Goal: Task Accomplishment & Management: Manage account settings

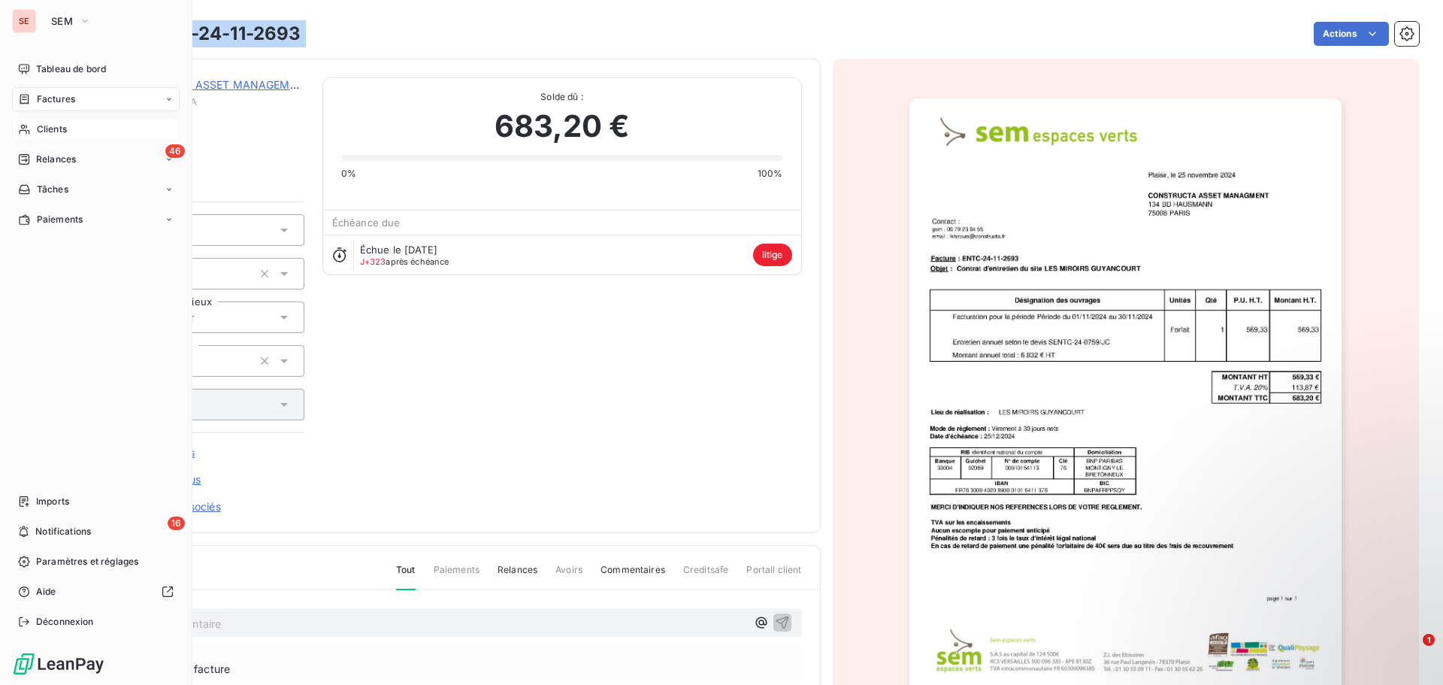
click at [50, 130] on span "Clients" at bounding box center [52, 129] width 30 height 14
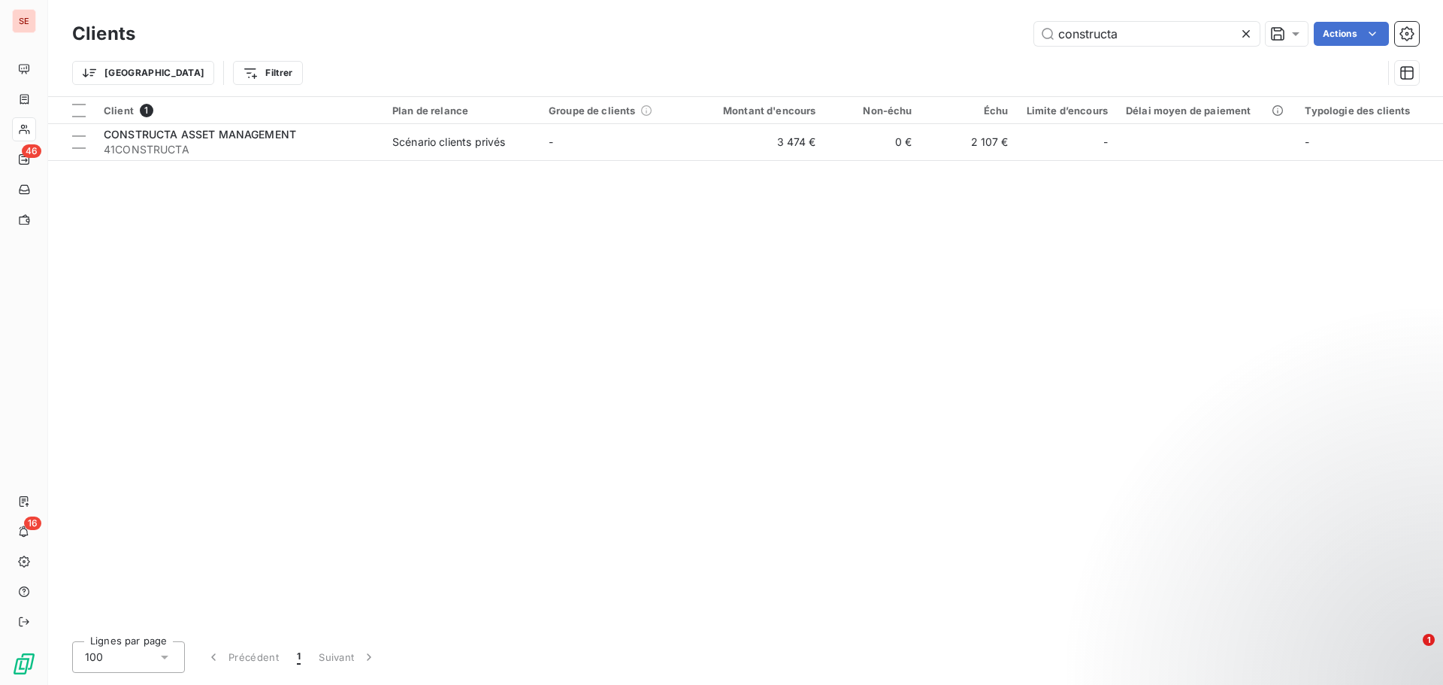
drag, startPoint x: 1145, startPoint y: 35, endPoint x: 1008, endPoint y: 35, distance: 137.5
click at [1008, 35] on div "constructa Actions" at bounding box center [785, 34] width 1265 height 24
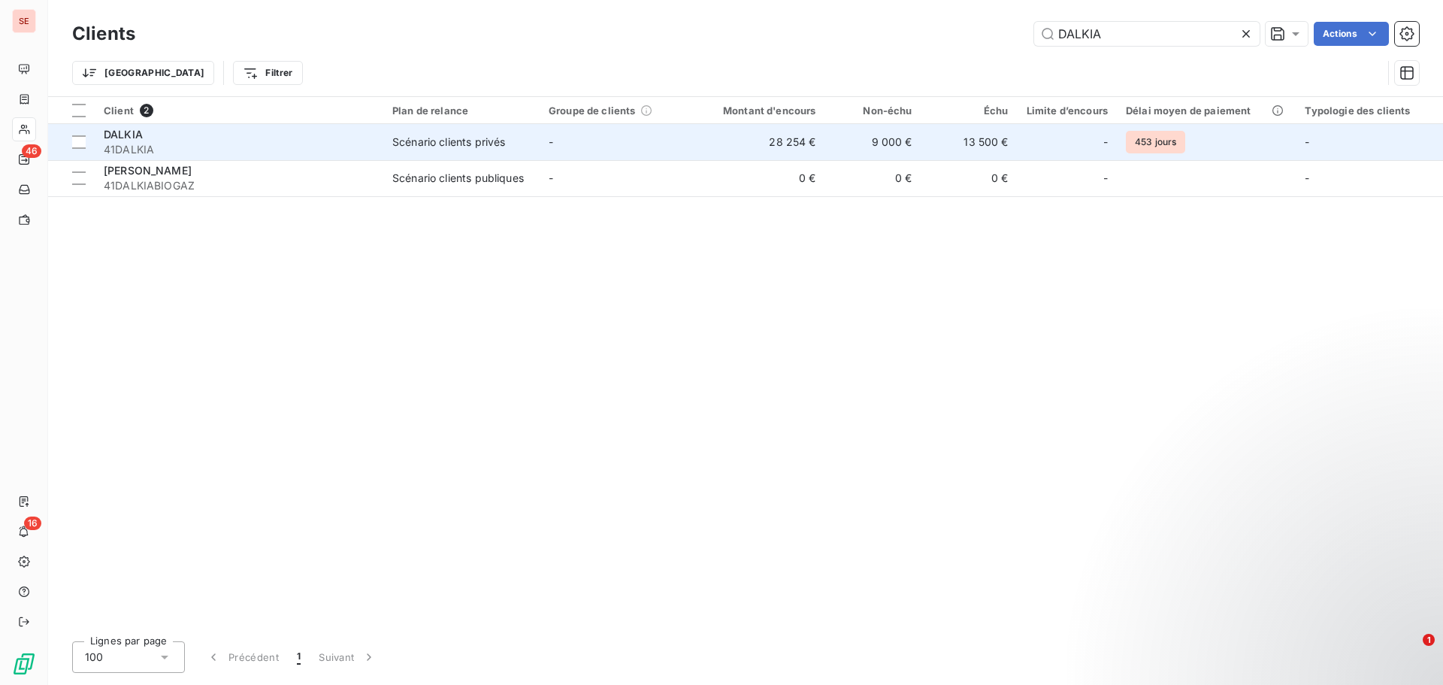
type input "DALKIA"
click at [334, 139] on div "DALKIA" at bounding box center [239, 134] width 271 height 15
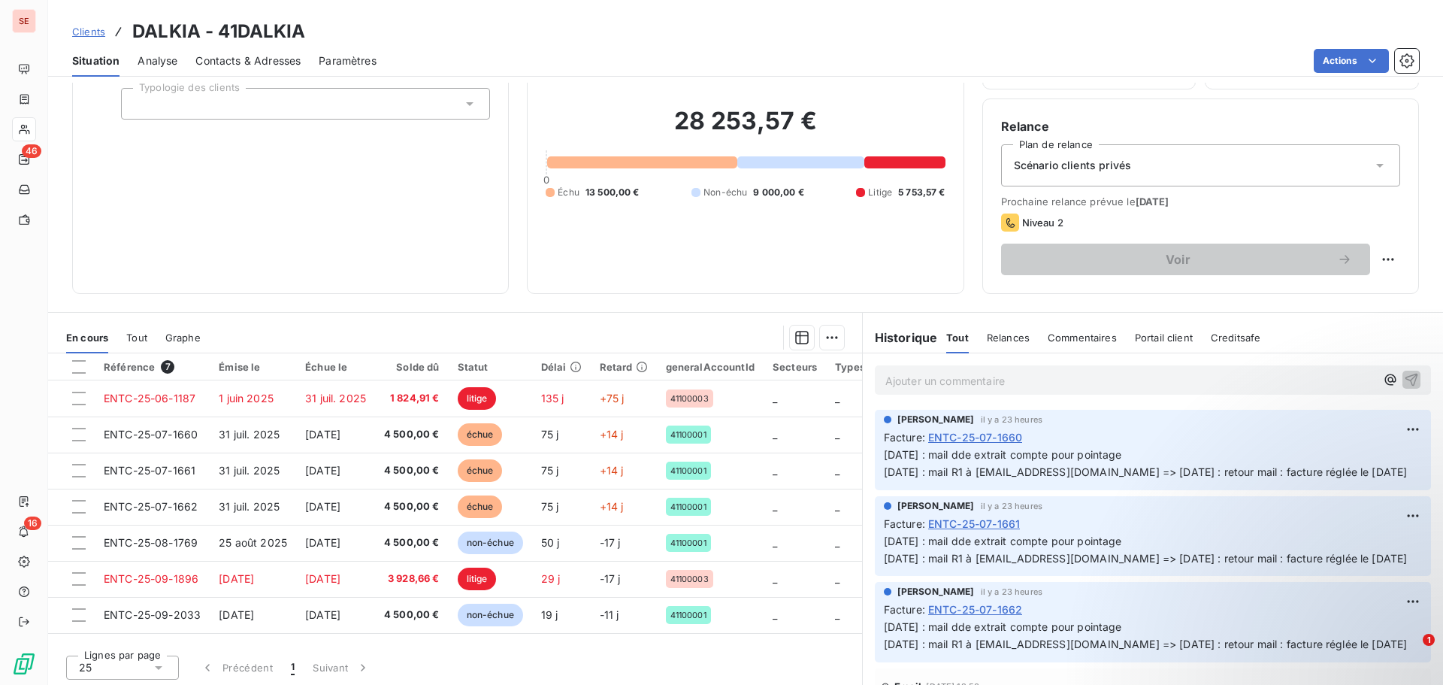
scroll to position [101, 0]
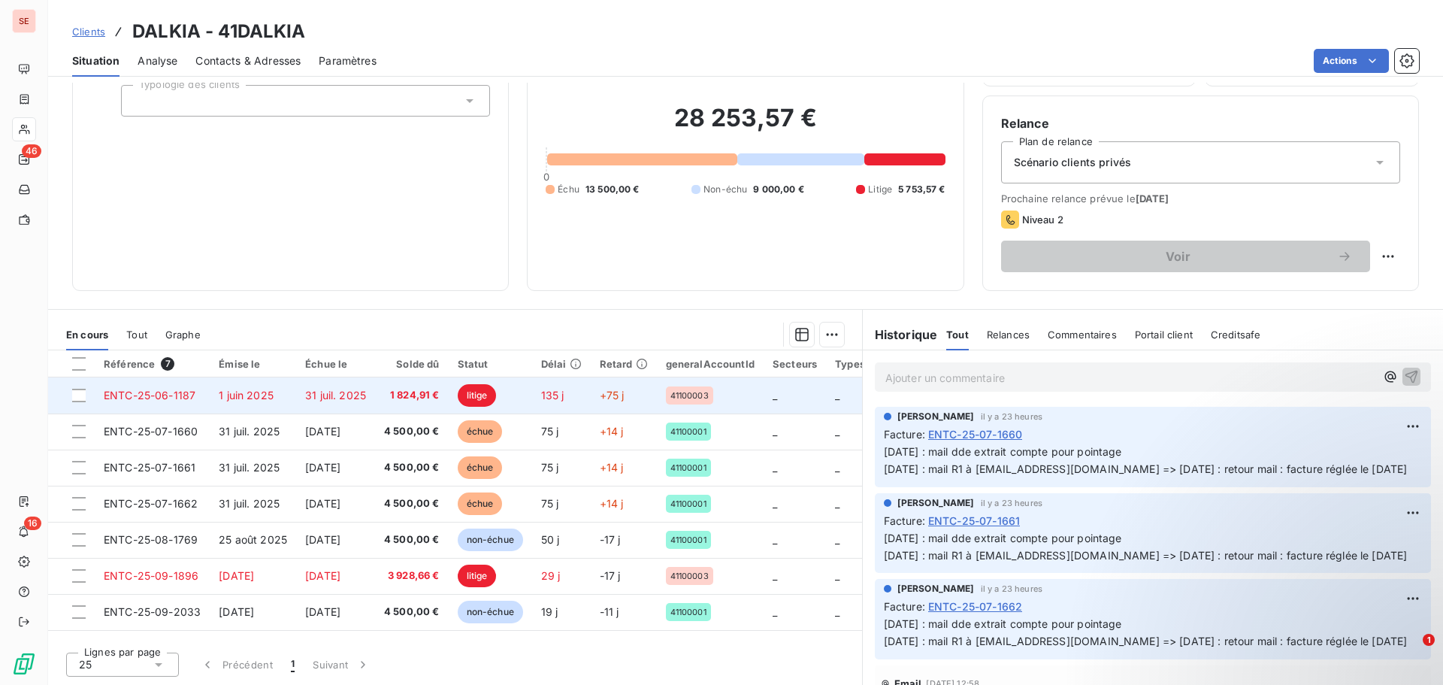
click at [356, 395] on span "31 juil. 2025" at bounding box center [335, 394] width 61 height 13
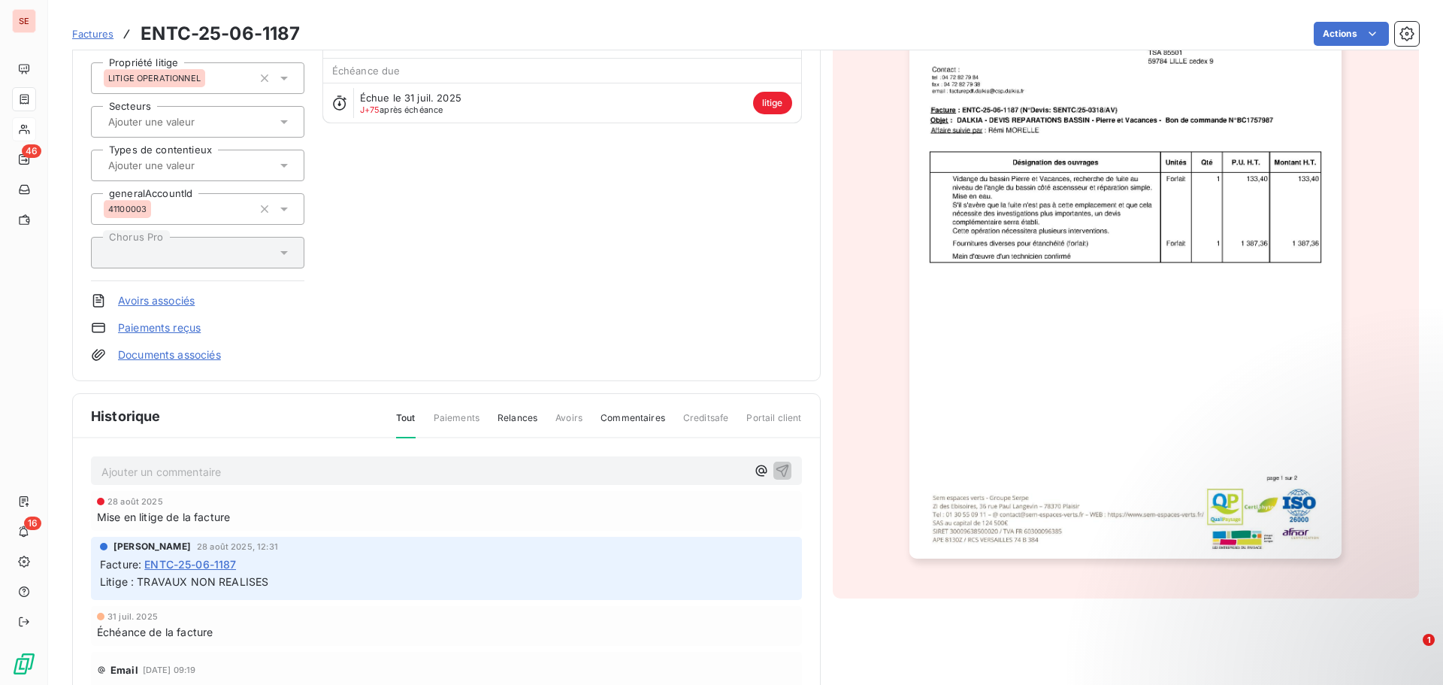
scroll to position [77, 0]
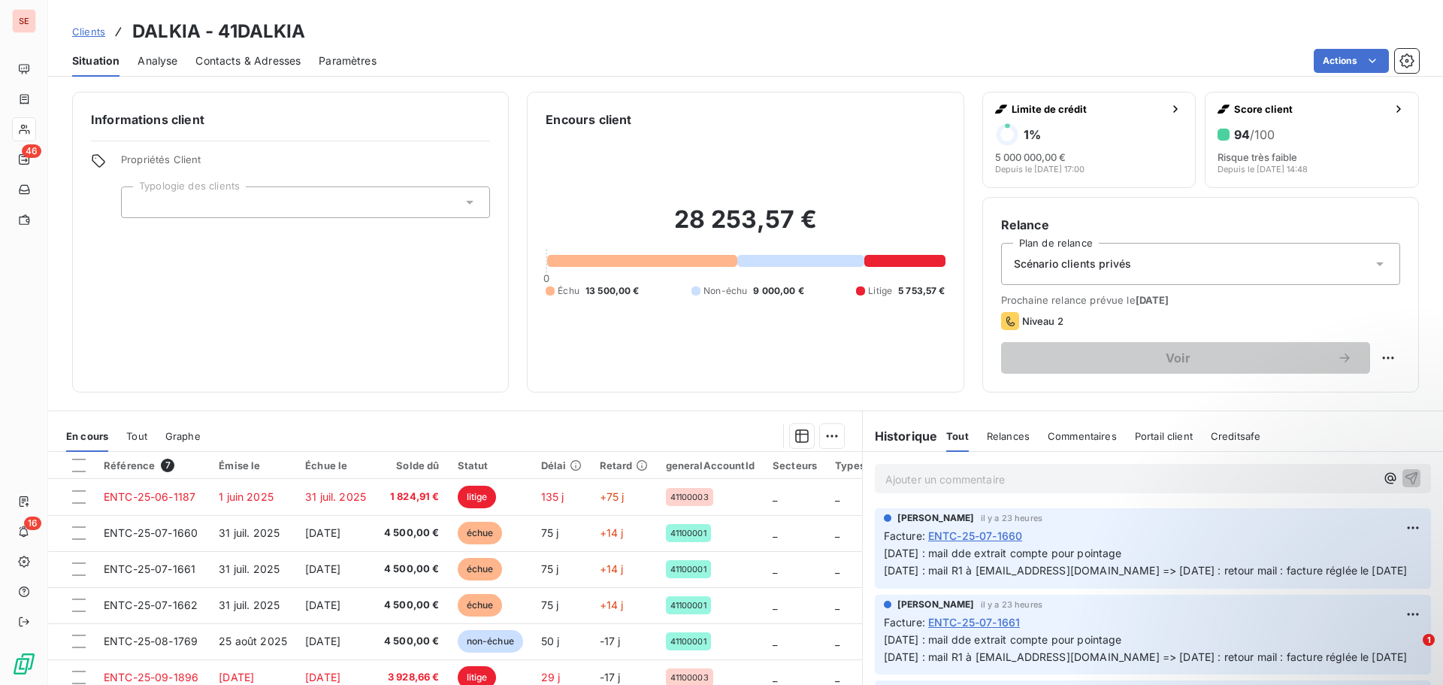
click at [823, 346] on div "28 253,57 € 0 Échu 13 500,00 € Non-échu 9 000,00 € Litige 5 753,57 €" at bounding box center [745, 250] width 399 height 245
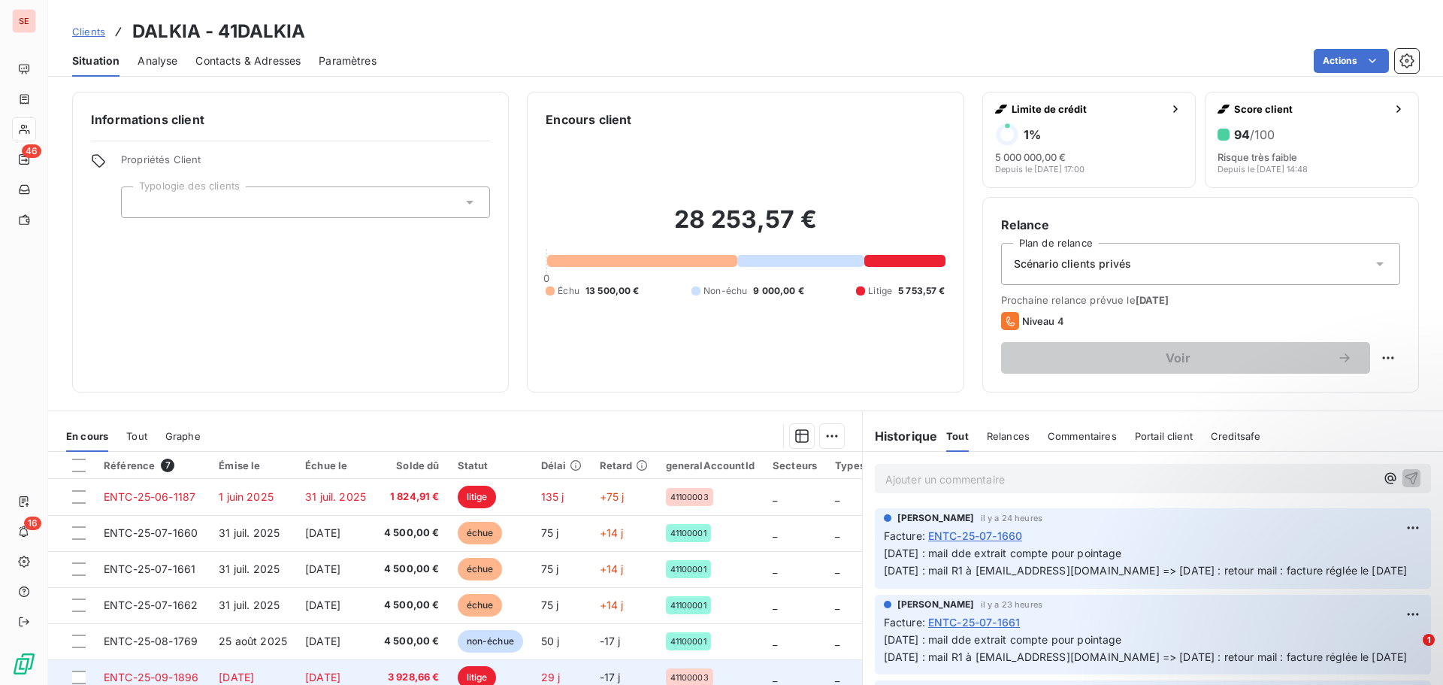
click at [372, 673] on td "[DATE]" at bounding box center [335, 677] width 79 height 36
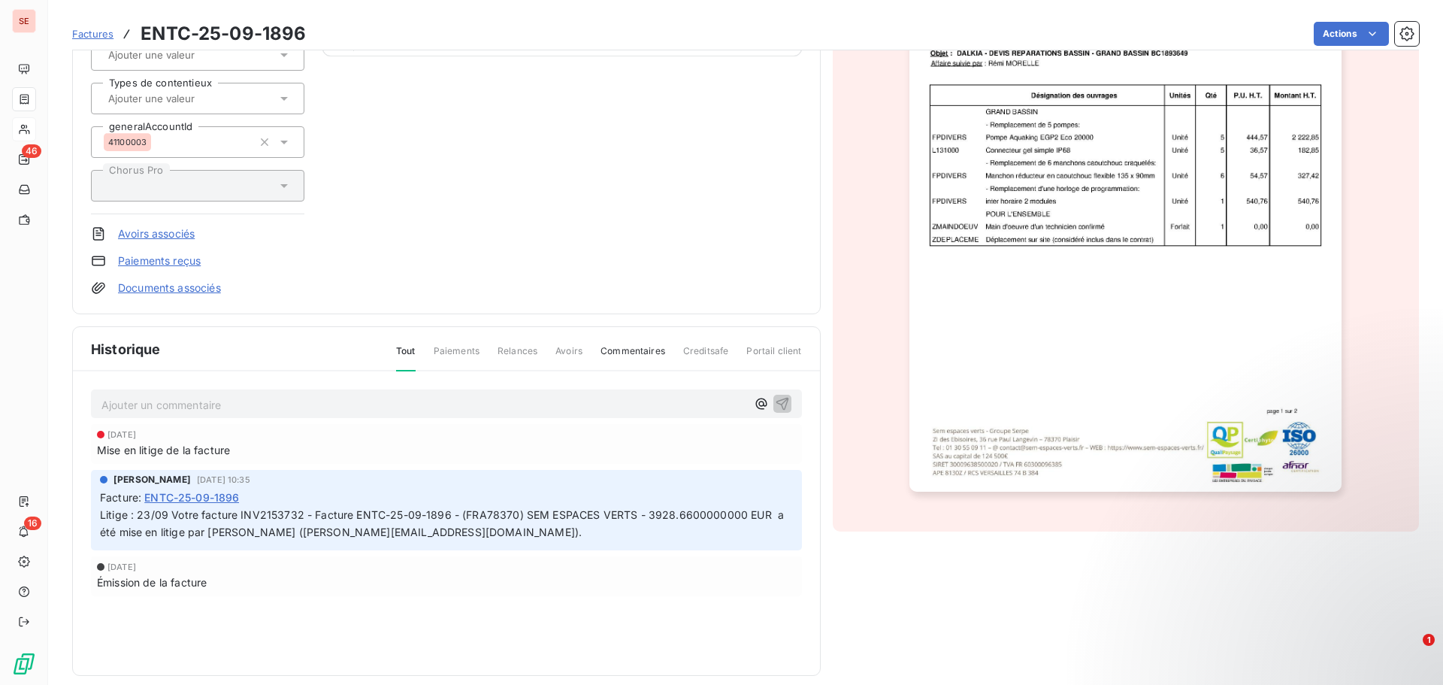
scroll to position [234, 0]
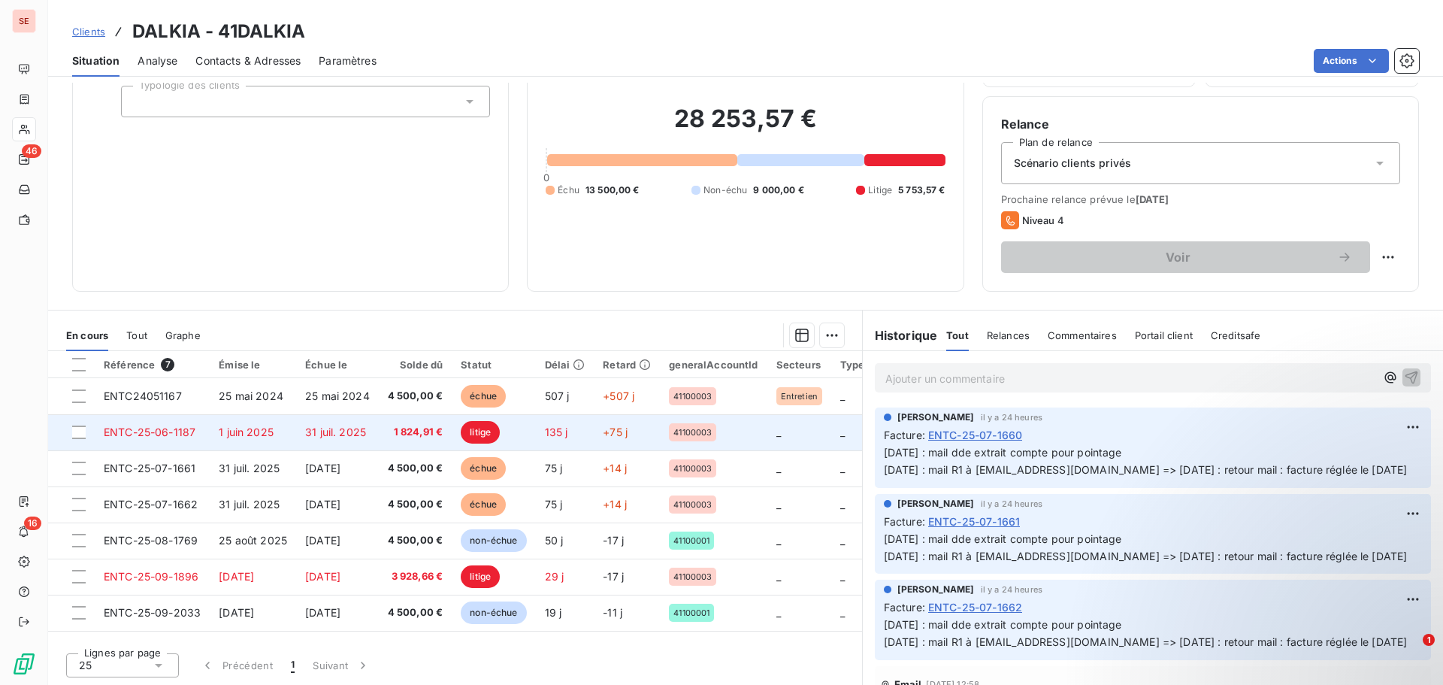
scroll to position [101, 0]
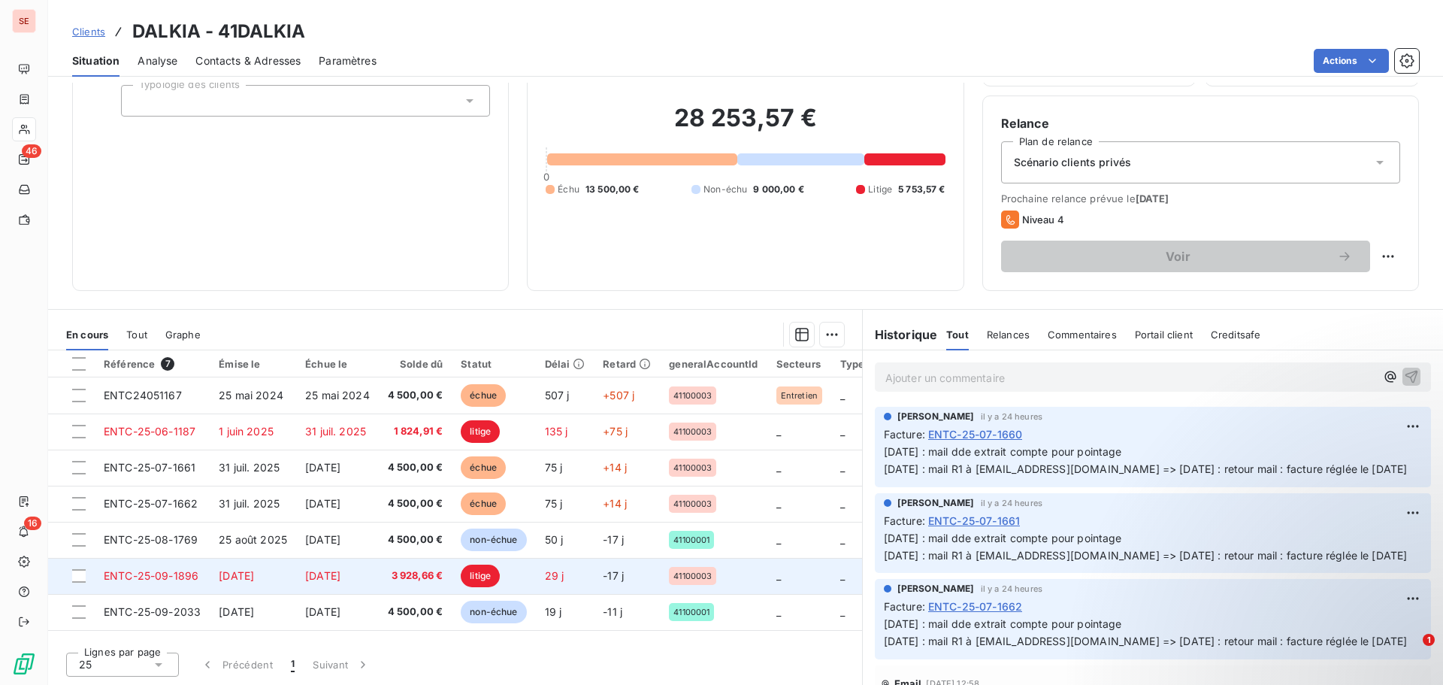
click at [379, 580] on td "[DATE]" at bounding box center [337, 576] width 83 height 36
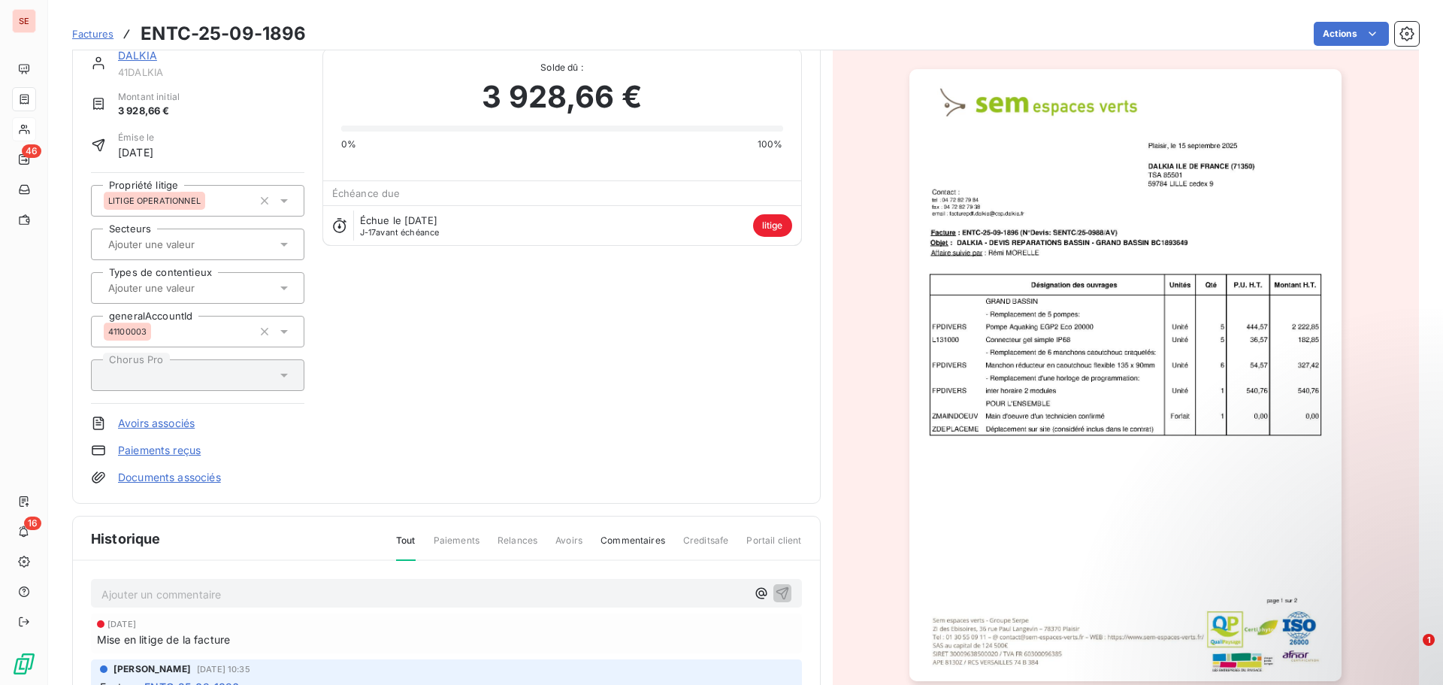
scroll to position [77, 0]
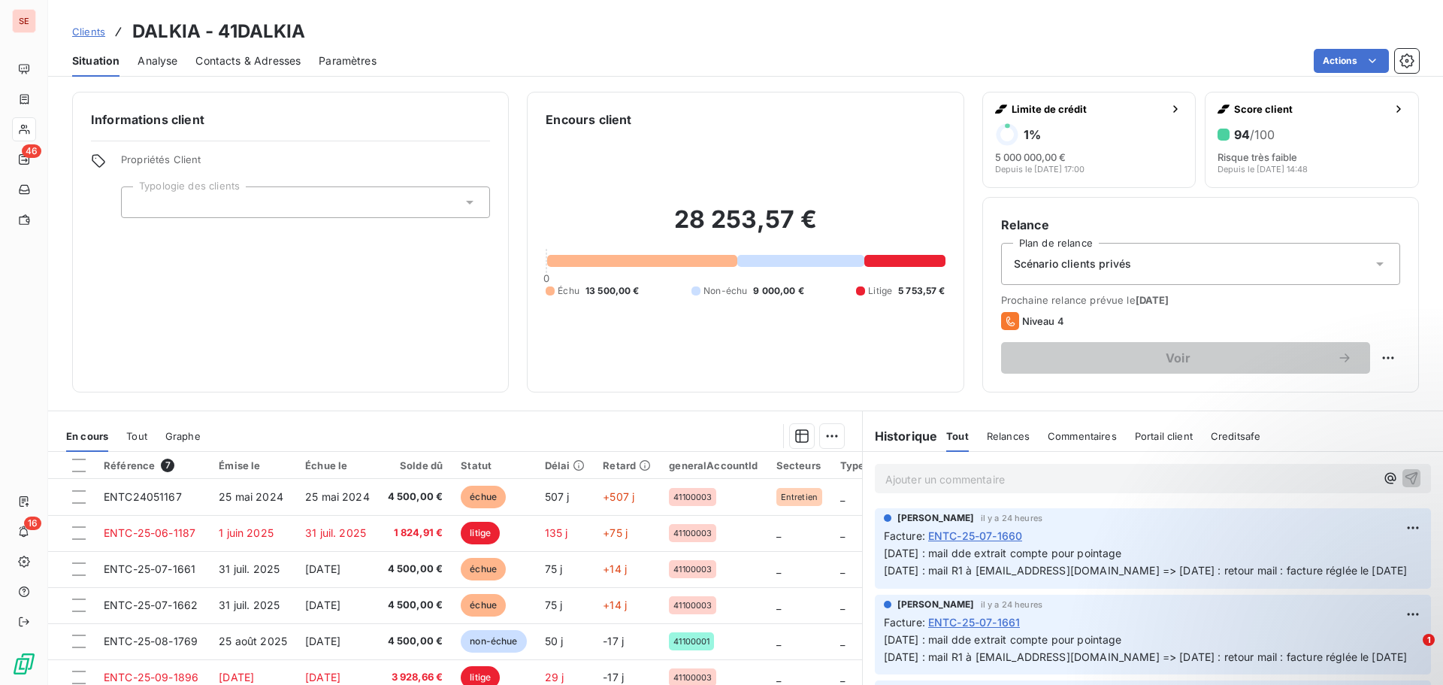
click at [741, 366] on div "28 253,57 € 0 Échu 13 500,00 € Non-échu 9 000,00 € Litige 5 753,57 €" at bounding box center [745, 250] width 399 height 245
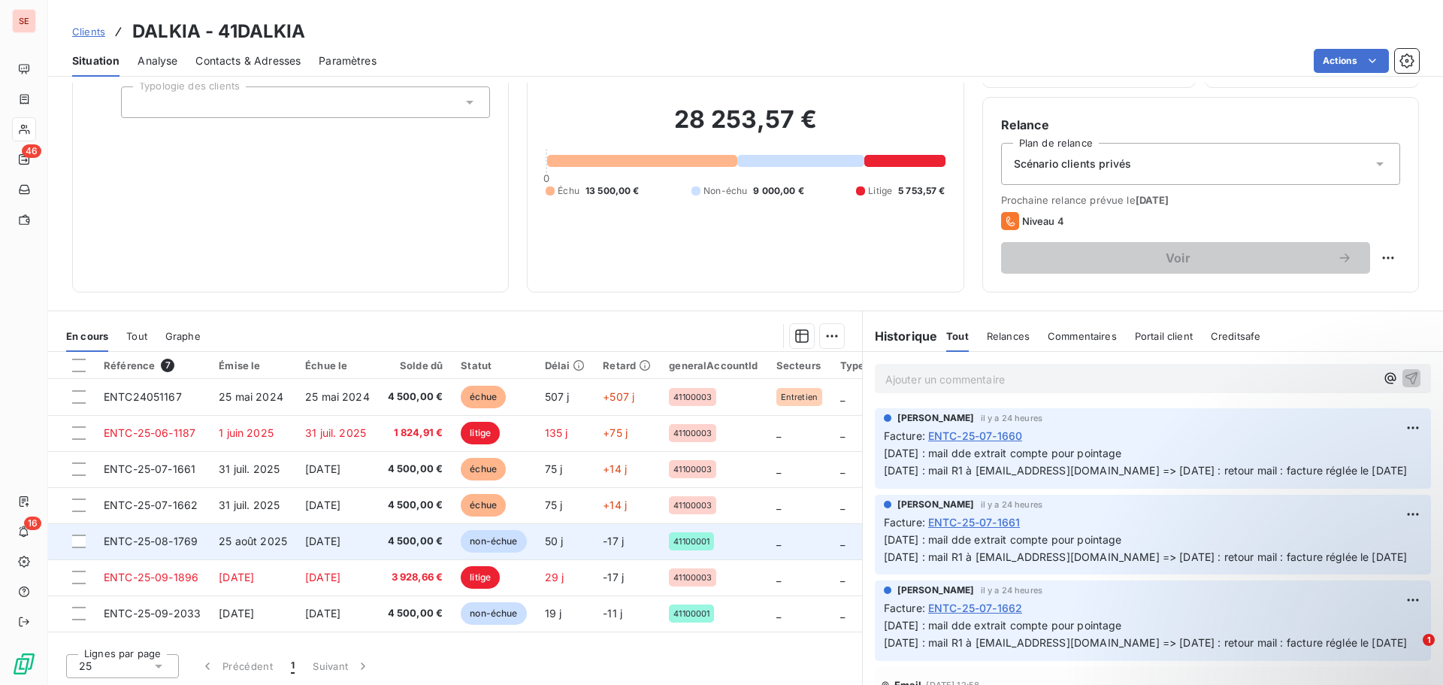
scroll to position [101, 0]
click at [293, 539] on td "25 août 2025" at bounding box center [253, 539] width 86 height 36
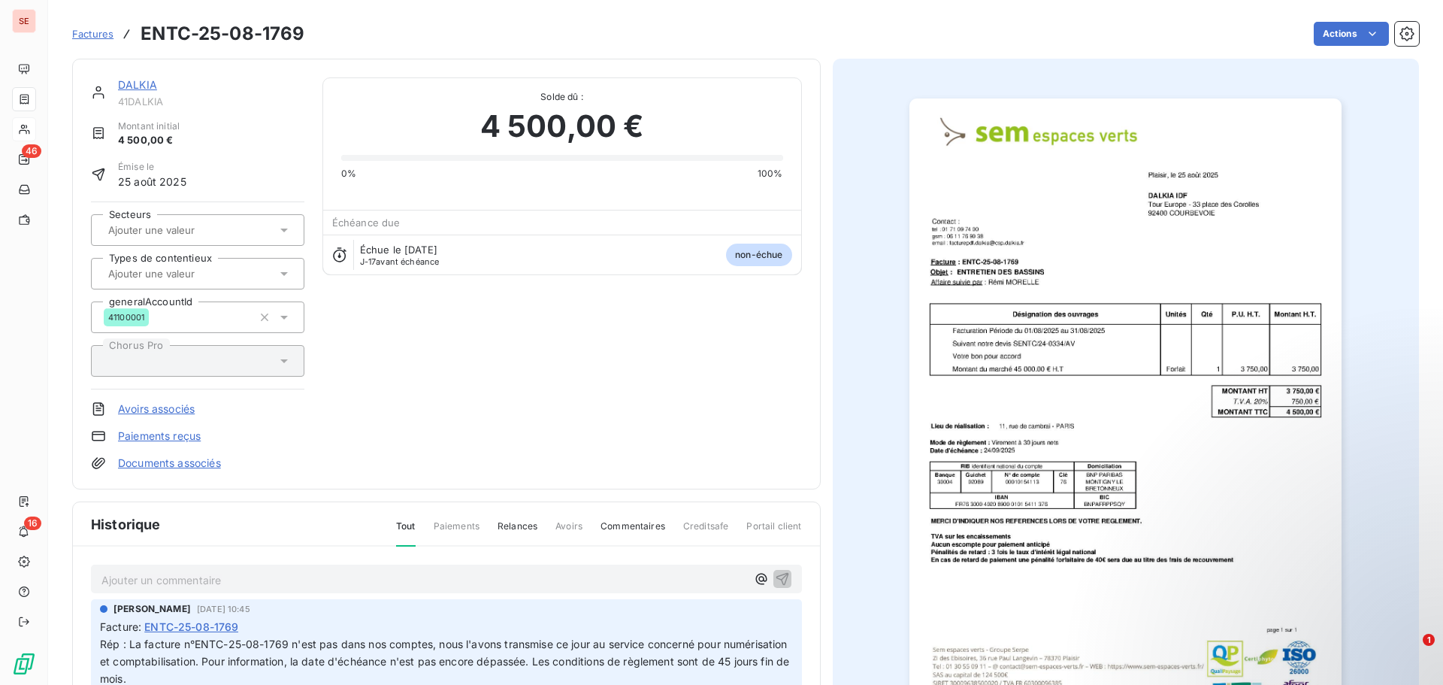
click at [150, 86] on link "DALKIA" at bounding box center [137, 84] width 39 height 13
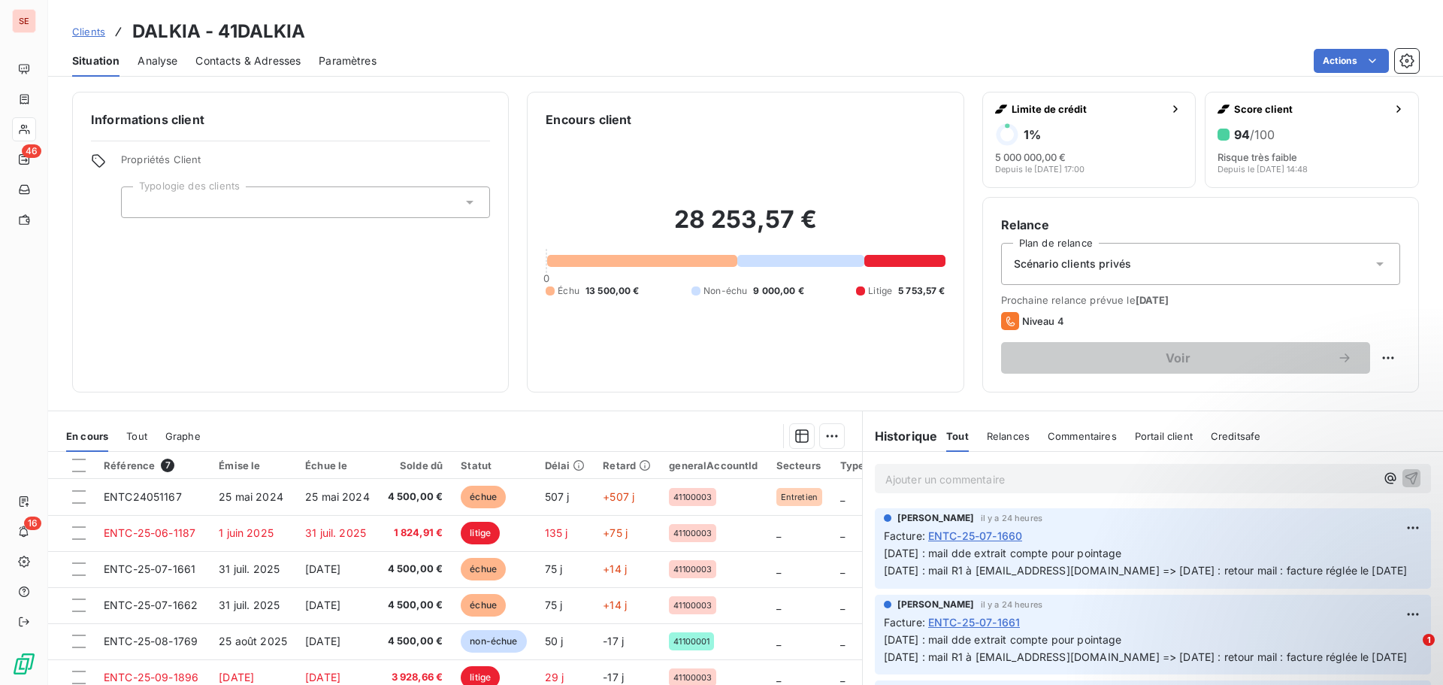
click at [234, 60] on span "Contacts & Adresses" at bounding box center [247, 60] width 105 height 15
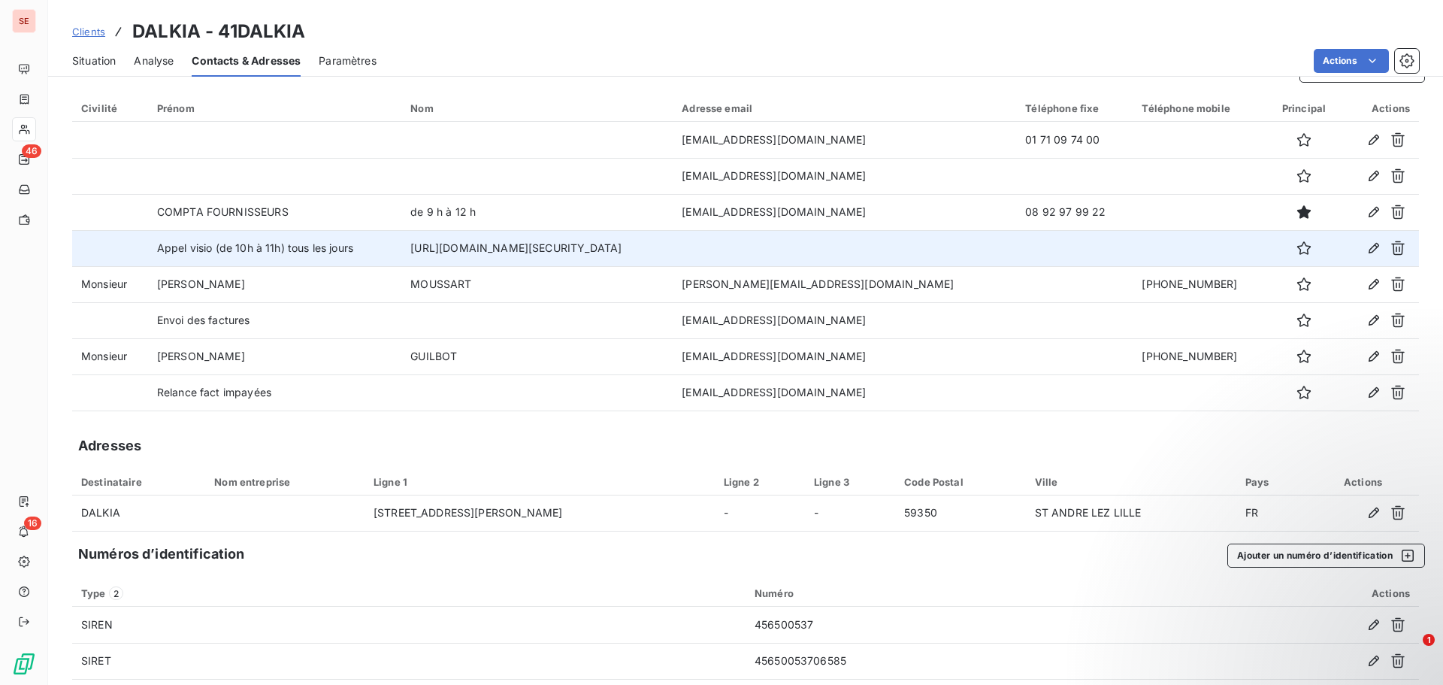
scroll to position [52, 0]
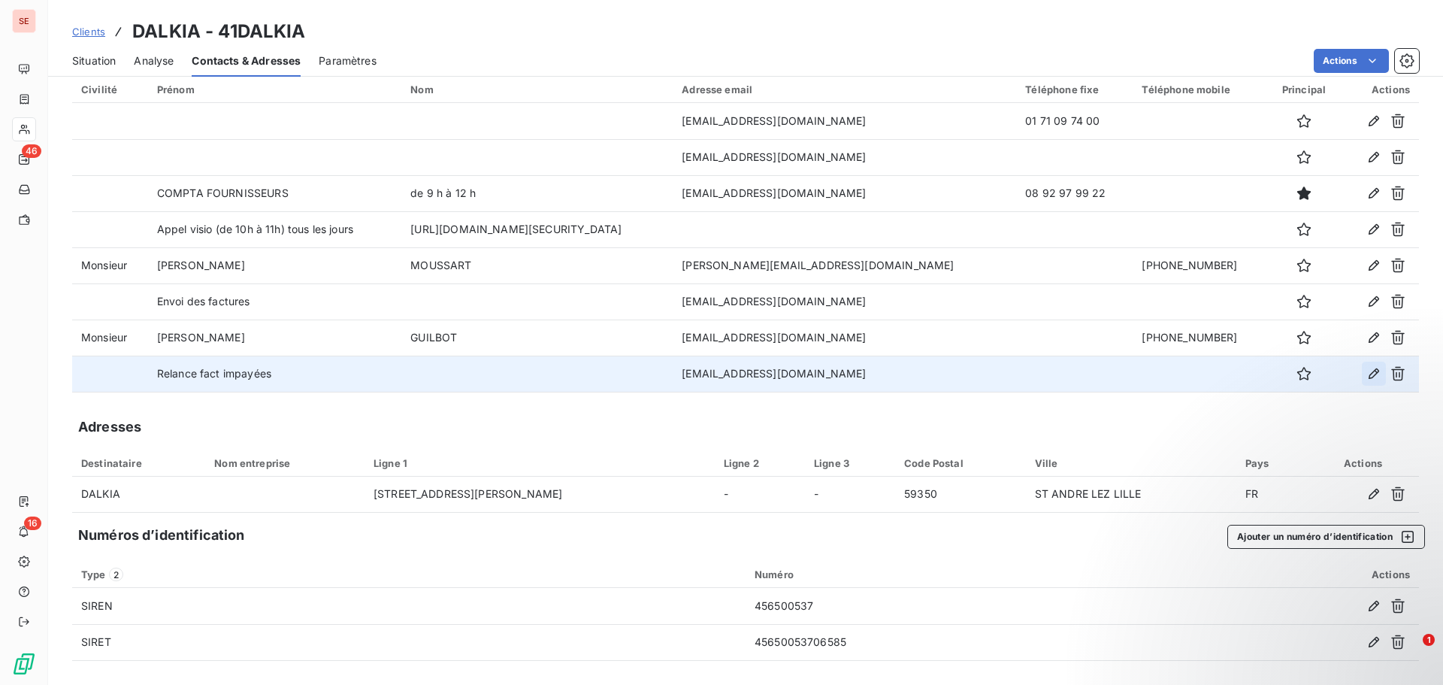
click at [1368, 371] on icon "button" at bounding box center [1373, 373] width 15 height 15
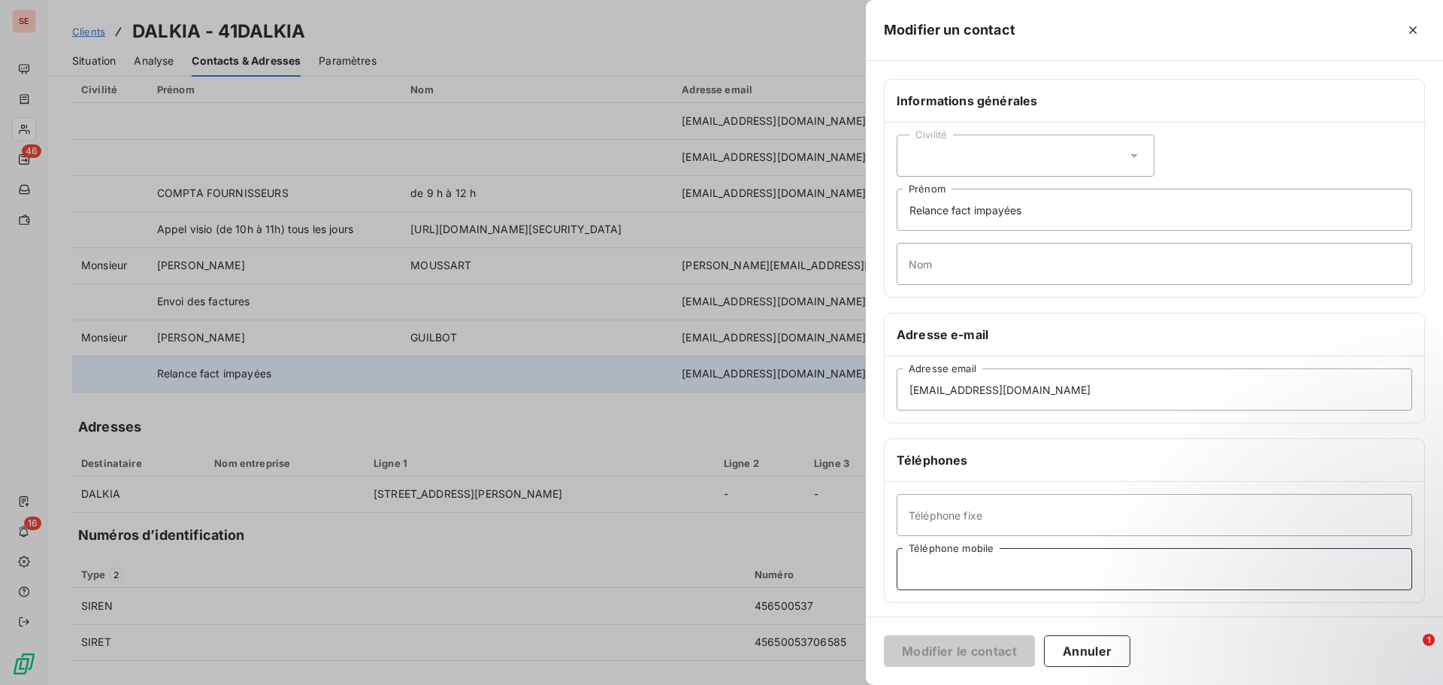
click at [1035, 566] on input "Téléphone mobile" at bounding box center [1153, 569] width 515 height 42
type input "o"
type input "Cond paiement : 45 j fin de mois"
click at [993, 658] on button "Modifier le contact" at bounding box center [959, 651] width 151 height 32
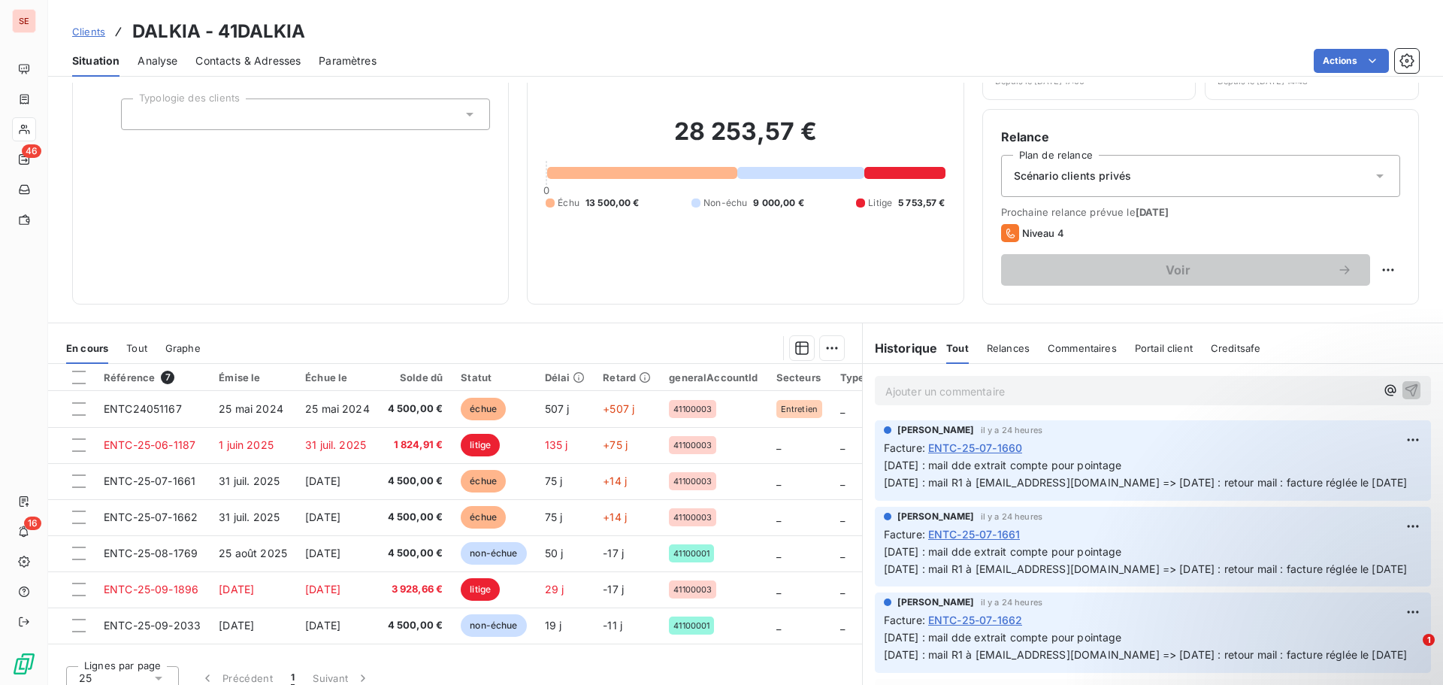
scroll to position [101, 0]
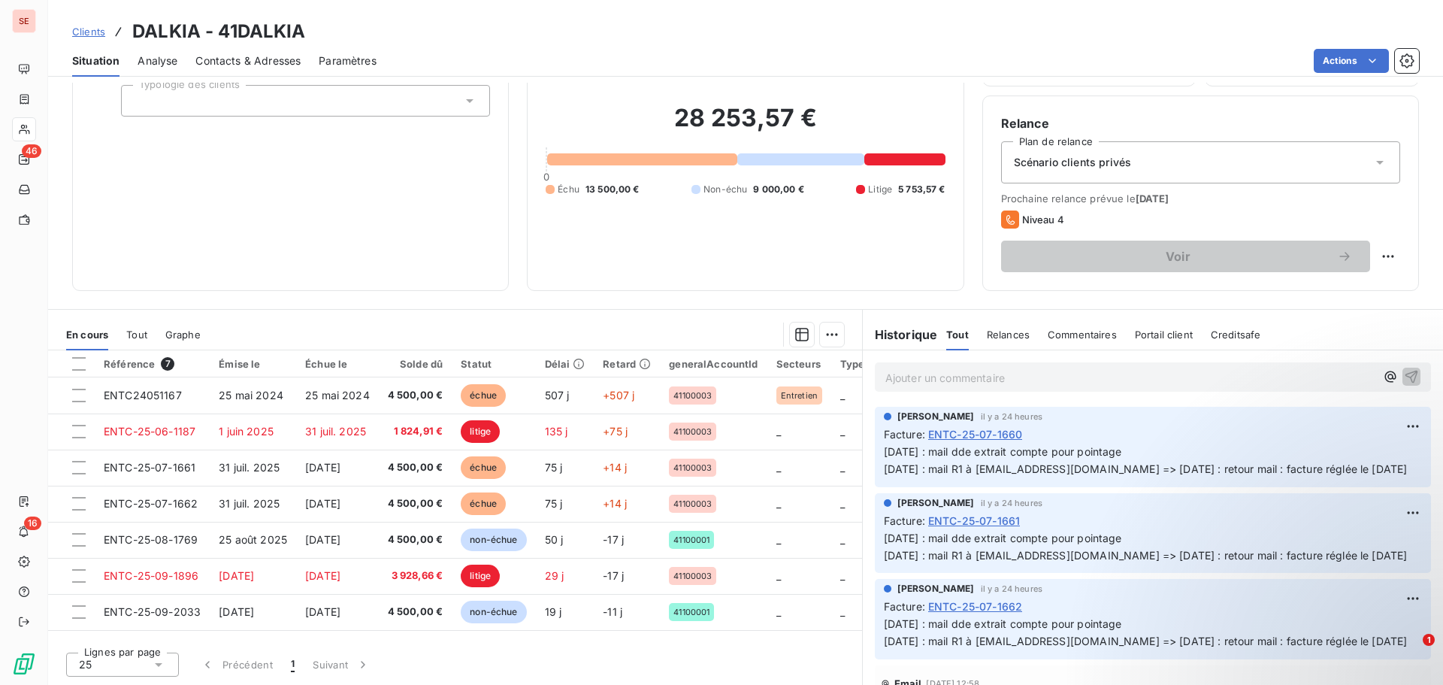
click at [258, 56] on span "Contacts & Adresses" at bounding box center [247, 60] width 105 height 15
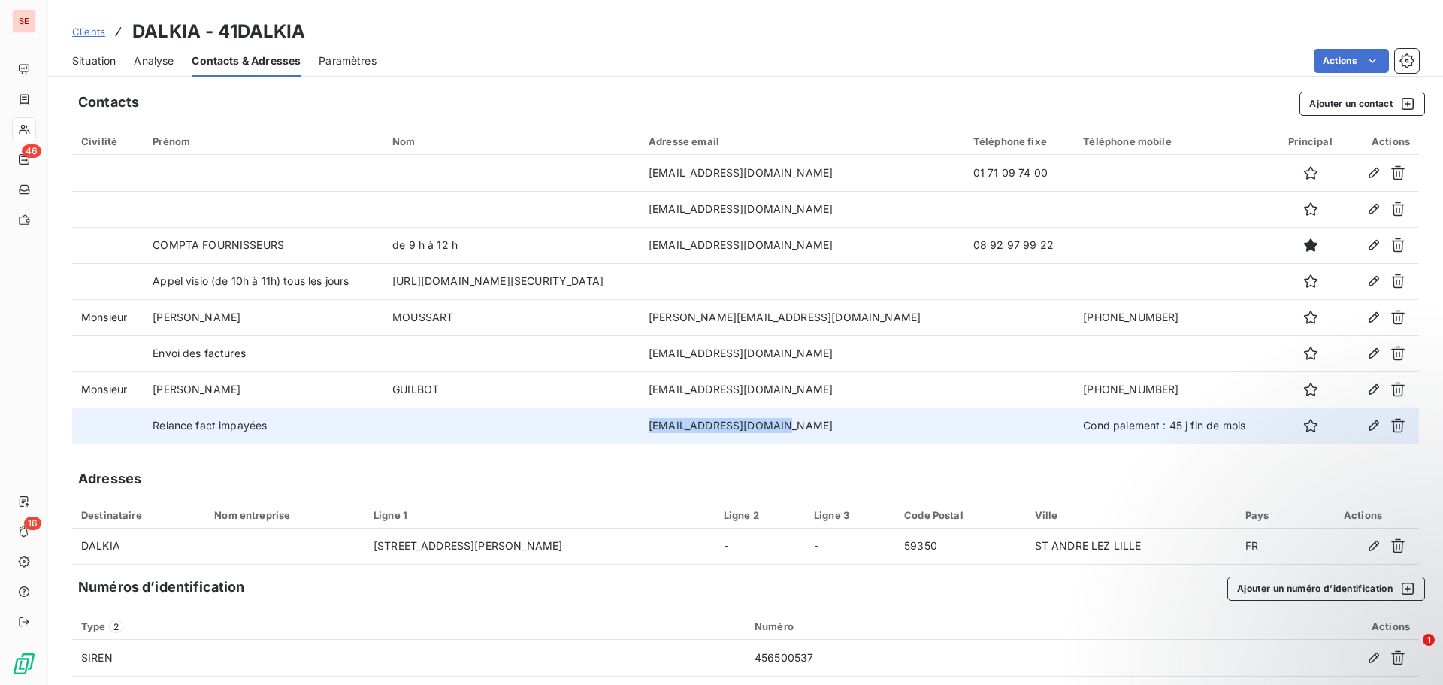
drag, startPoint x: 949, startPoint y: 429, endPoint x: 798, endPoint y: 427, distance: 151.1
click at [798, 427] on td "[EMAIL_ADDRESS][DOMAIN_NAME]" at bounding box center [801, 425] width 325 height 36
copy td "[EMAIL_ADDRESS][DOMAIN_NAME]"
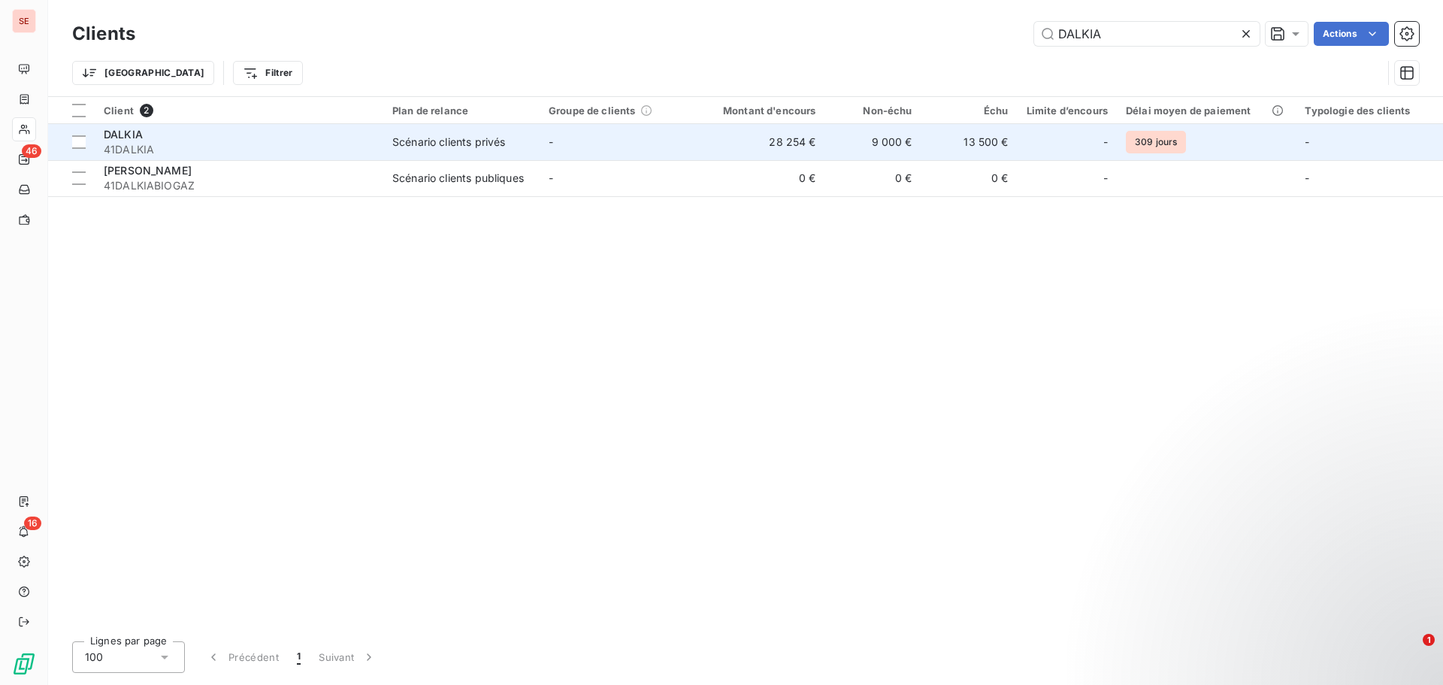
click at [213, 150] on span "41DALKIA" at bounding box center [239, 149] width 271 height 15
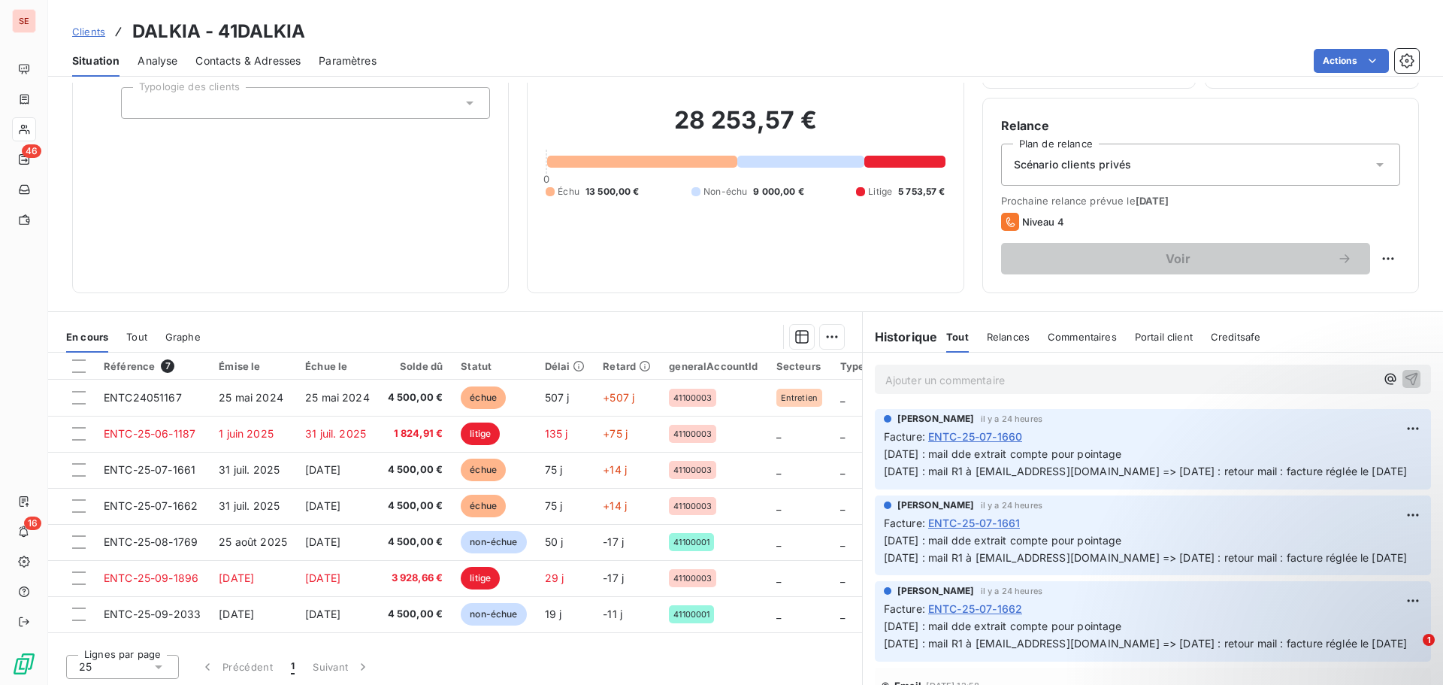
scroll to position [101, 0]
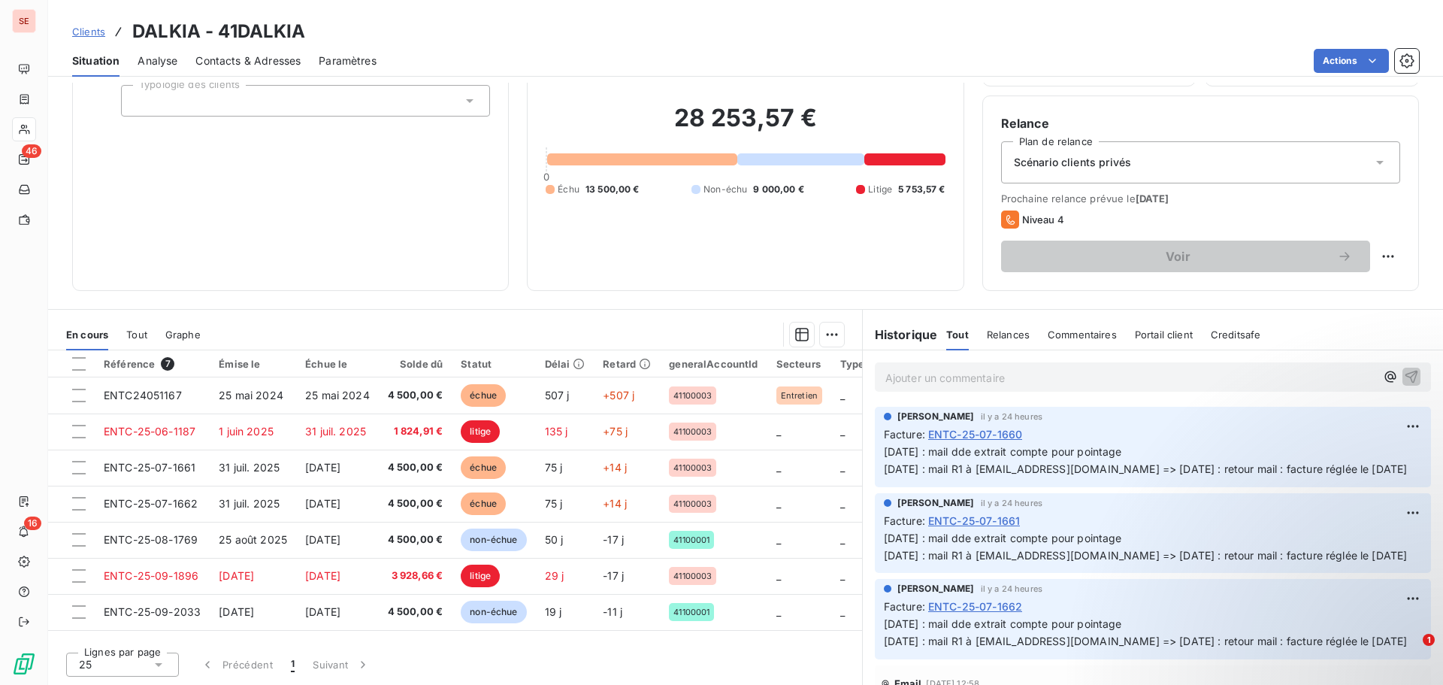
click at [997, 434] on span "ENTC-25-07-1660" at bounding box center [975, 434] width 94 height 16
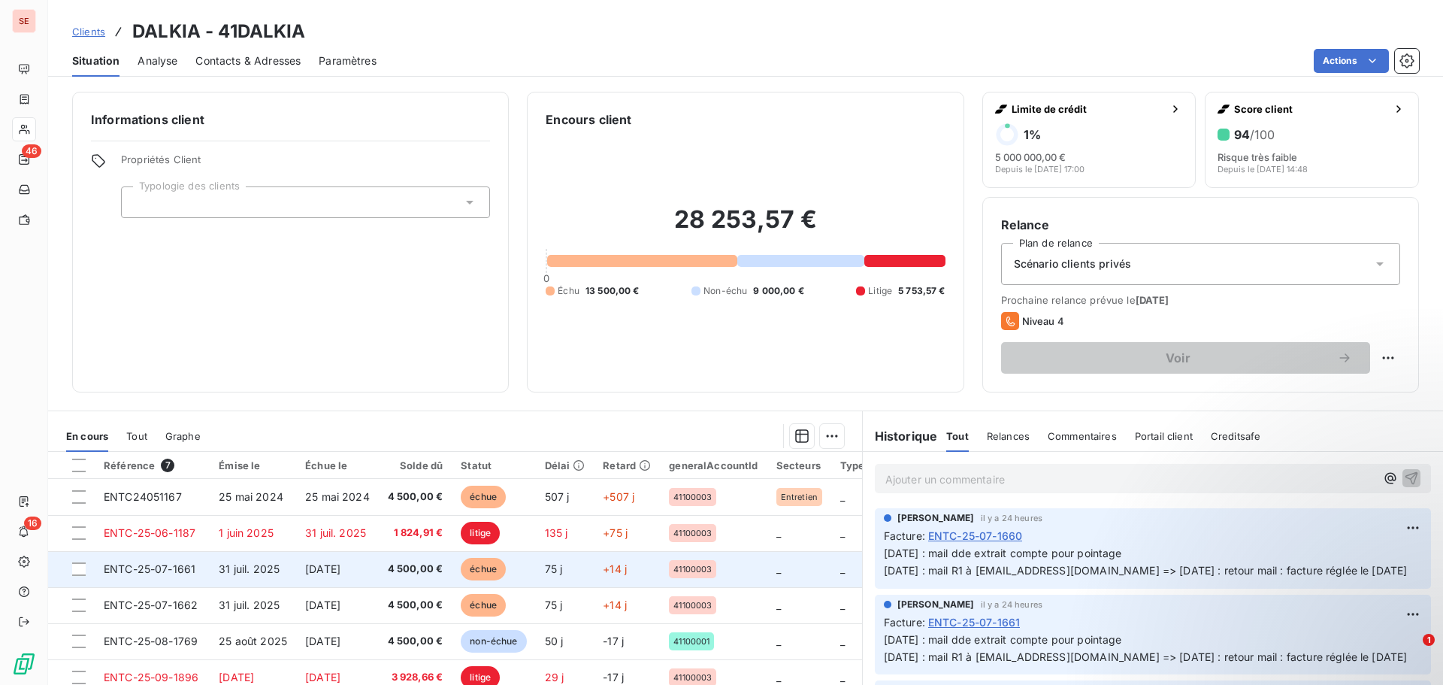
click at [274, 564] on span "31 juil. 2025" at bounding box center [249, 568] width 61 height 13
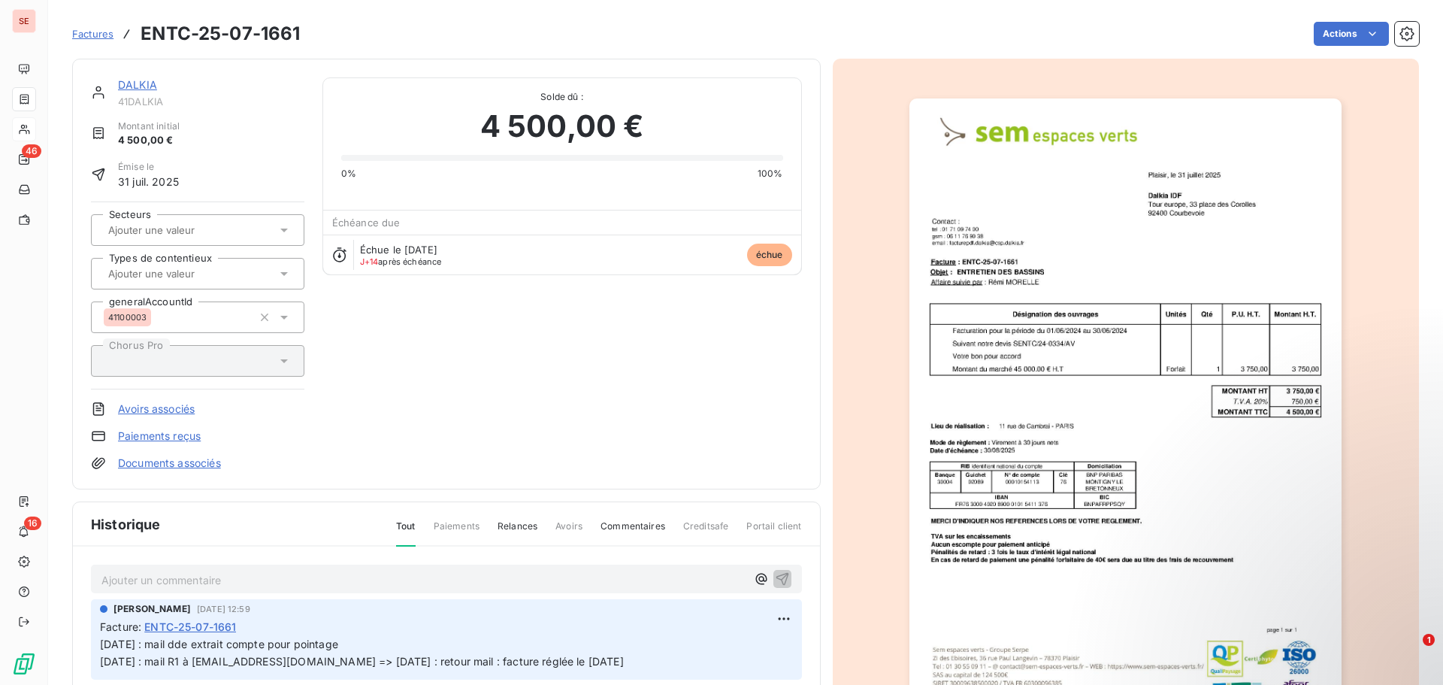
scroll to position [151, 0]
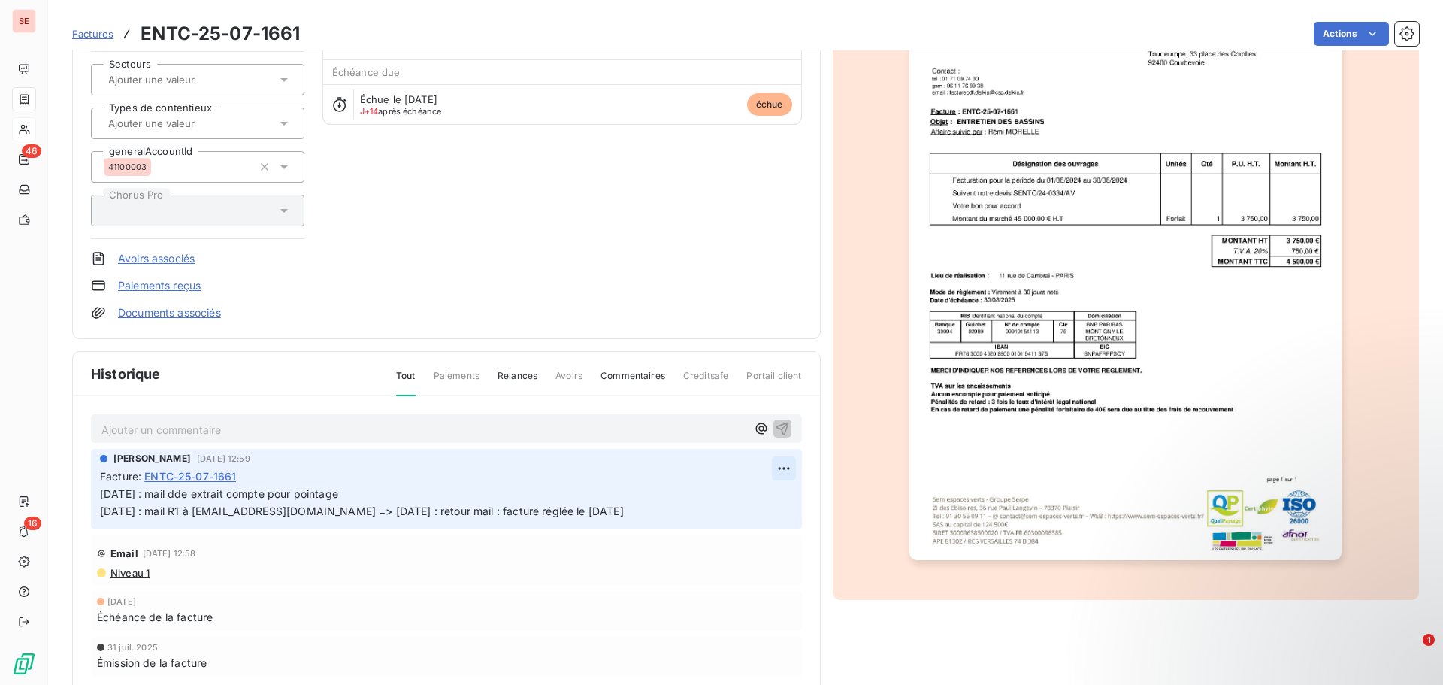
click at [777, 473] on html "SE 46 16 Factures ENTC-25-07-1661 Actions DALKIA 41DALKIA Montant initial 4 500…" at bounding box center [721, 342] width 1443 height 685
click at [741, 503] on div "Editer" at bounding box center [742, 501] width 84 height 24
click at [349, 497] on p "[DATE] : mail dde extrait compte pour pointage [DATE] : mail R1 à [EMAIL_ADDRES…" at bounding box center [436, 502] width 672 height 35
click at [101, 493] on span "[DATE] : mail dde extrait compte pour pointage [DATE] : mail R1 à [EMAIL_ADDRES…" at bounding box center [362, 502] width 524 height 30
click at [101, 493] on p "[DATE] : mail dde extrait compte pour pointage [DATE] : mail R1 à [EMAIL_ADDRES…" at bounding box center [436, 502] width 672 height 35
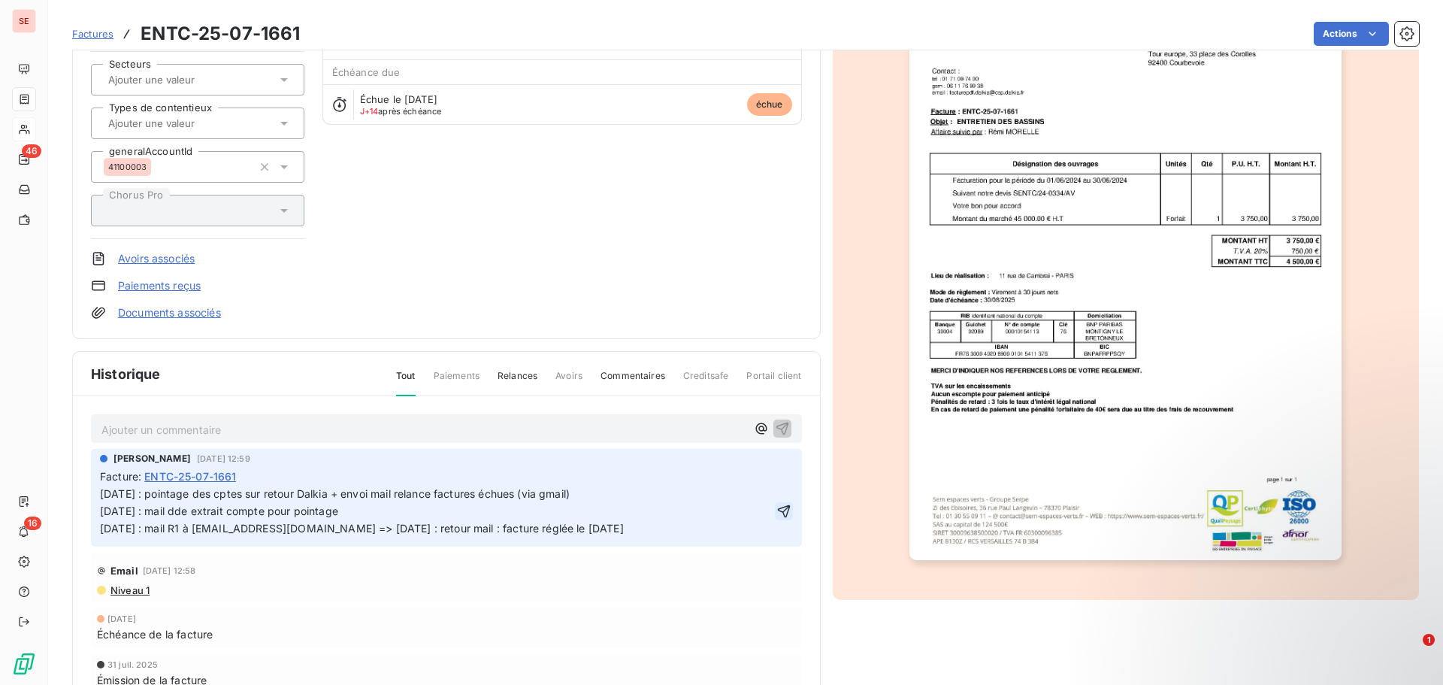
click at [776, 513] on icon "button" at bounding box center [783, 510] width 15 height 15
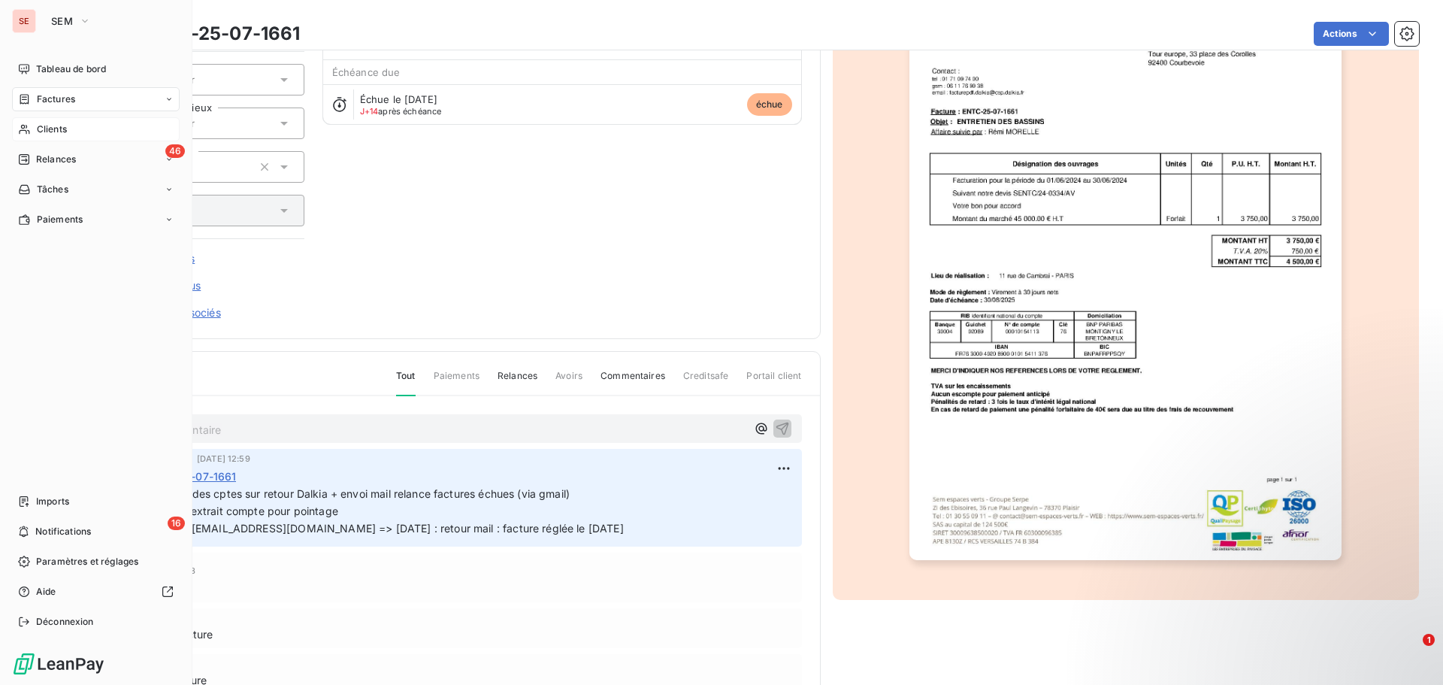
click at [62, 128] on span "Clients" at bounding box center [52, 129] width 30 height 14
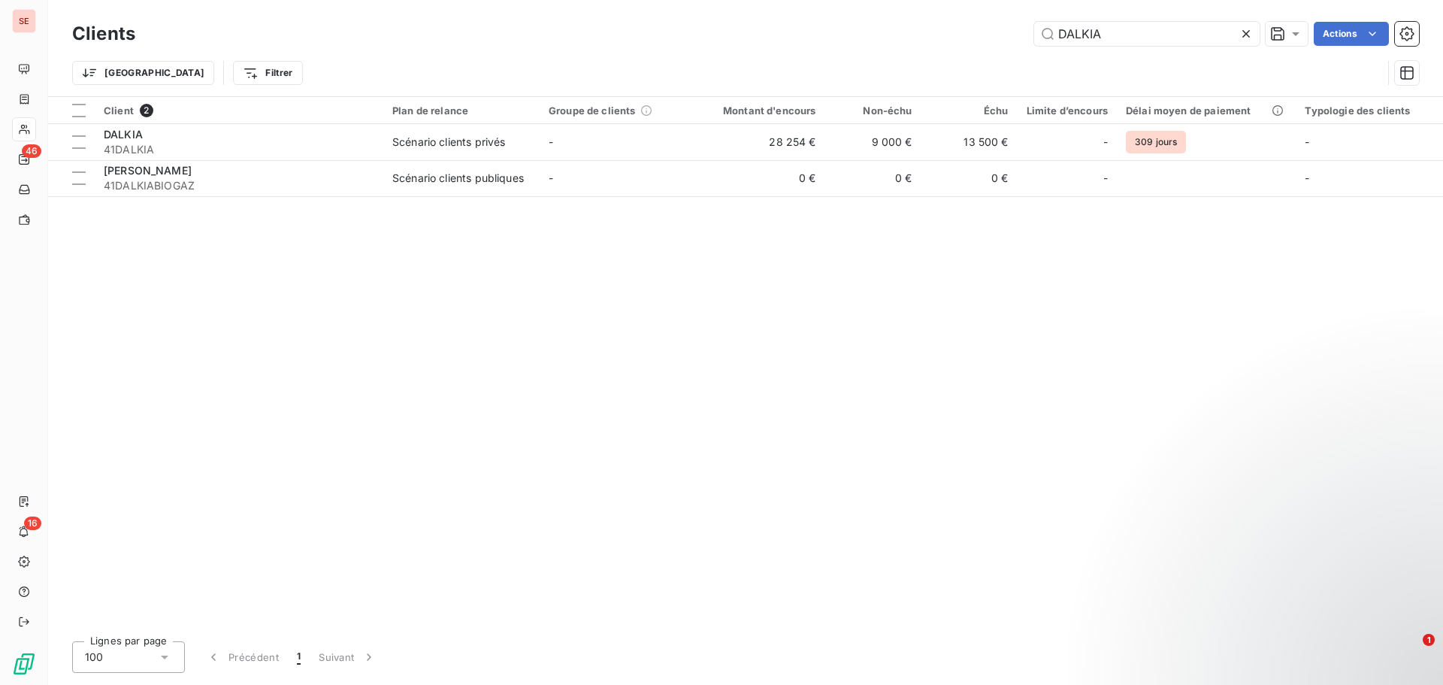
drag, startPoint x: 1069, startPoint y: 33, endPoint x: 966, endPoint y: 3, distance: 107.2
click at [966, 3] on div "Clients DALKIA Actions Trier Filtrer" at bounding box center [745, 48] width 1395 height 96
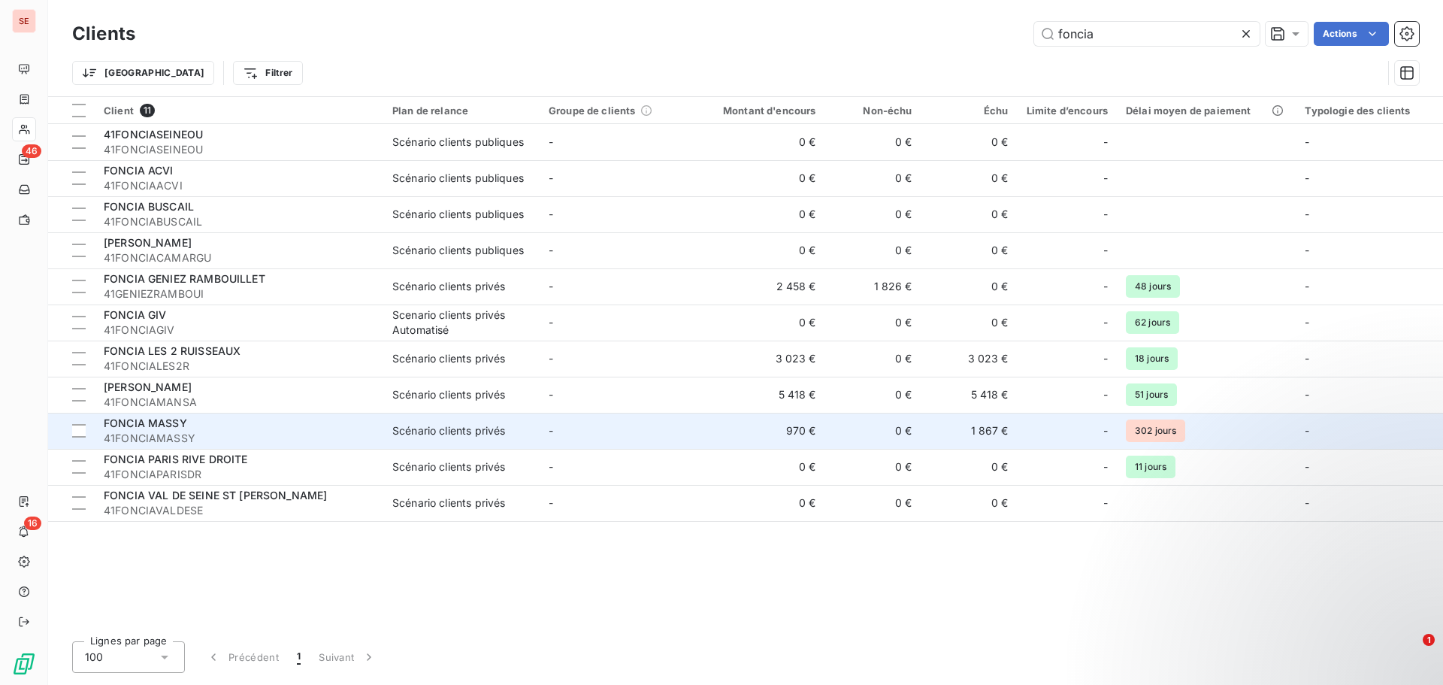
type input "foncia"
click at [745, 421] on td "970 €" at bounding box center [760, 431] width 129 height 36
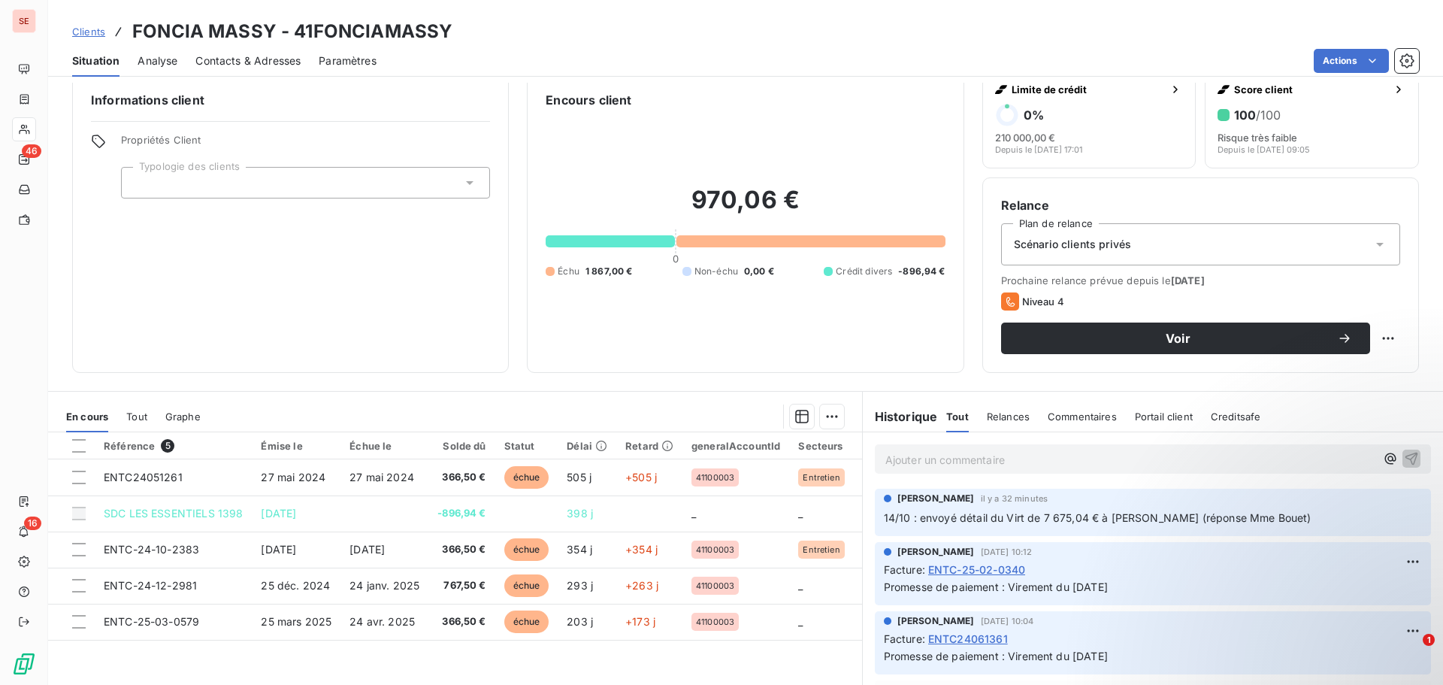
scroll to position [75, 0]
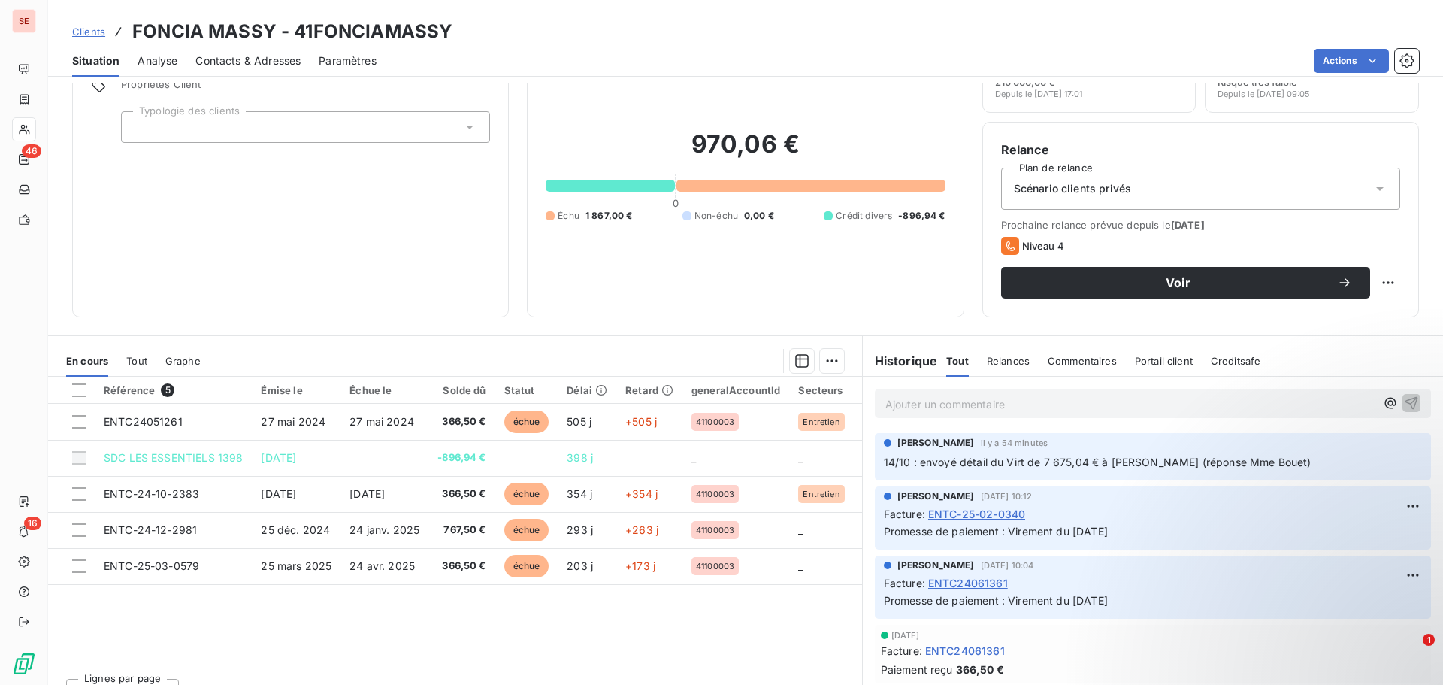
click at [260, 63] on span "Contacts & Adresses" at bounding box center [247, 60] width 105 height 15
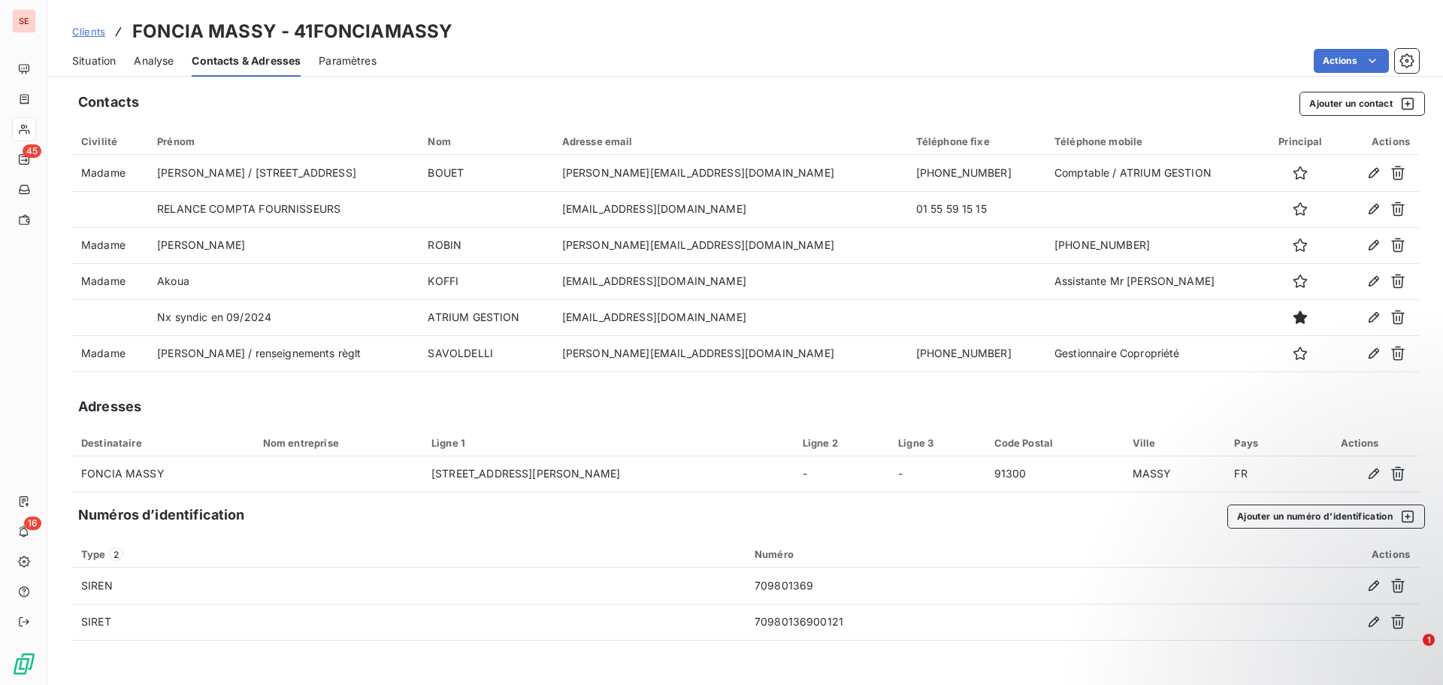
click at [90, 29] on span "Clients" at bounding box center [88, 32] width 33 height 12
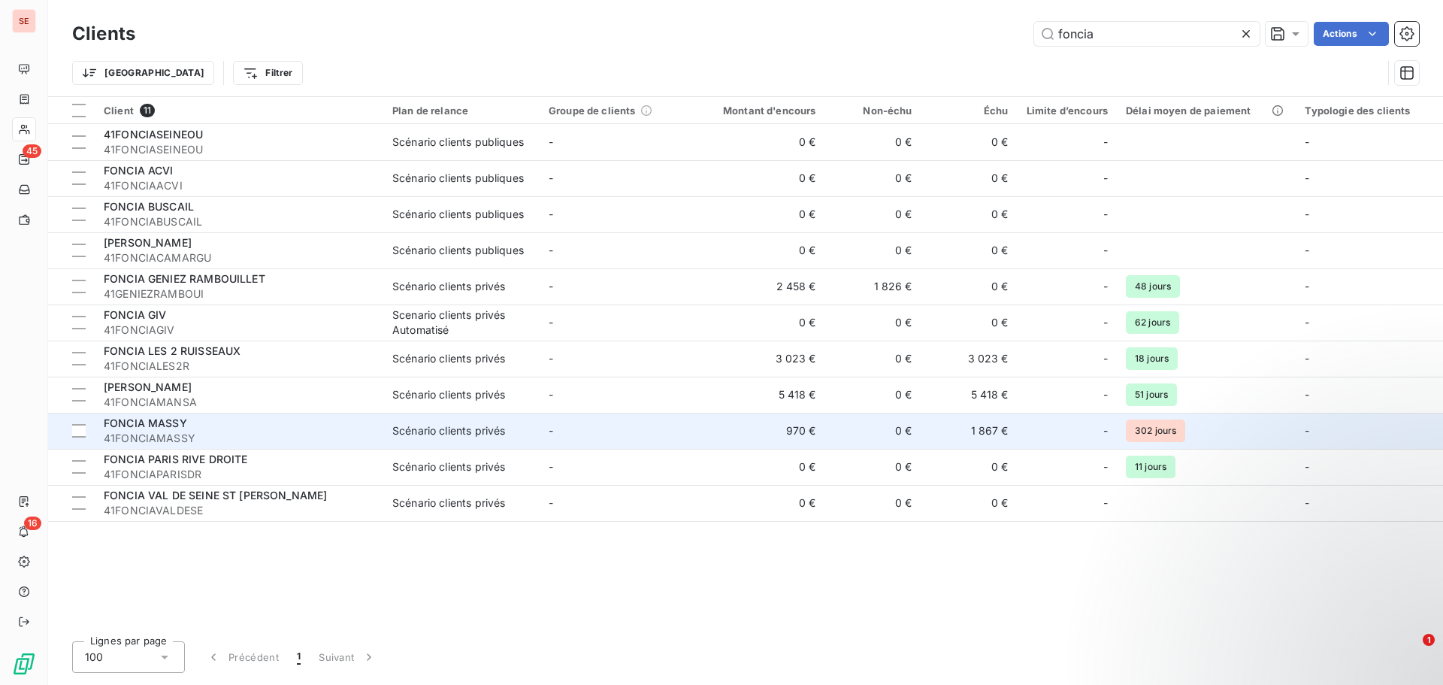
click at [178, 429] on div "FONCIA MASSY" at bounding box center [239, 423] width 271 height 15
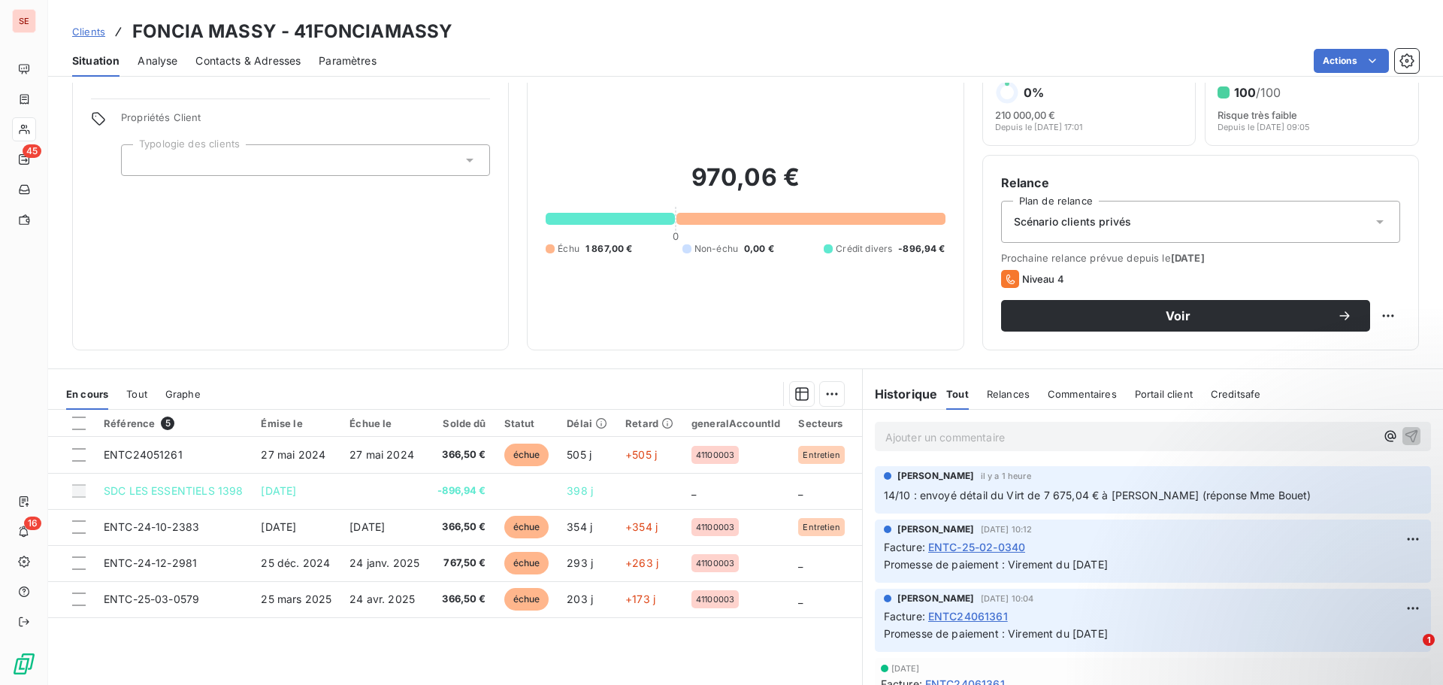
scroll to position [75, 0]
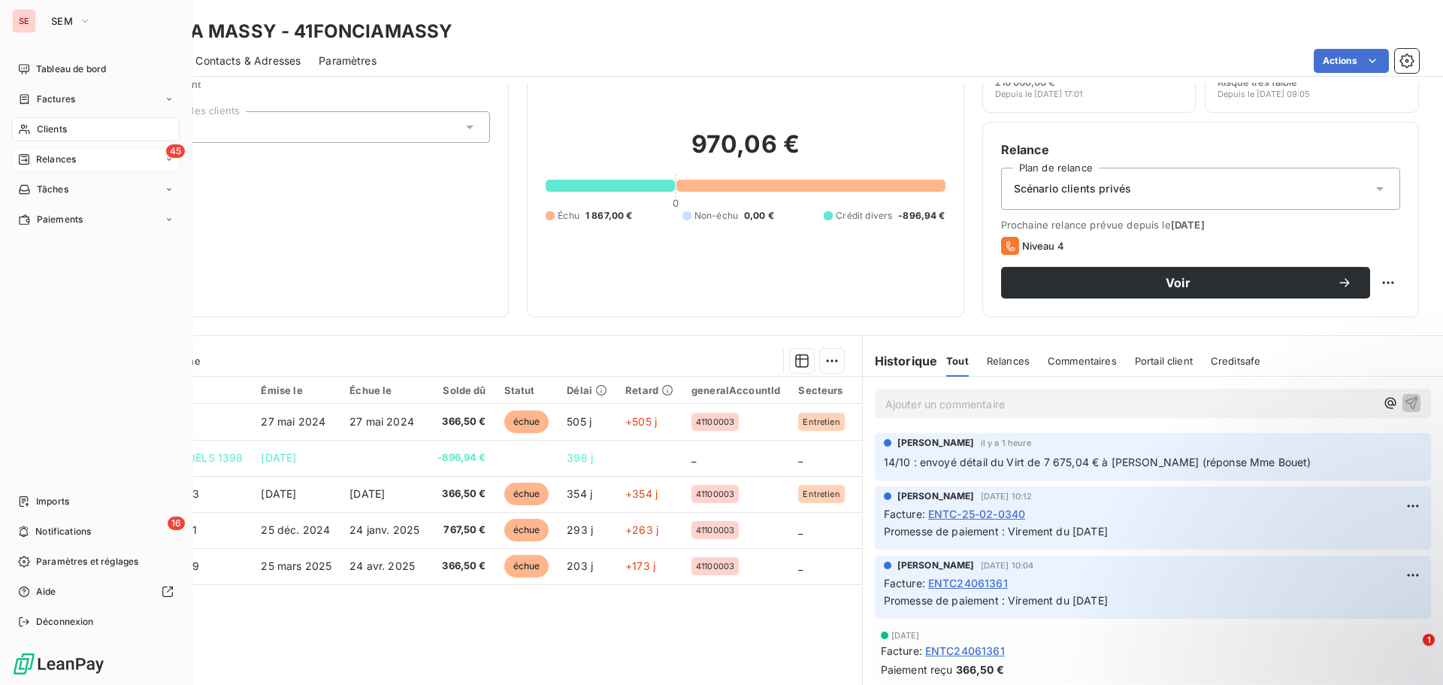
click at [52, 156] on span "Relances" at bounding box center [56, 160] width 40 height 14
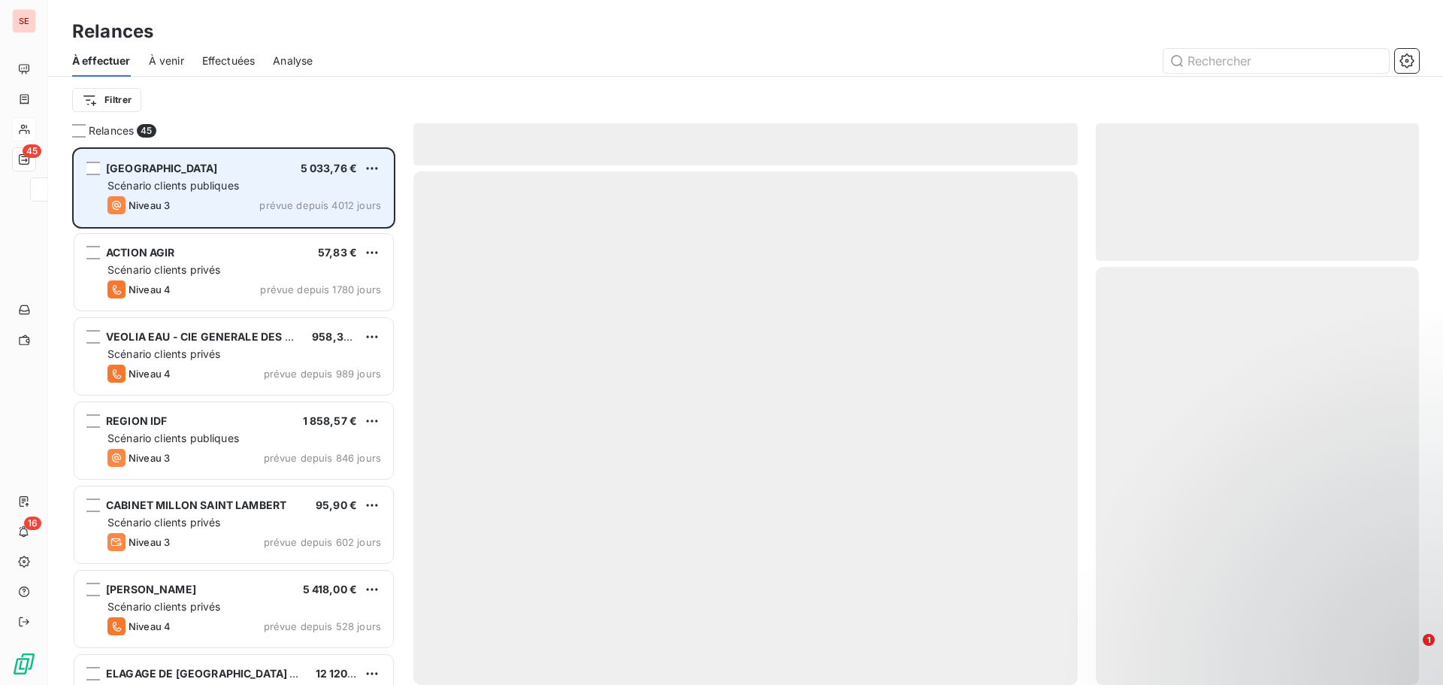
scroll to position [526, 312]
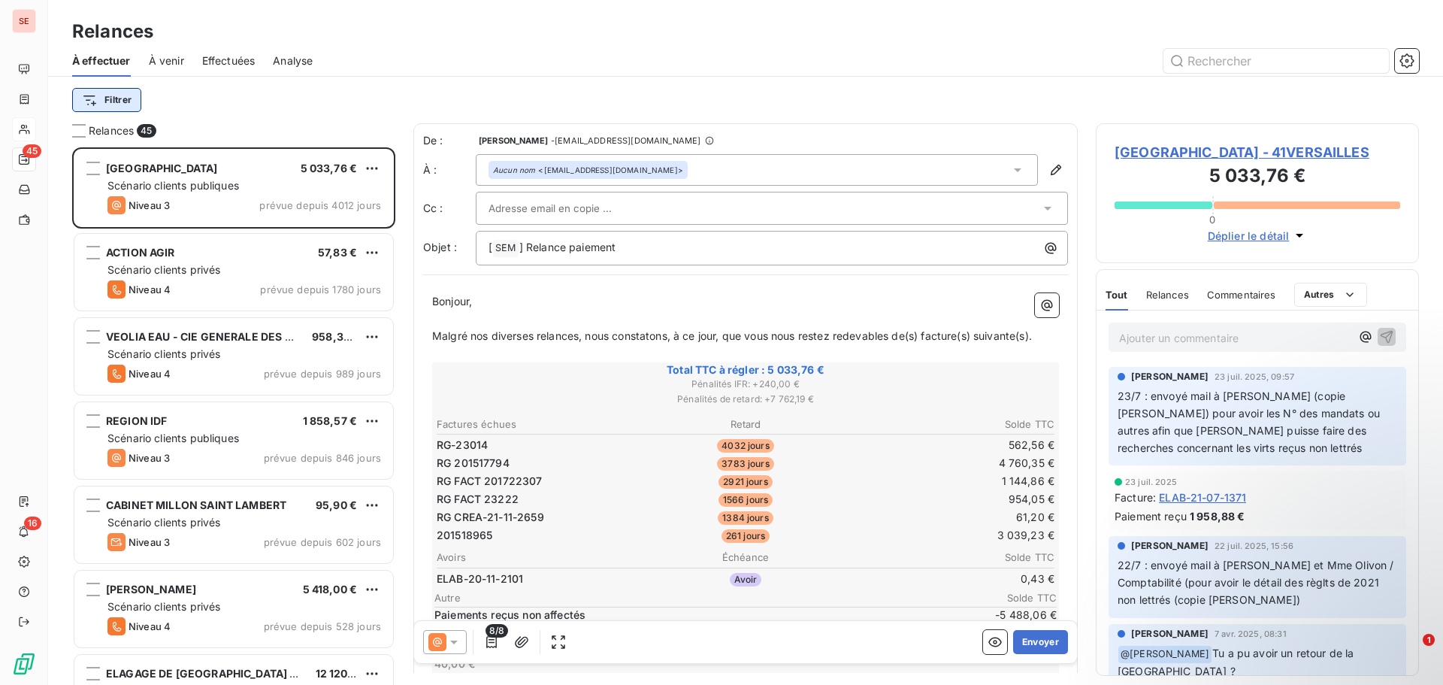
click at [107, 98] on html "SE 45 16 Relances À effectuer À venir Effectuées Analyse Filtrer Relances 45 [G…" at bounding box center [721, 342] width 1443 height 685
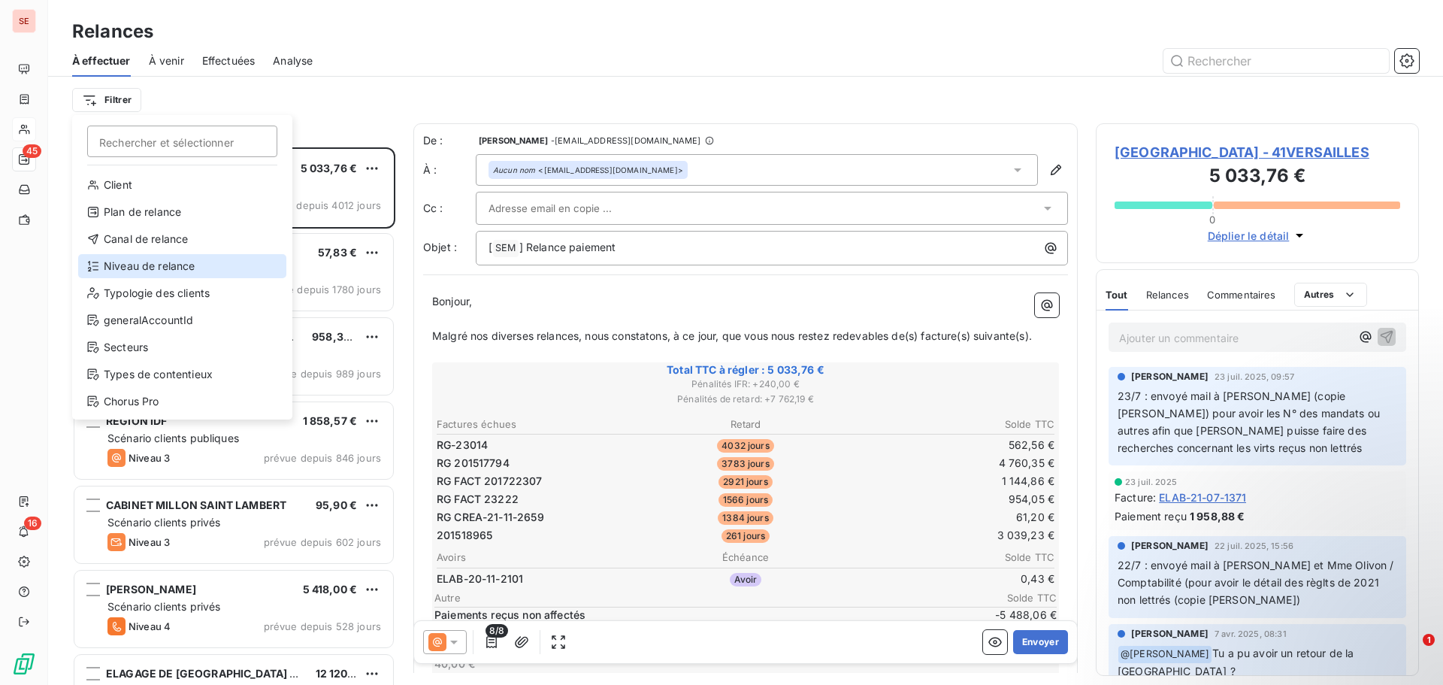
click at [166, 267] on div "Niveau de relance" at bounding box center [182, 266] width 208 height 24
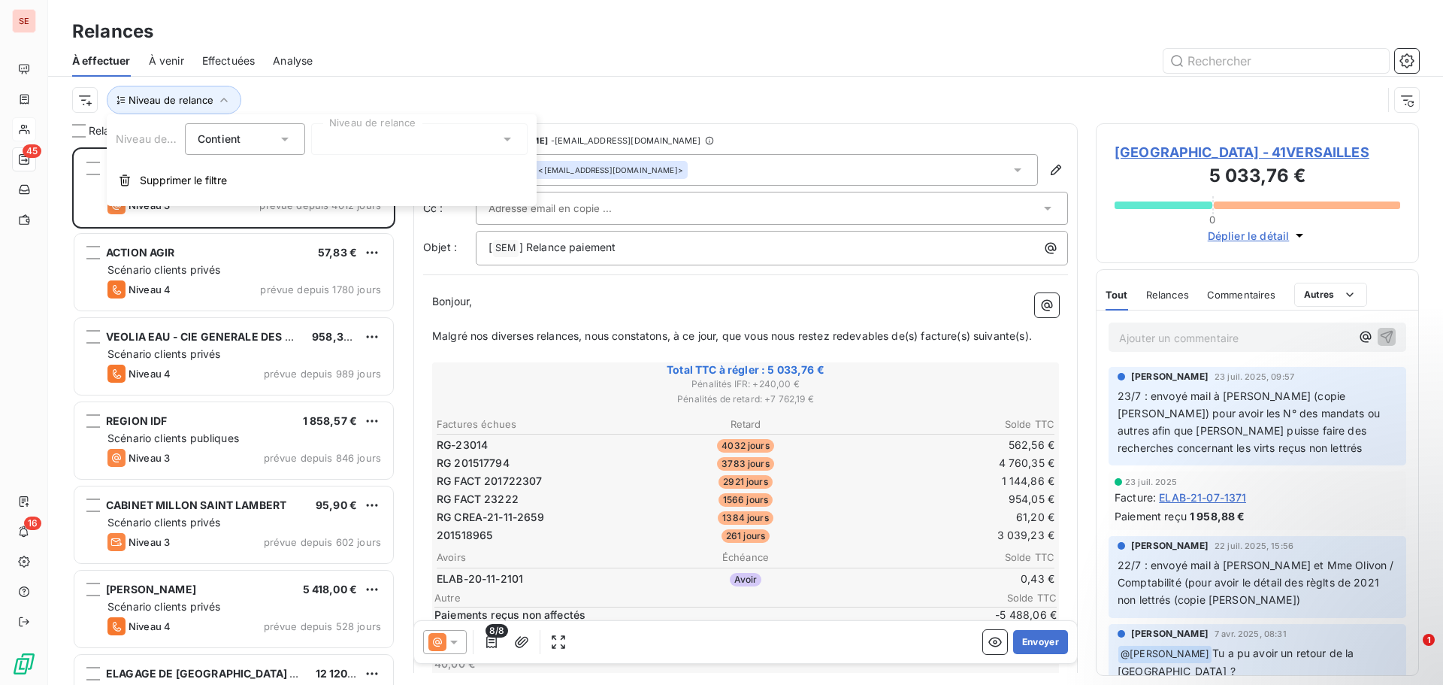
click at [363, 145] on div at bounding box center [419, 139] width 216 height 32
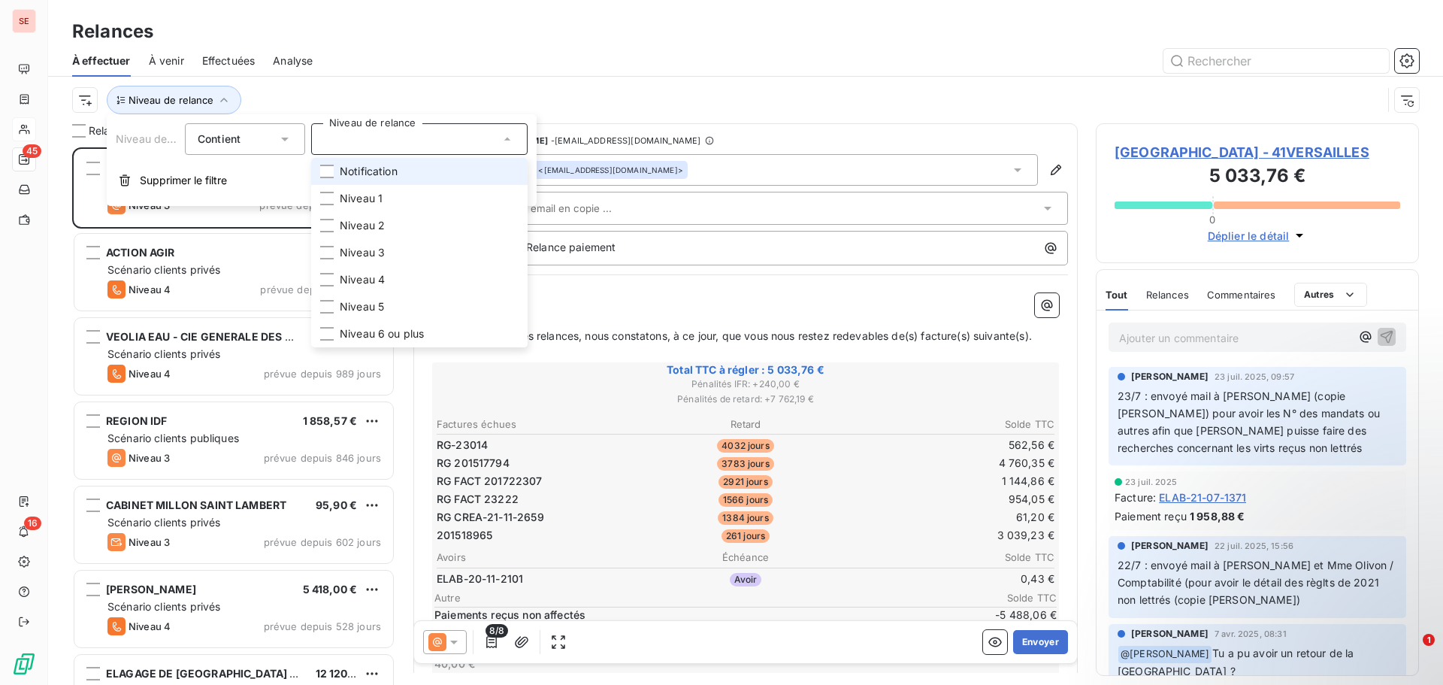
click at [379, 170] on span "Notification" at bounding box center [369, 171] width 58 height 15
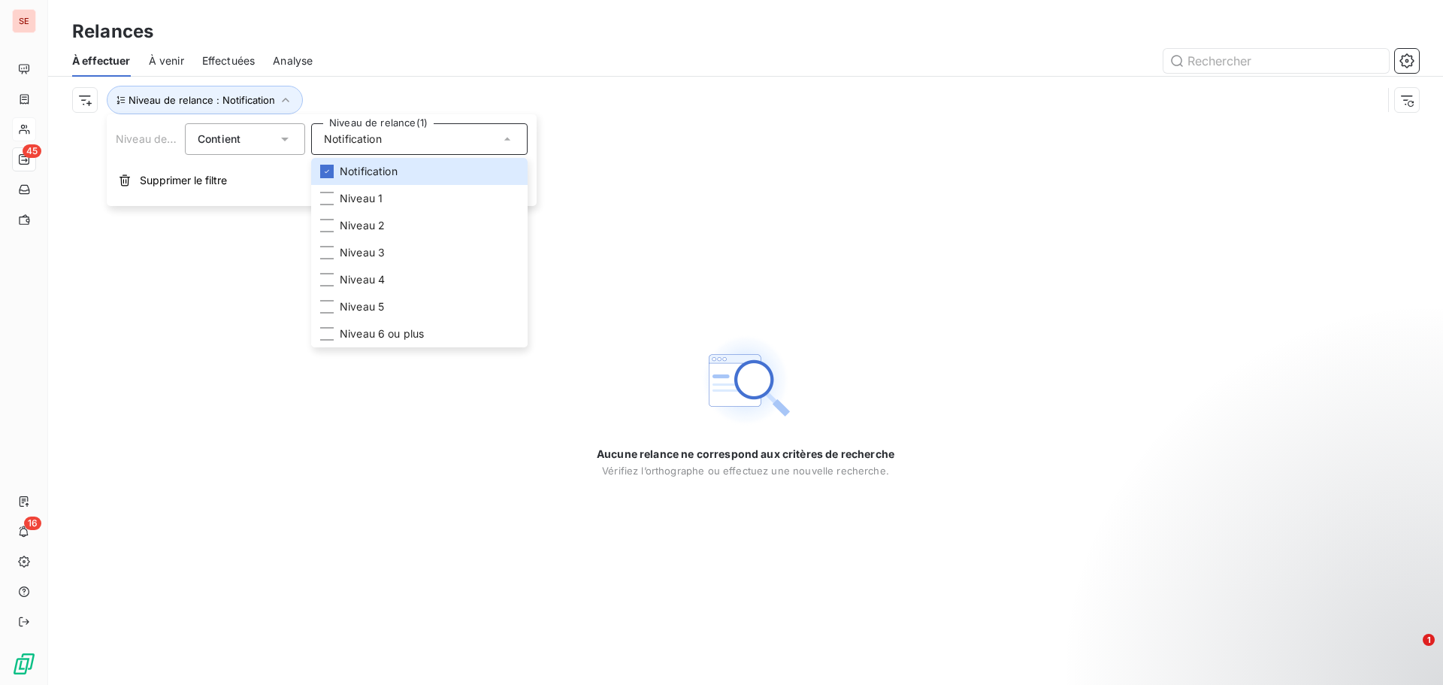
click at [473, 38] on div "Relances" at bounding box center [745, 31] width 1395 height 27
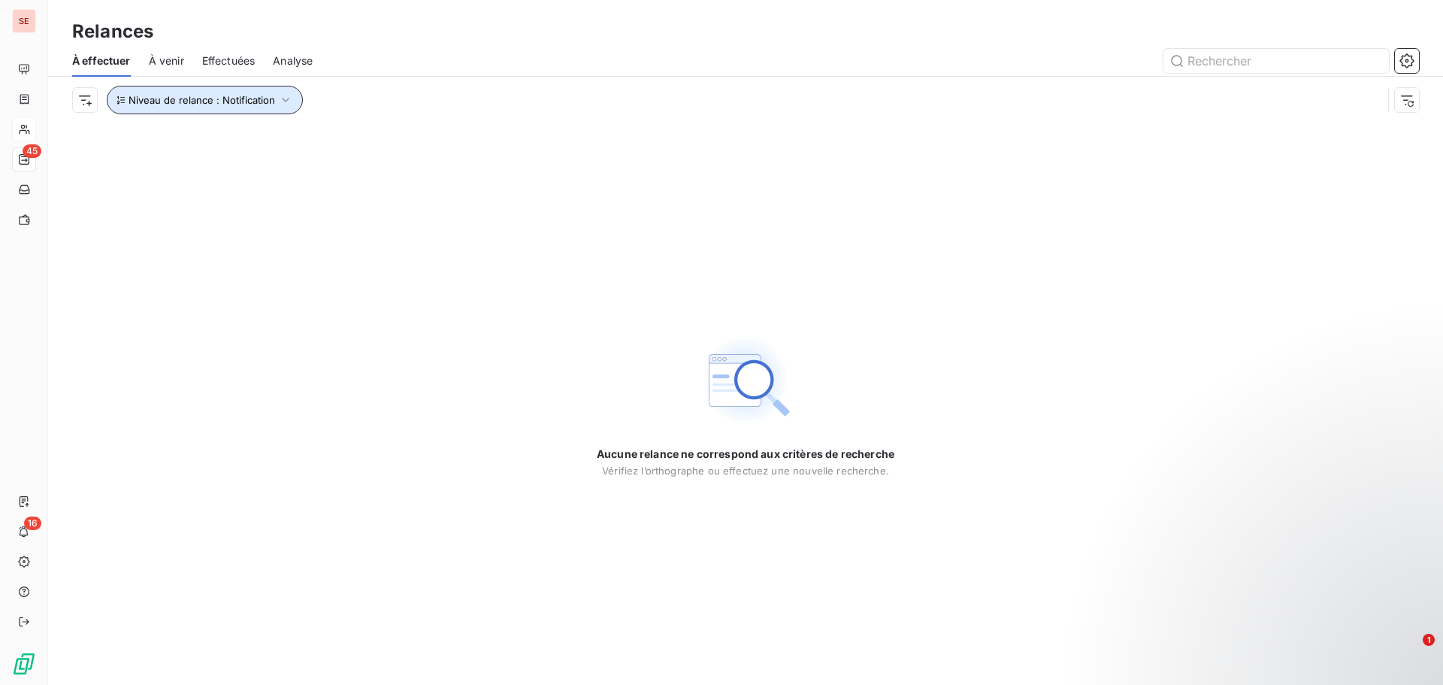
click at [274, 96] on button "Niveau de relance : Notification" at bounding box center [205, 100] width 196 height 29
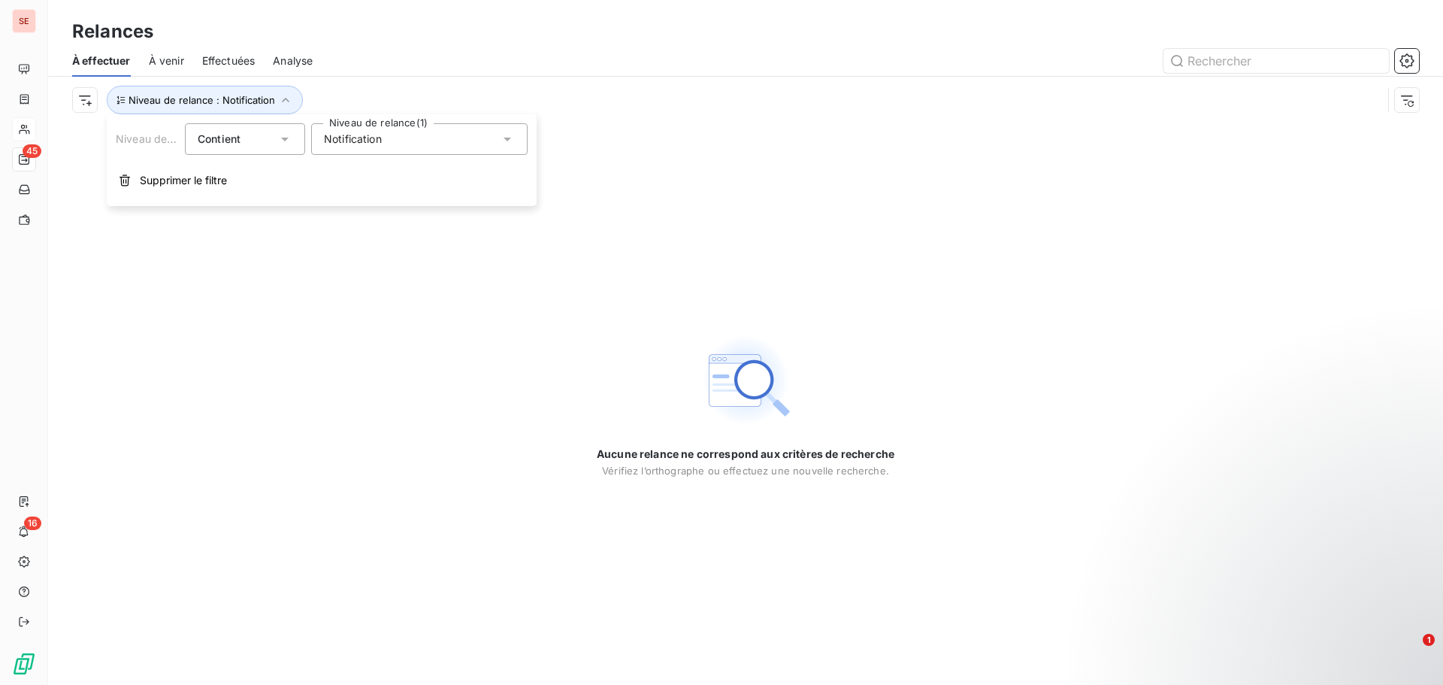
click at [364, 141] on span "Notification" at bounding box center [353, 138] width 58 height 15
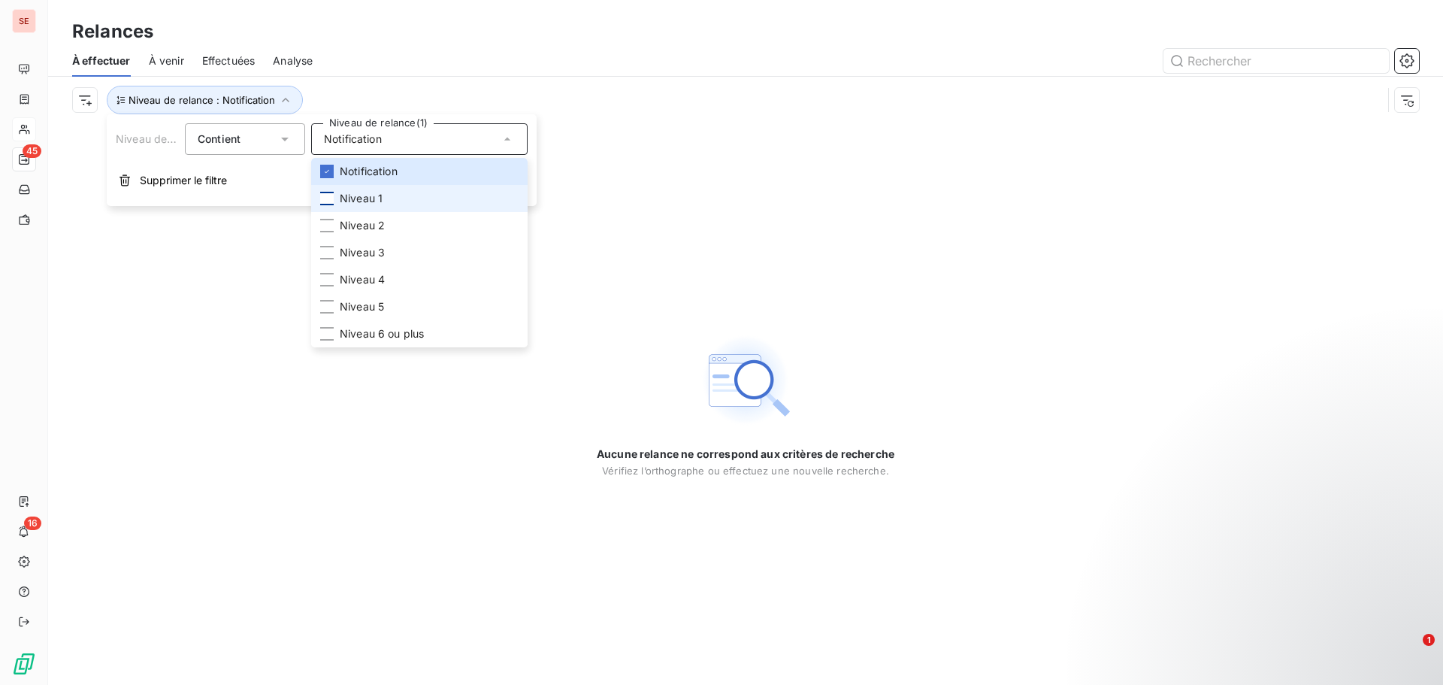
click at [329, 199] on div at bounding box center [327, 199] width 14 height 14
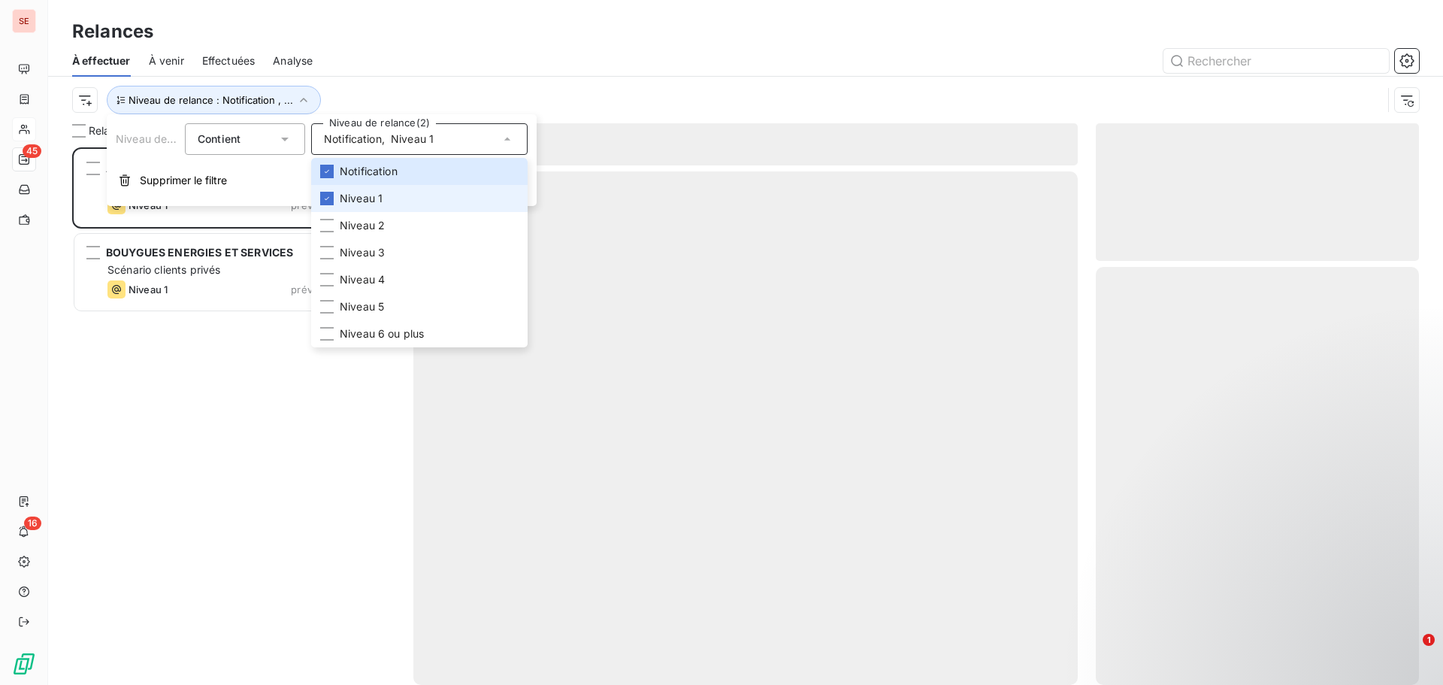
scroll to position [526, 312]
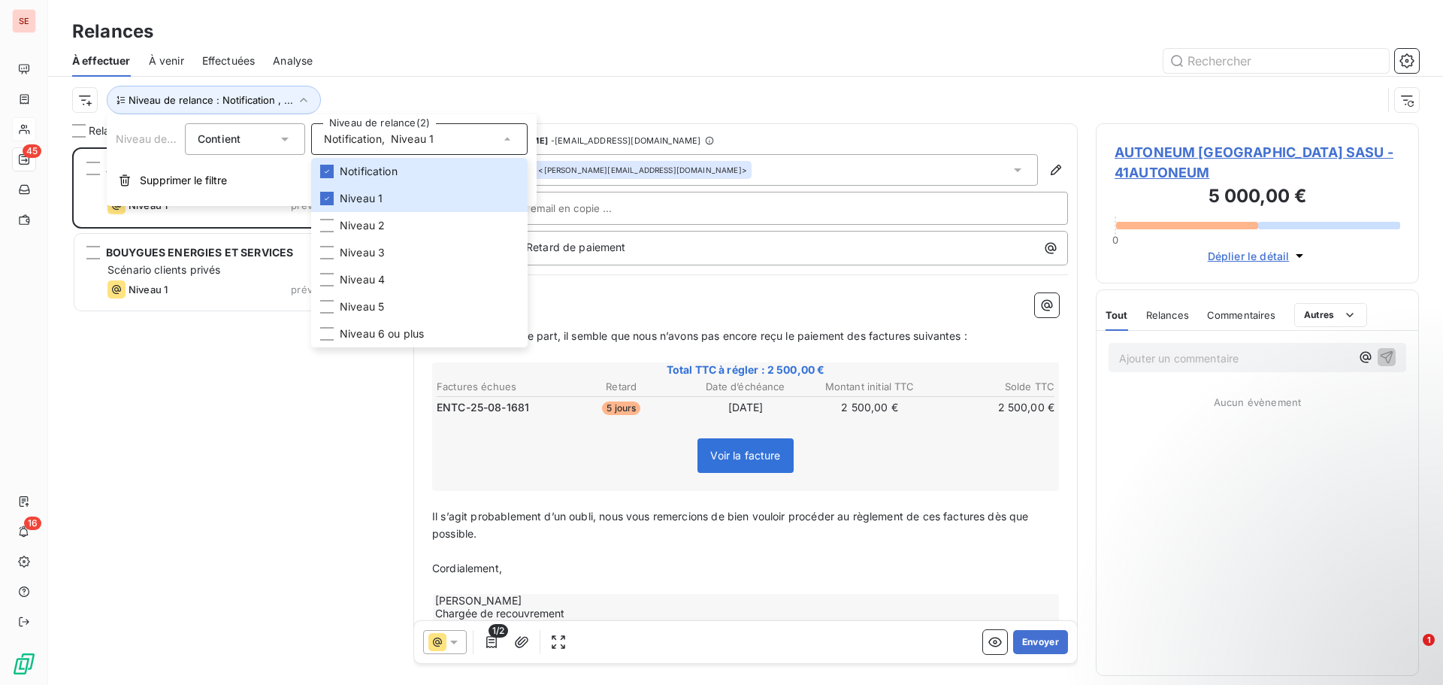
click at [410, 78] on div "Niveau de relance : Notification , ..." at bounding box center [745, 100] width 1347 height 47
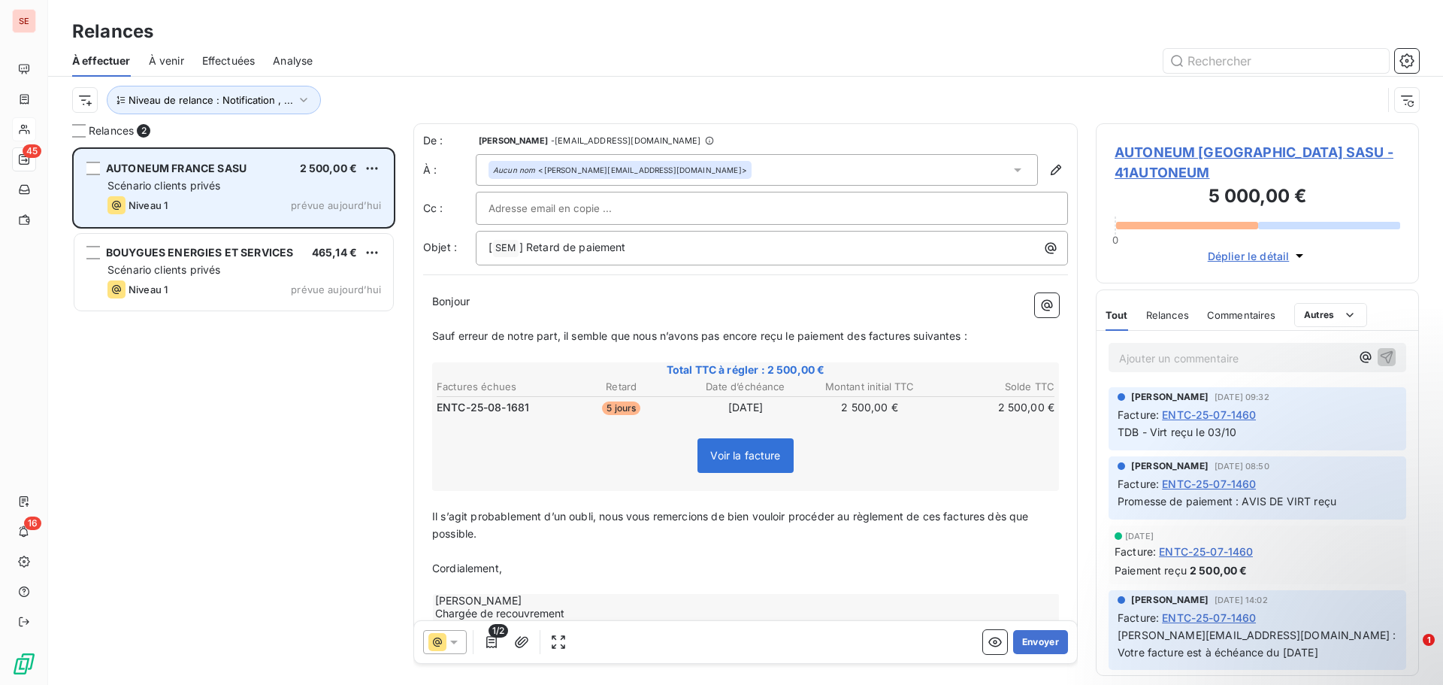
click at [279, 191] on div "Scénario clients privés" at bounding box center [244, 185] width 274 height 15
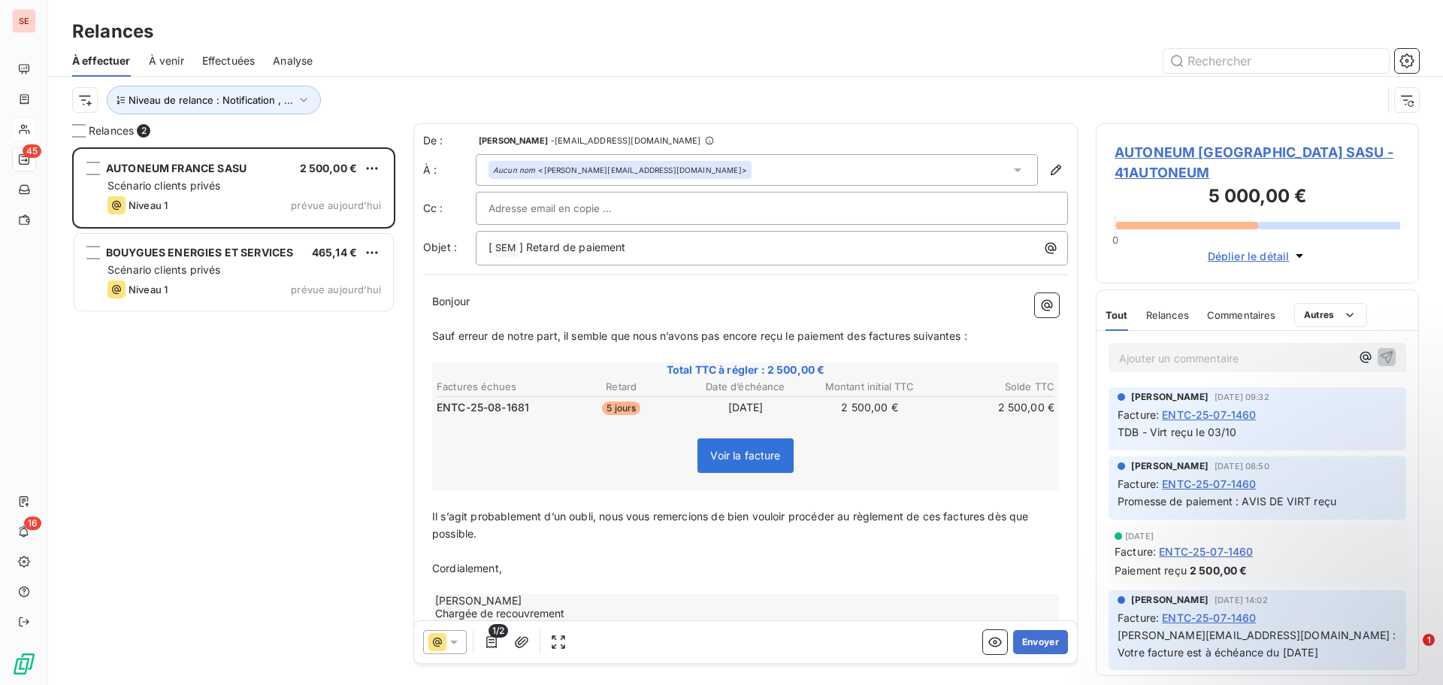
click at [1168, 153] on span "AUTONEUM [GEOGRAPHIC_DATA] SASU - 41AUTONEUM" at bounding box center [1257, 162] width 286 height 41
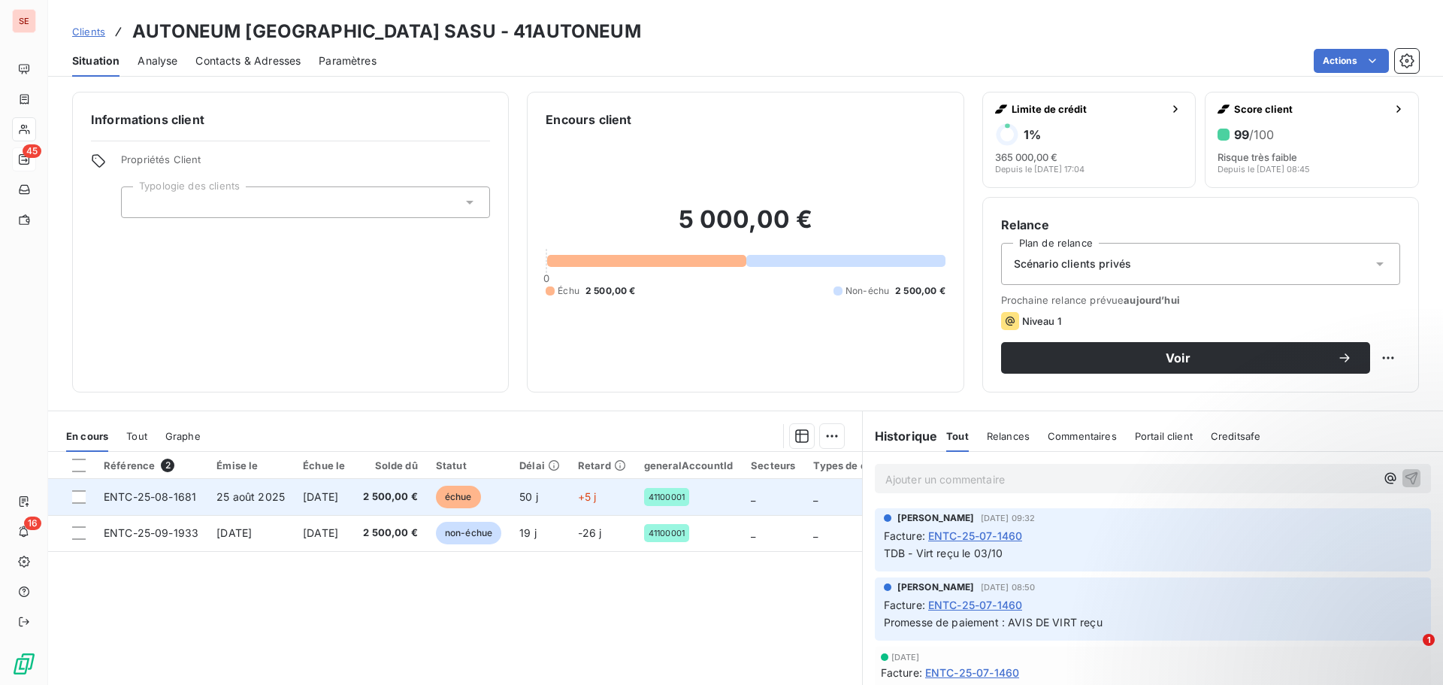
click at [263, 505] on td "25 août 2025" at bounding box center [250, 497] width 86 height 36
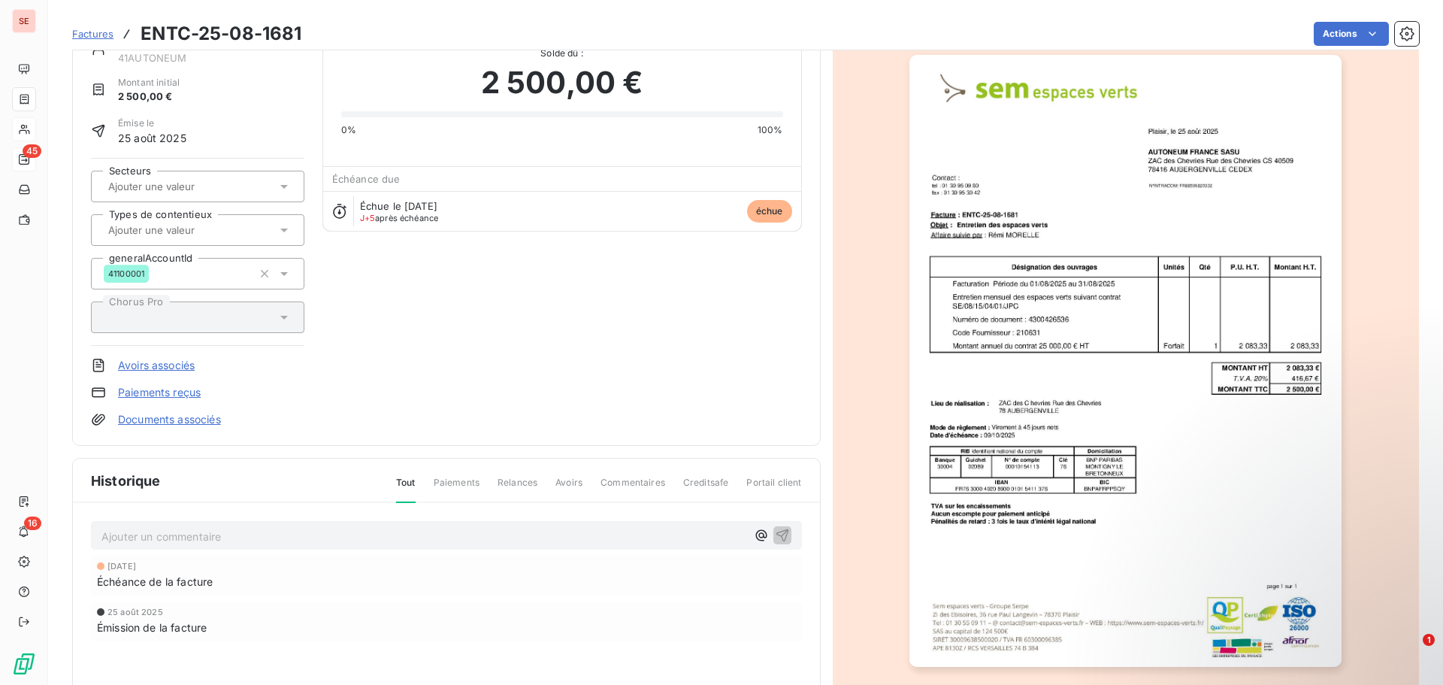
scroll to position [41, 0]
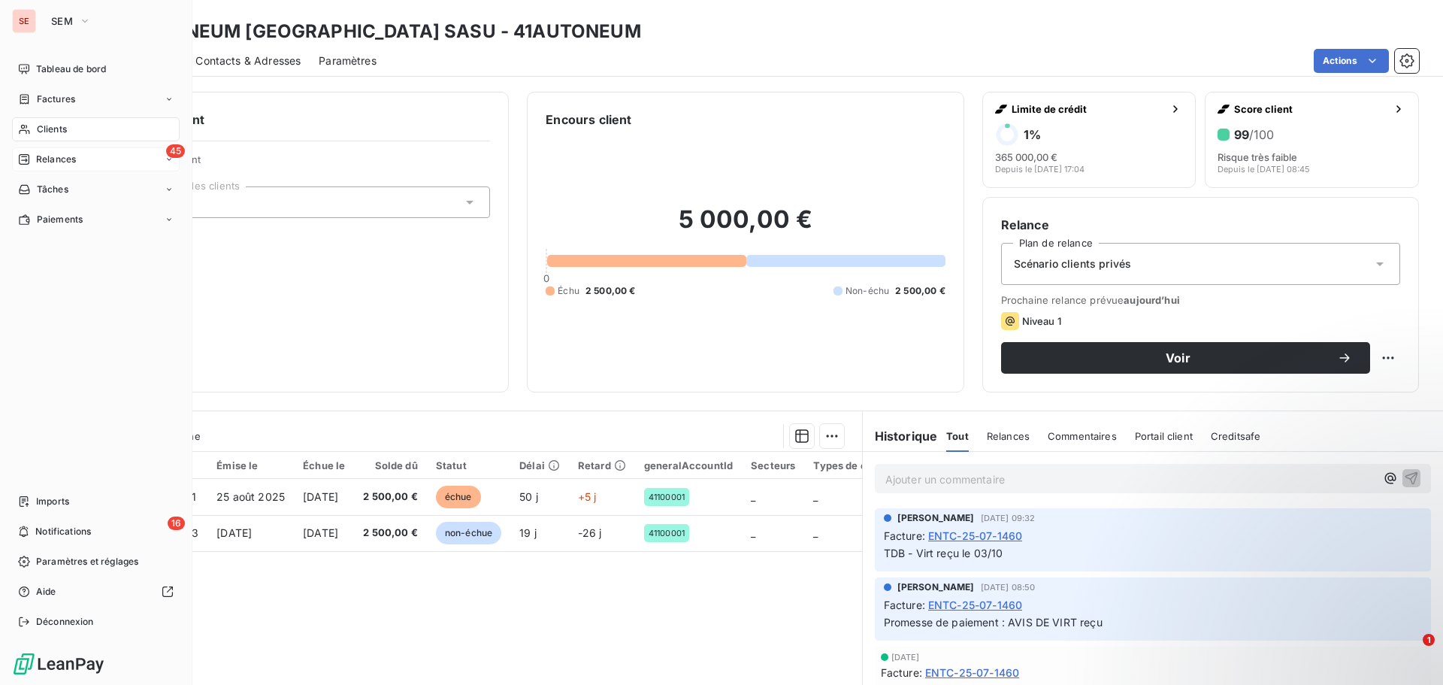
click at [87, 128] on div "Clients" at bounding box center [96, 129] width 168 height 24
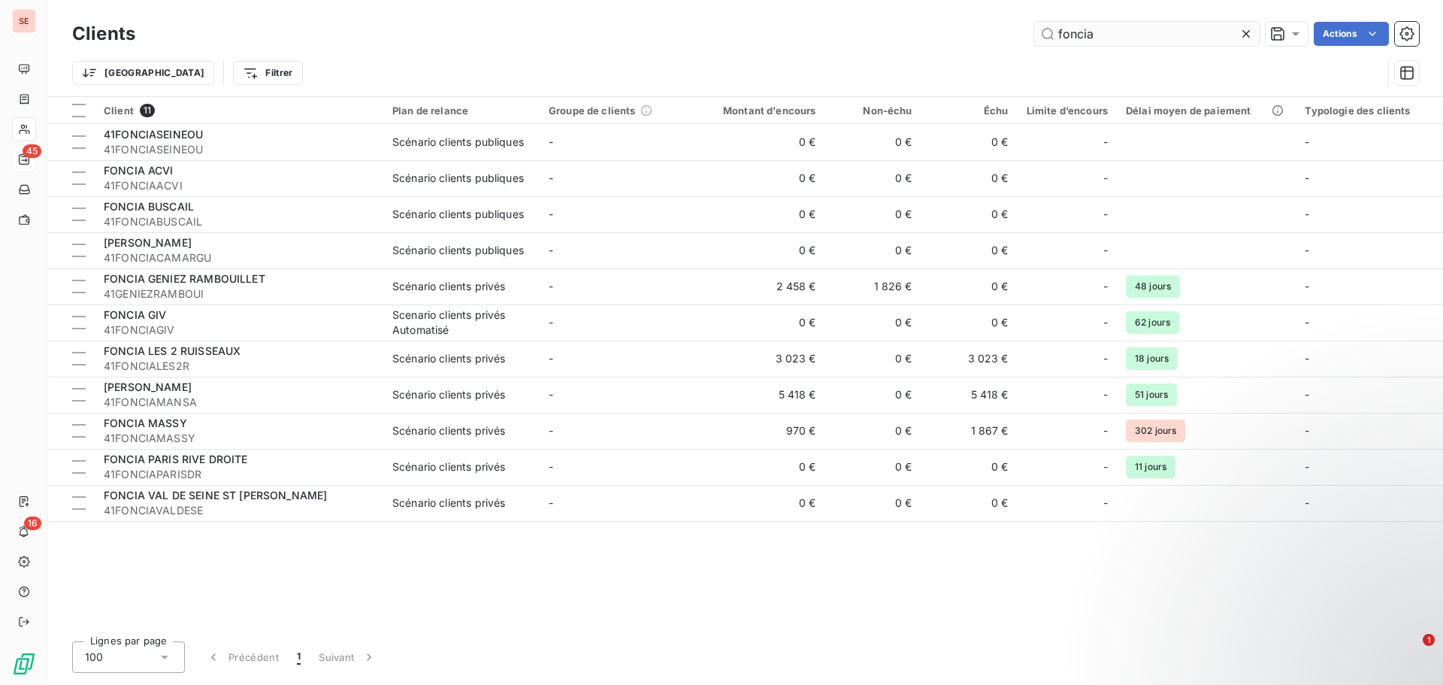
drag, startPoint x: 1111, startPoint y: 44, endPoint x: 1038, endPoint y: 39, distance: 73.1
click at [1038, 39] on input "foncia" at bounding box center [1146, 34] width 225 height 24
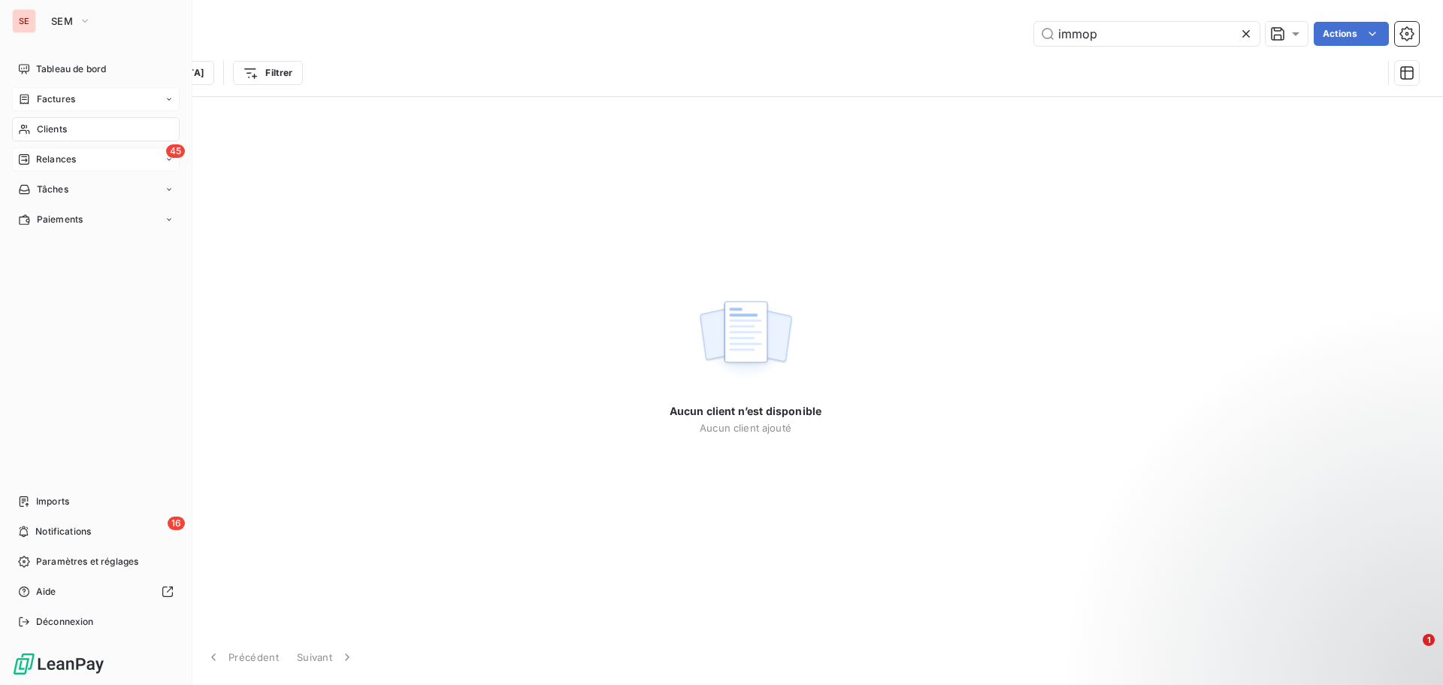
type input "immop"
click at [50, 99] on span "Factures" at bounding box center [56, 99] width 38 height 14
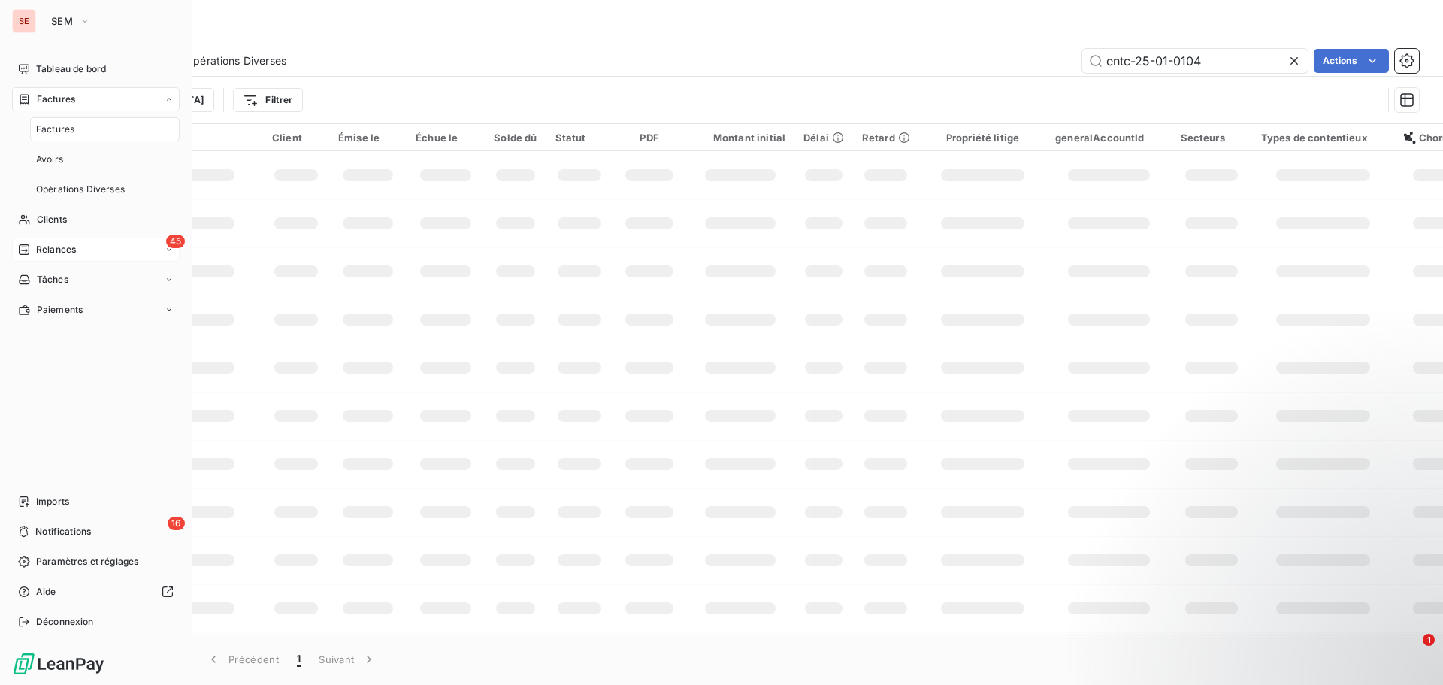
click at [55, 126] on span "Factures" at bounding box center [55, 129] width 38 height 14
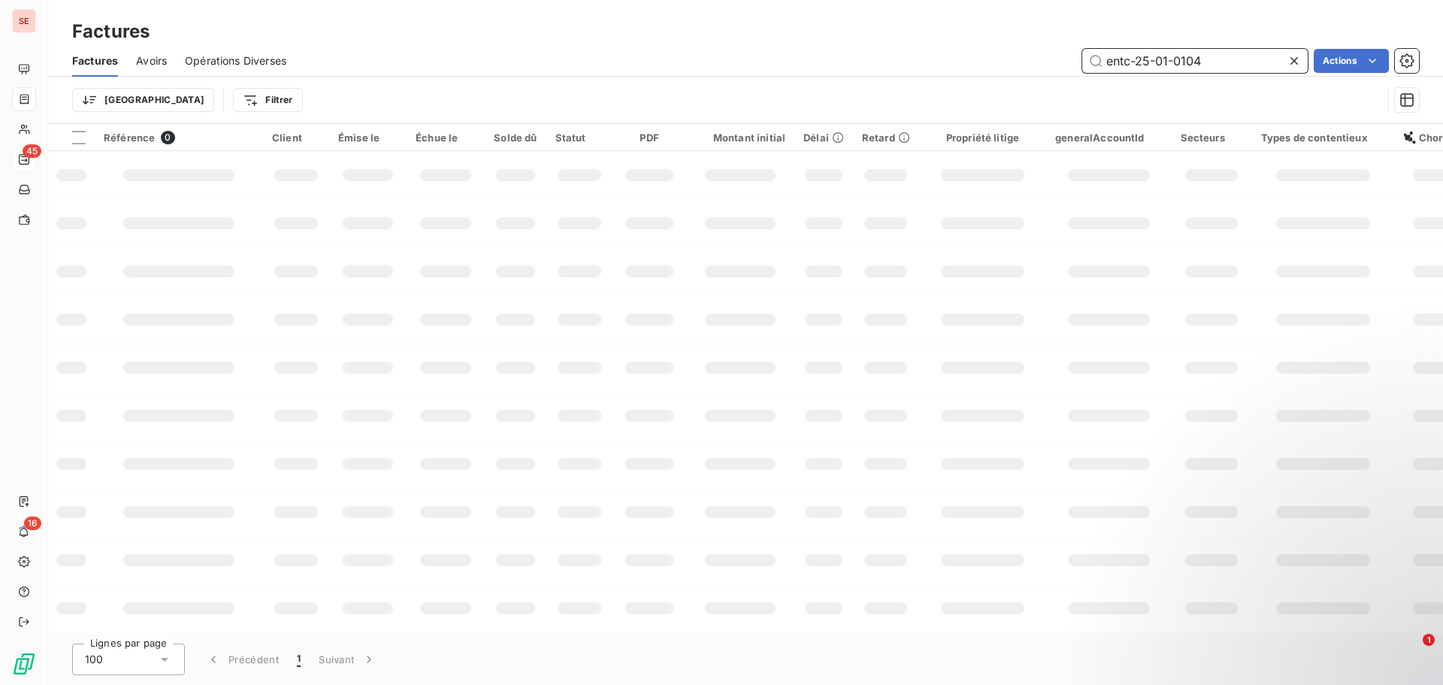
drag, startPoint x: 1167, startPoint y: 57, endPoint x: 1294, endPoint y: 46, distance: 127.5
click at [1294, 46] on div "Factures Avoirs Opérations Diverses entc-25-01-0104 Actions" at bounding box center [745, 61] width 1395 height 32
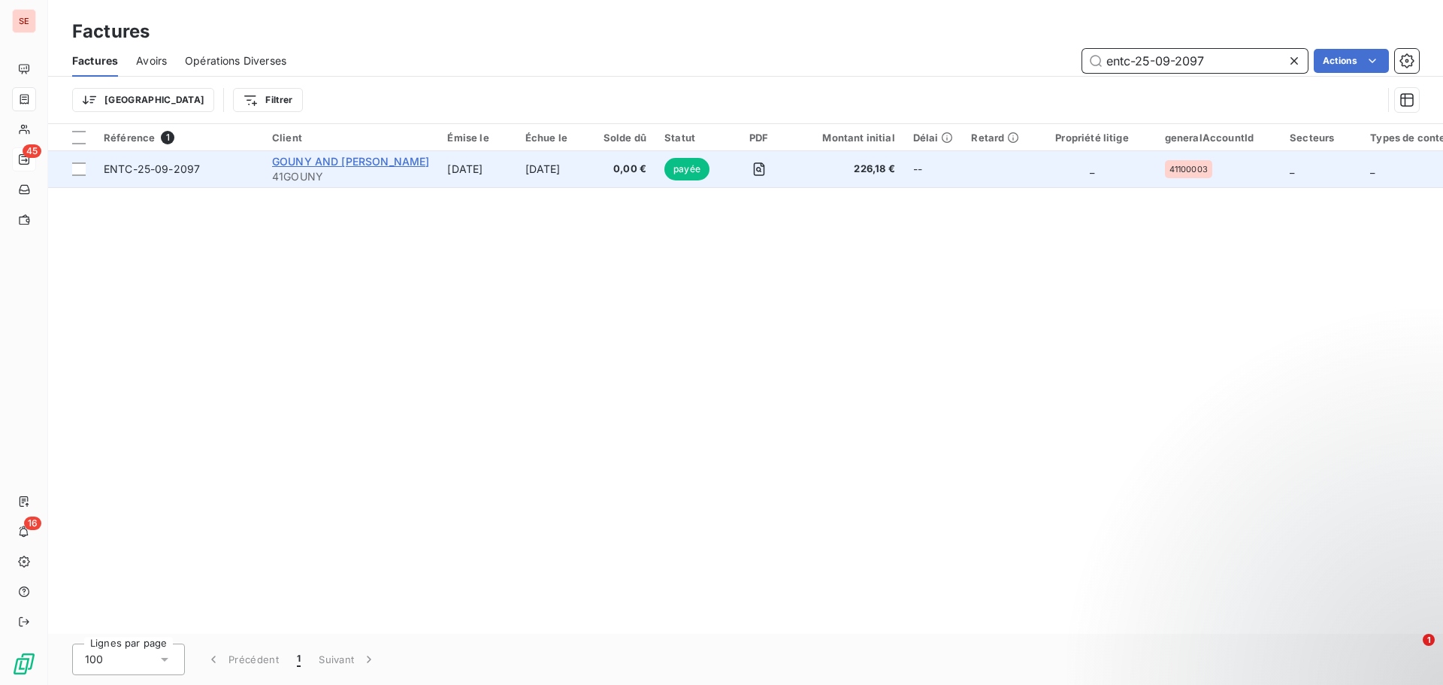
type input "entc-25-09-2097"
click at [334, 164] on span "GOUNY AND [PERSON_NAME]" at bounding box center [350, 161] width 157 height 13
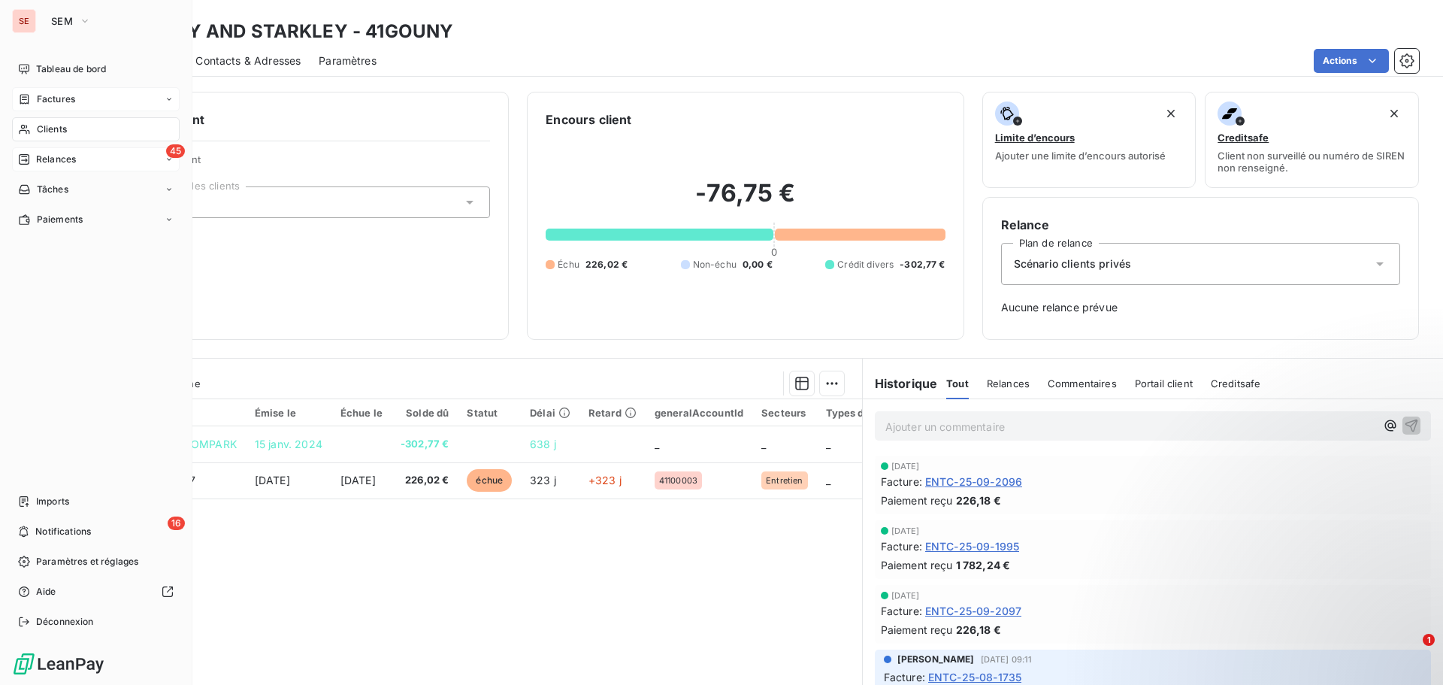
click at [77, 96] on div "Factures" at bounding box center [96, 99] width 168 height 24
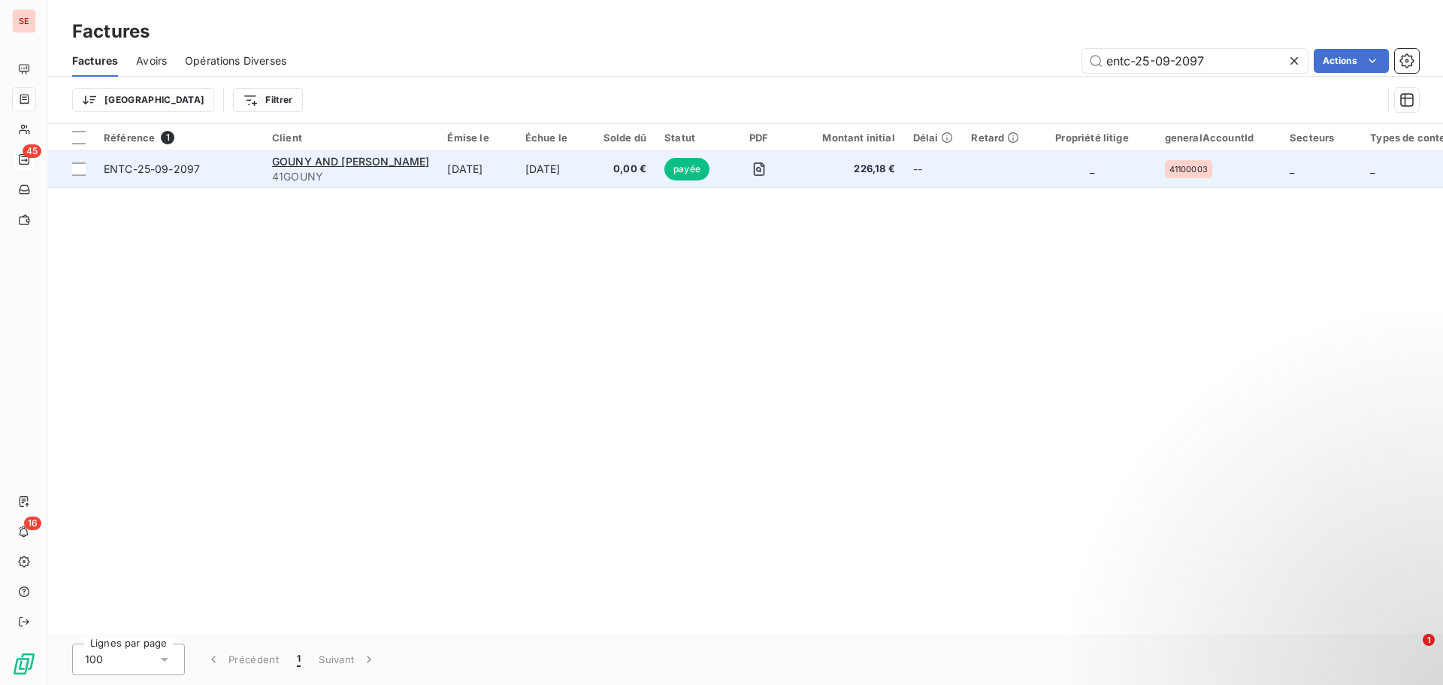
click at [158, 169] on span "ENTC-25-09-2097" at bounding box center [152, 168] width 96 height 13
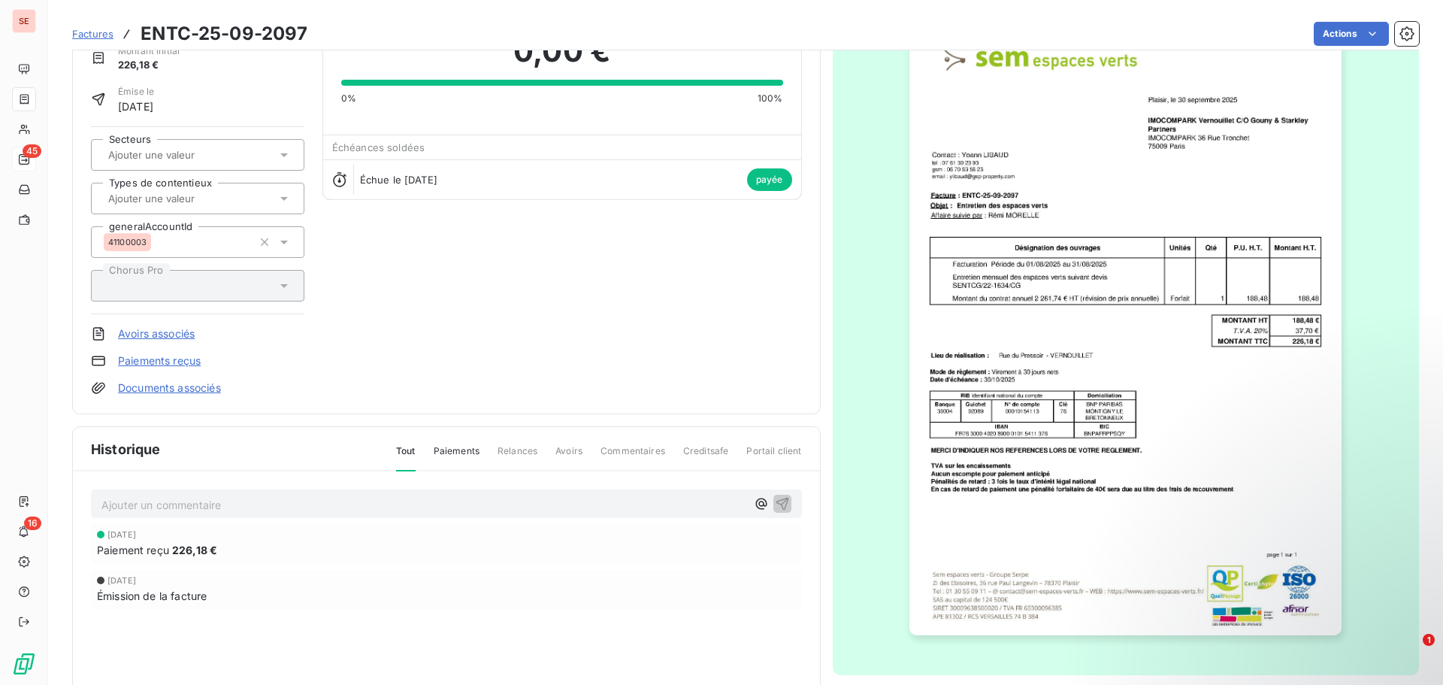
scroll to position [77, 0]
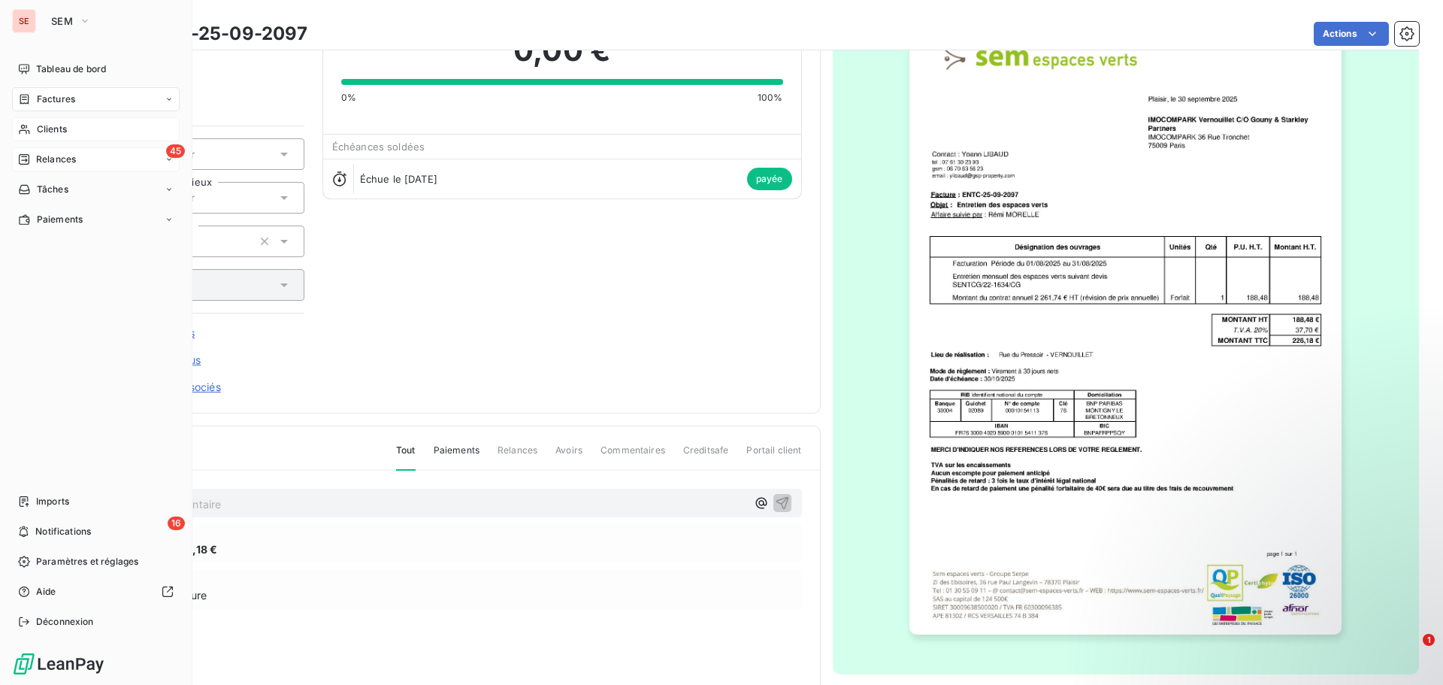
click at [49, 130] on span "Clients" at bounding box center [52, 129] width 30 height 14
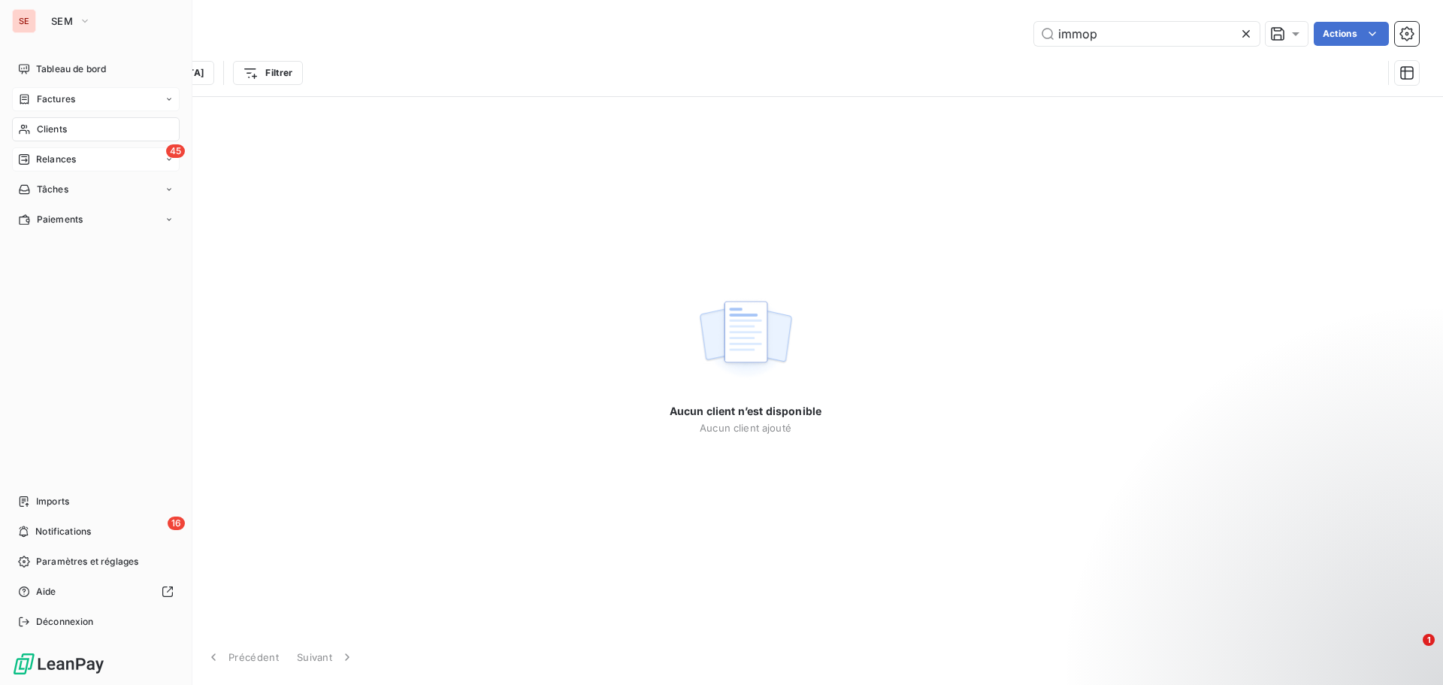
click at [67, 99] on span "Factures" at bounding box center [56, 99] width 38 height 14
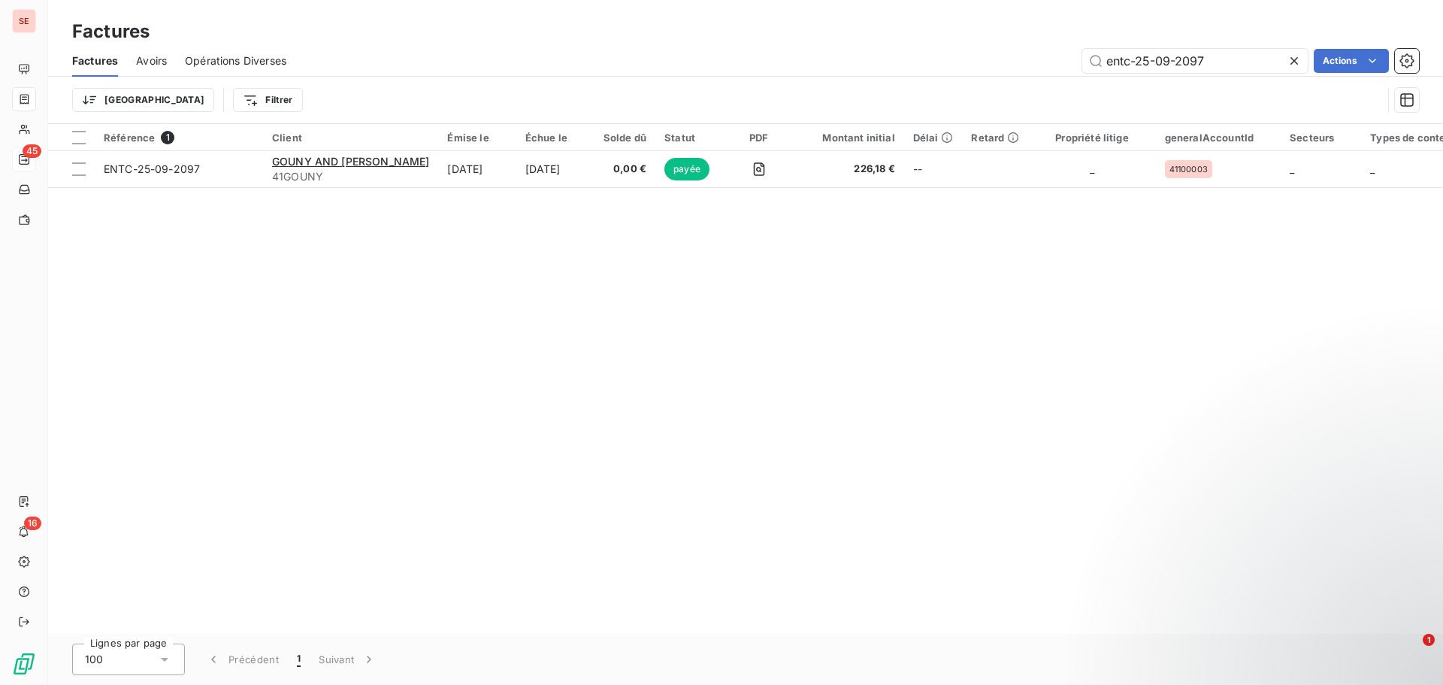
drag, startPoint x: 1187, startPoint y: 50, endPoint x: 1106, endPoint y: 42, distance: 81.5
click at [1114, 43] on div "Factures Factures Avoirs Opérations Diverses entc-25-09-2097 Actions Trier Filt…" at bounding box center [745, 62] width 1395 height 124
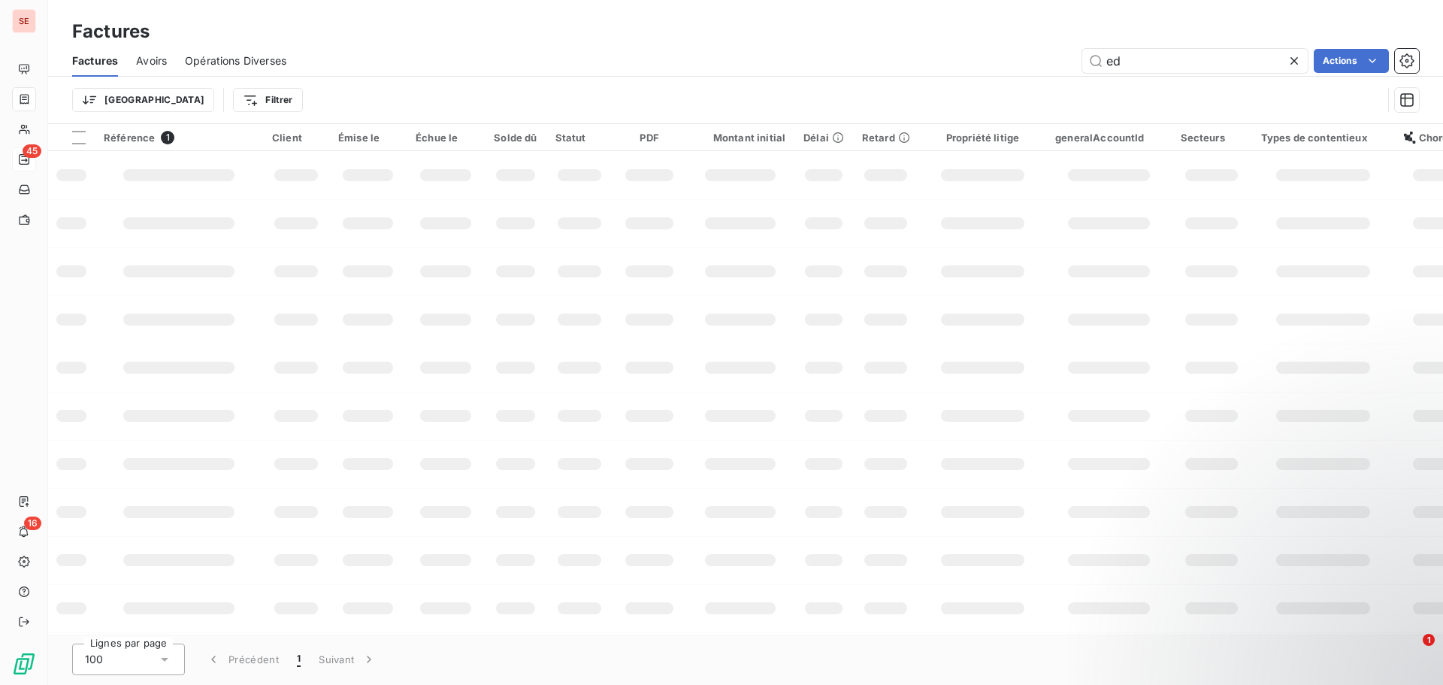
type input "e"
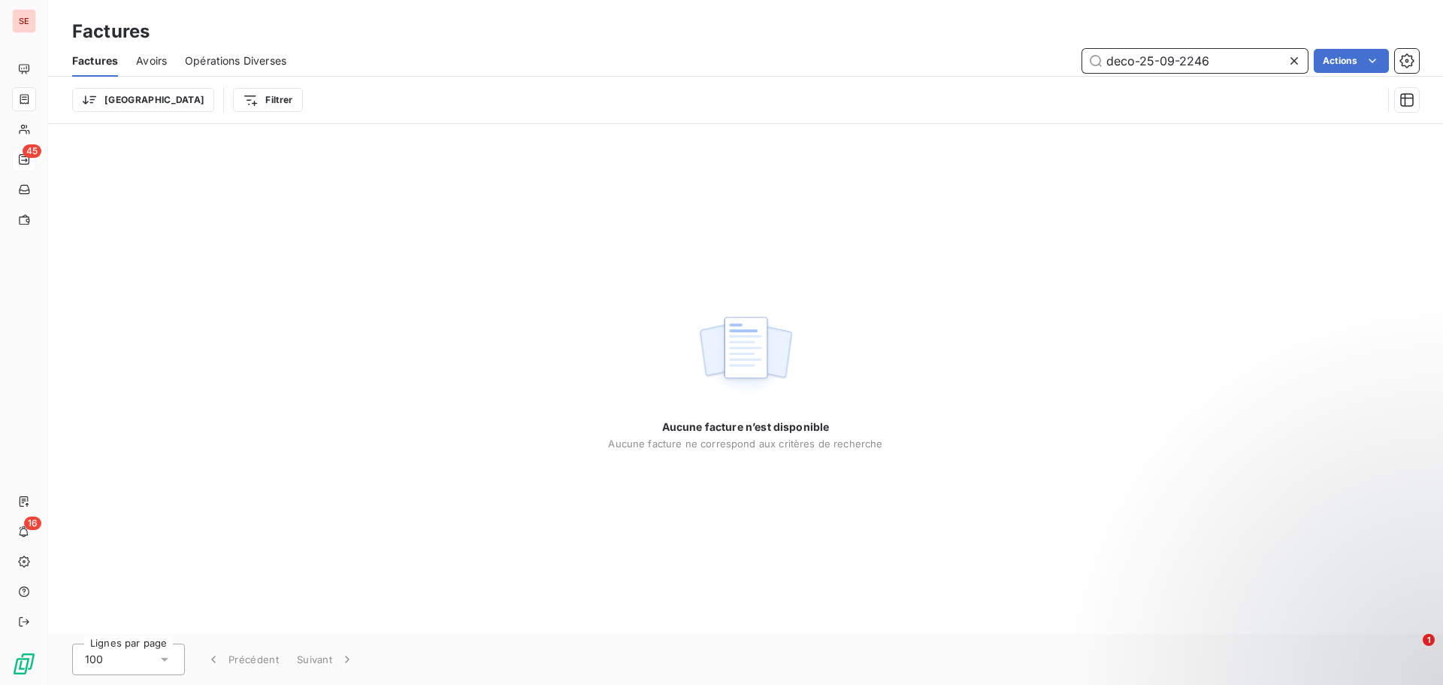
click at [1155, 59] on input "deco-25-09-2246" at bounding box center [1194, 61] width 225 height 24
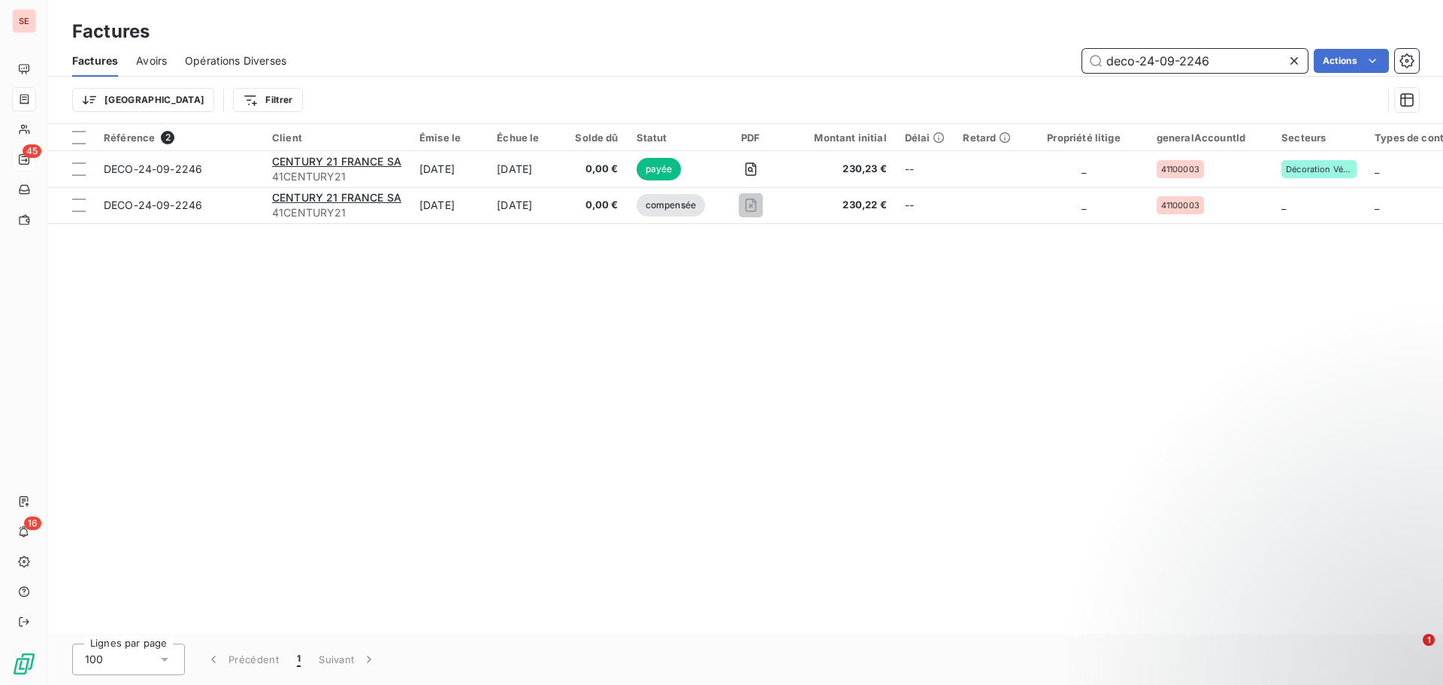
drag, startPoint x: 1153, startPoint y: 55, endPoint x: 1237, endPoint y: 49, distance: 83.6
click at [1237, 49] on input "deco-24-09-2246" at bounding box center [1194, 61] width 225 height 24
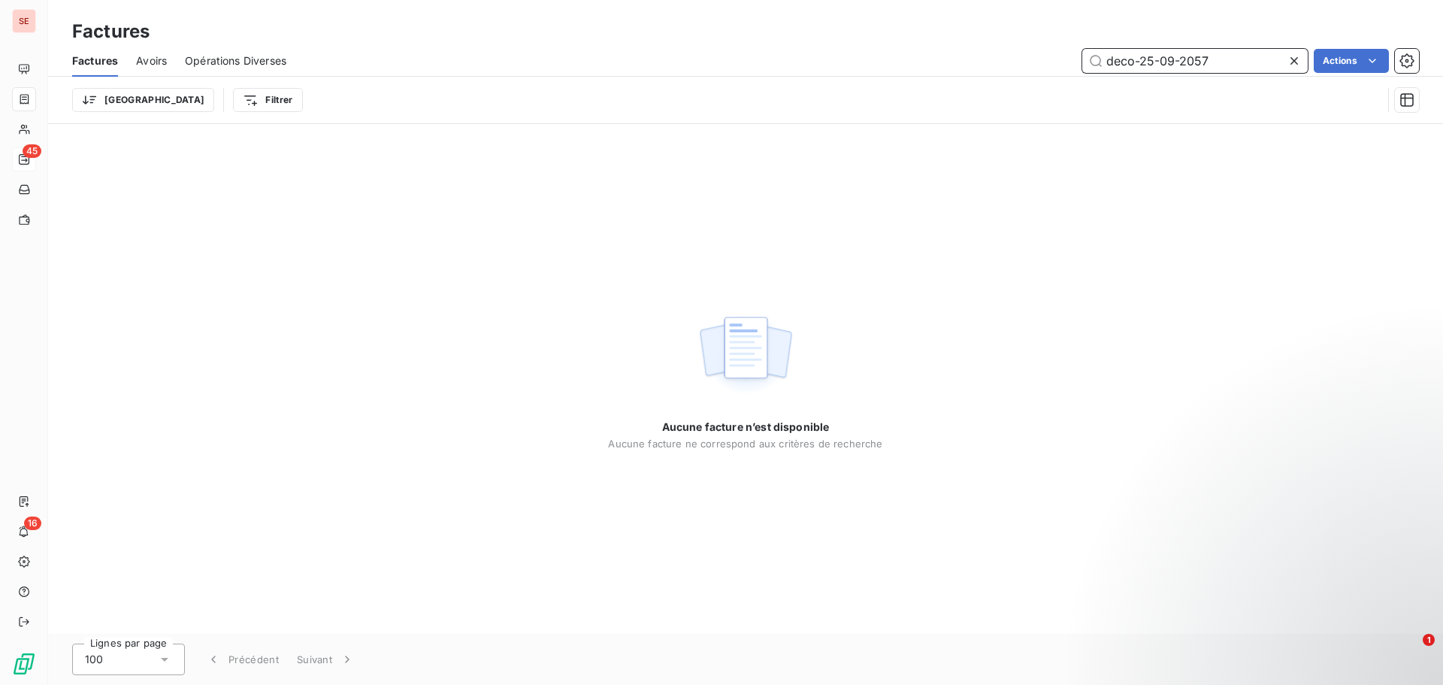
drag, startPoint x: 1131, startPoint y: 62, endPoint x: 1098, endPoint y: 57, distance: 33.4
click at [1098, 57] on input "deco-25-09-2057" at bounding box center [1194, 61] width 225 height 24
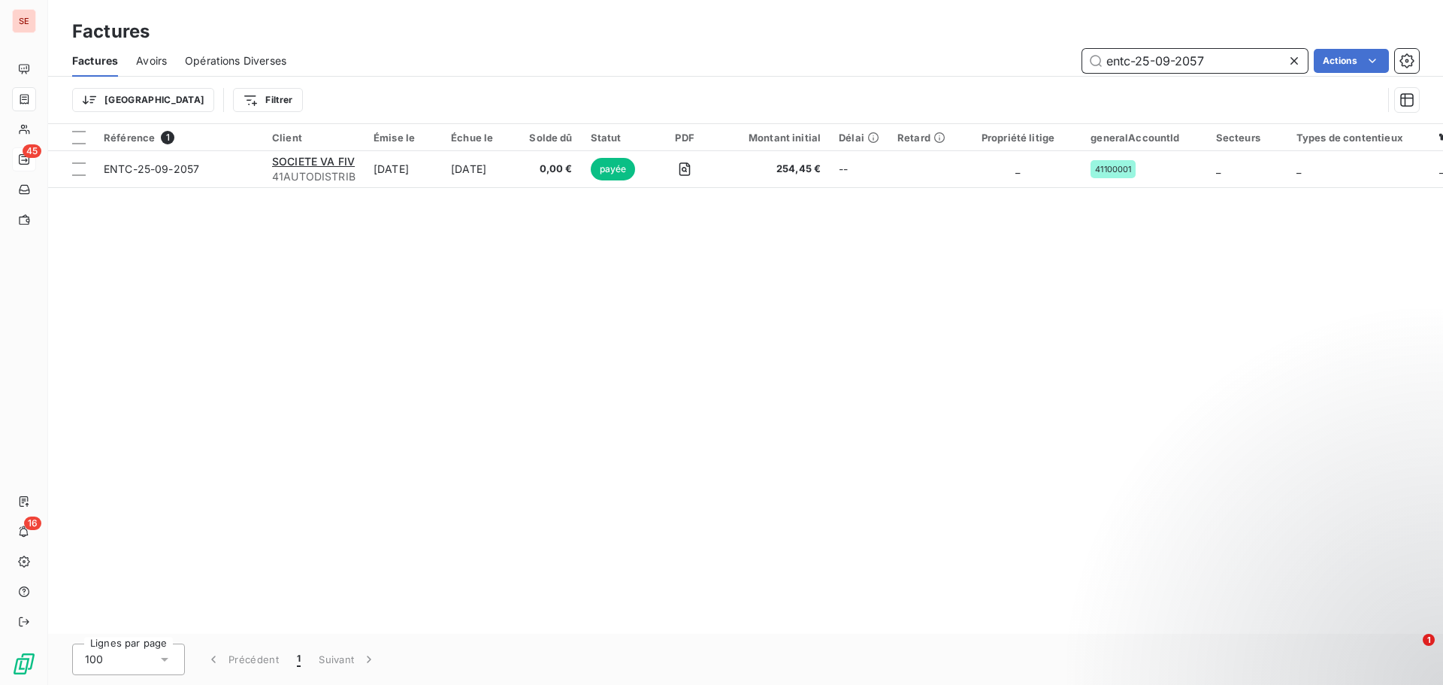
drag, startPoint x: 1174, startPoint y: 62, endPoint x: 1242, endPoint y: 56, distance: 68.6
click at [1242, 56] on input "entc-25-09-2057" at bounding box center [1194, 61] width 225 height 24
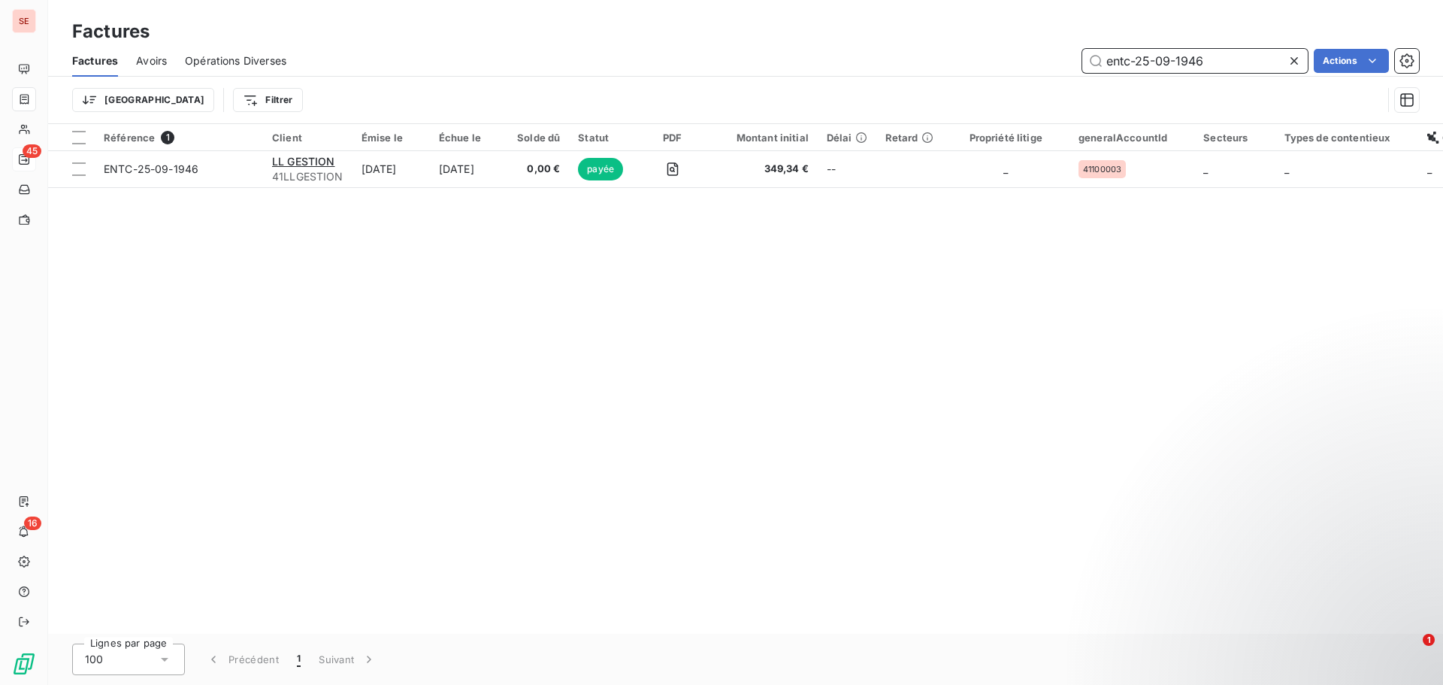
drag, startPoint x: 1165, startPoint y: 59, endPoint x: 1292, endPoint y: 51, distance: 127.2
click at [1292, 51] on div "entc-25-09-1946" at bounding box center [1194, 61] width 225 height 24
drag, startPoint x: 1209, startPoint y: 69, endPoint x: 1074, endPoint y: 69, distance: 135.3
click at [1074, 69] on div "entc-25-07-1610 Actions" at bounding box center [861, 61] width 1114 height 24
drag, startPoint x: 1214, startPoint y: 56, endPoint x: 1245, endPoint y: 53, distance: 31.8
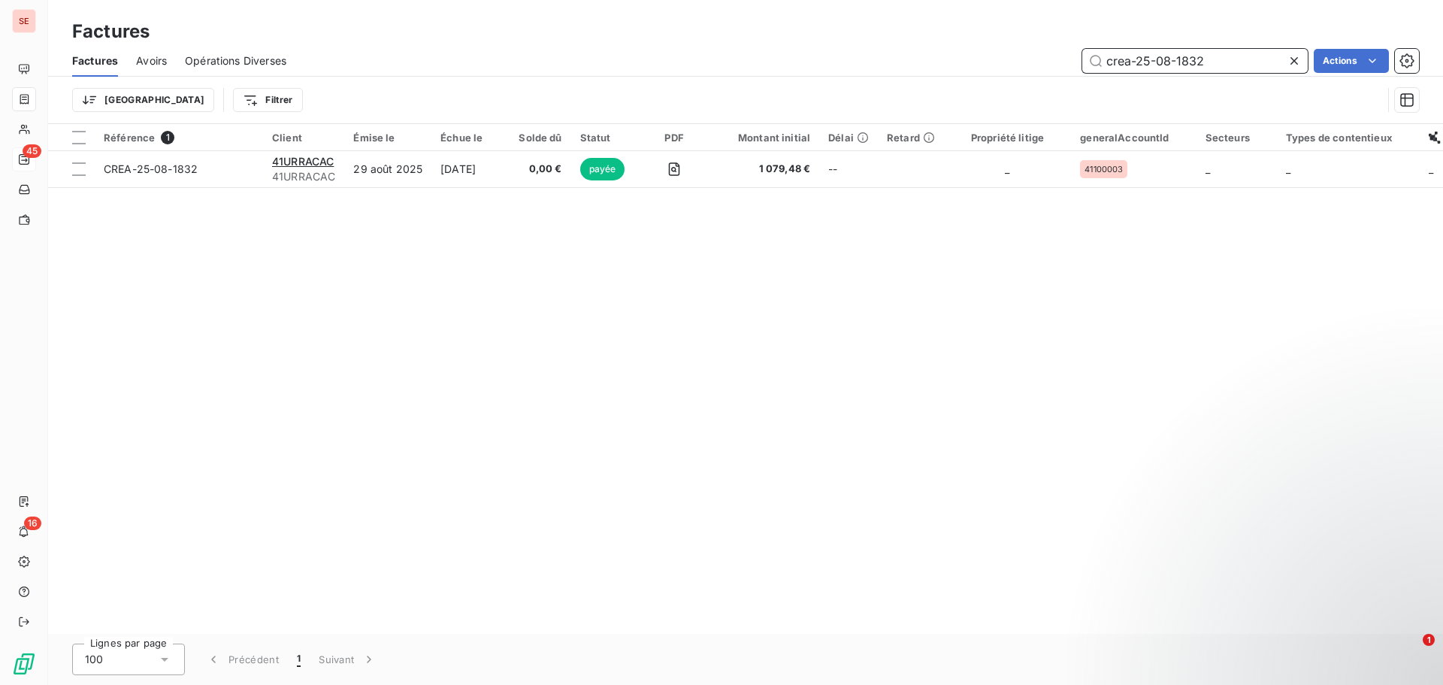
click at [1245, 53] on input "crea-25-08-1832" at bounding box center [1194, 61] width 225 height 24
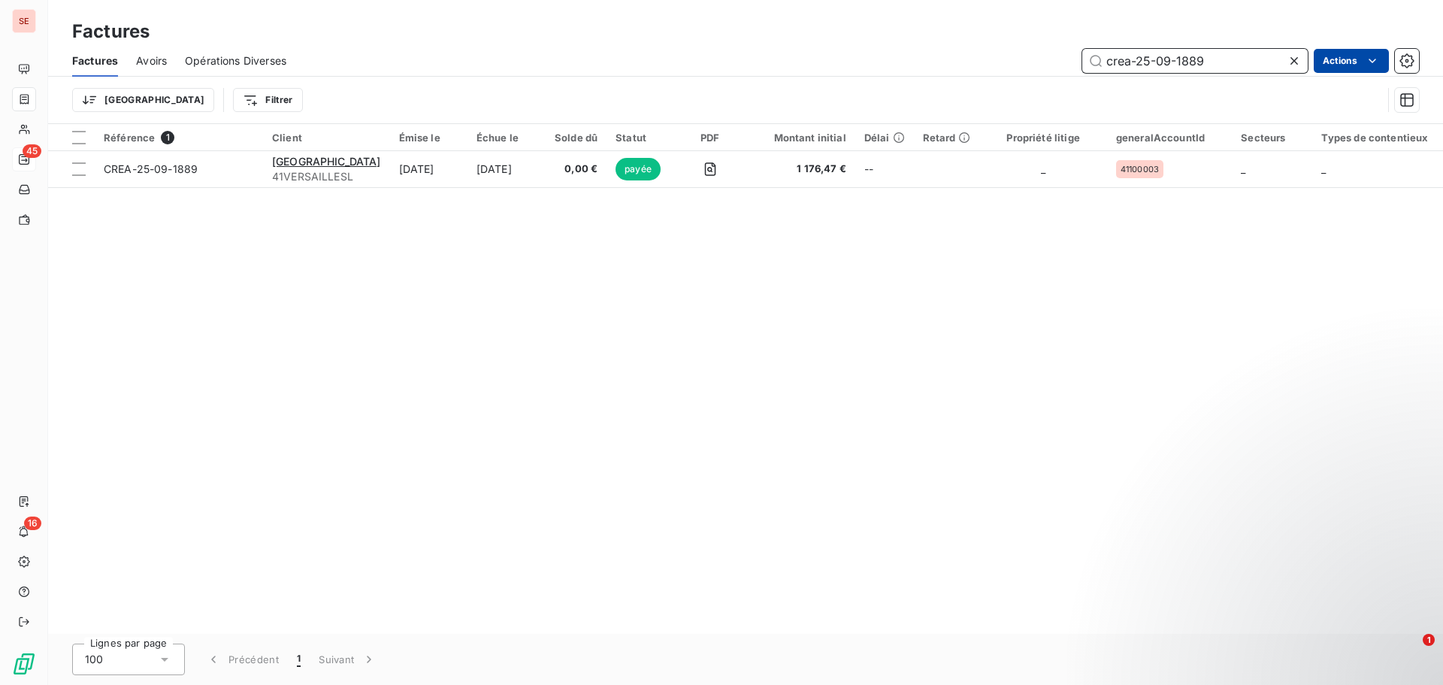
drag, startPoint x: 1102, startPoint y: 59, endPoint x: 1315, endPoint y: 57, distance: 212.7
click at [1315, 57] on div "crea-25-09-1889 Actions" at bounding box center [861, 61] width 1114 height 24
drag, startPoint x: 1167, startPoint y: 57, endPoint x: 1274, endPoint y: 55, distance: 107.5
click at [1274, 55] on input "entc-25-08-1811" at bounding box center [1194, 61] width 225 height 24
drag, startPoint x: 1179, startPoint y: 59, endPoint x: 1283, endPoint y: 59, distance: 104.5
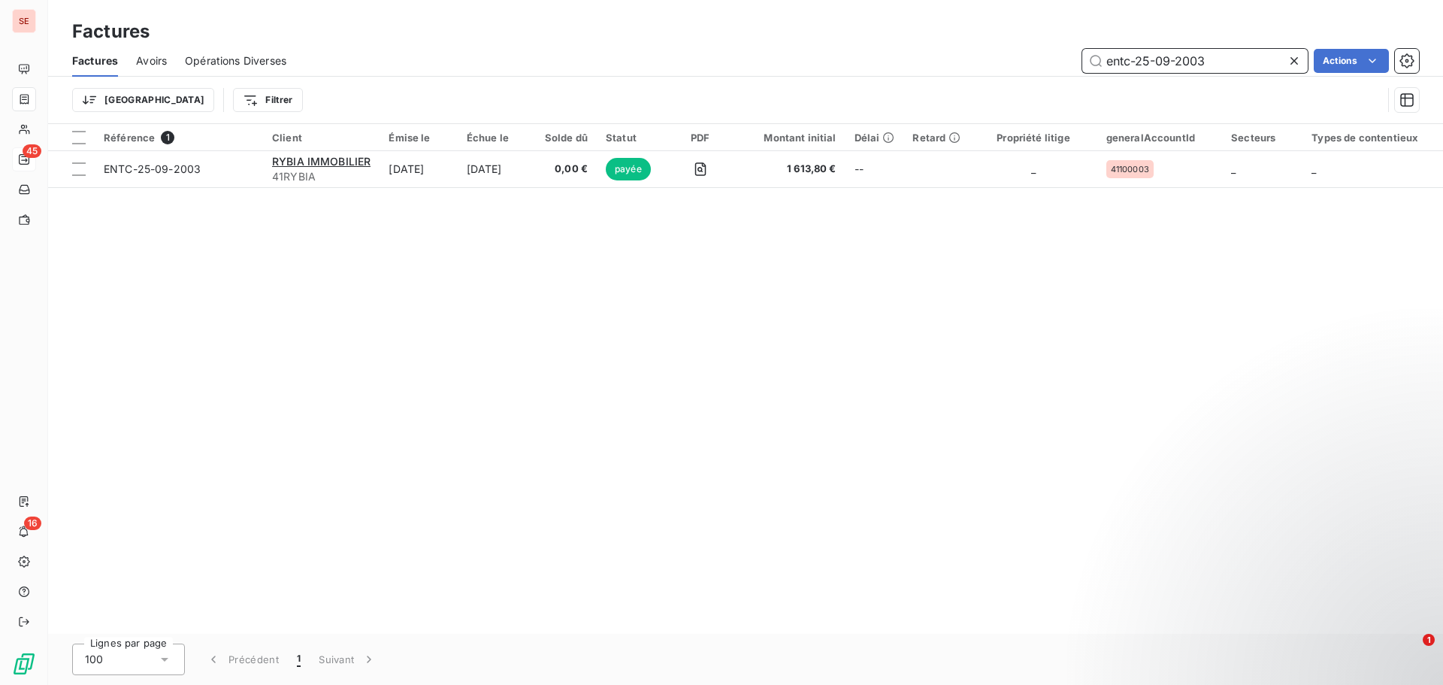
click at [1283, 59] on input "entc-25-09-2003" at bounding box center [1194, 61] width 225 height 24
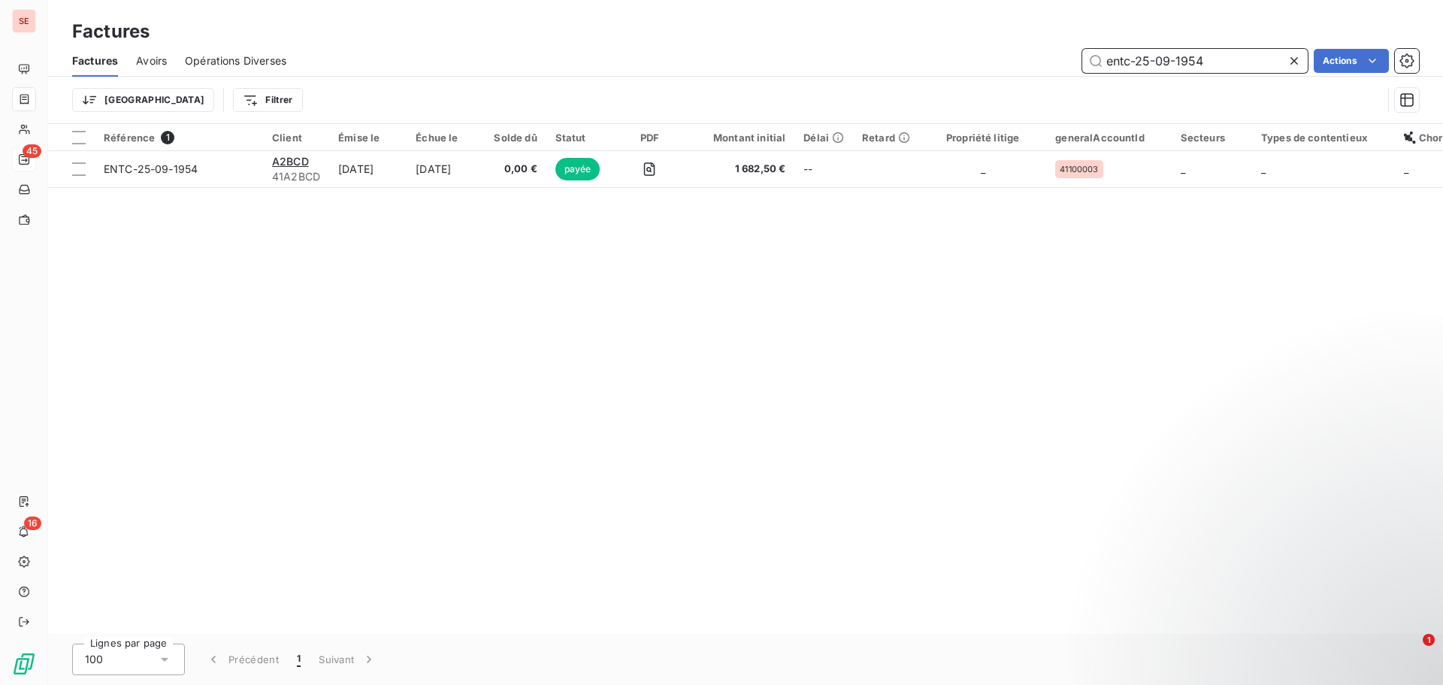
drag, startPoint x: 1190, startPoint y: 59, endPoint x: 1265, endPoint y: 56, distance: 76.0
click at [1265, 56] on input "entc-25-09-1954" at bounding box center [1194, 61] width 225 height 24
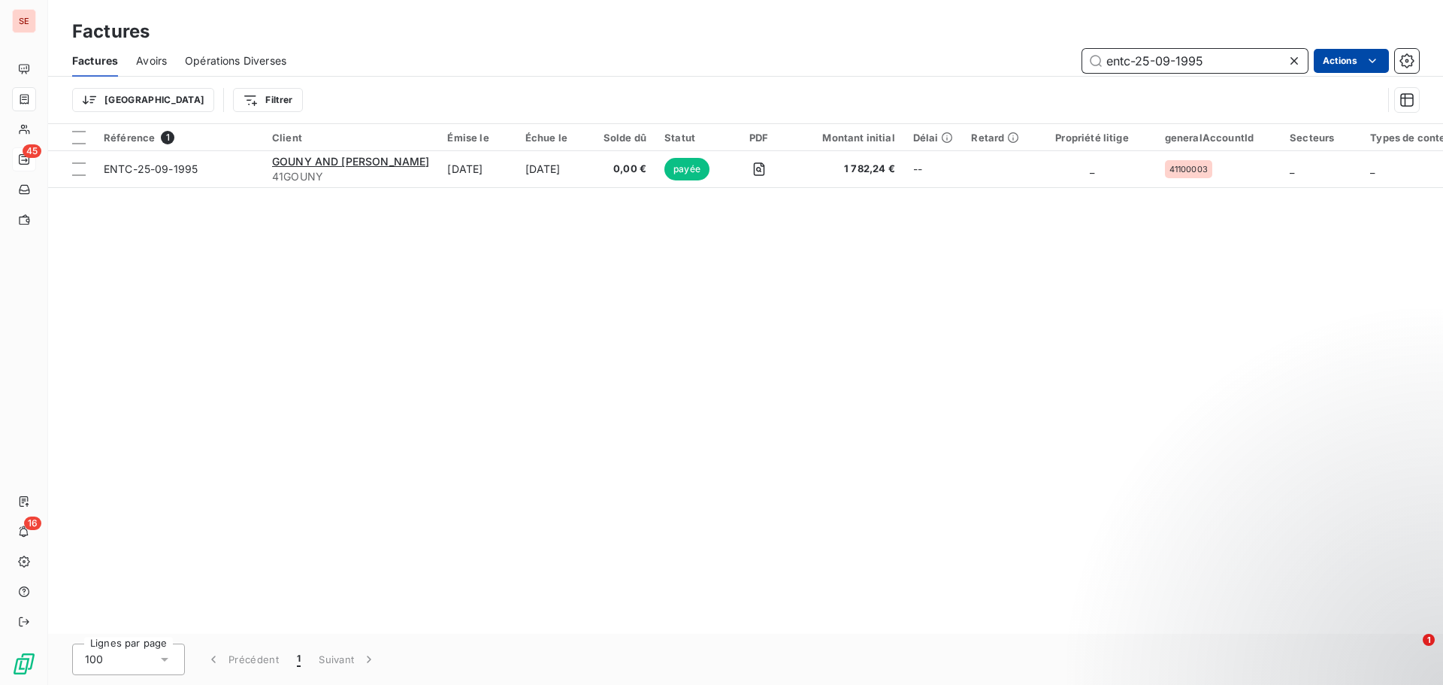
drag, startPoint x: 1108, startPoint y: 59, endPoint x: 1368, endPoint y: 63, distance: 260.0
click at [1368, 63] on div "entc-25-09-1995 Actions" at bounding box center [861, 61] width 1114 height 24
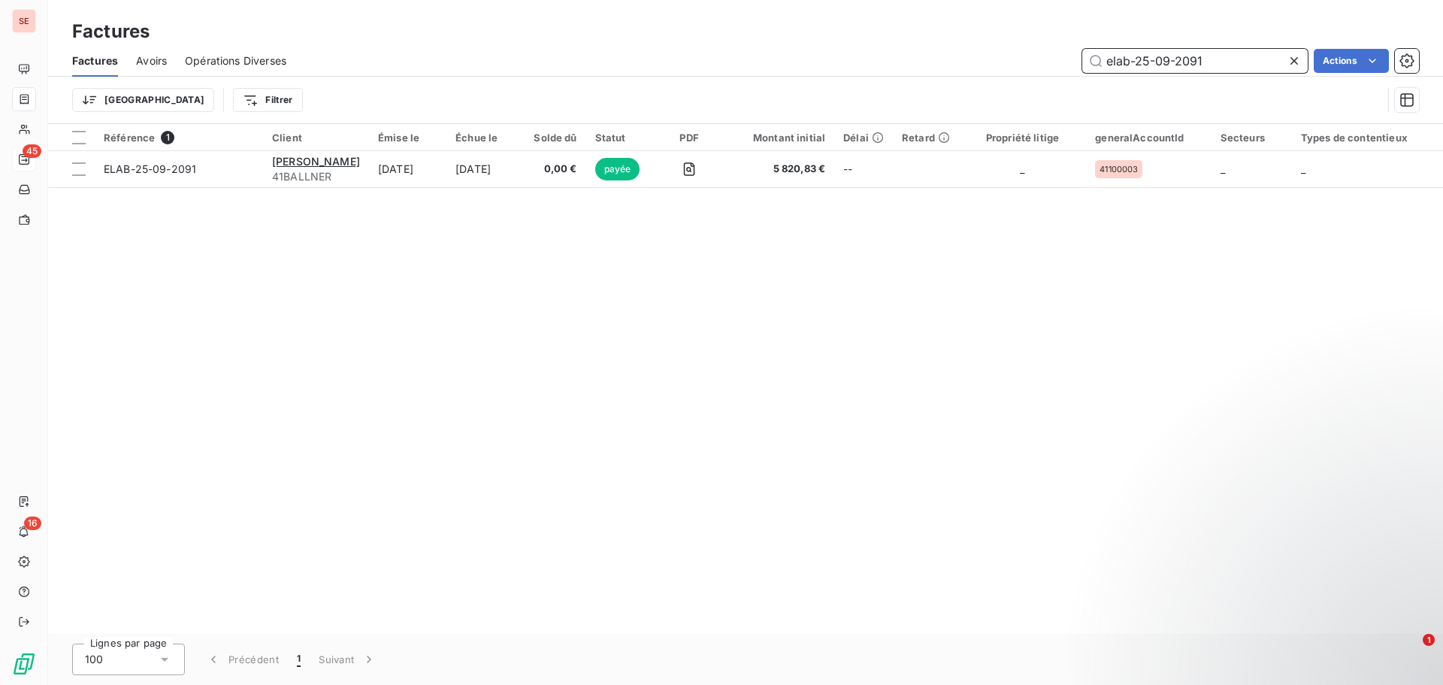
drag, startPoint x: 1214, startPoint y: 55, endPoint x: 1009, endPoint y: 49, distance: 204.5
click at [1009, 49] on div "elab-25-09-2091 Actions" at bounding box center [861, 61] width 1114 height 24
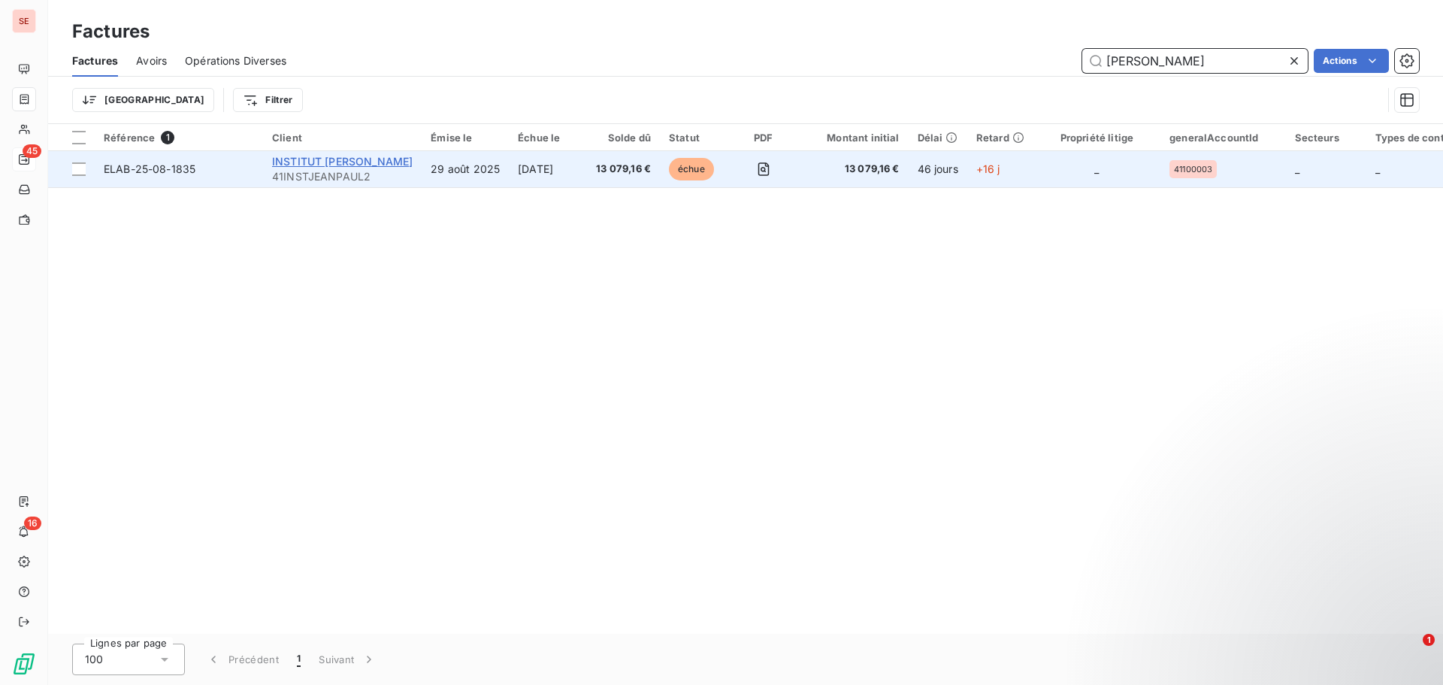
type input "[PERSON_NAME]"
click at [303, 164] on span "INSTITUT [PERSON_NAME]" at bounding box center [342, 161] width 141 height 13
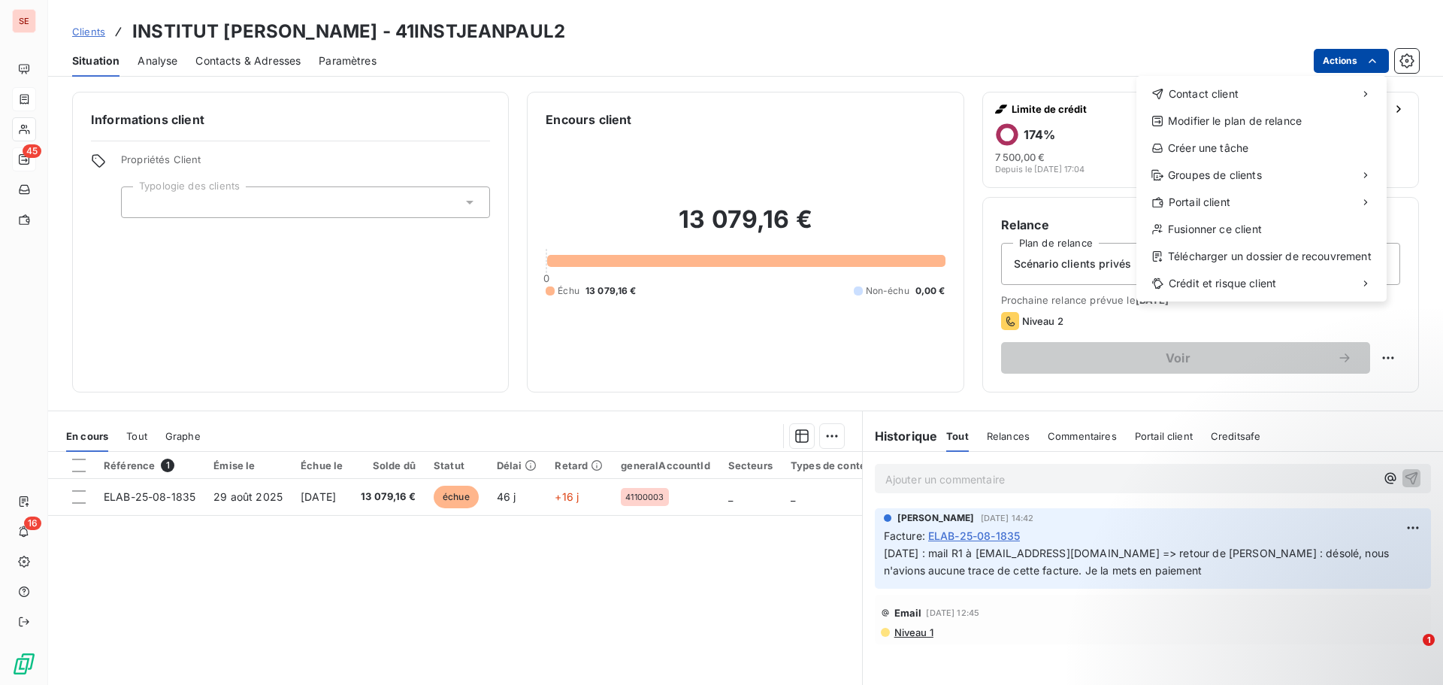
click at [1345, 58] on html "SE 45 16 Clients INSTITUT [PERSON_NAME] - 41INSTJEANPAUL2 Situation Analyse Con…" at bounding box center [721, 342] width 1443 height 685
click at [656, 351] on html "SE 45 16 Clients INSTITUT [PERSON_NAME] - 41INSTJEANPAUL2 Situation Analyse Con…" at bounding box center [721, 342] width 1443 height 685
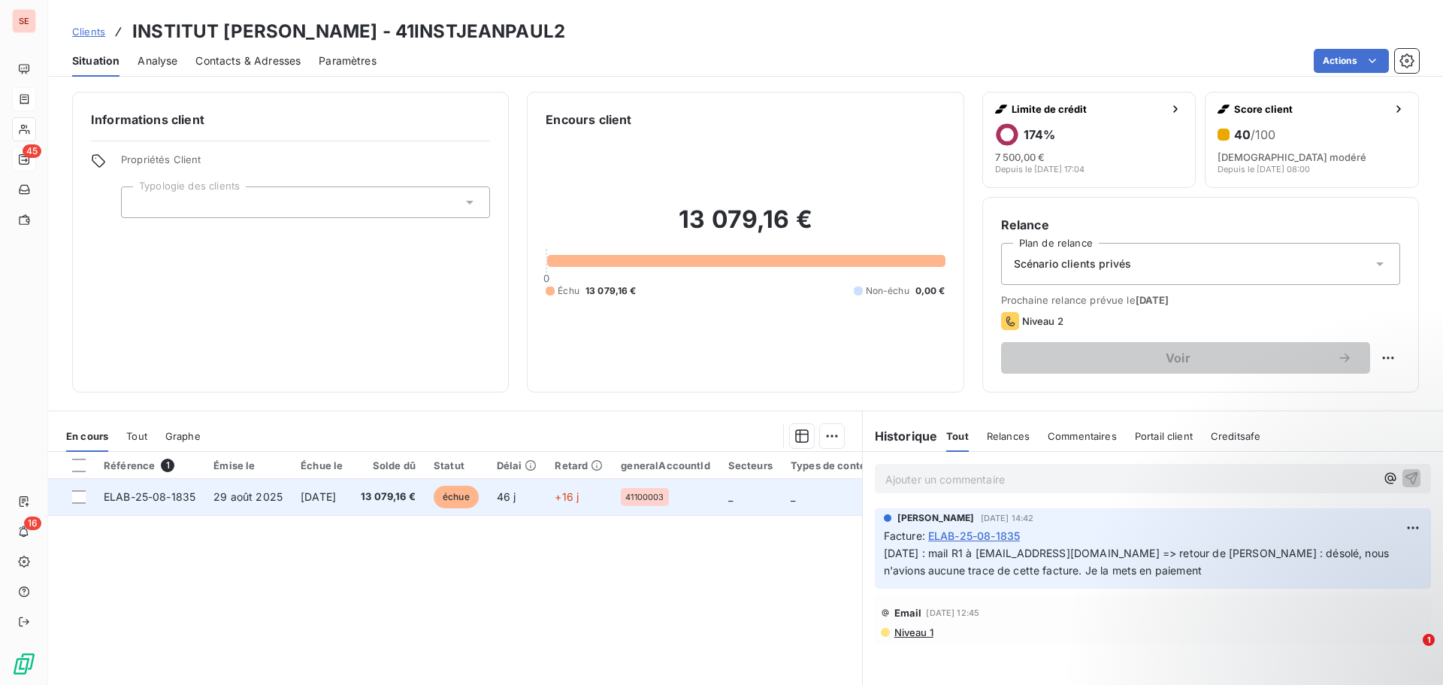
click at [336, 496] on span "[DATE]" at bounding box center [318, 496] width 35 height 13
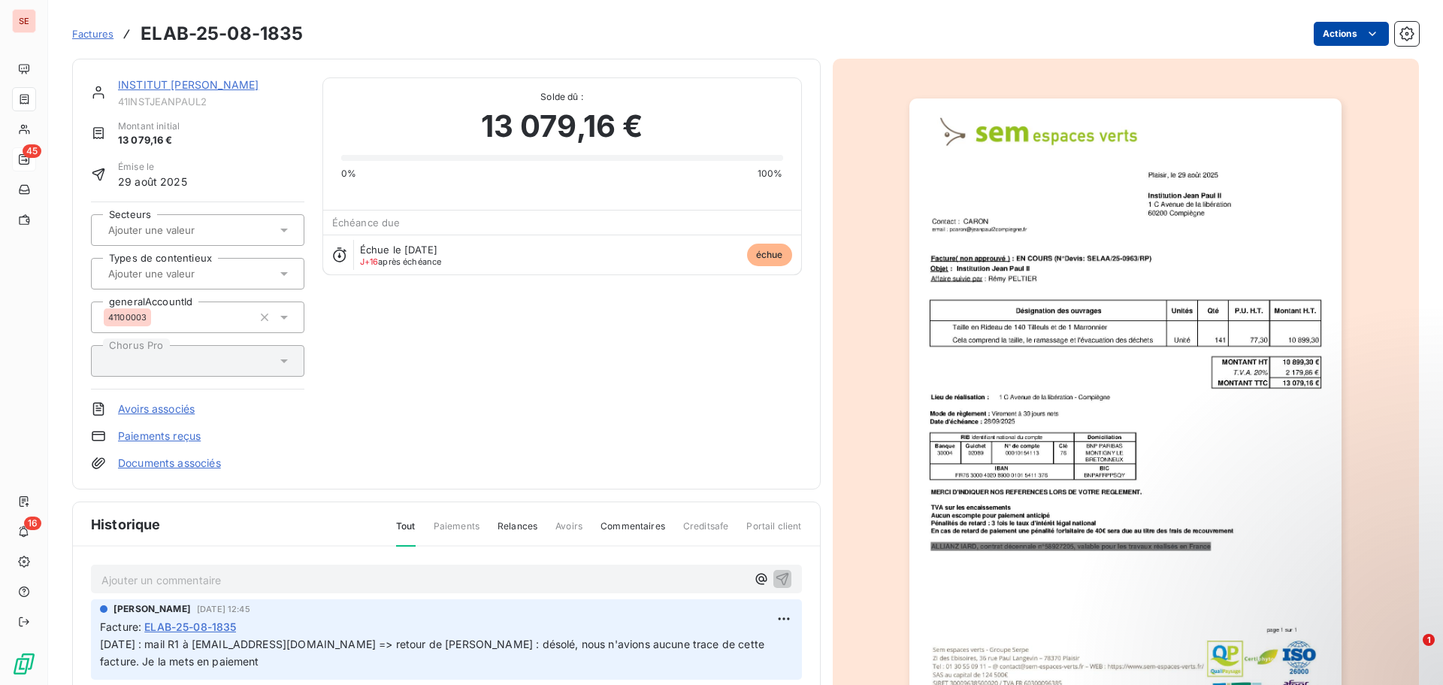
click at [1318, 34] on html "SE 45 16 Factures ELAB-25-08-1835 Actions INSTITUT [PERSON_NAME] 41INSTJEANPAUL…" at bounding box center [721, 342] width 1443 height 685
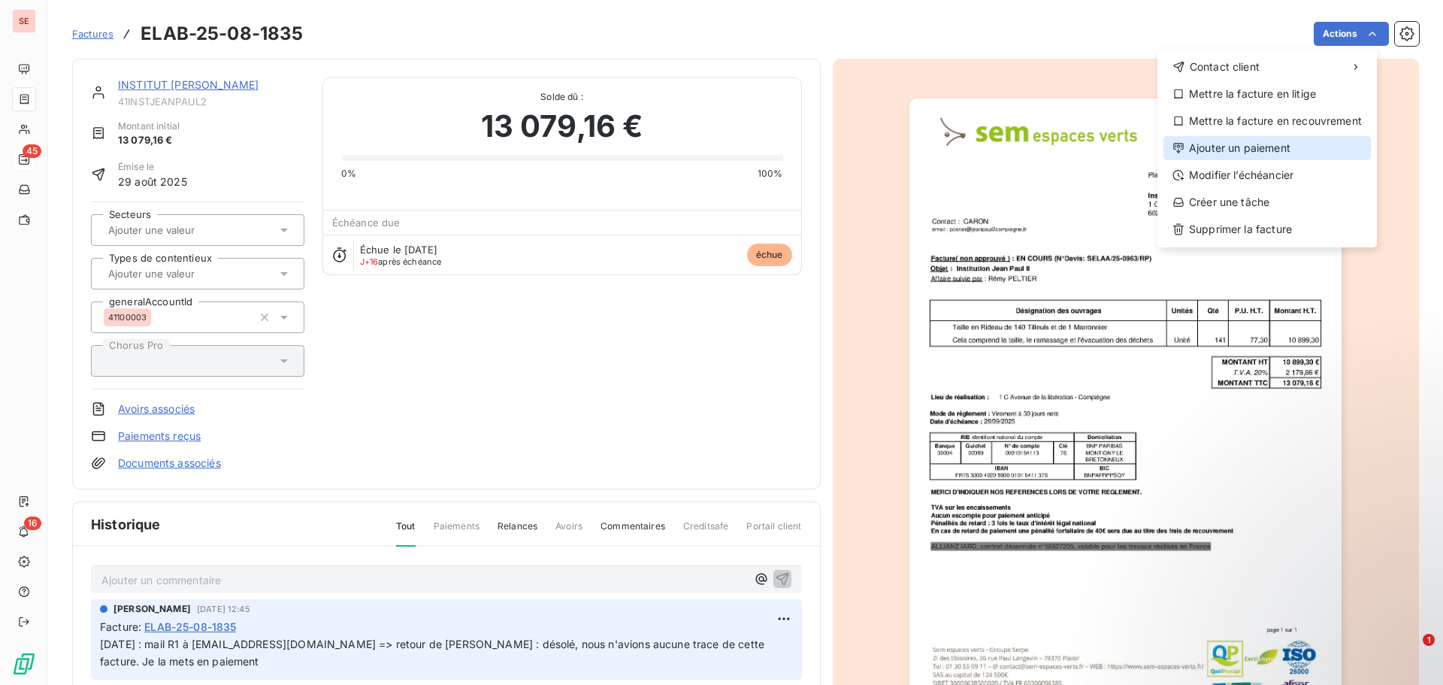
click at [1271, 146] on div "Ajouter un paiement" at bounding box center [1266, 148] width 207 height 24
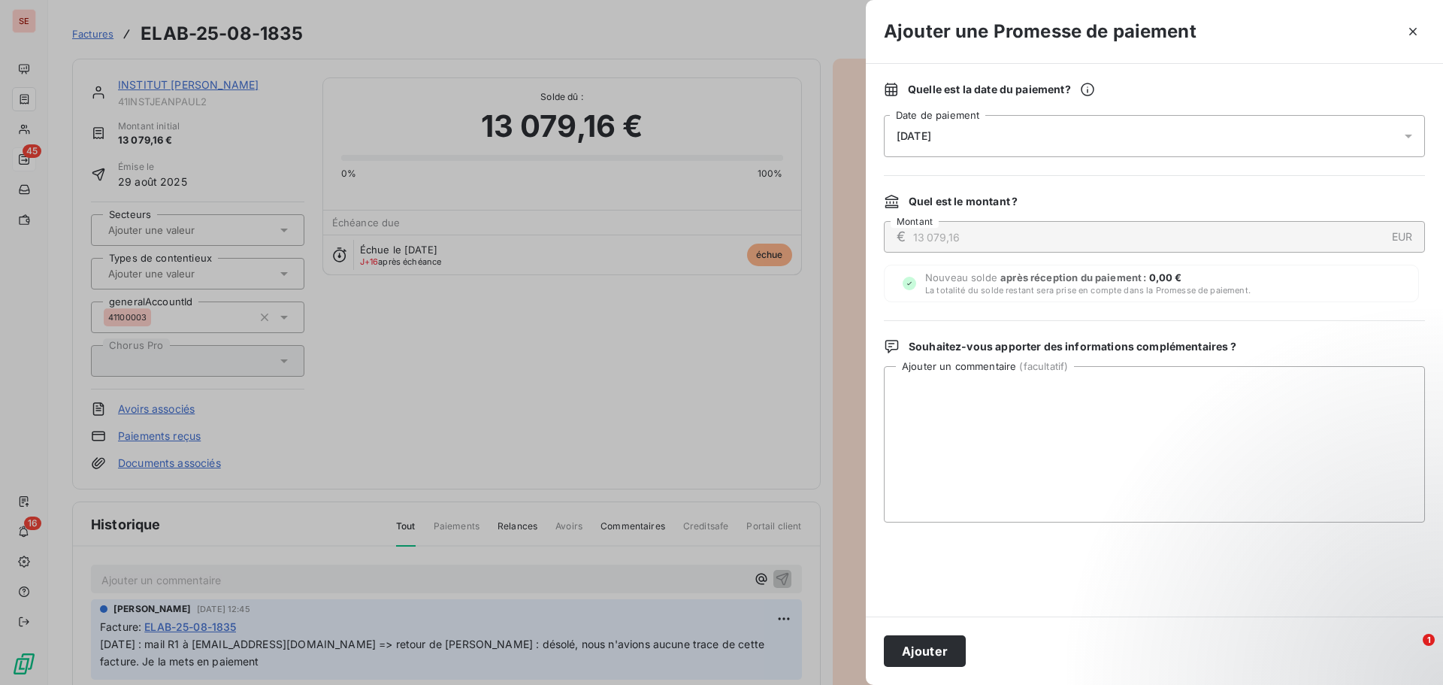
click at [910, 136] on span "[DATE]" at bounding box center [913, 136] width 35 height 12
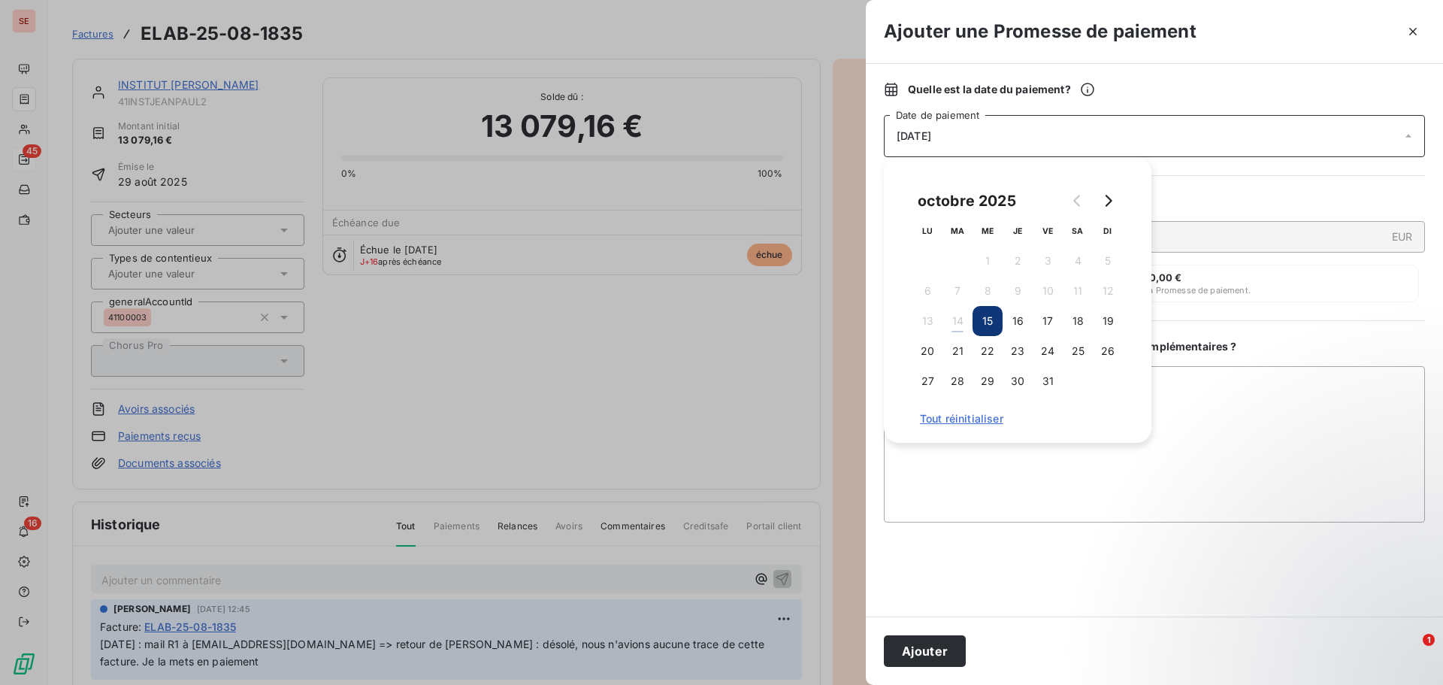
drag, startPoint x: 1050, startPoint y: 325, endPoint x: 1063, endPoint y: 329, distance: 13.5
click at [1053, 325] on button "17" at bounding box center [1047, 321] width 30 height 30
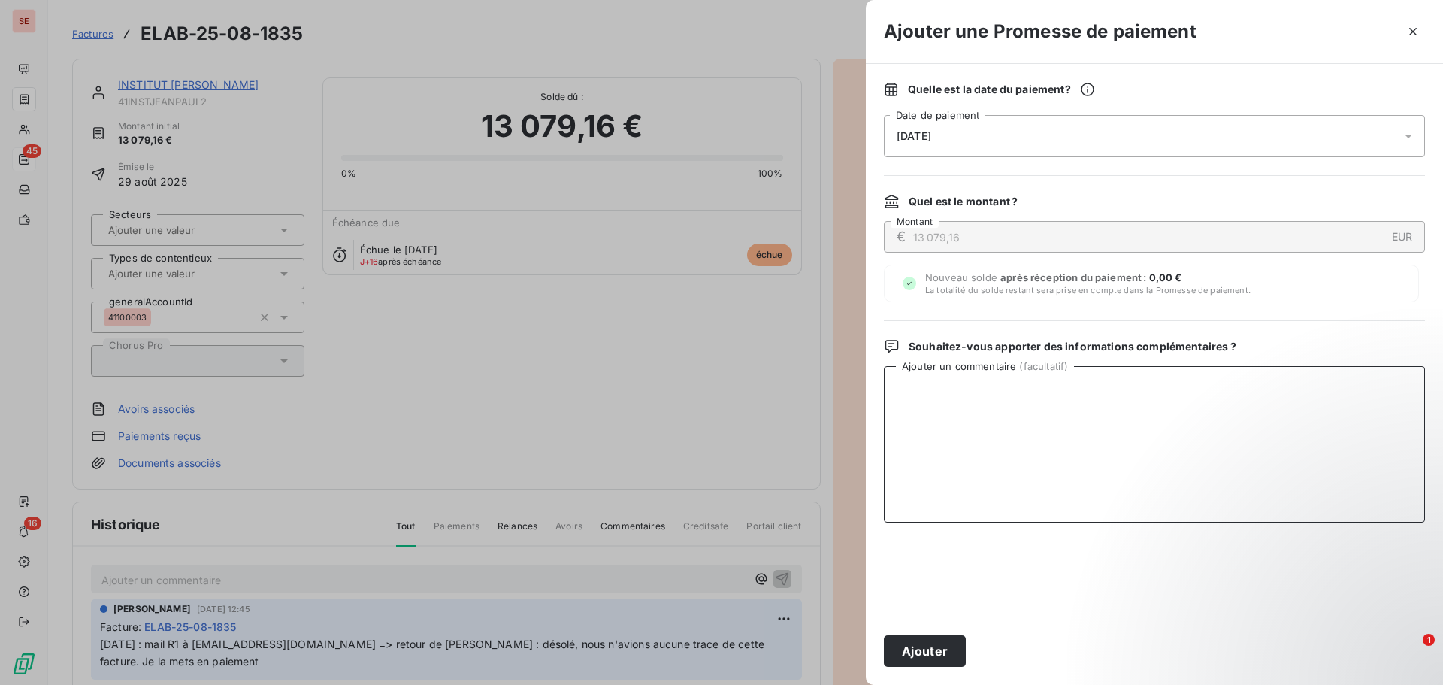
click at [1259, 420] on textarea "Ajouter un commentaire ( facultatif )" at bounding box center [1154, 444] width 541 height 156
type textarea "B"
type textarea "Virement du [DATE]"
click at [893, 653] on button "Ajouter" at bounding box center [925, 651] width 82 height 32
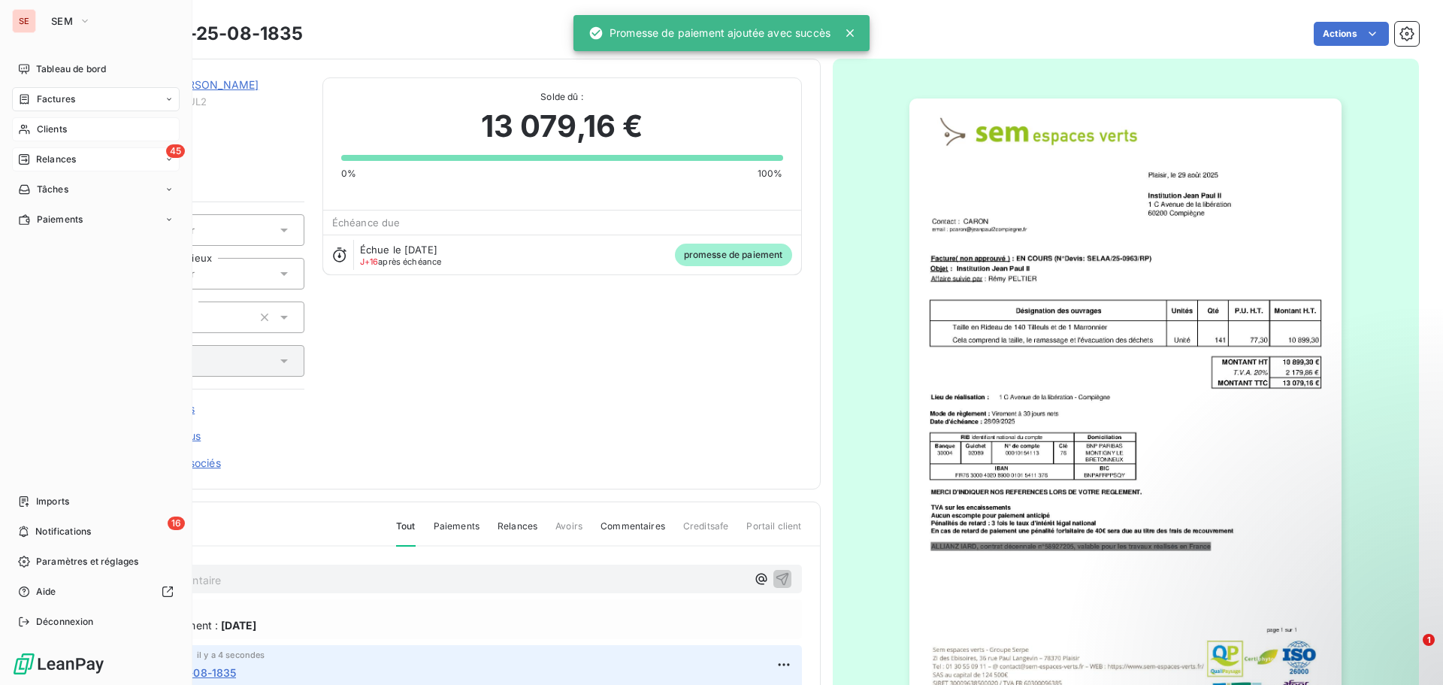
click at [63, 124] on span "Clients" at bounding box center [52, 129] width 30 height 14
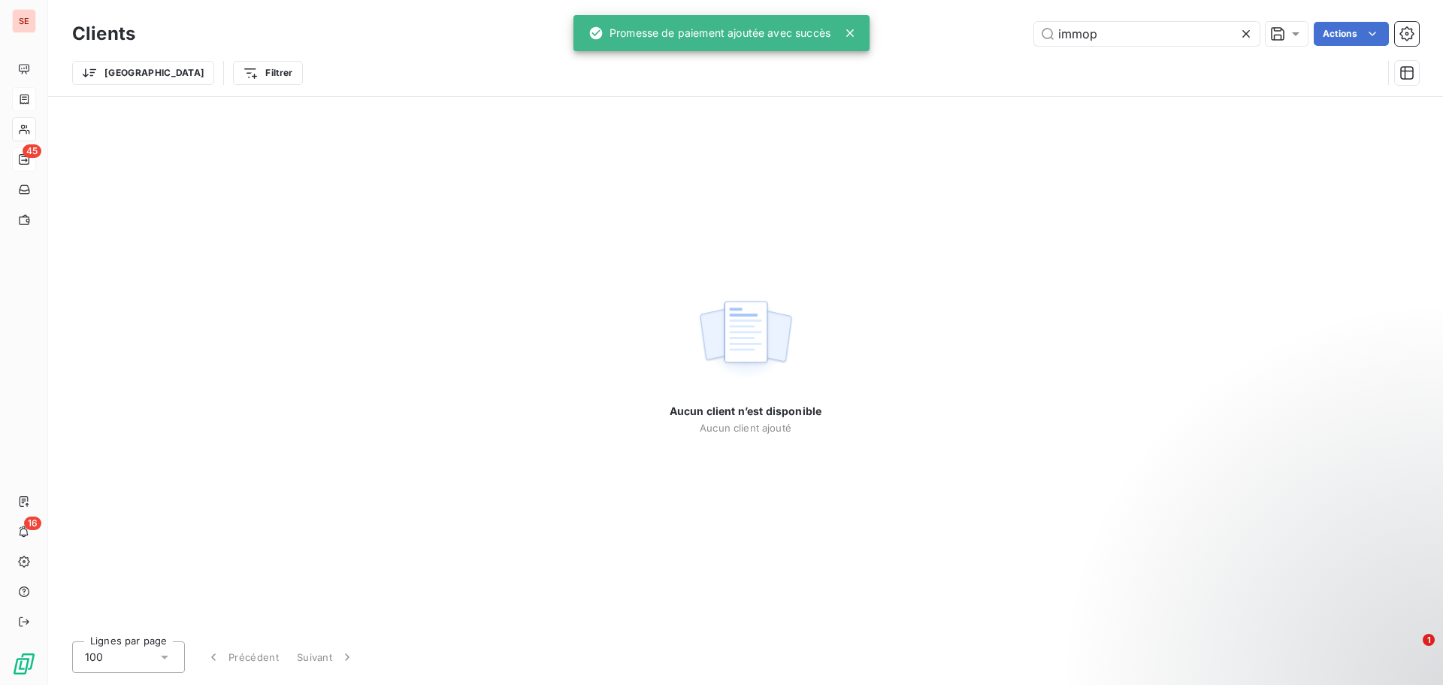
drag, startPoint x: 1108, startPoint y: 35, endPoint x: 1019, endPoint y: 14, distance: 91.9
click at [1019, 14] on div "Clients immop Actions Trier Filtrer" at bounding box center [745, 48] width 1395 height 96
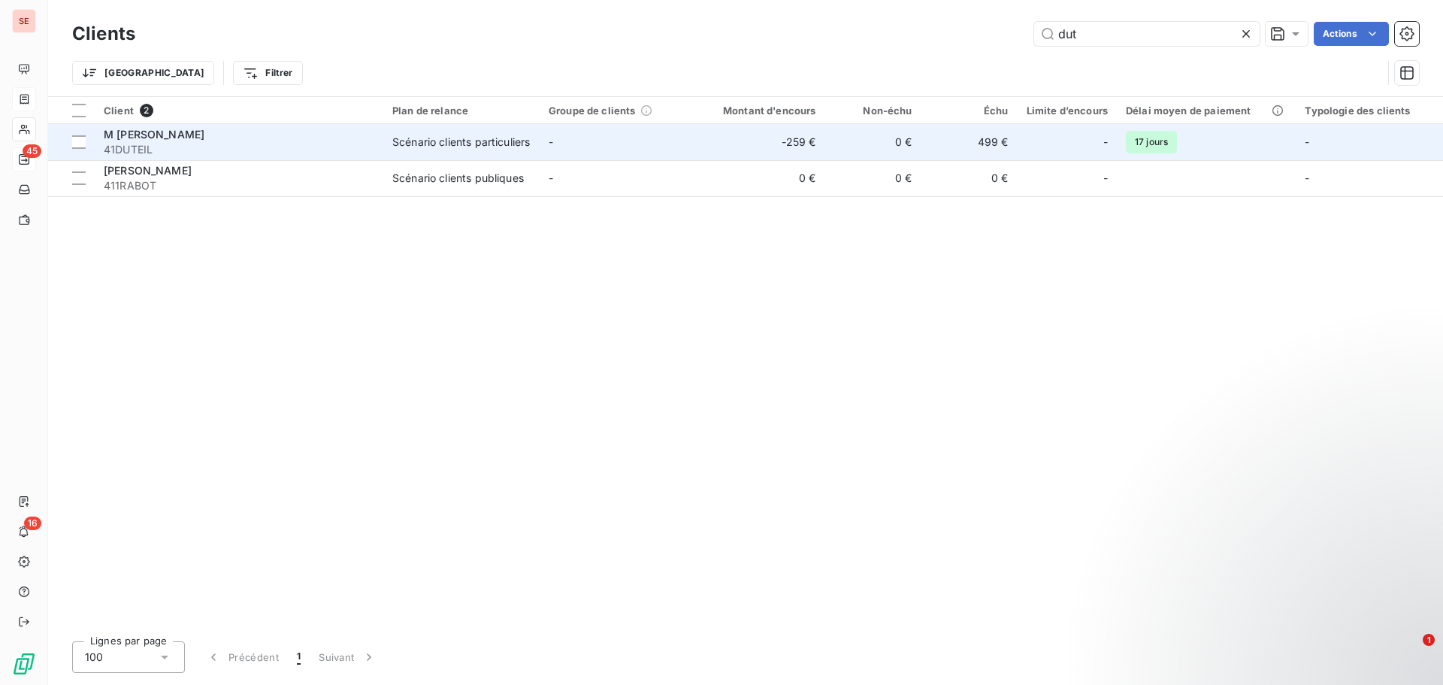
type input "dut"
click at [667, 138] on td "-" at bounding box center [618, 142] width 156 height 36
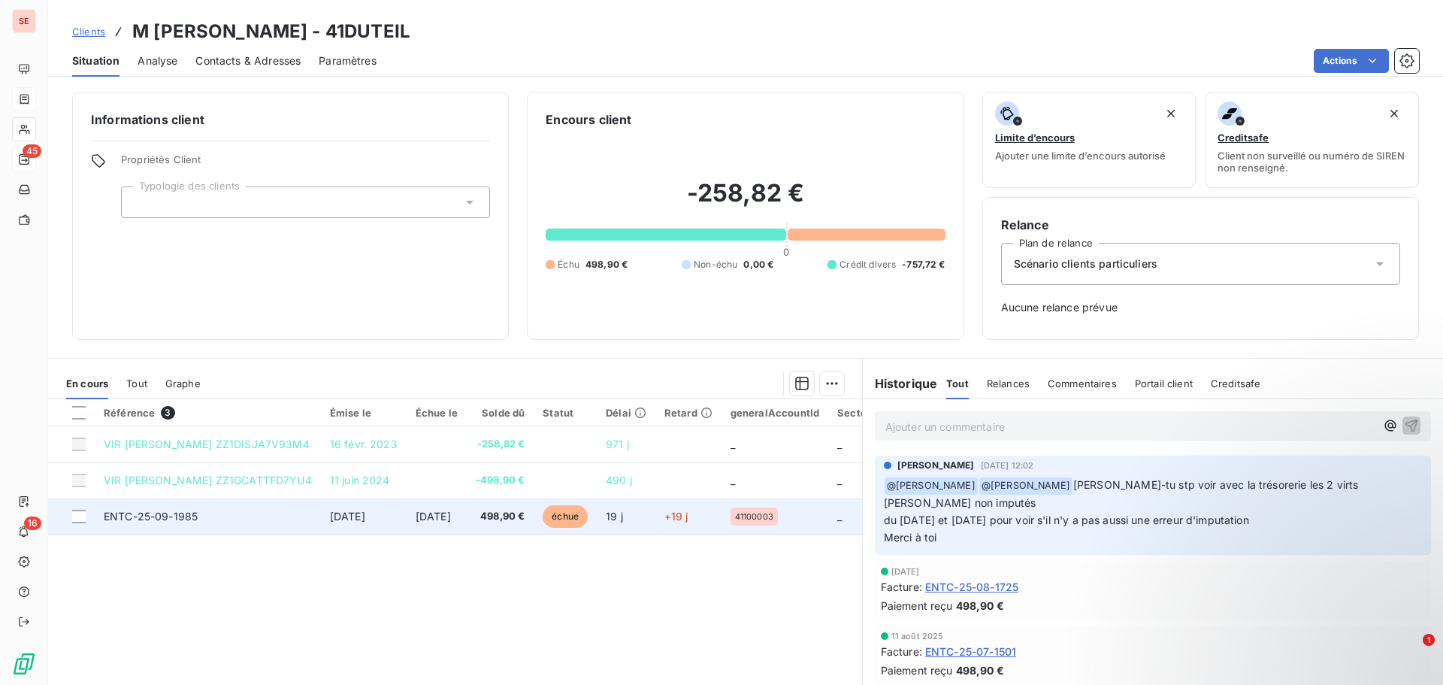
click at [451, 515] on span "[DATE]" at bounding box center [433, 515] width 35 height 13
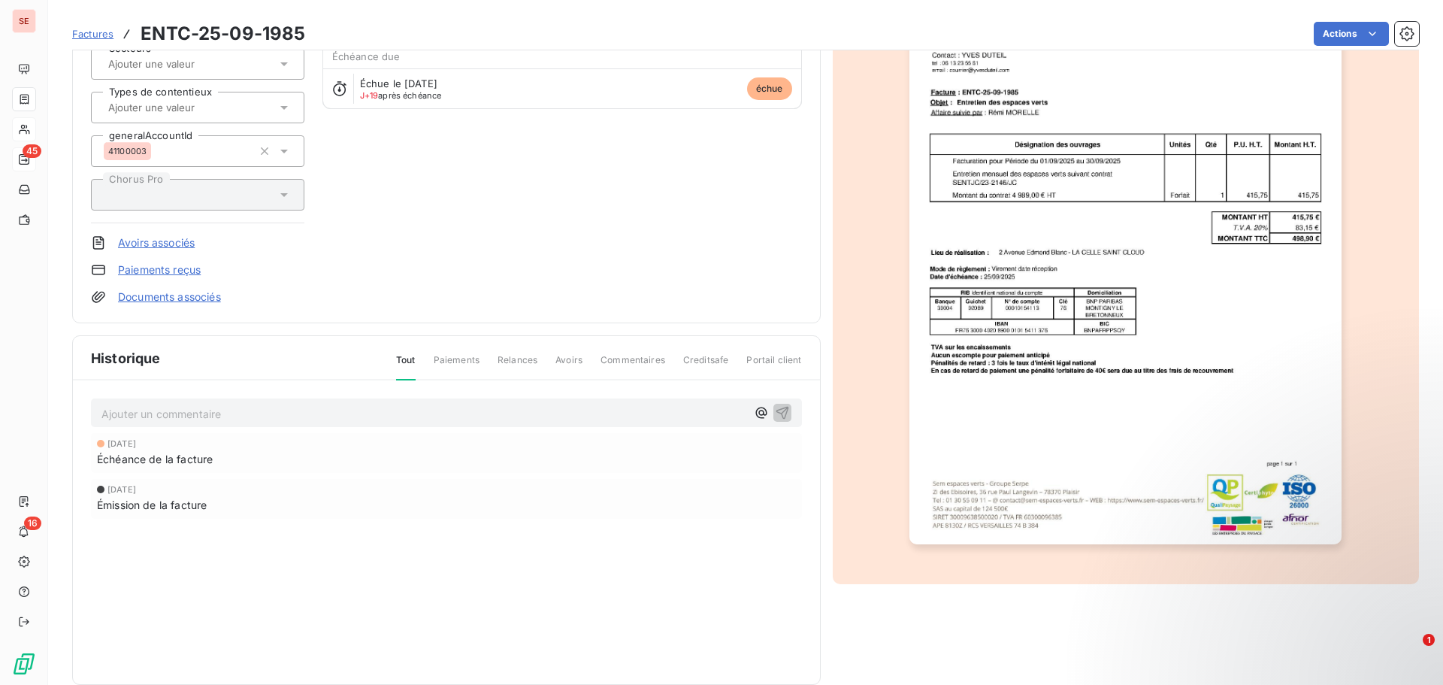
scroll to position [191, 0]
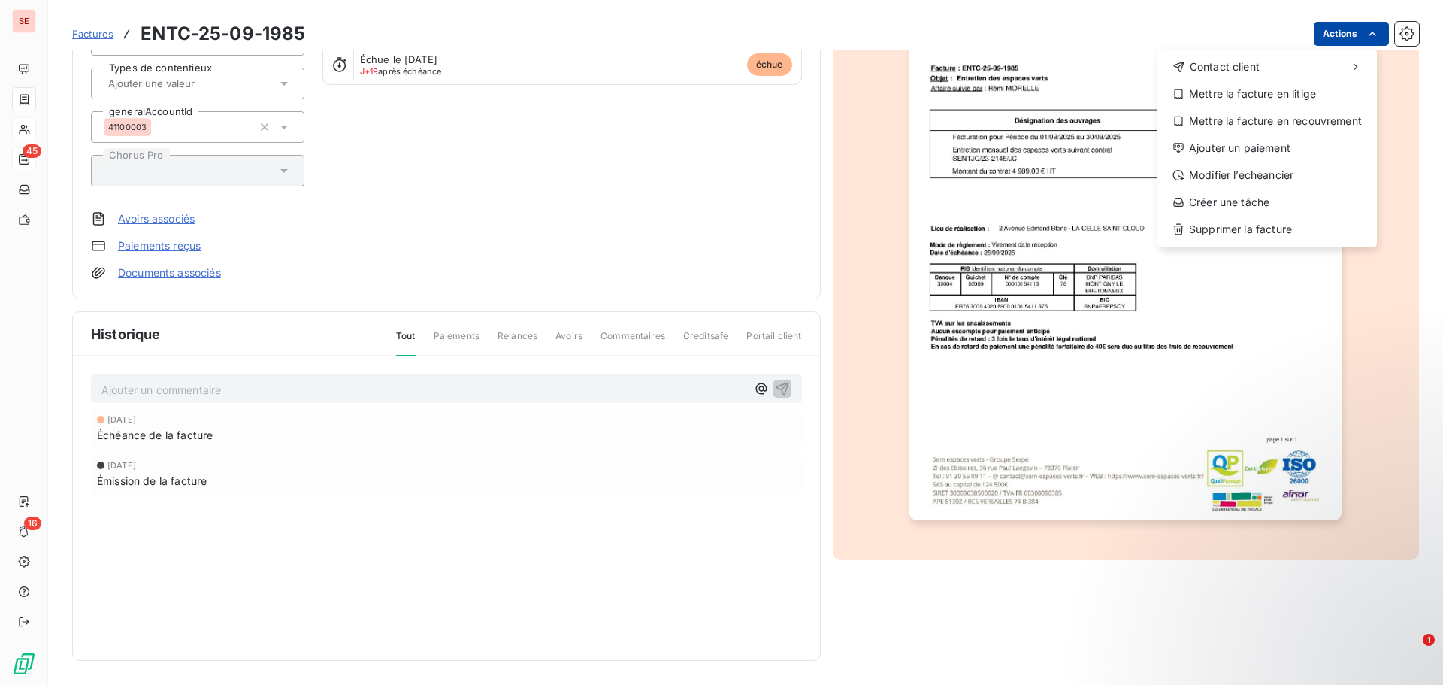
click at [1326, 38] on html "SE 45 16 Factures ENTC-25-09-1985 Actions Contact client Mettre la facture en l…" at bounding box center [721, 342] width 1443 height 685
click at [1246, 145] on div "Ajouter un paiement" at bounding box center [1266, 148] width 207 height 24
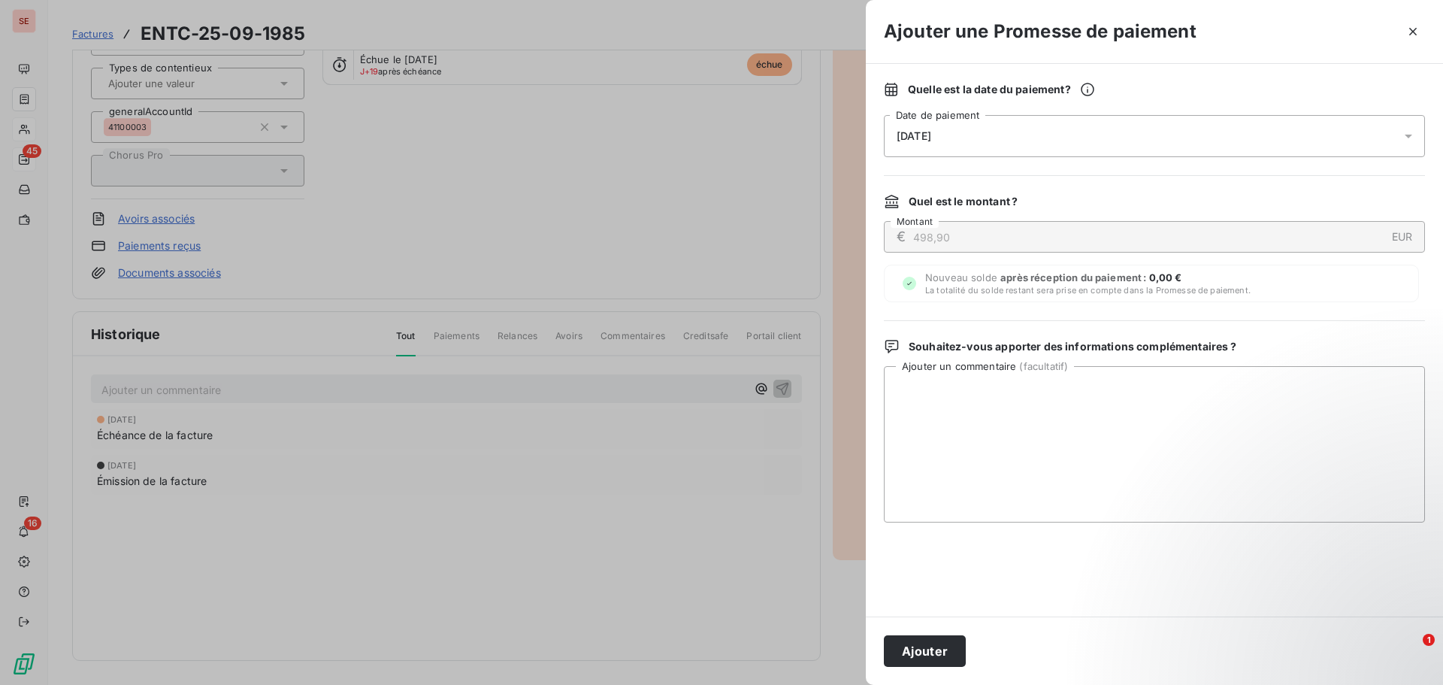
click at [927, 131] on span "[DATE]" at bounding box center [913, 136] width 35 height 12
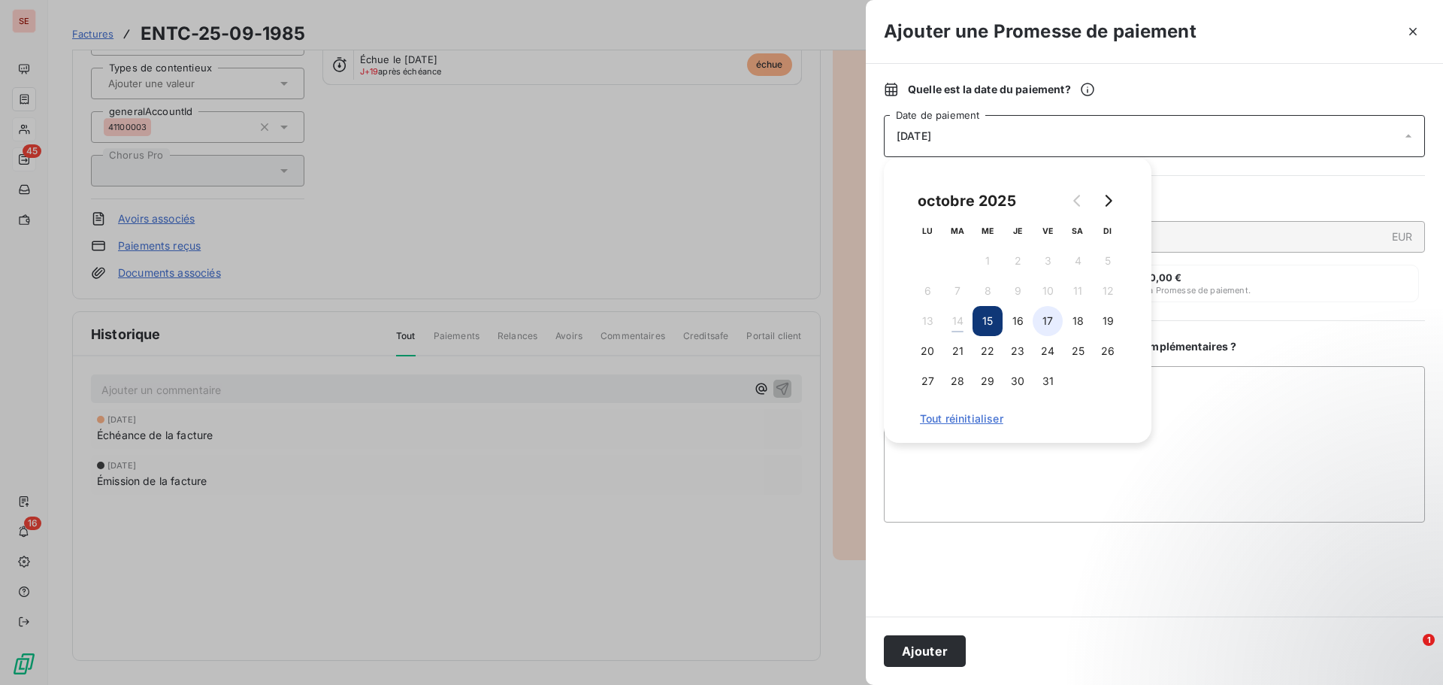
click at [1047, 320] on button "17" at bounding box center [1047, 321] width 30 height 30
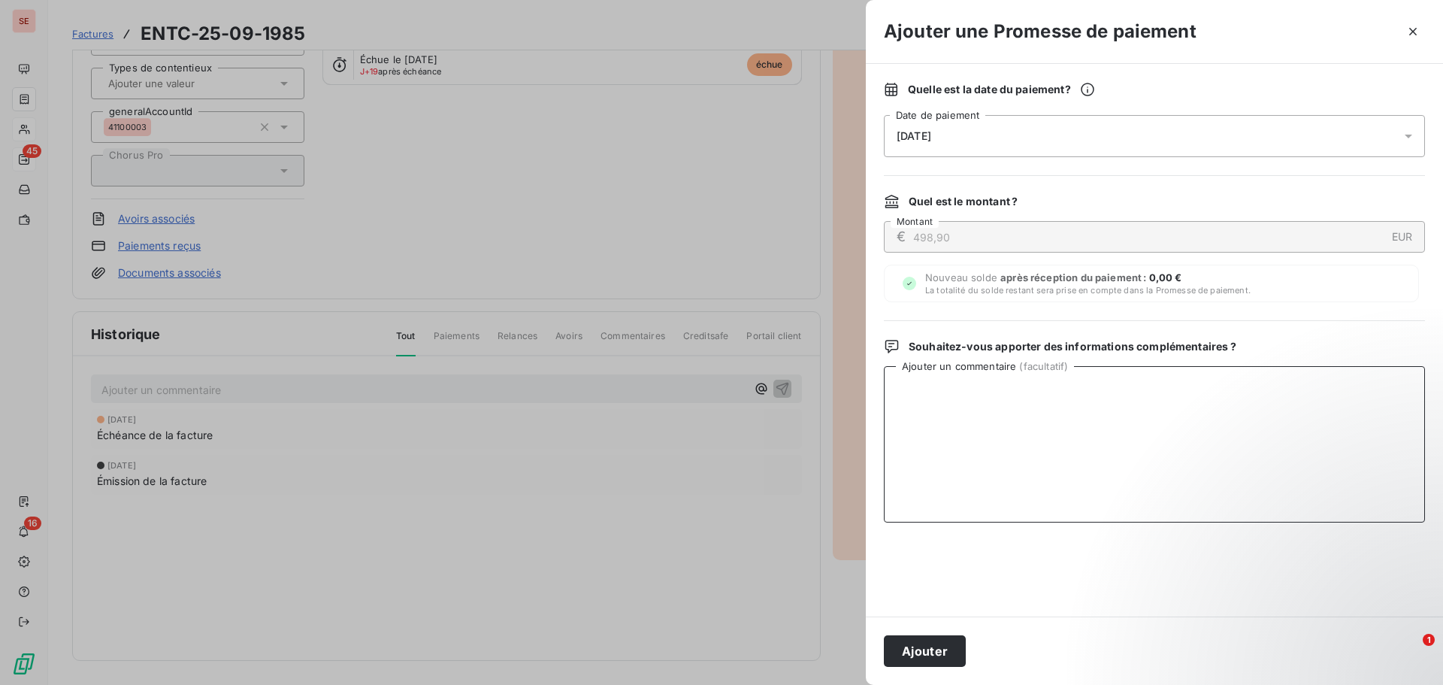
click at [1236, 390] on textarea "Ajouter un commentaire ( facultatif )" at bounding box center [1154, 444] width 541 height 156
type textarea "Virement du [DATE]"
click at [943, 651] on button "Ajouter" at bounding box center [925, 651] width 82 height 32
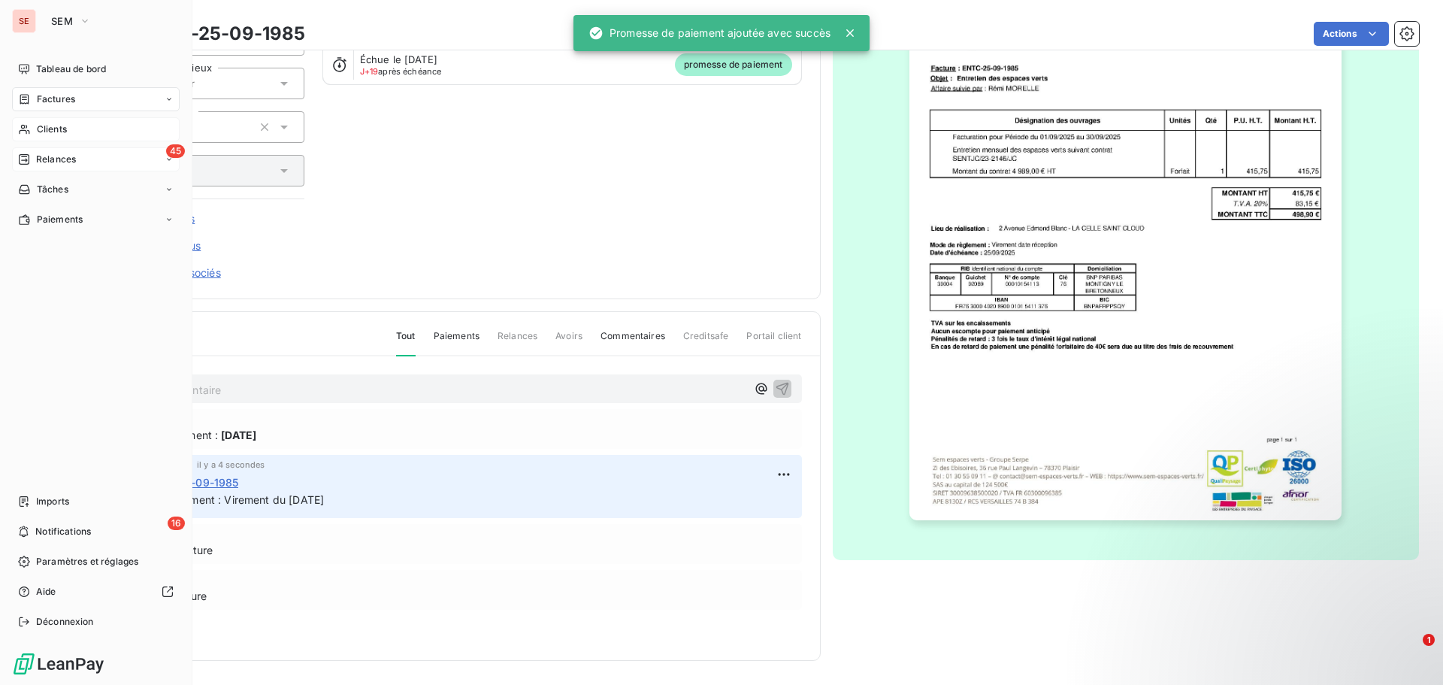
click at [59, 131] on span "Clients" at bounding box center [52, 129] width 30 height 14
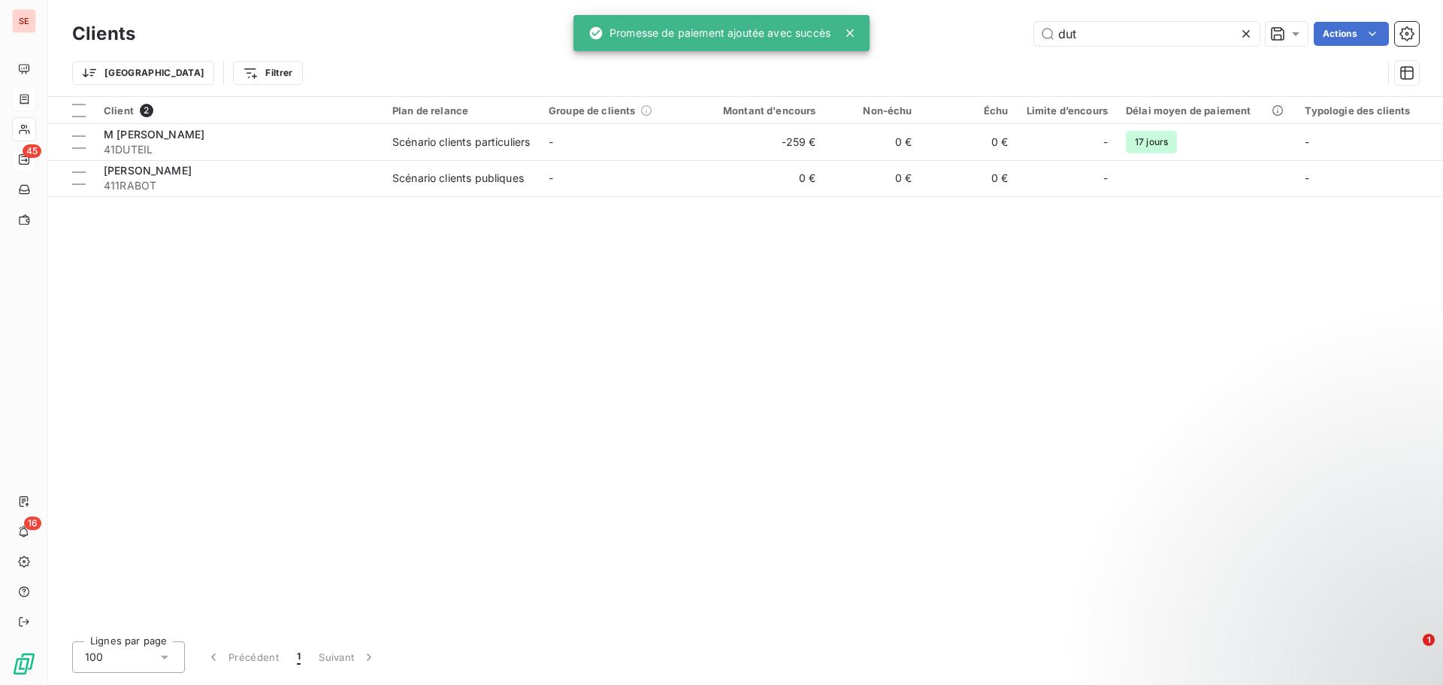
drag, startPoint x: 1142, startPoint y: 44, endPoint x: 983, endPoint y: 29, distance: 160.0
click at [983, 29] on div "dut Actions" at bounding box center [785, 34] width 1265 height 24
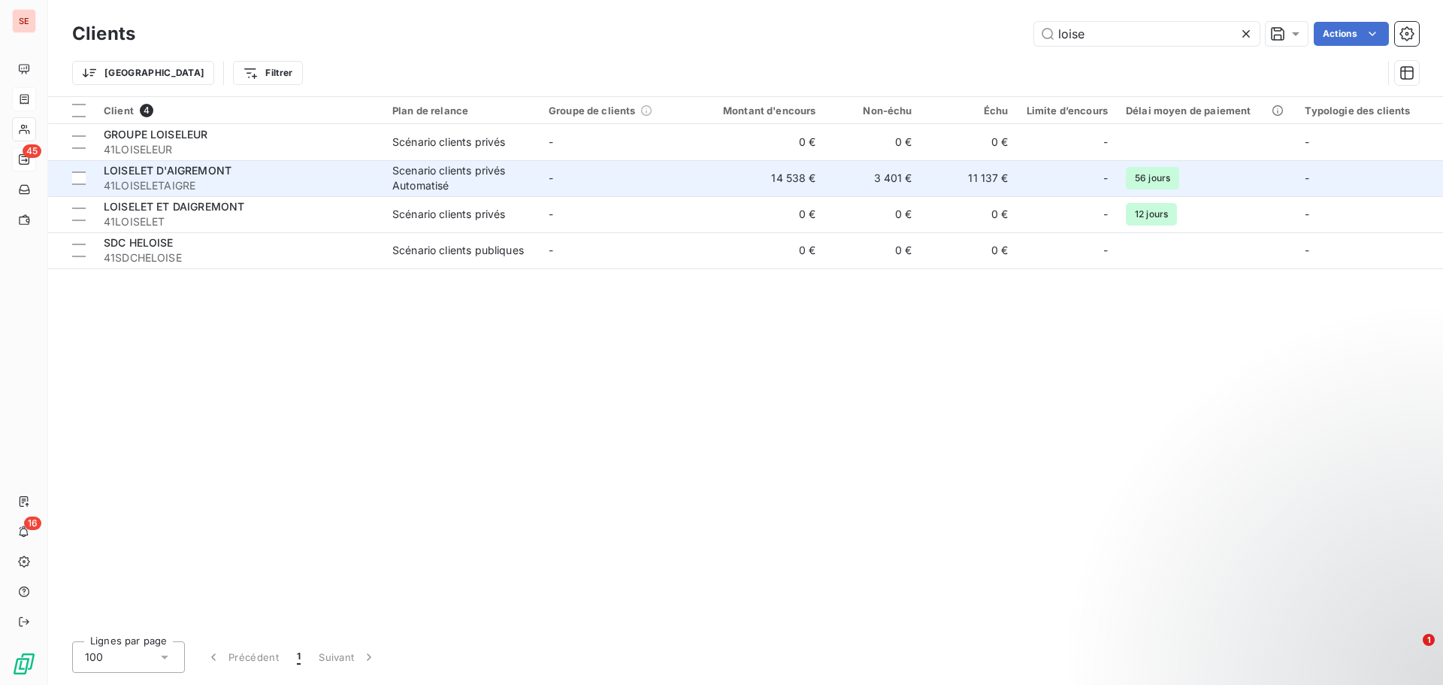
type input "loise"
click at [185, 176] on span "LOISELET D'AIGREMONT" at bounding box center [168, 170] width 128 height 13
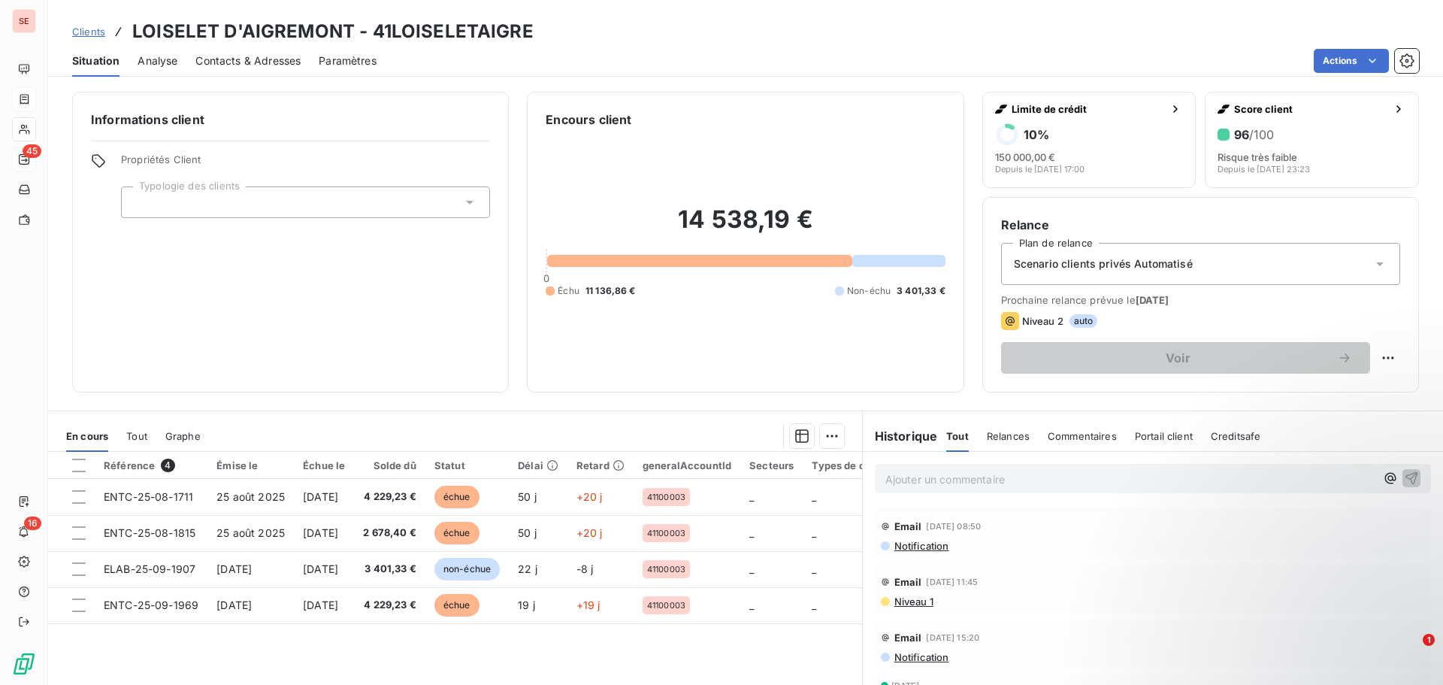
scroll to position [75, 0]
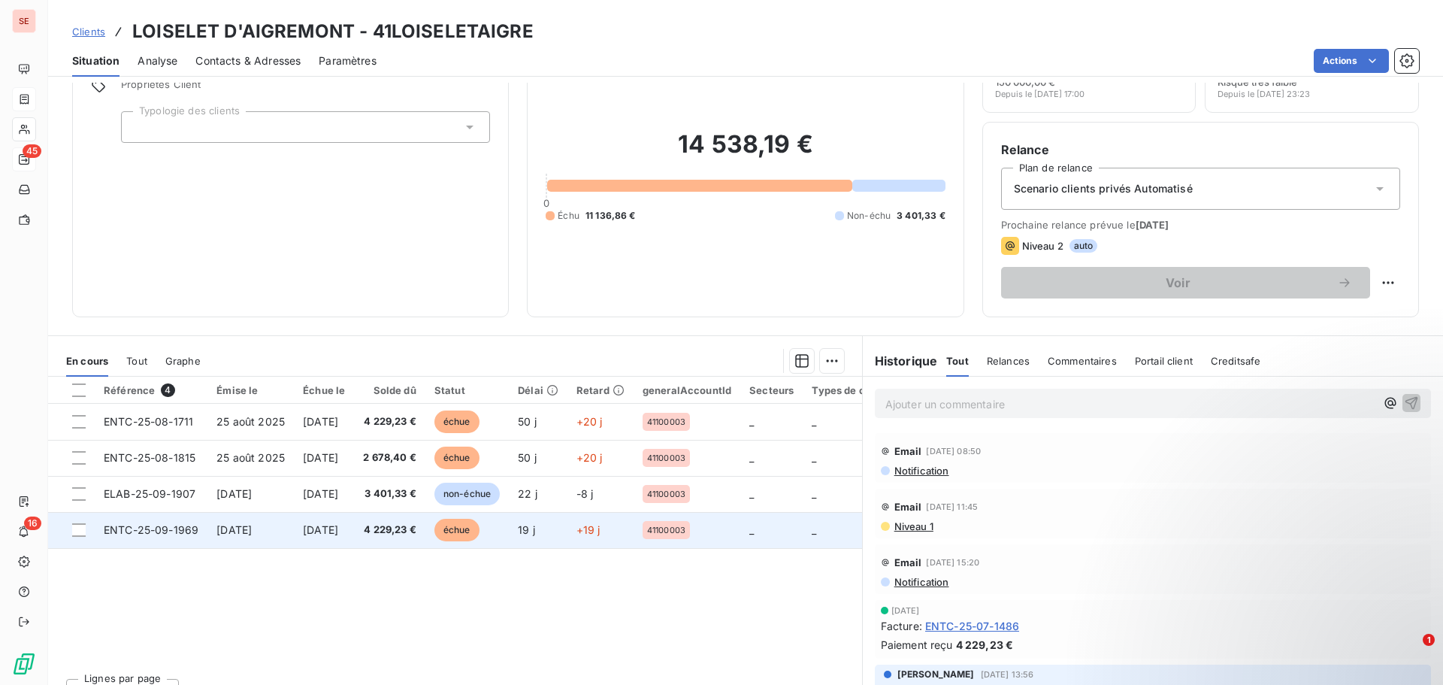
click at [184, 530] on span "ENTC-25-09-1969" at bounding box center [151, 529] width 95 height 13
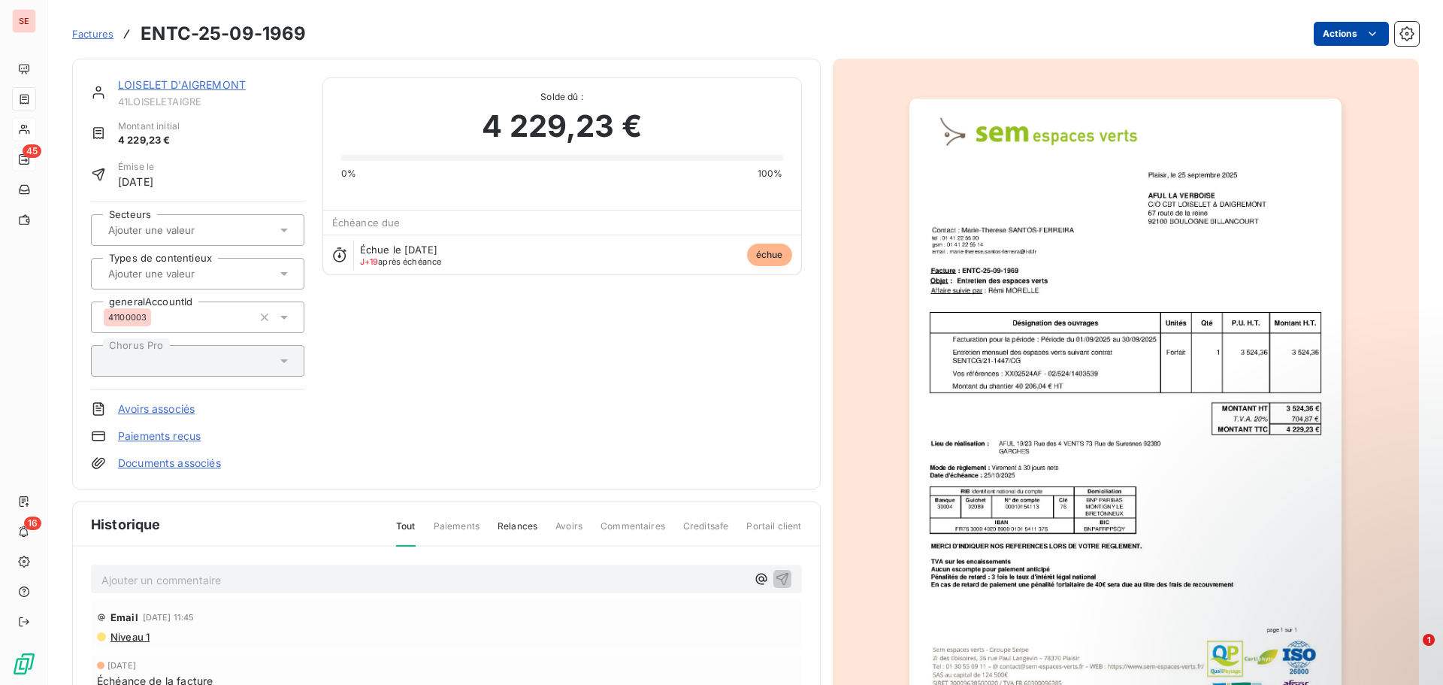
click at [1341, 32] on html "SE 45 16 Factures ENTC-25-09-1969 Actions LOISELET D'AIGREMONT 41LOISELETAIGRE …" at bounding box center [721, 342] width 1443 height 685
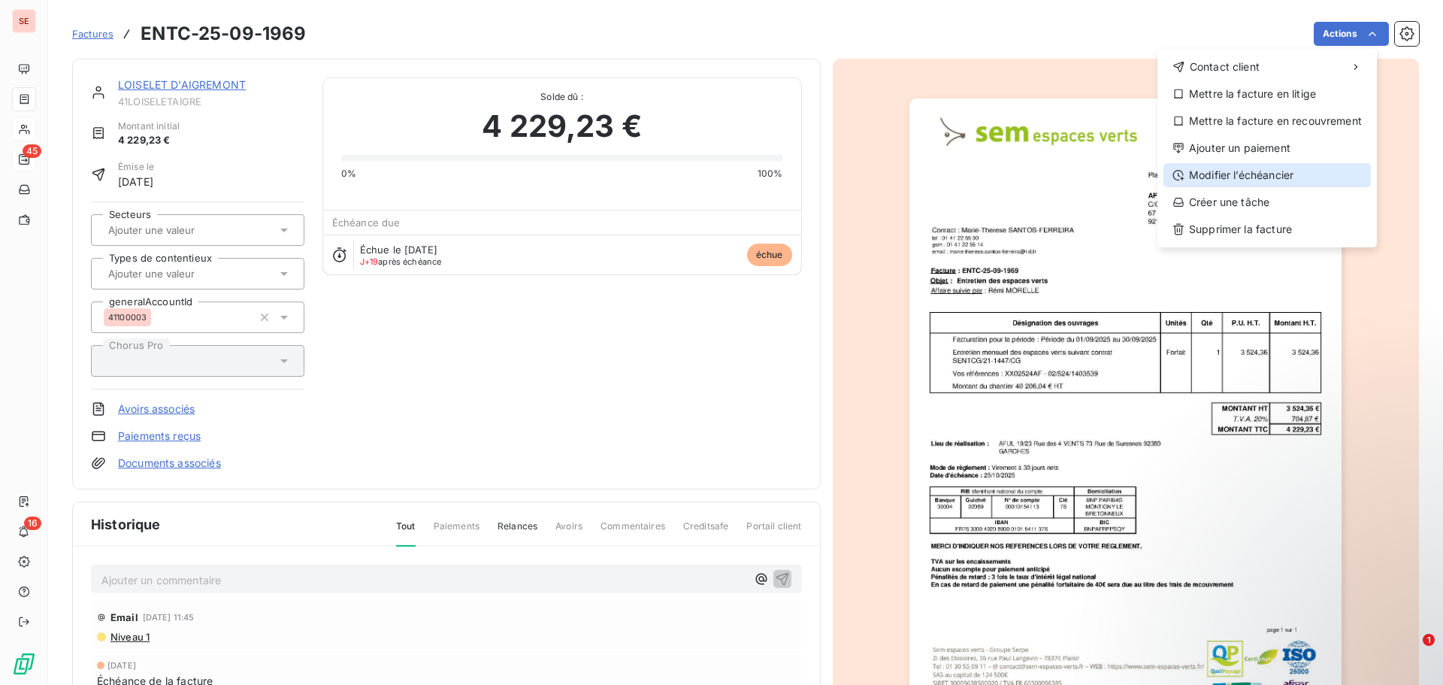
click at [1293, 168] on div "Modifier l’échéancier" at bounding box center [1266, 175] width 207 height 24
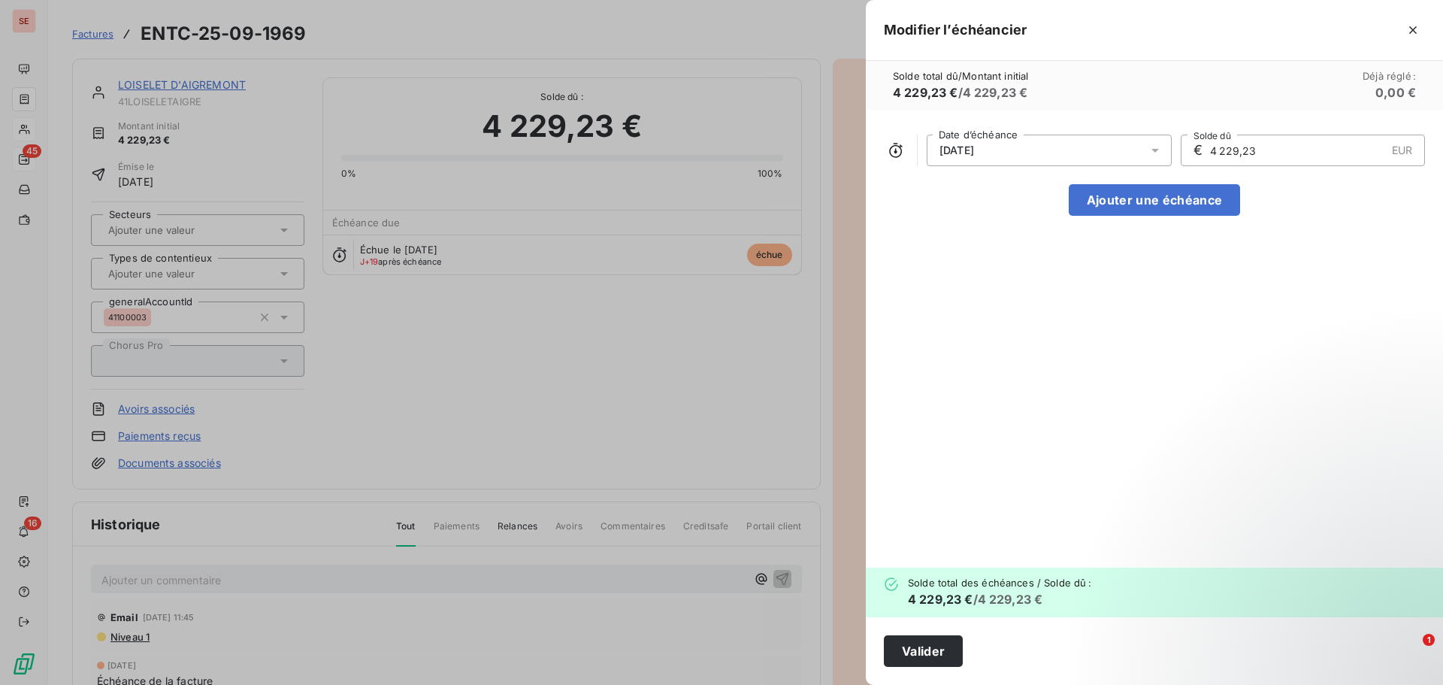
click at [1036, 153] on div "[DATE]" at bounding box center [1049, 151] width 245 height 32
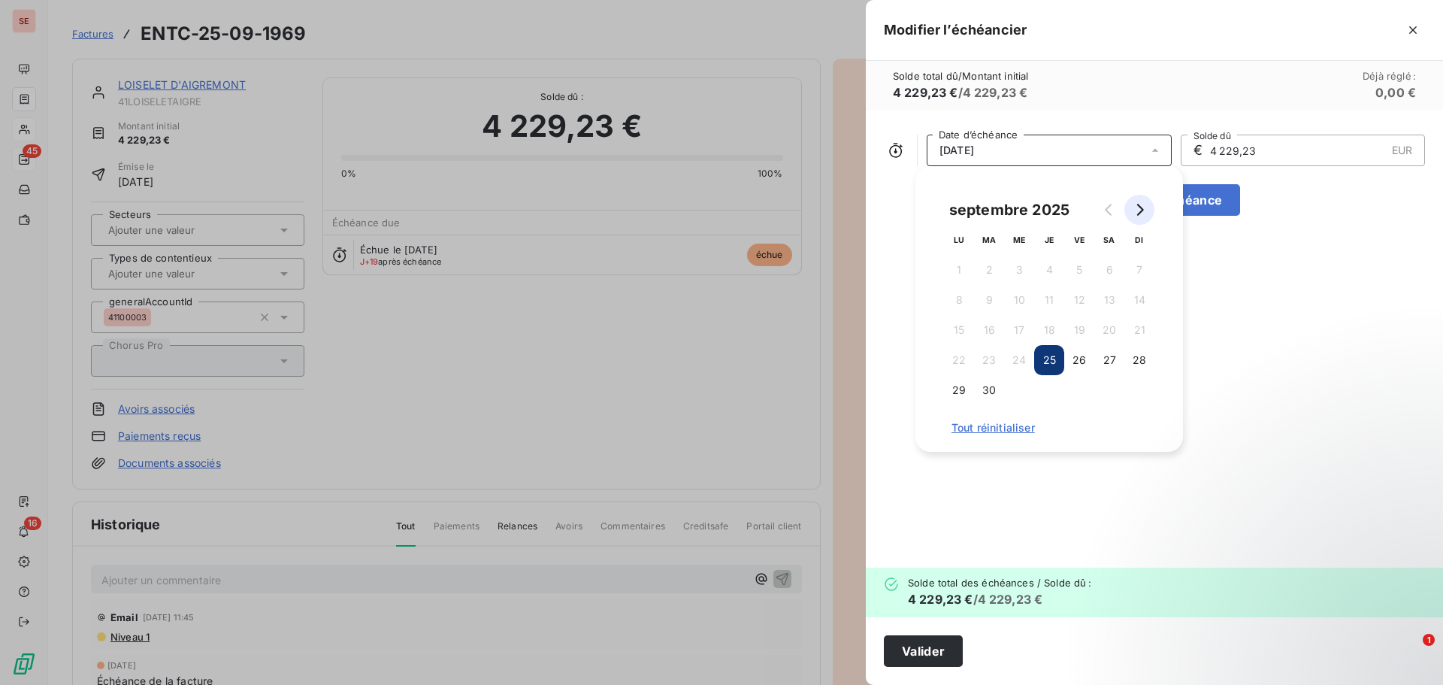
click at [1135, 205] on icon "Go to next month" at bounding box center [1139, 210] width 12 height 12
drag, startPoint x: 1112, startPoint y: 355, endPoint x: 1096, endPoint y: 377, distance: 26.9
click at [1113, 355] on button "25" at bounding box center [1109, 360] width 30 height 30
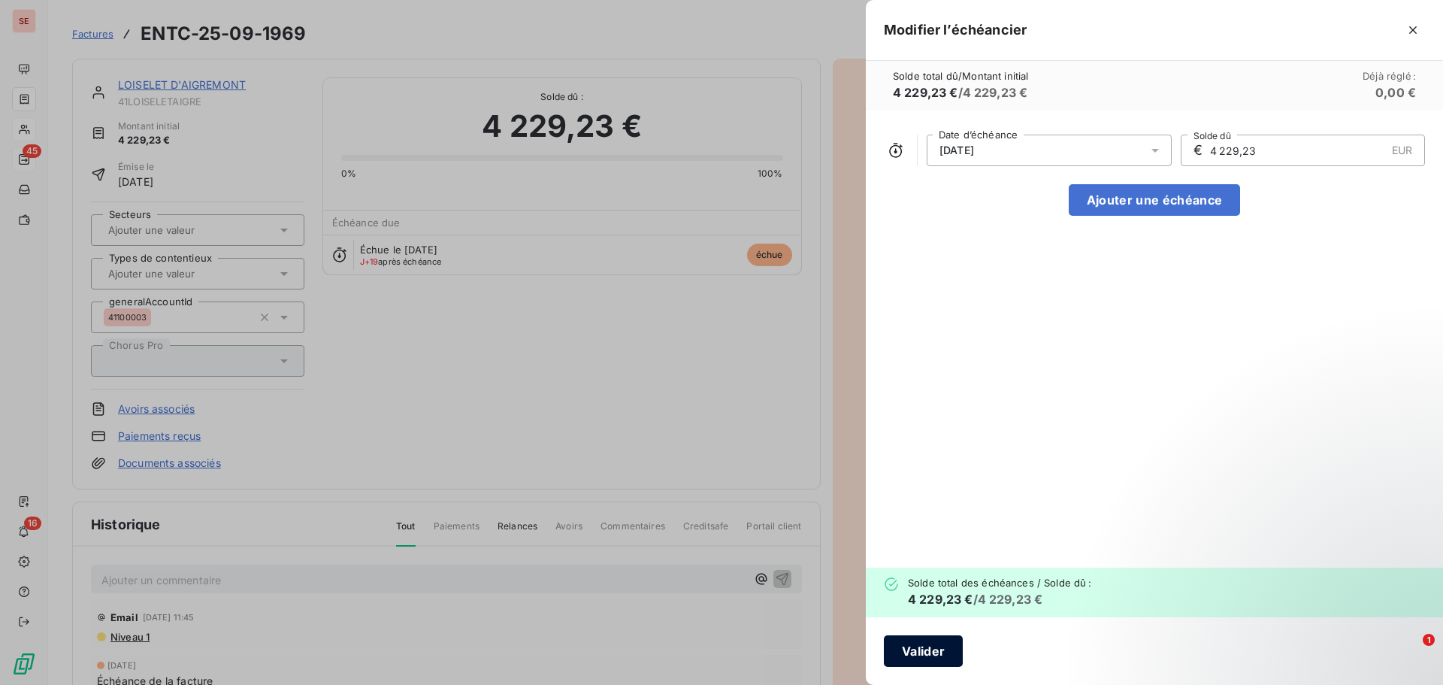
click at [904, 643] on button "Valider" at bounding box center [923, 651] width 79 height 32
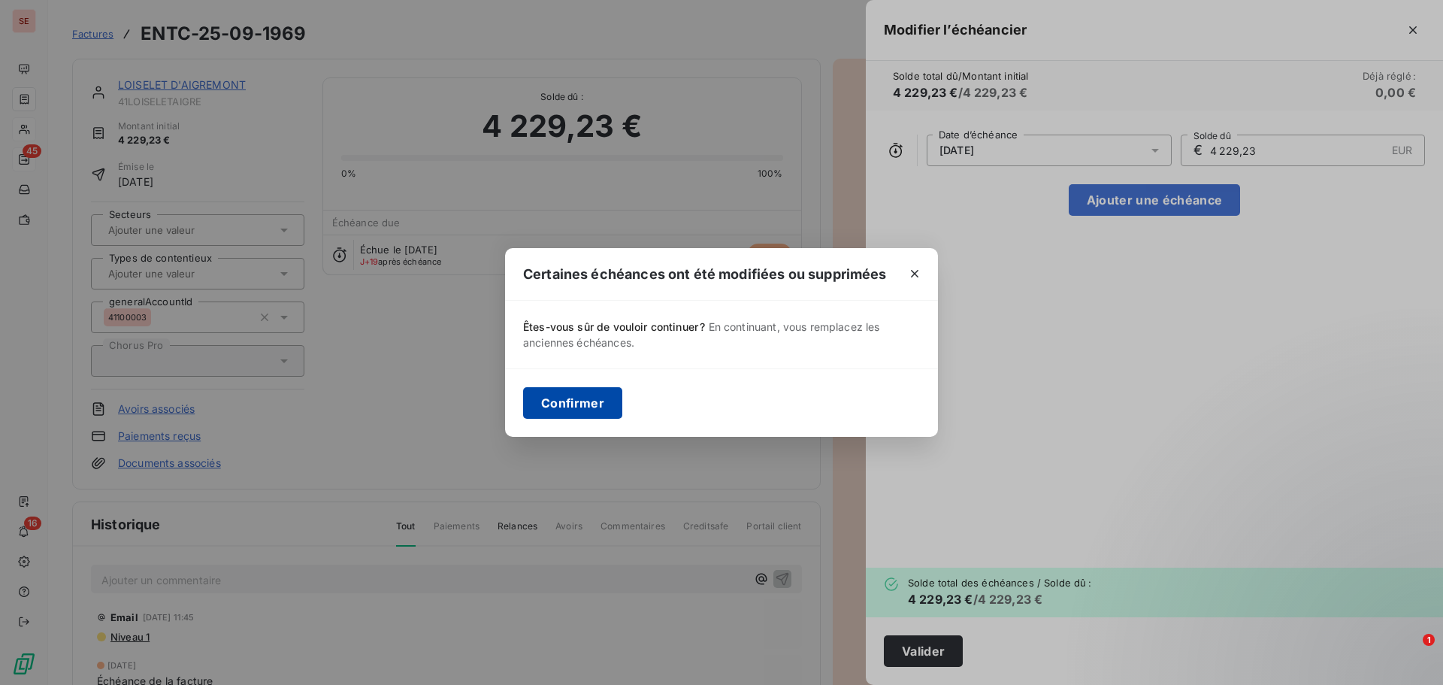
click at [601, 403] on button "Confirmer" at bounding box center [572, 403] width 99 height 32
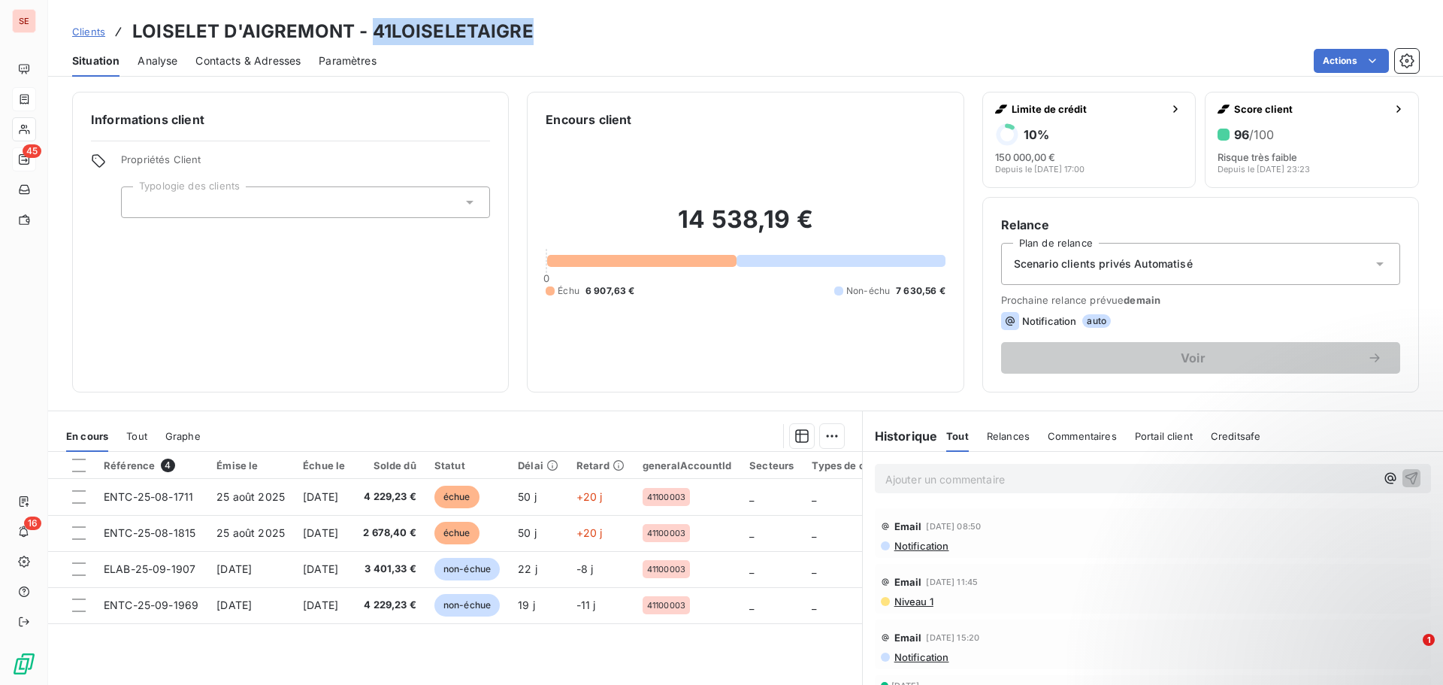
drag, startPoint x: 373, startPoint y: 26, endPoint x: 581, endPoint y: 26, distance: 208.1
click at [581, 26] on div "Clients LOISELET D'AIGREMONT - 41LOISELETAIGRE" at bounding box center [745, 31] width 1395 height 27
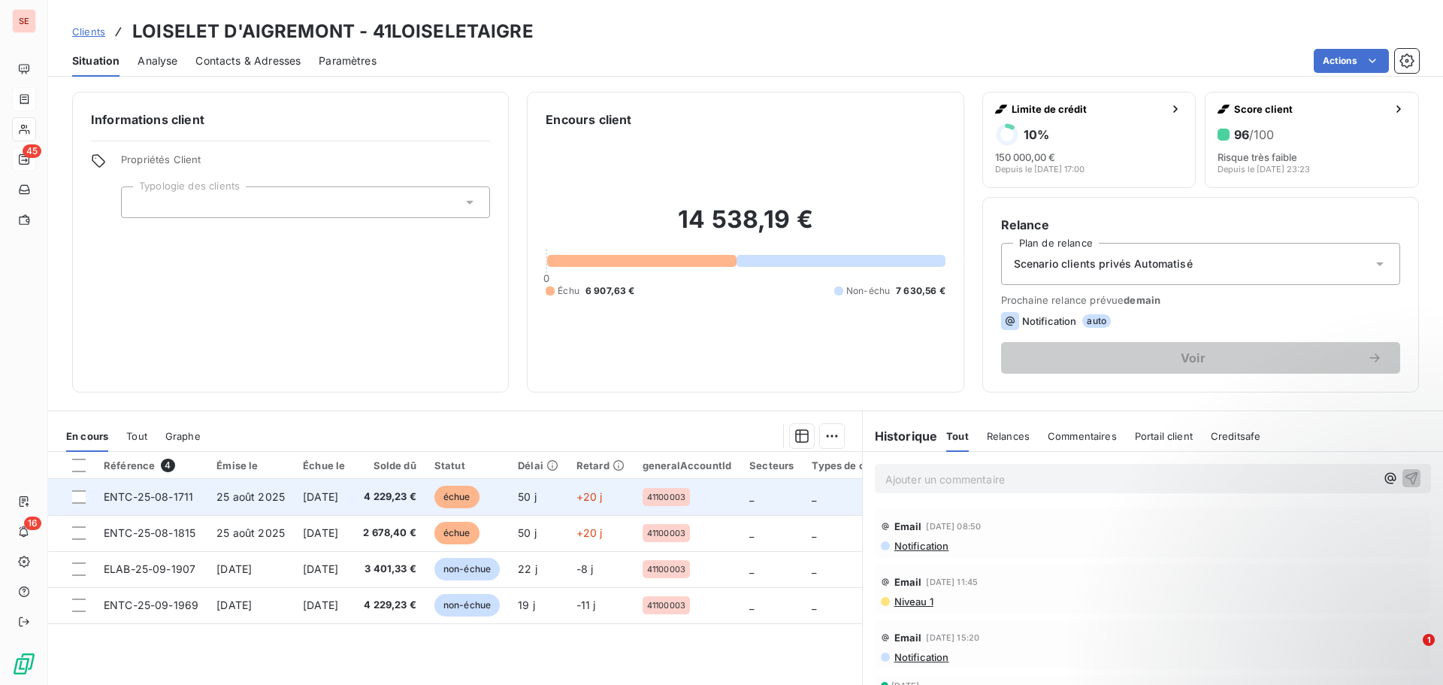
click at [161, 498] on span "ENTC-25-08-1711" at bounding box center [148, 496] width 89 height 13
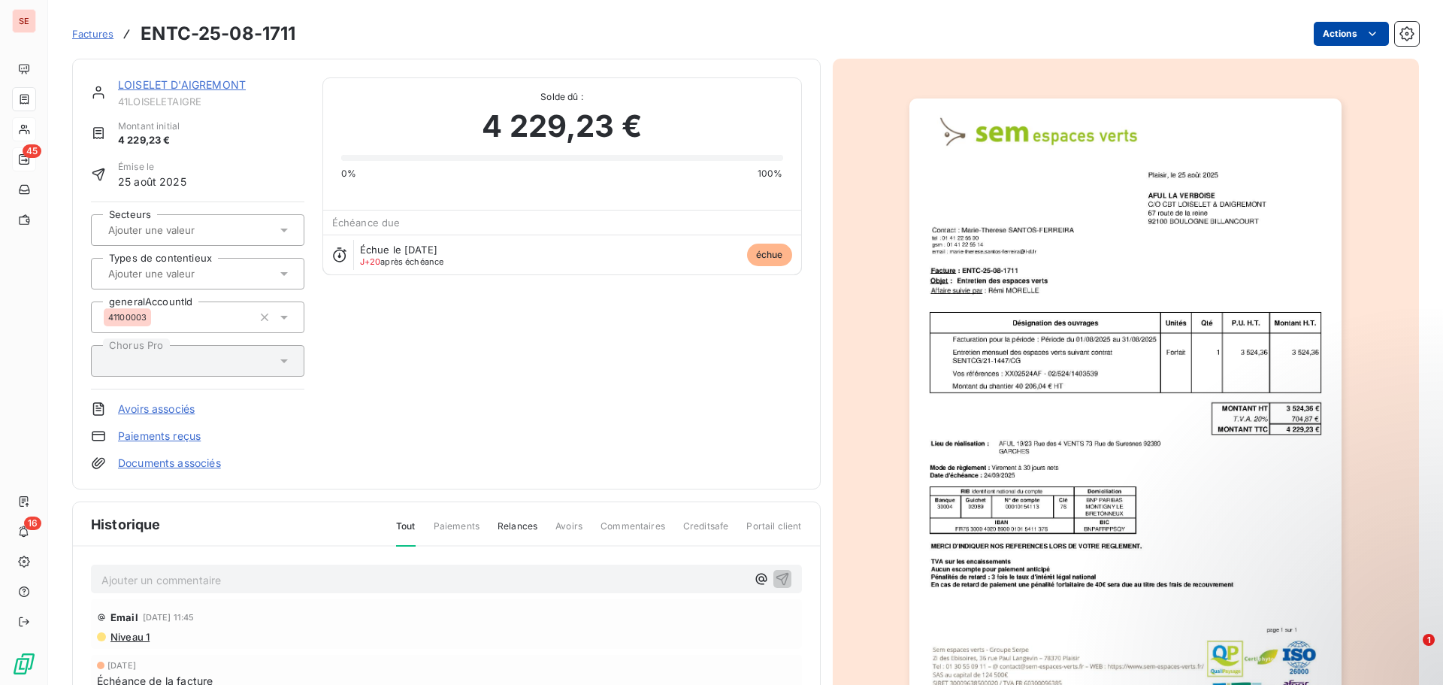
click at [1338, 34] on html "SE 45 16 Factures ENTC-25-08-1711 Actions LOISELET D'AIGREMONT 41LOISELETAIGRE …" at bounding box center [721, 342] width 1443 height 685
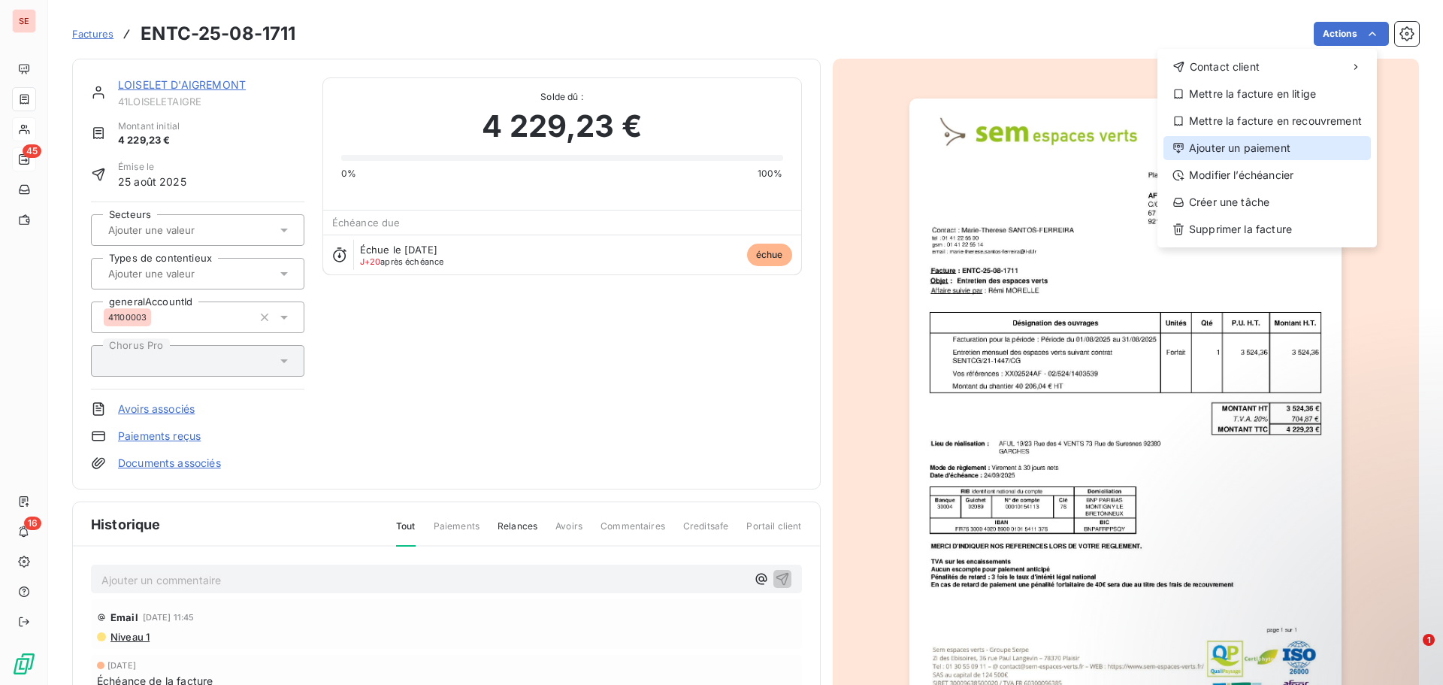
click at [1277, 147] on div "Ajouter un paiement" at bounding box center [1266, 148] width 207 height 24
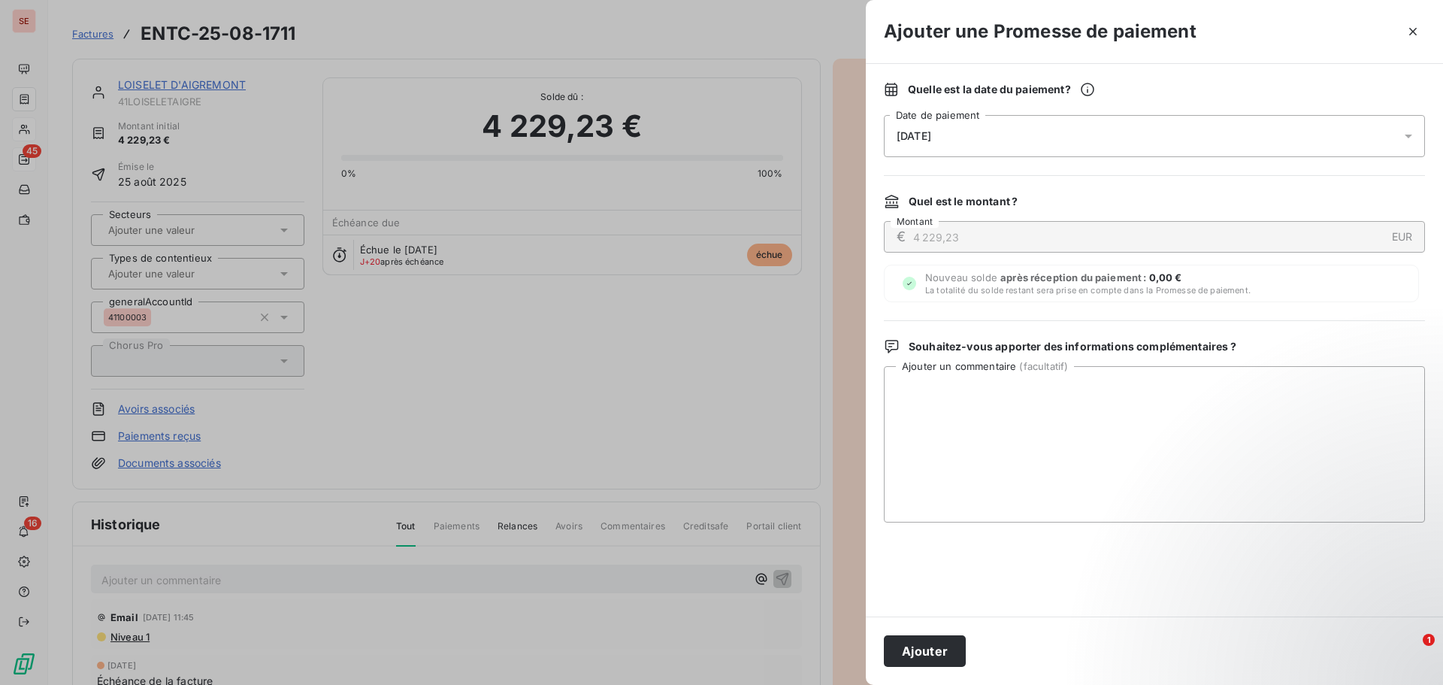
drag, startPoint x: 936, startPoint y: 133, endPoint x: 911, endPoint y: 135, distance: 25.6
click at [911, 135] on span "[DATE]" at bounding box center [913, 136] width 35 height 12
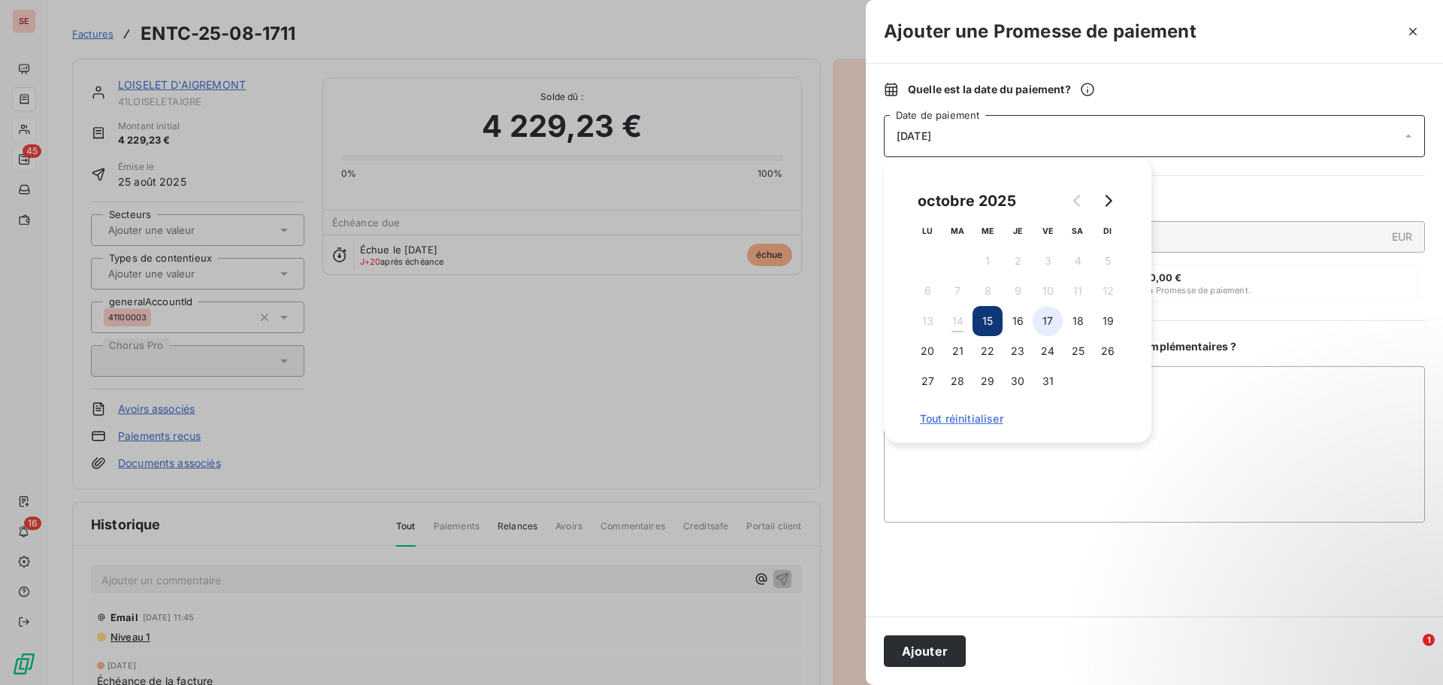
click at [1050, 321] on button "17" at bounding box center [1047, 321] width 30 height 30
click at [1258, 399] on textarea "Ajouter un commentaire ( facultatif )" at bounding box center [1154, 444] width 541 height 156
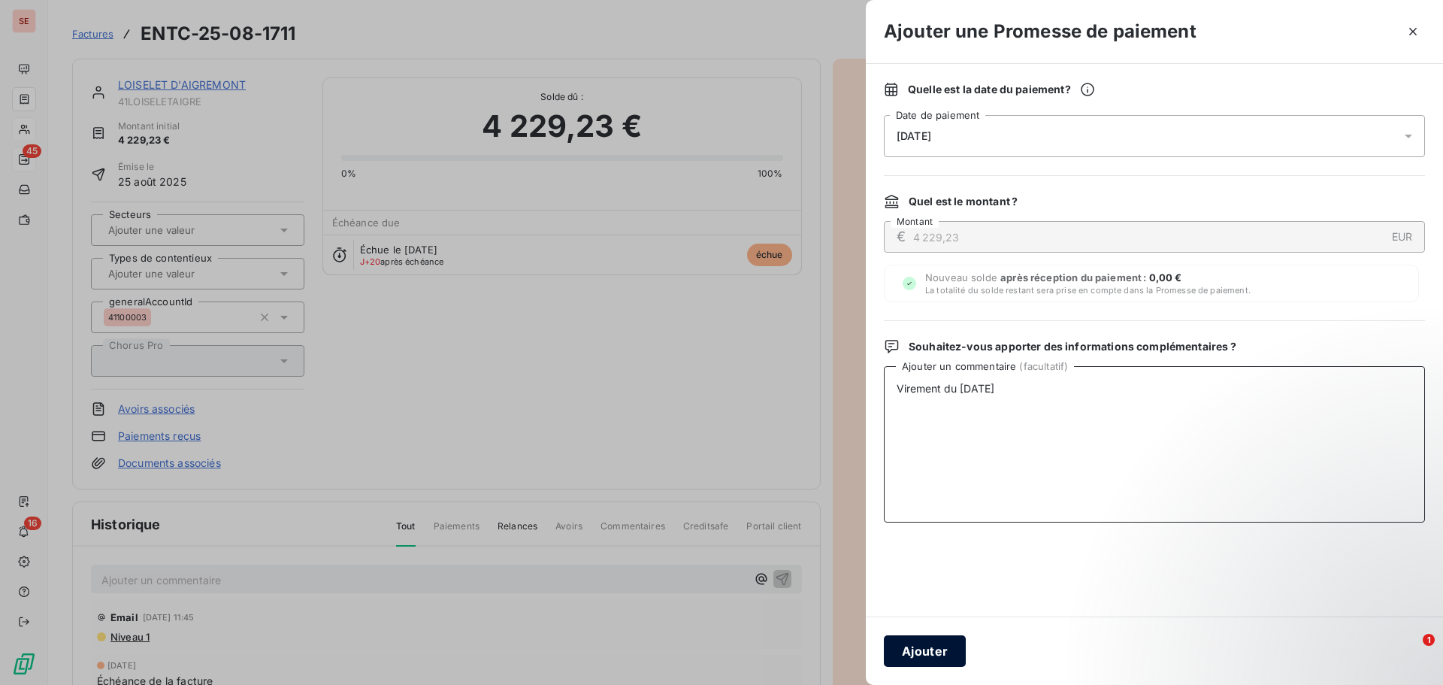
type textarea "Virement du [DATE]"
click at [914, 651] on button "Ajouter" at bounding box center [925, 651] width 82 height 32
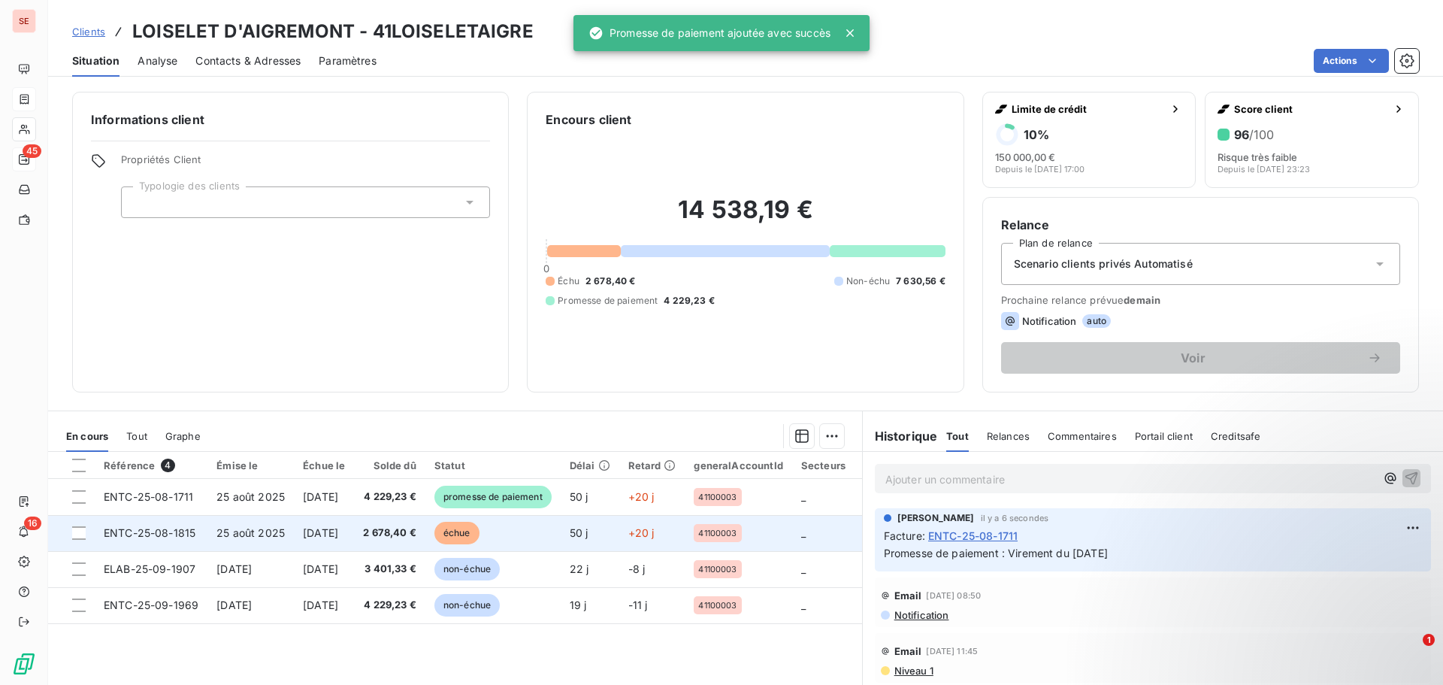
click at [308, 534] on span "[DATE]" at bounding box center [320, 532] width 35 height 13
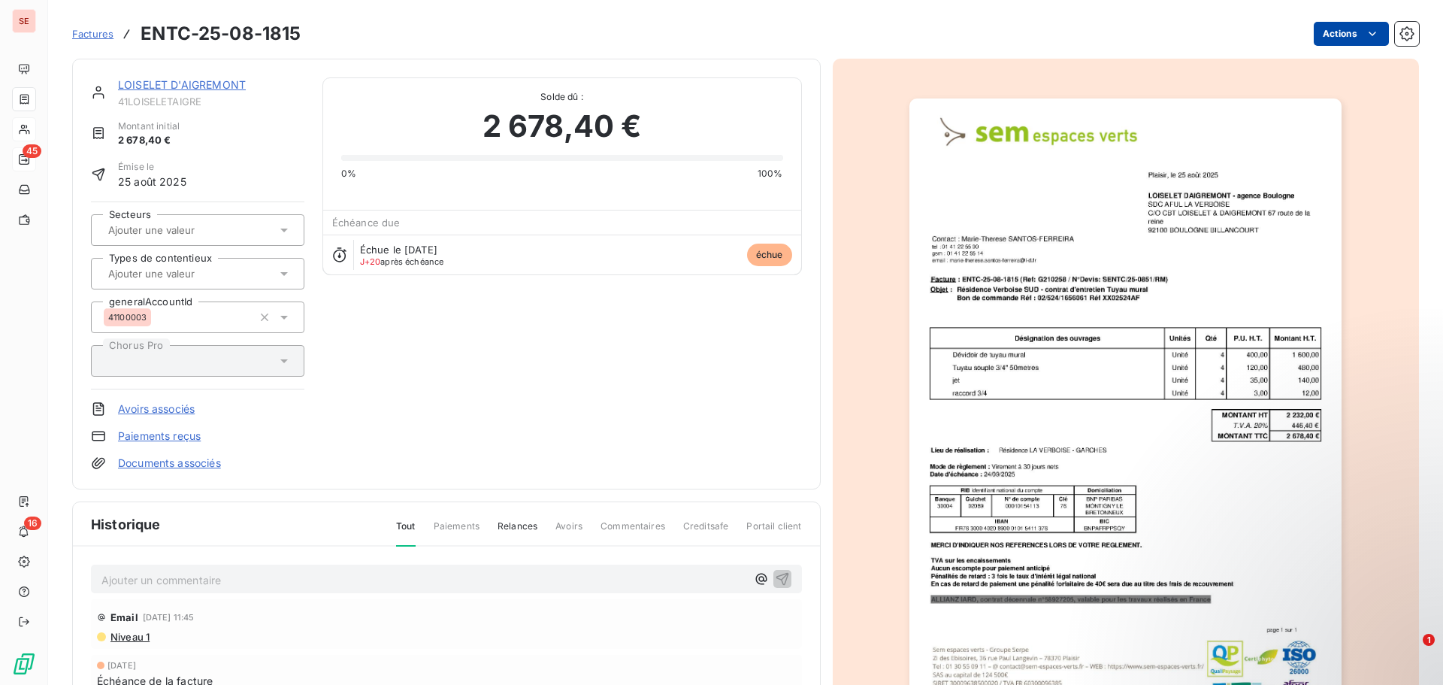
click at [1329, 36] on html "SE 45 16 Factures ENTC-25-08-1815 Actions LOISELET D'AIGREMONT 41LOISELETAIGRE …" at bounding box center [721, 342] width 1443 height 685
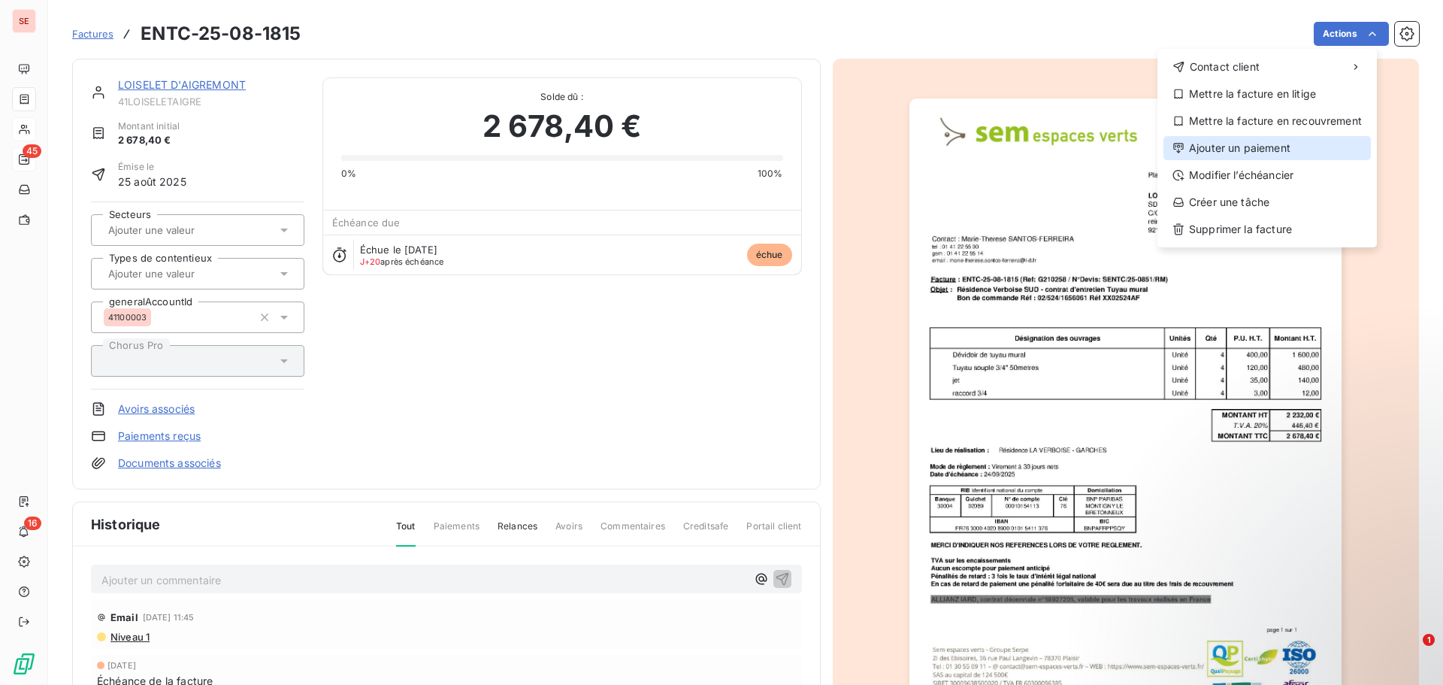
click at [1243, 142] on div "Ajouter un paiement" at bounding box center [1266, 148] width 207 height 24
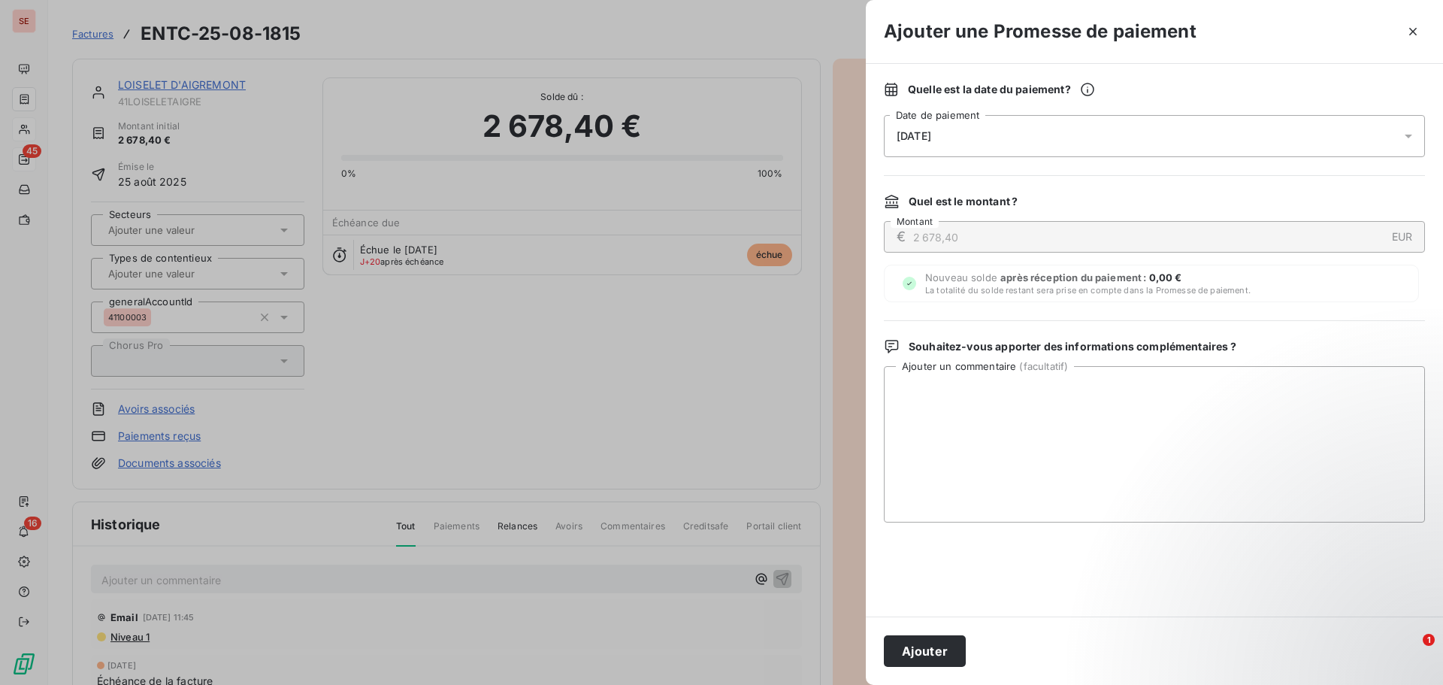
click at [931, 133] on span "[DATE]" at bounding box center [913, 136] width 35 height 12
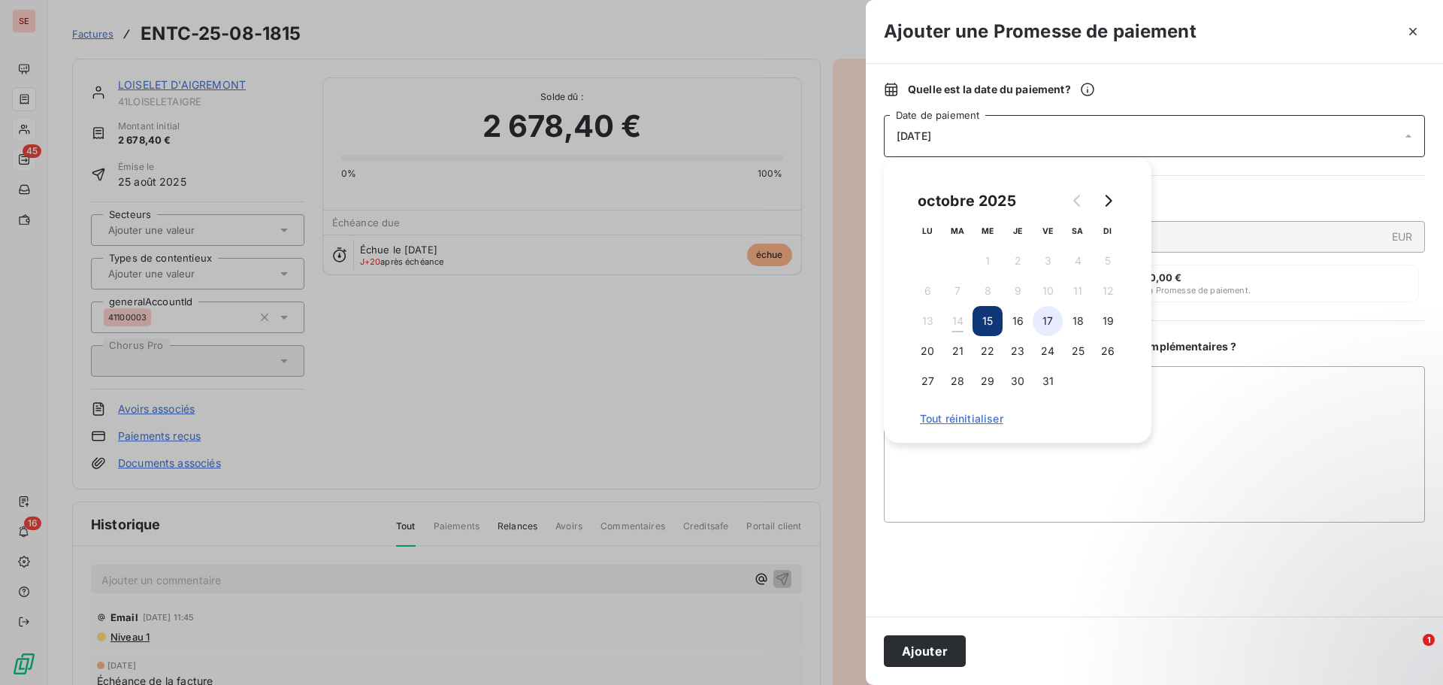
click at [1055, 316] on button "17" at bounding box center [1047, 321] width 30 height 30
click at [1196, 395] on textarea "Ajouter un commentaire ( facultatif )" at bounding box center [1154, 444] width 541 height 156
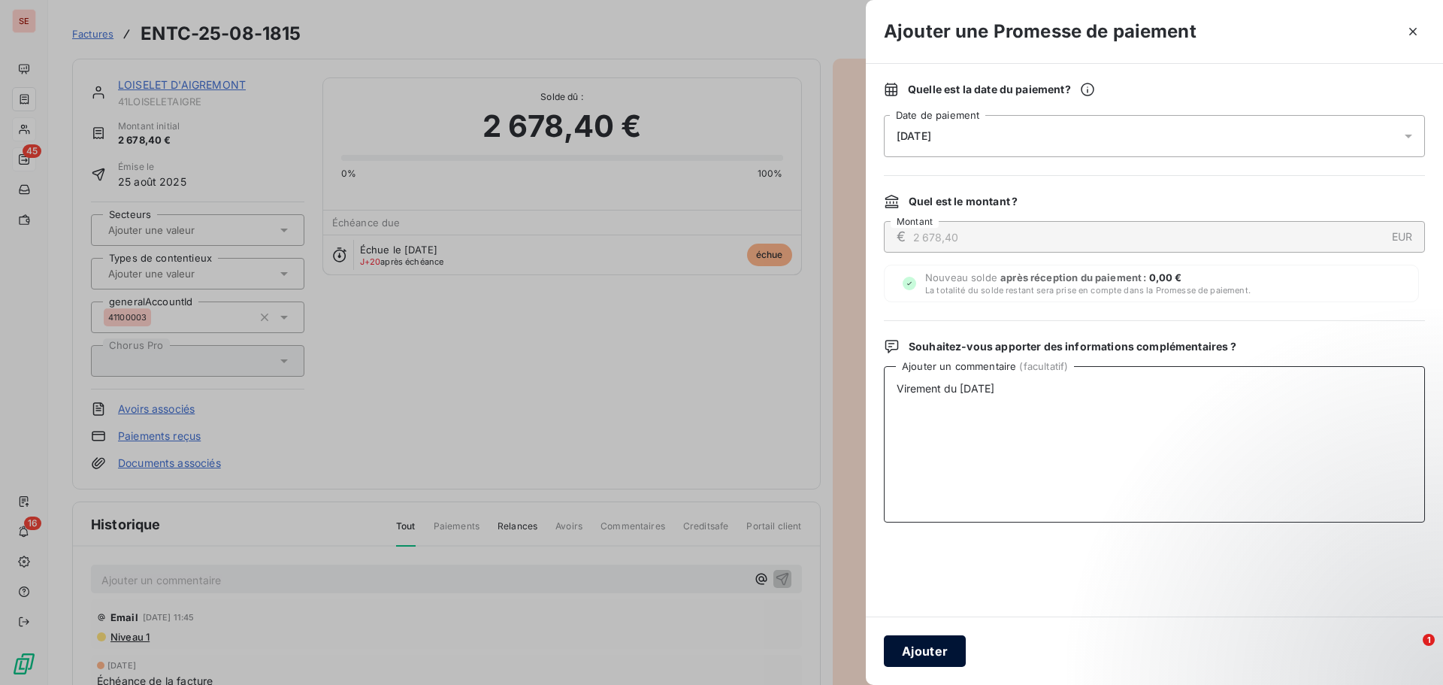
type textarea "Virement du [DATE]"
click at [923, 642] on button "Ajouter" at bounding box center [925, 651] width 82 height 32
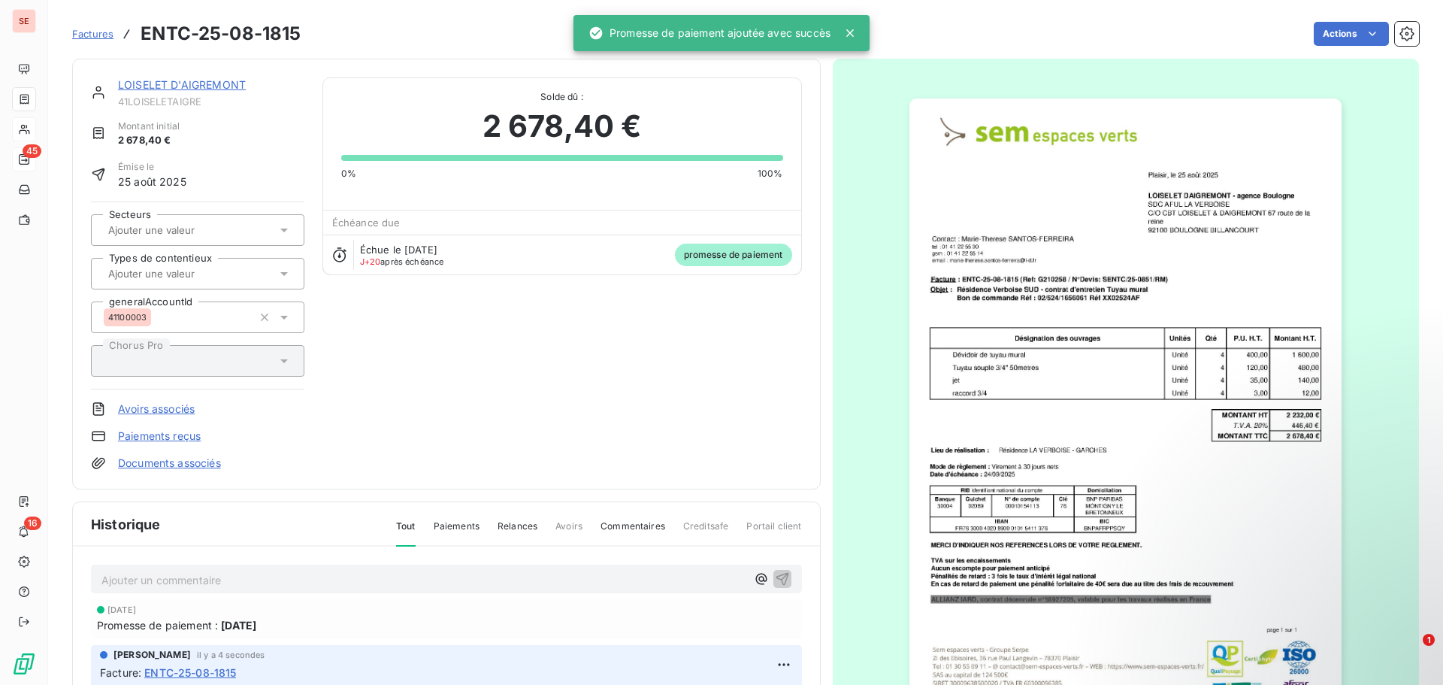
click at [763, 410] on div "LOISELET D'AIGREMONT 41LOISELETAIGRE Montant initial 2 678,40 € Émise le [DATE]…" at bounding box center [446, 273] width 711 height 393
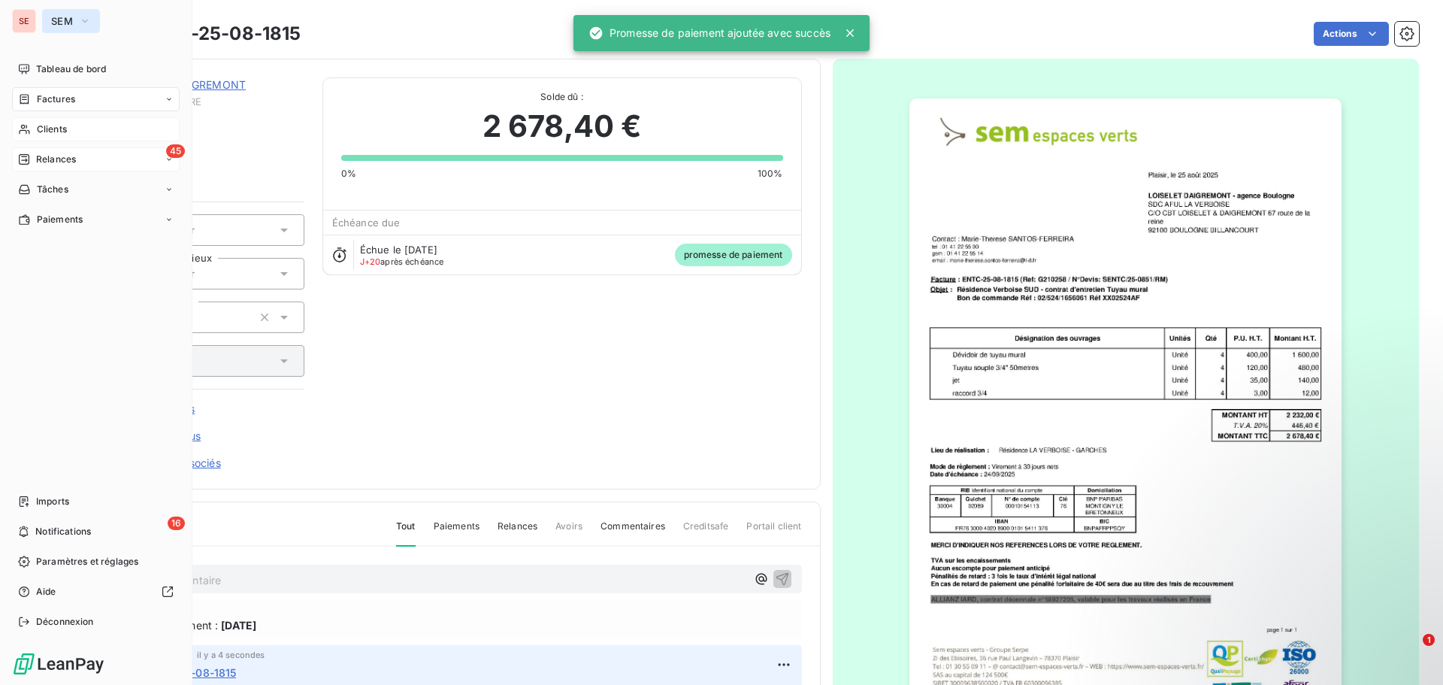
click at [91, 23] on icon "button" at bounding box center [85, 21] width 12 height 15
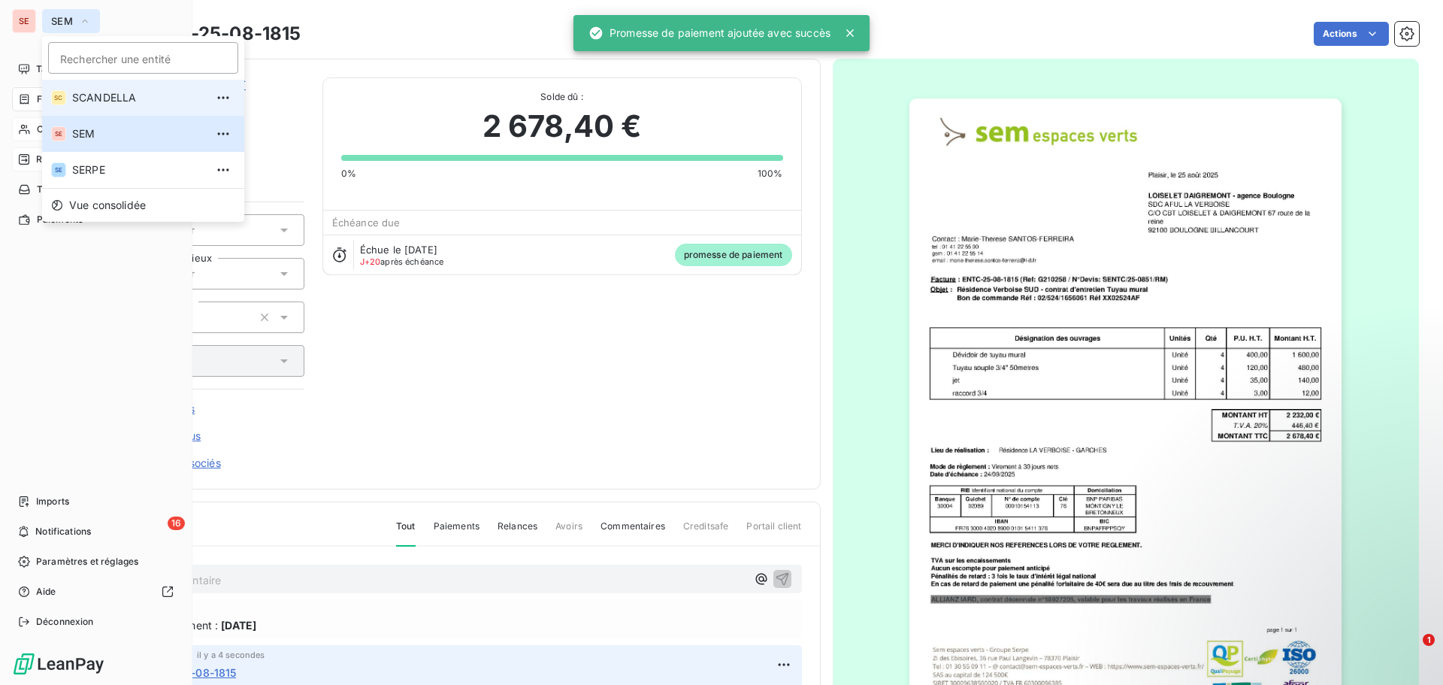
click at [101, 101] on span "SCANDELLA" at bounding box center [138, 97] width 133 height 15
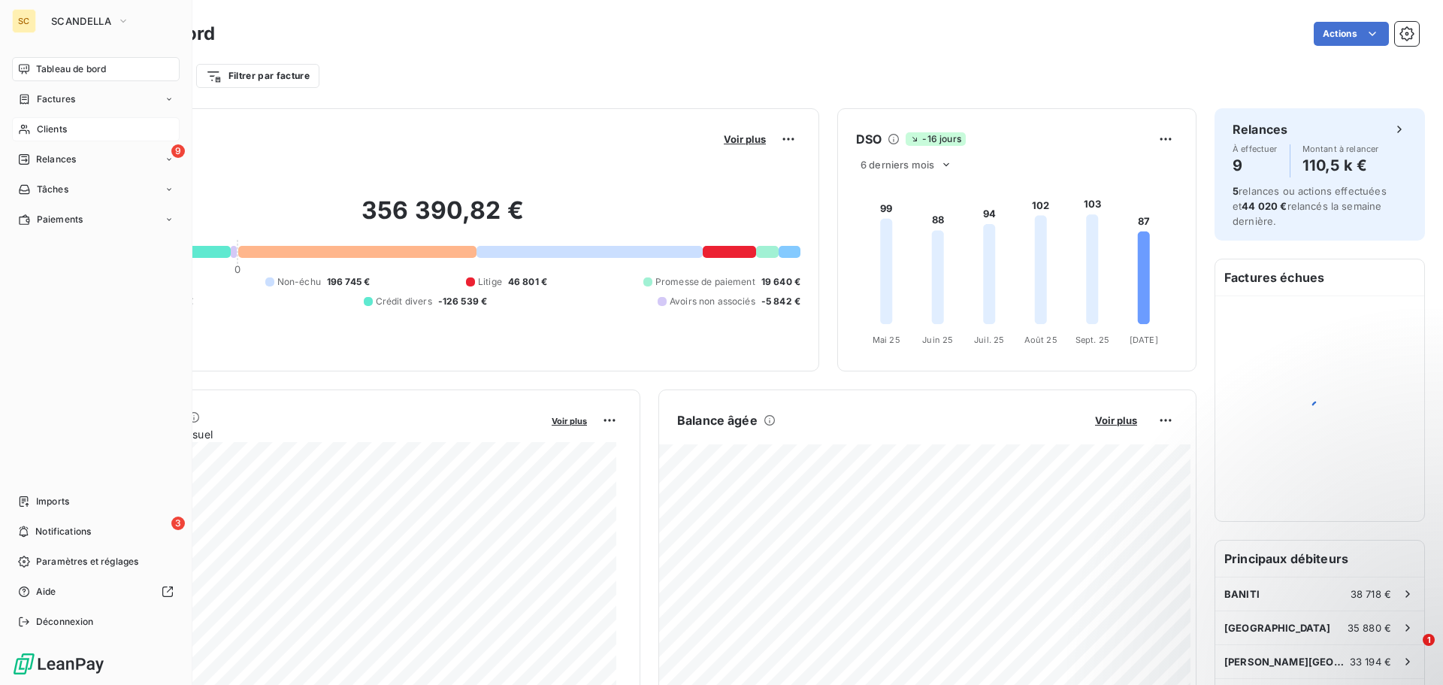
click at [50, 132] on span "Clients" at bounding box center [52, 129] width 30 height 14
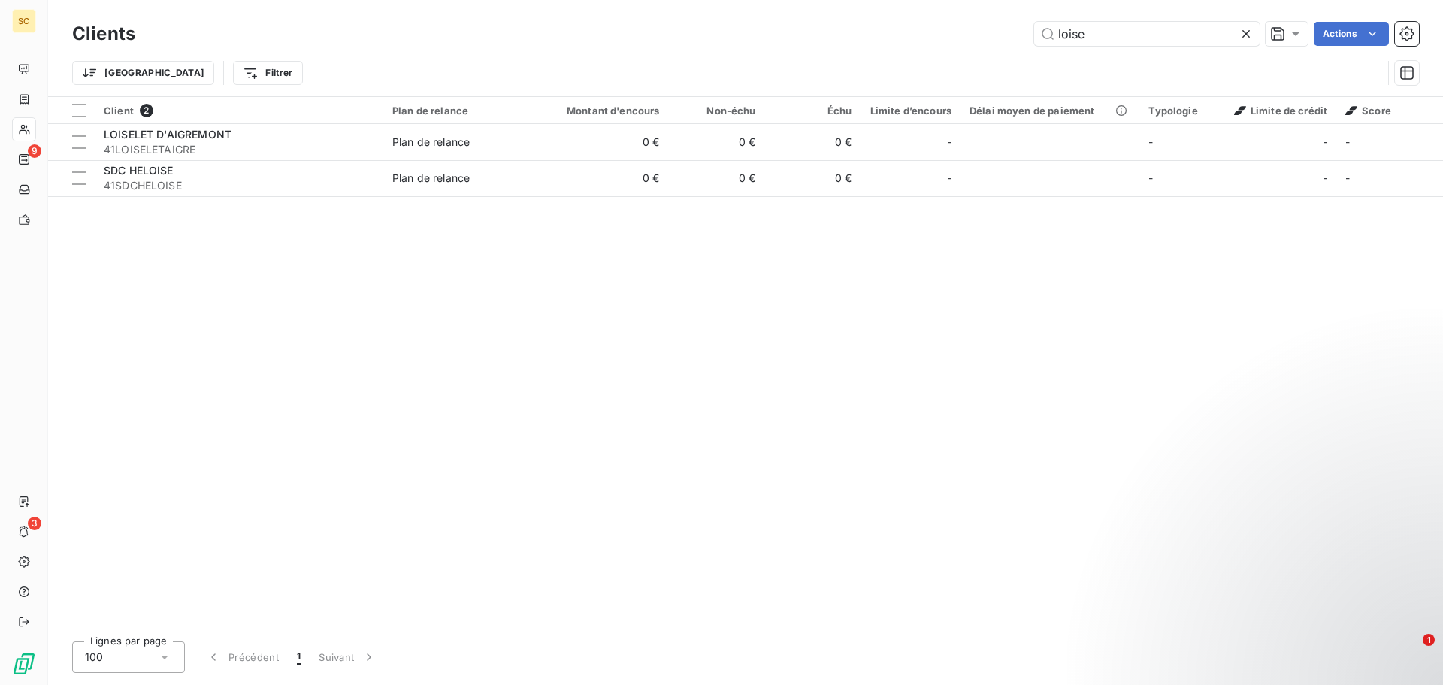
drag, startPoint x: 1124, startPoint y: 36, endPoint x: 1020, endPoint y: 22, distance: 104.7
click at [1030, 24] on div "loise Actions" at bounding box center [785, 34] width 1265 height 24
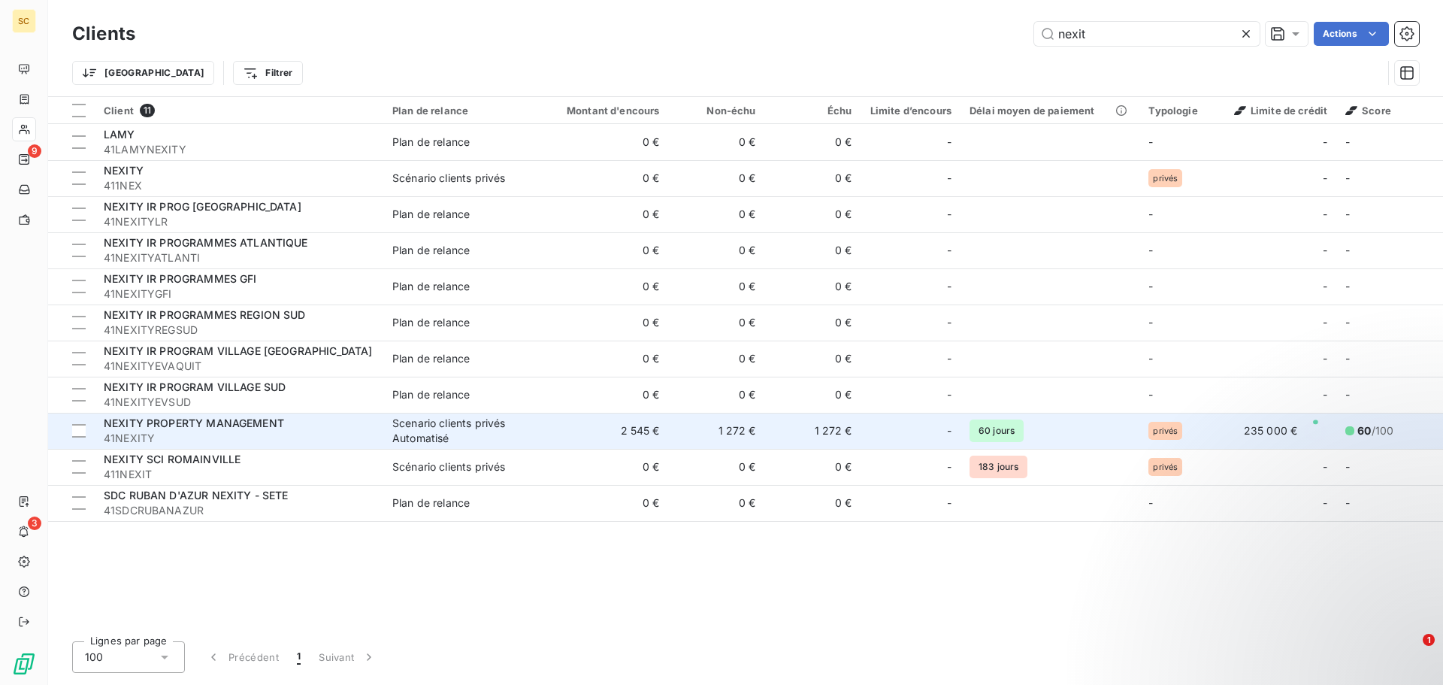
type input "nexit"
click at [225, 424] on span "NEXITY PROPERTY MANAGEMENT" at bounding box center [194, 422] width 180 height 13
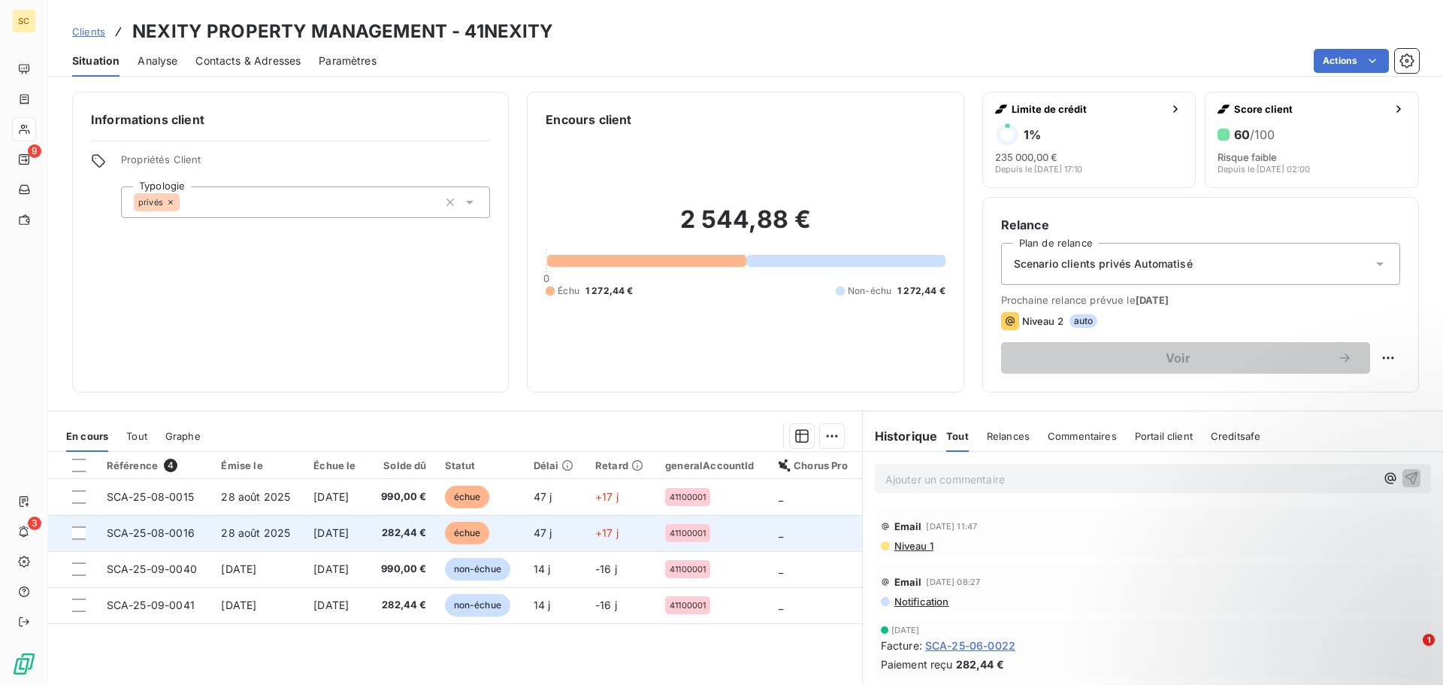
click at [271, 531] on span "28 août 2025" at bounding box center [255, 532] width 69 height 13
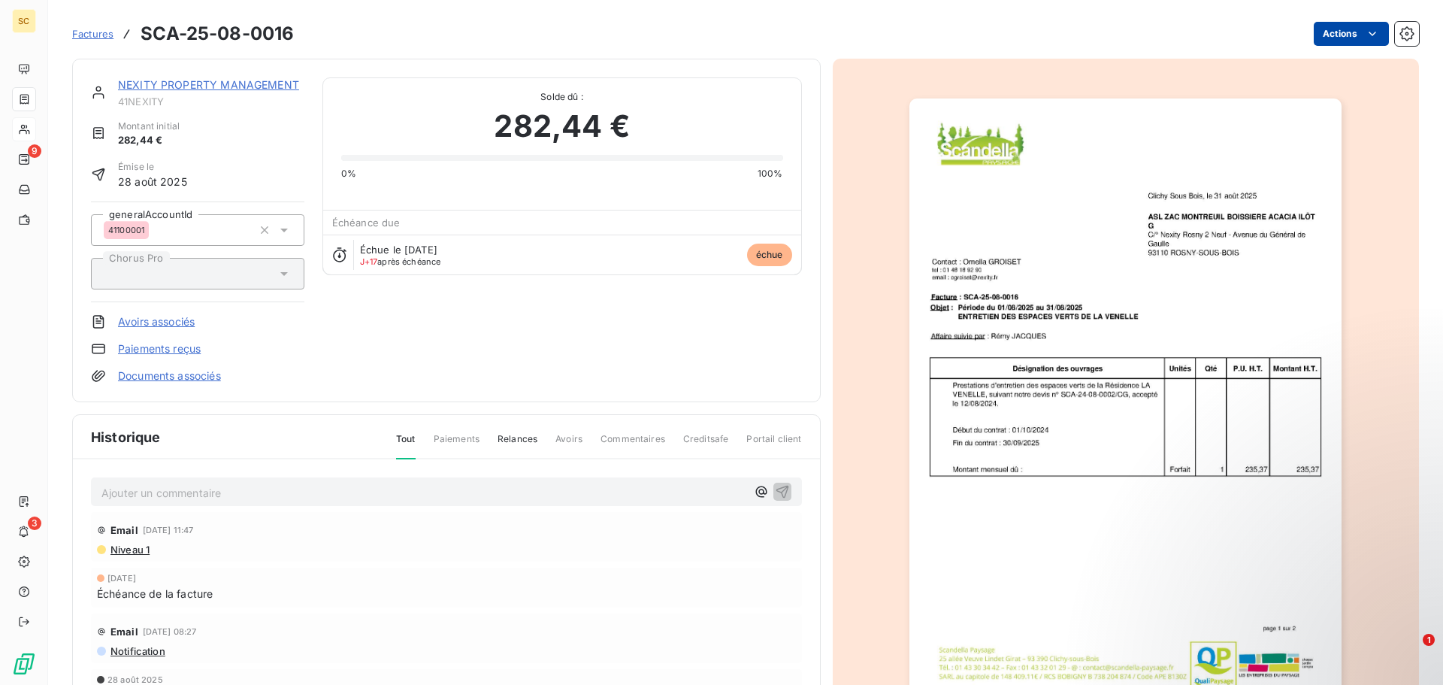
click at [1320, 43] on html "SC 9 3 Factures SCA-25-08-0016 Actions NEXITY PROPERTY MANAGEMENT 41NEXITY Mont…" at bounding box center [721, 342] width 1443 height 685
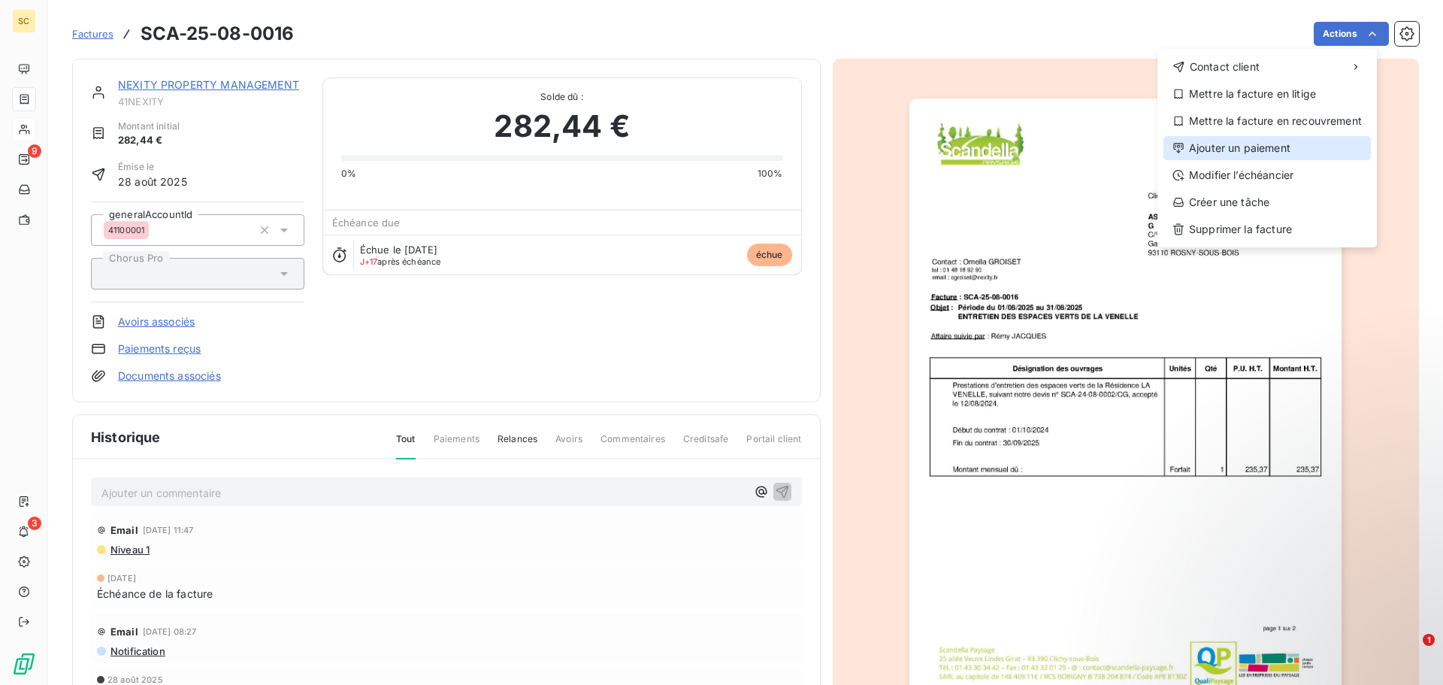
click at [1275, 147] on div "Ajouter un paiement" at bounding box center [1266, 148] width 207 height 24
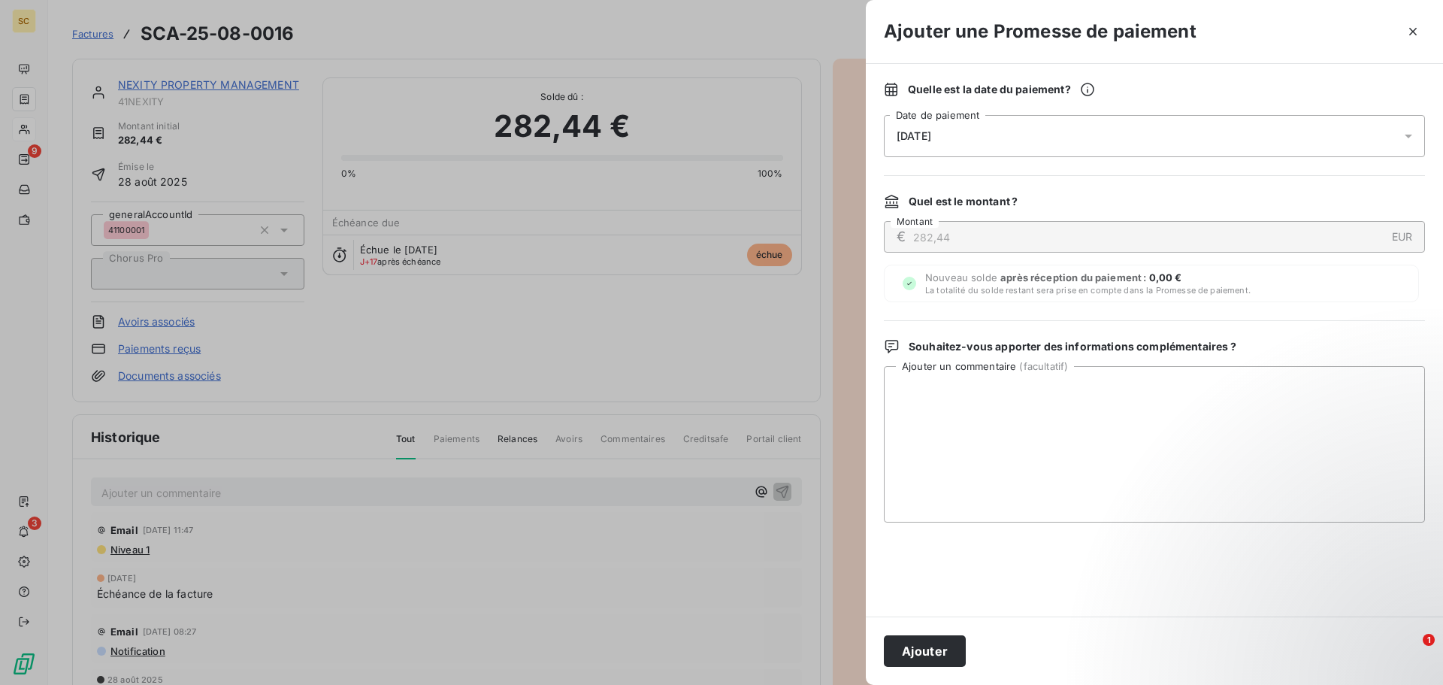
click at [979, 135] on div "[DATE]" at bounding box center [1154, 136] width 541 height 42
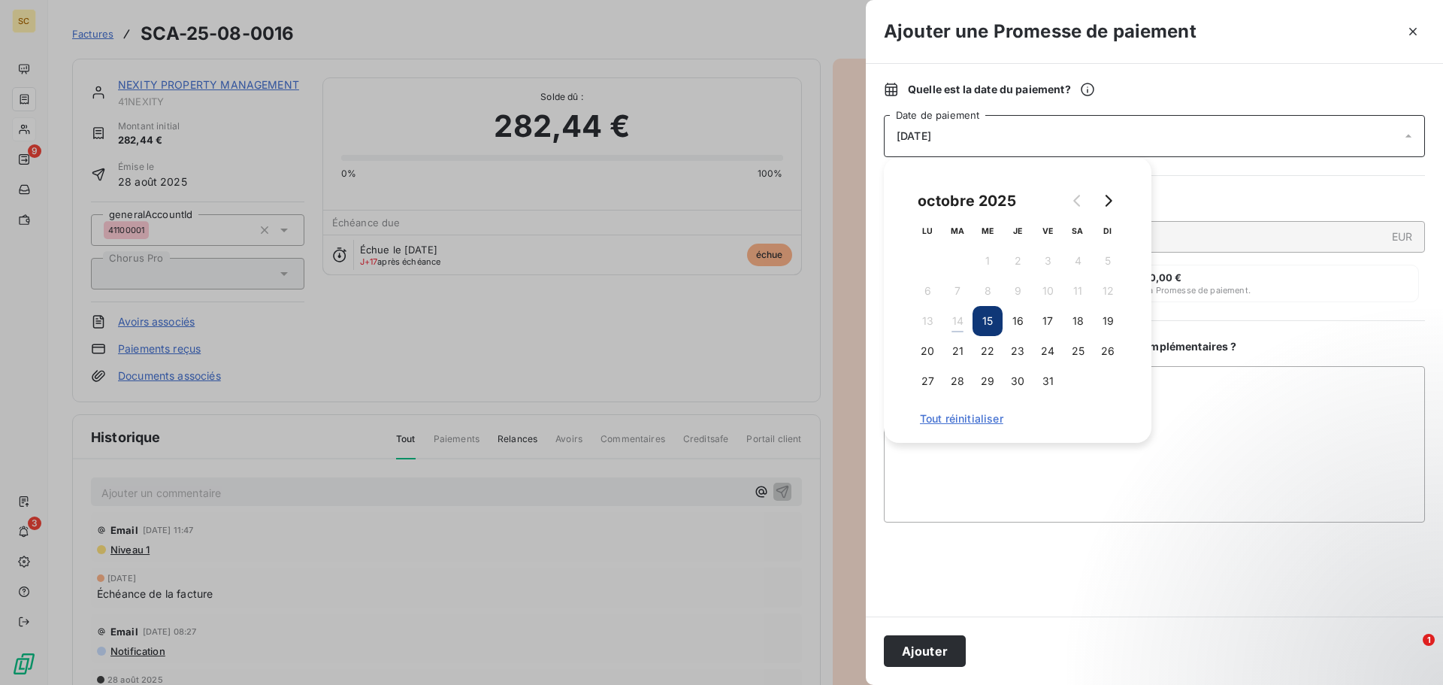
drag, startPoint x: 1047, startPoint y: 319, endPoint x: 1159, endPoint y: 391, distance: 133.0
click at [1047, 318] on button "17" at bounding box center [1047, 321] width 30 height 30
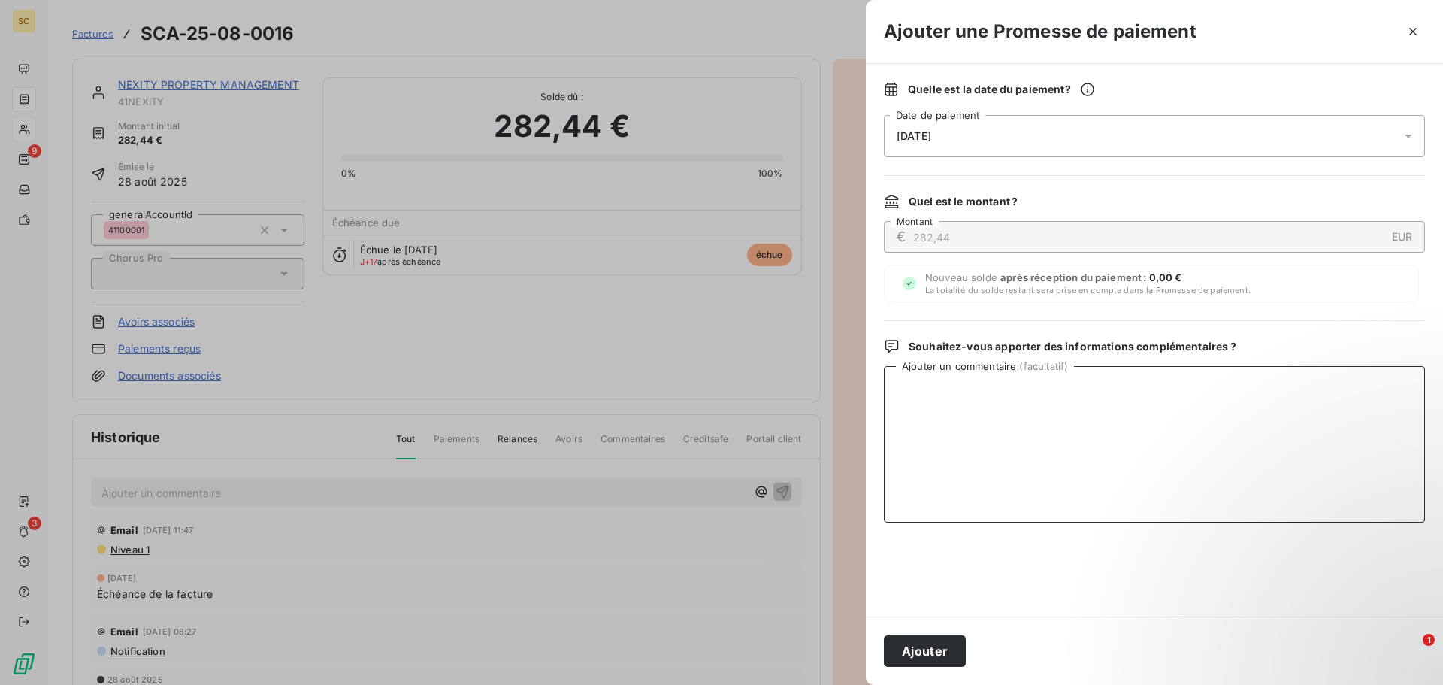
click at [1231, 407] on textarea "Ajouter un commentaire ( facultatif )" at bounding box center [1154, 444] width 541 height 156
type textarea "Virement du [DATE]"
click at [905, 650] on button "Ajouter" at bounding box center [925, 651] width 82 height 32
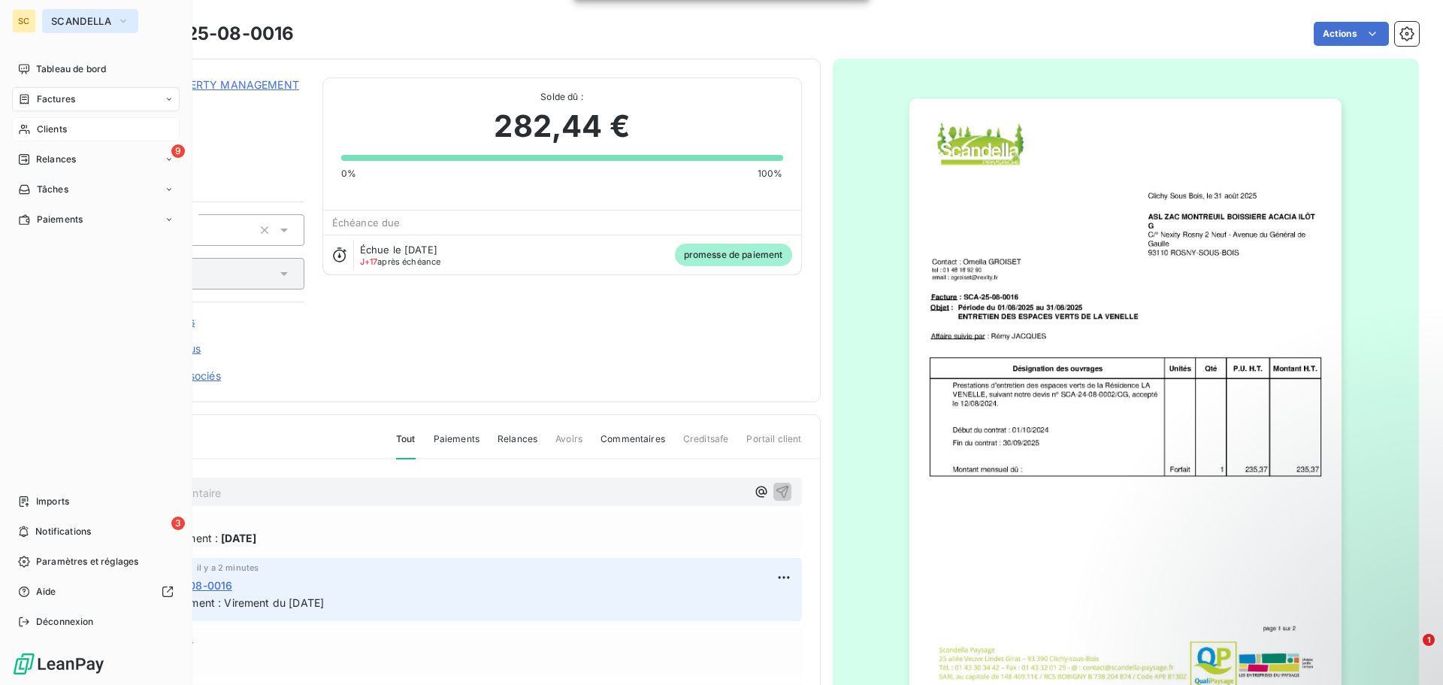
click at [107, 21] on span "SCANDELLA" at bounding box center [81, 21] width 60 height 12
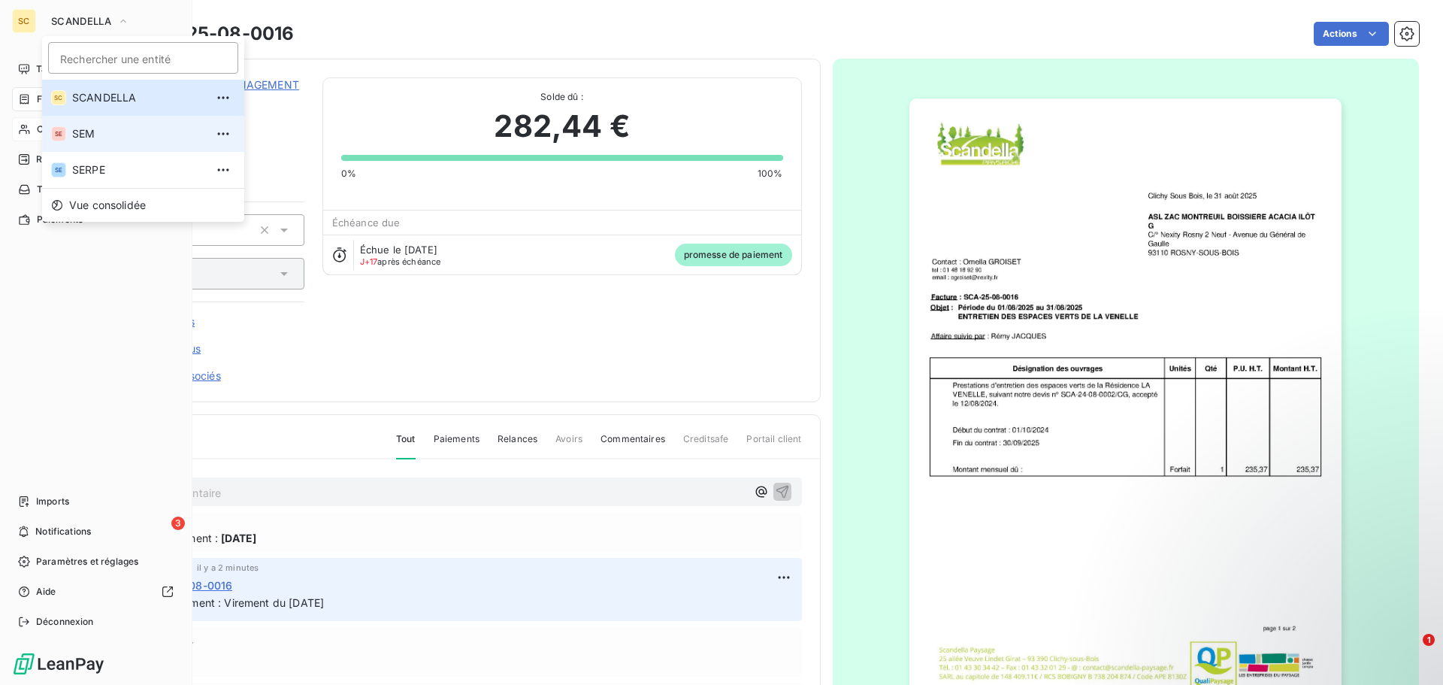
click at [90, 137] on span "SEM" at bounding box center [138, 133] width 133 height 15
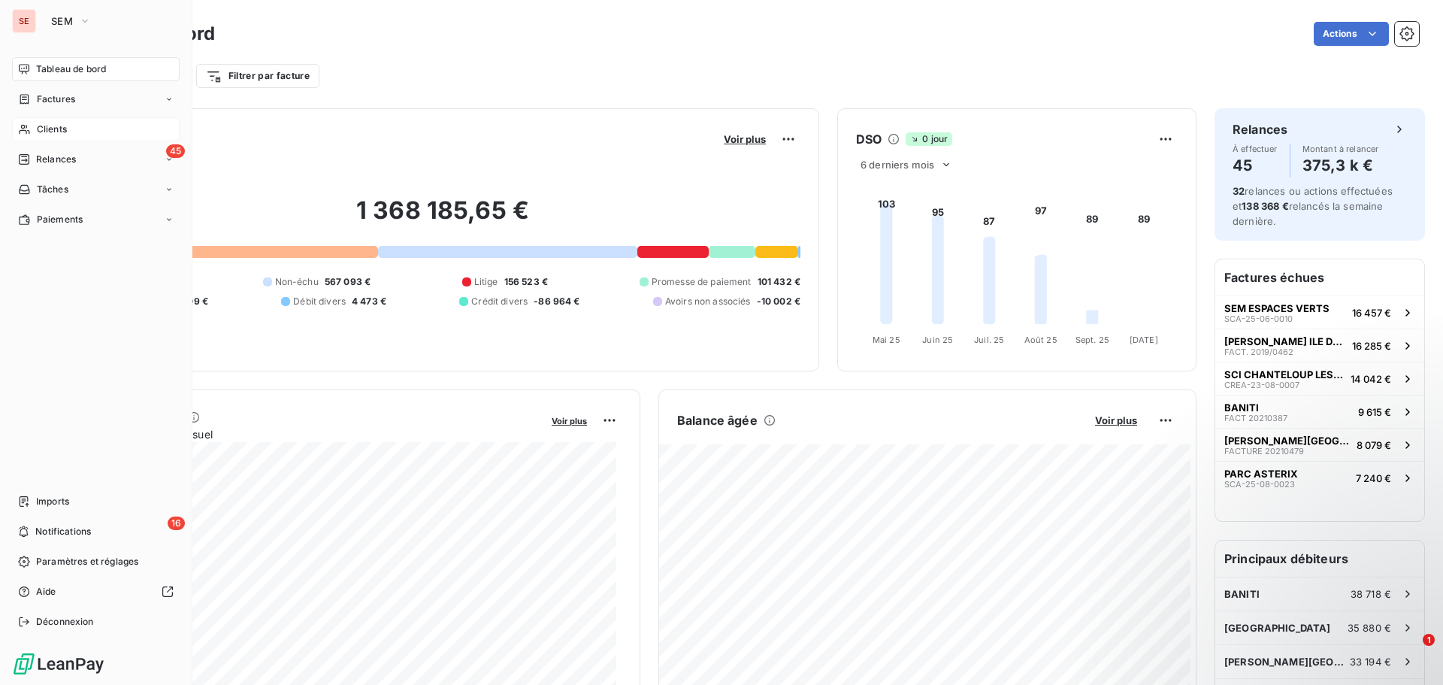
click at [64, 131] on span "Clients" at bounding box center [52, 129] width 30 height 14
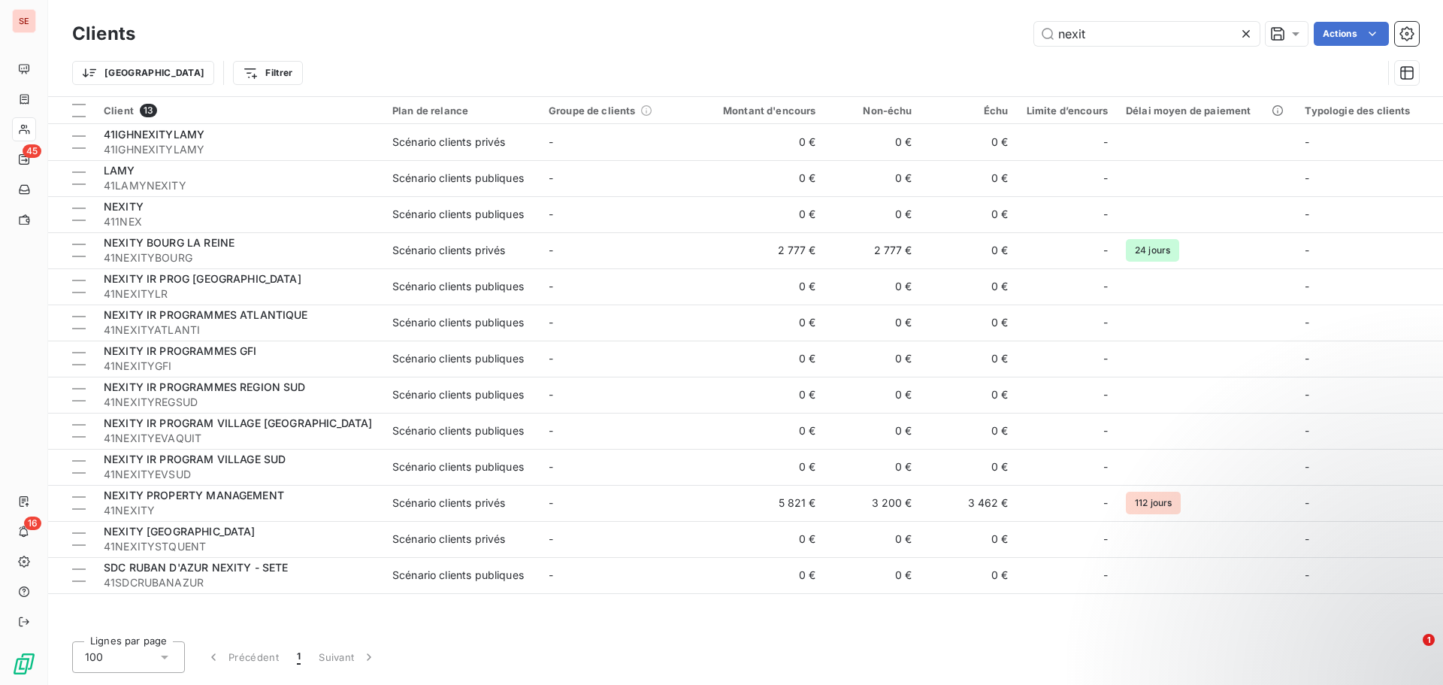
drag, startPoint x: 1121, startPoint y: 37, endPoint x: 1027, endPoint y: 23, distance: 94.9
click at [1027, 23] on div "nexit Actions" at bounding box center [785, 34] width 1265 height 24
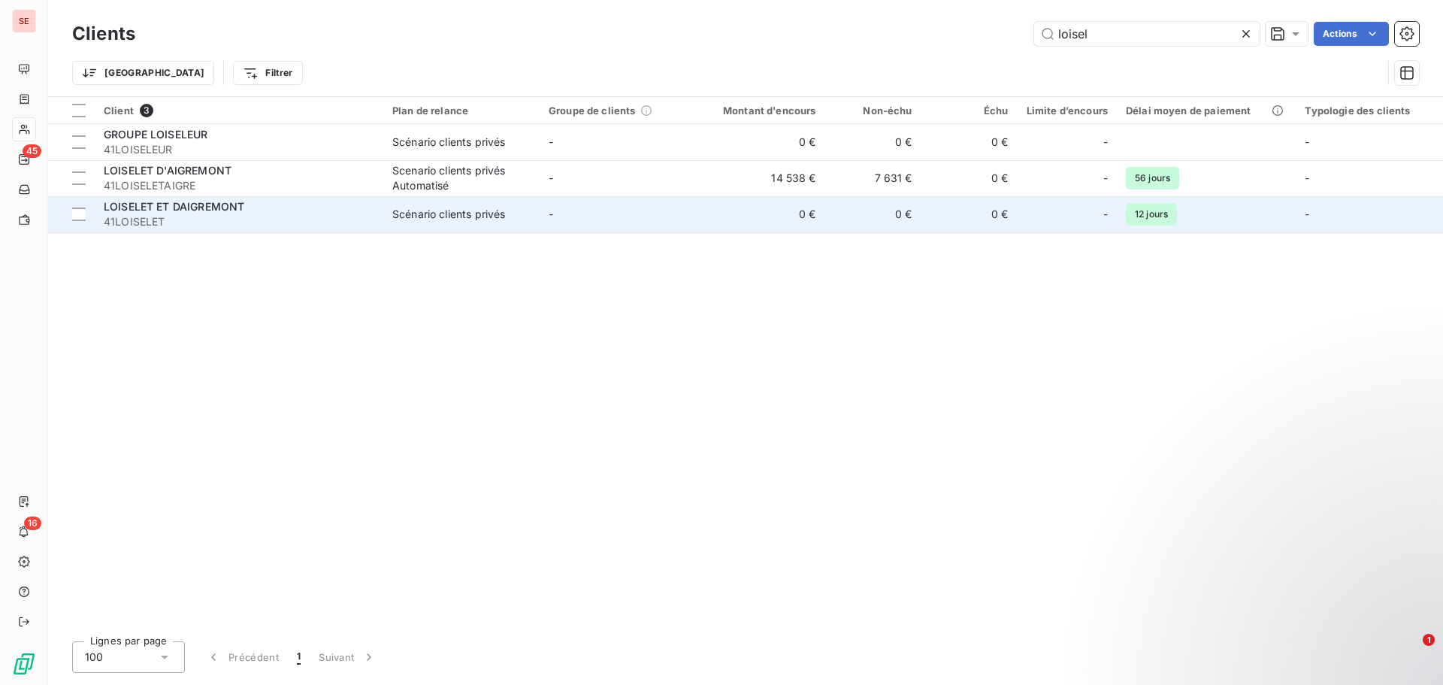
type input "loisel"
click at [559, 213] on td "-" at bounding box center [618, 214] width 156 height 36
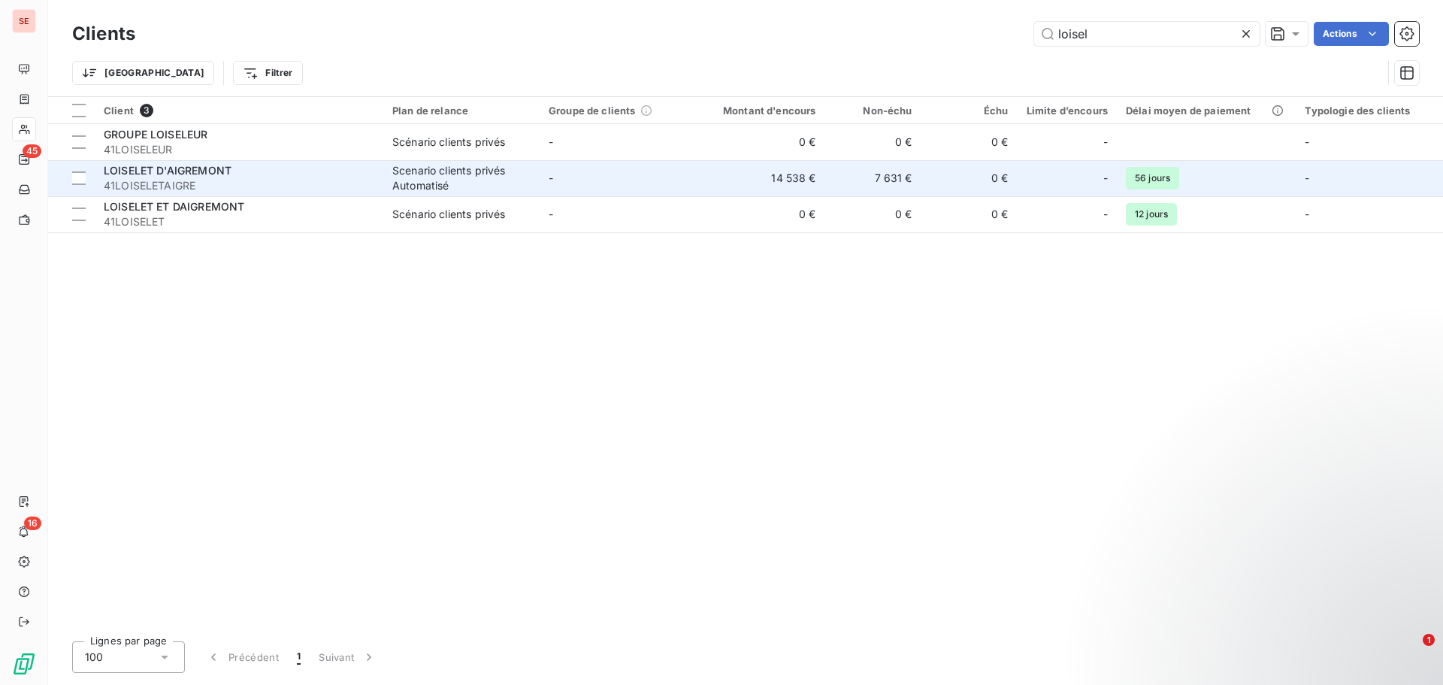
click at [174, 167] on span "LOISELET D'AIGREMONT" at bounding box center [168, 170] width 128 height 13
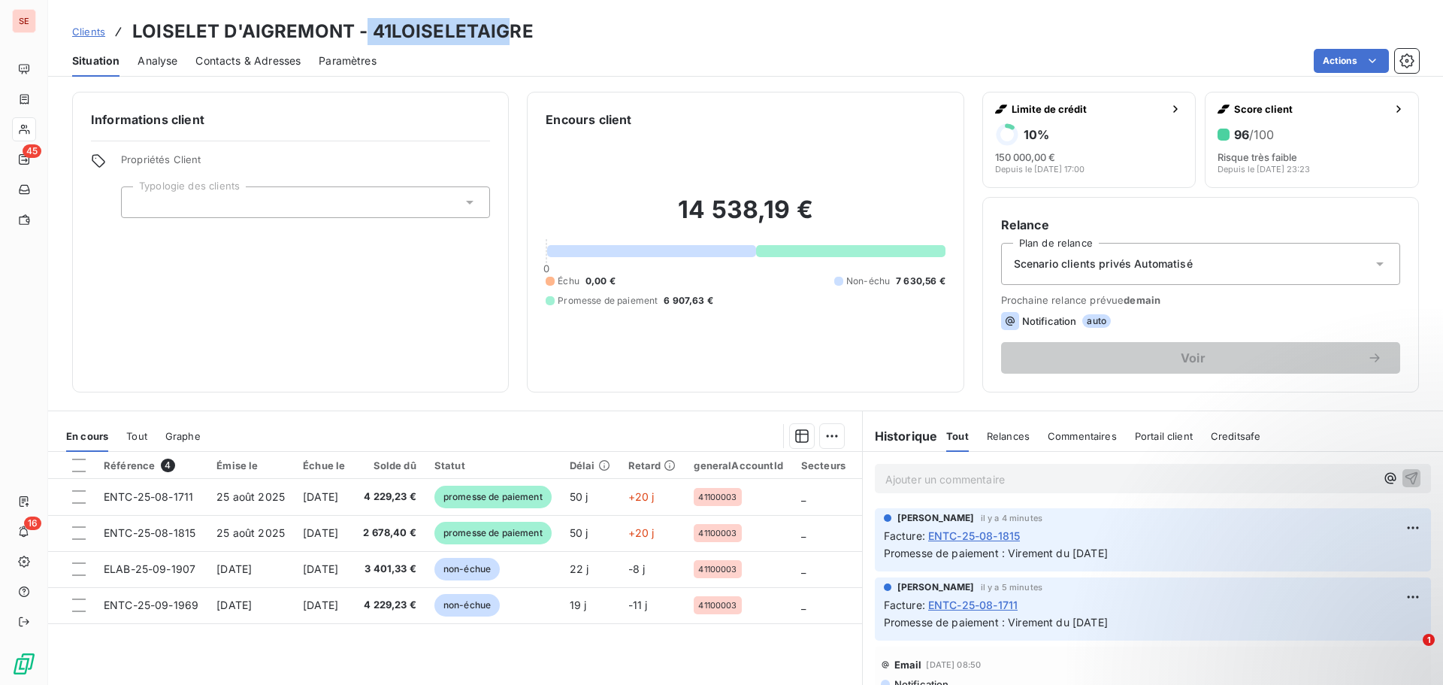
drag, startPoint x: 367, startPoint y: 29, endPoint x: 503, endPoint y: 32, distance: 136.8
click at [503, 32] on h3 "LOISELET D'AIGREMONT - 41LOISELETAIGRE" at bounding box center [332, 31] width 401 height 27
drag, startPoint x: 446, startPoint y: 23, endPoint x: 434, endPoint y: 24, distance: 12.8
click at [447, 23] on h3 "LOISELET D'AIGREMONT - 41LOISELETAIGRE" at bounding box center [332, 31] width 401 height 27
click at [371, 28] on h3 "LOISELET D'AIGREMONT - 41LOISELETAIGRE" at bounding box center [332, 31] width 401 height 27
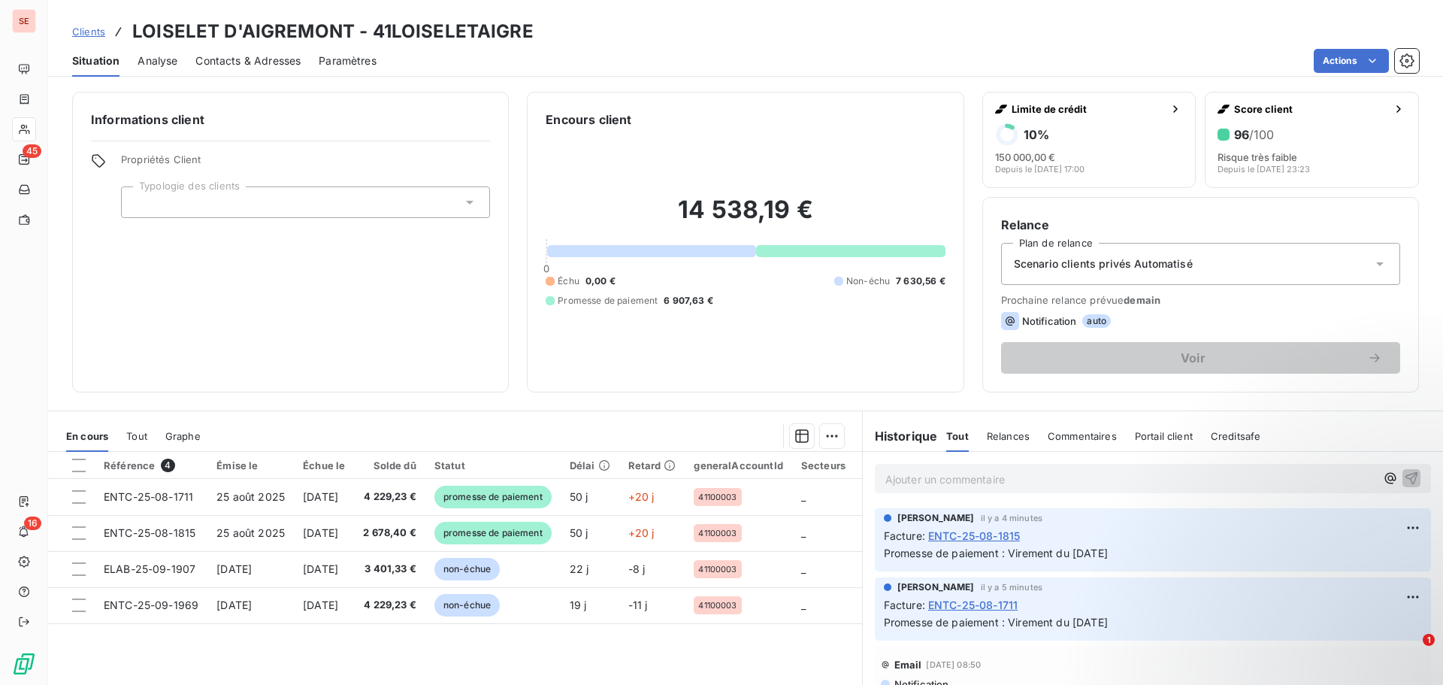
drag, startPoint x: 370, startPoint y: 28, endPoint x: 475, endPoint y: 30, distance: 104.5
click at [447, 30] on h3 "LOISELET D'AIGREMONT - 41LOISELETAIGRE" at bounding box center [332, 31] width 401 height 27
drag, startPoint x: 493, startPoint y: 30, endPoint x: 463, endPoint y: 22, distance: 31.2
click at [524, 29] on h3 "LOISELET D'AIGREMONT - 41LOISELETAIGRE" at bounding box center [332, 31] width 401 height 27
drag, startPoint x: 371, startPoint y: 32, endPoint x: 527, endPoint y: 36, distance: 155.6
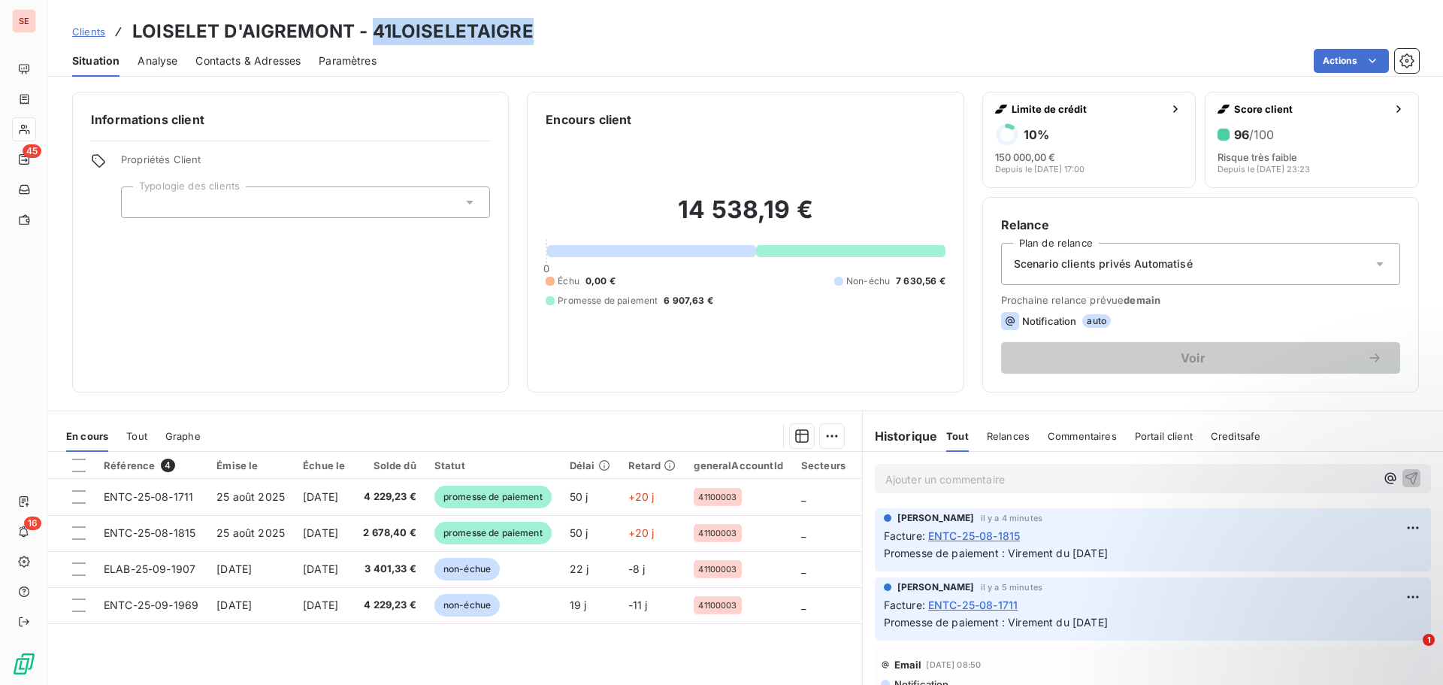
click at [527, 36] on h3 "LOISELET D'AIGREMONT - 41LOISELETAIGRE" at bounding box center [332, 31] width 401 height 27
copy h3 "41LOISELETAIGRE"
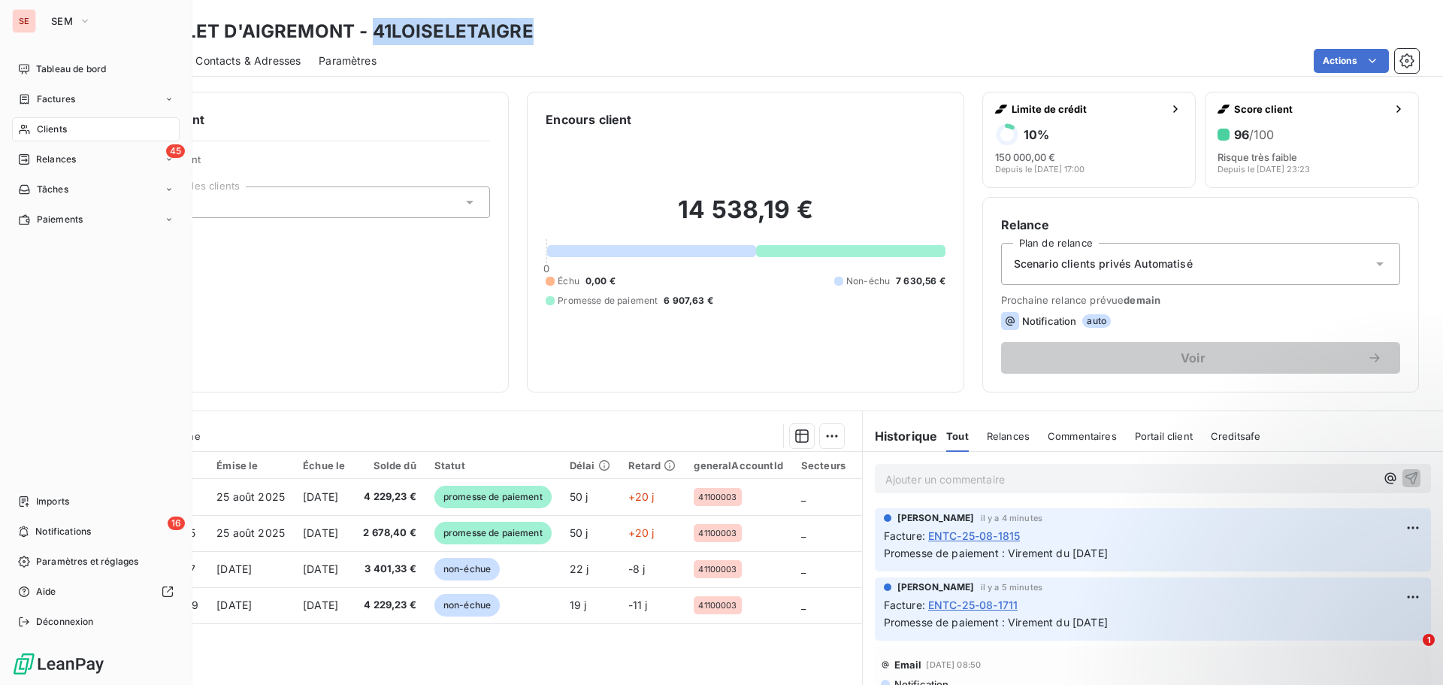
click at [44, 135] on span "Clients" at bounding box center [52, 129] width 30 height 14
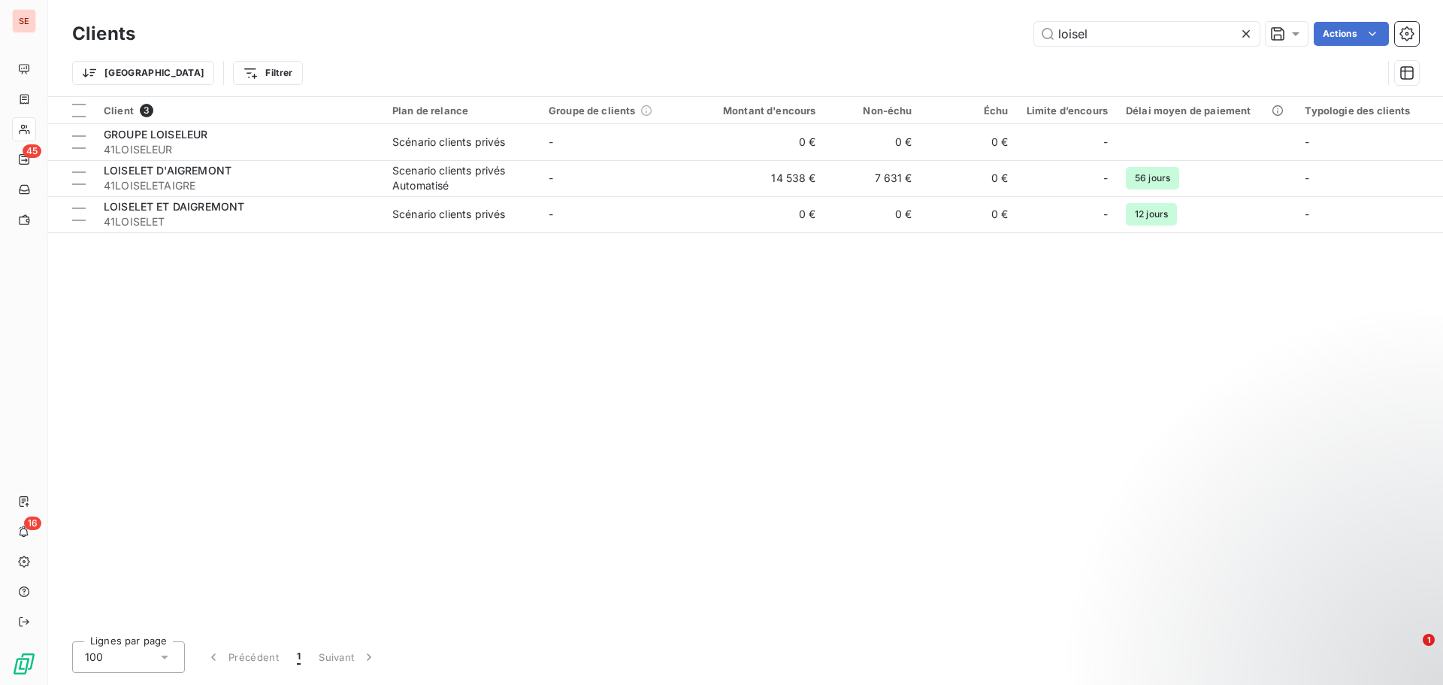
drag, startPoint x: 1123, startPoint y: 30, endPoint x: 997, endPoint y: 26, distance: 125.5
click at [997, 26] on div "loisel Actions" at bounding box center [785, 34] width 1265 height 24
type input "p"
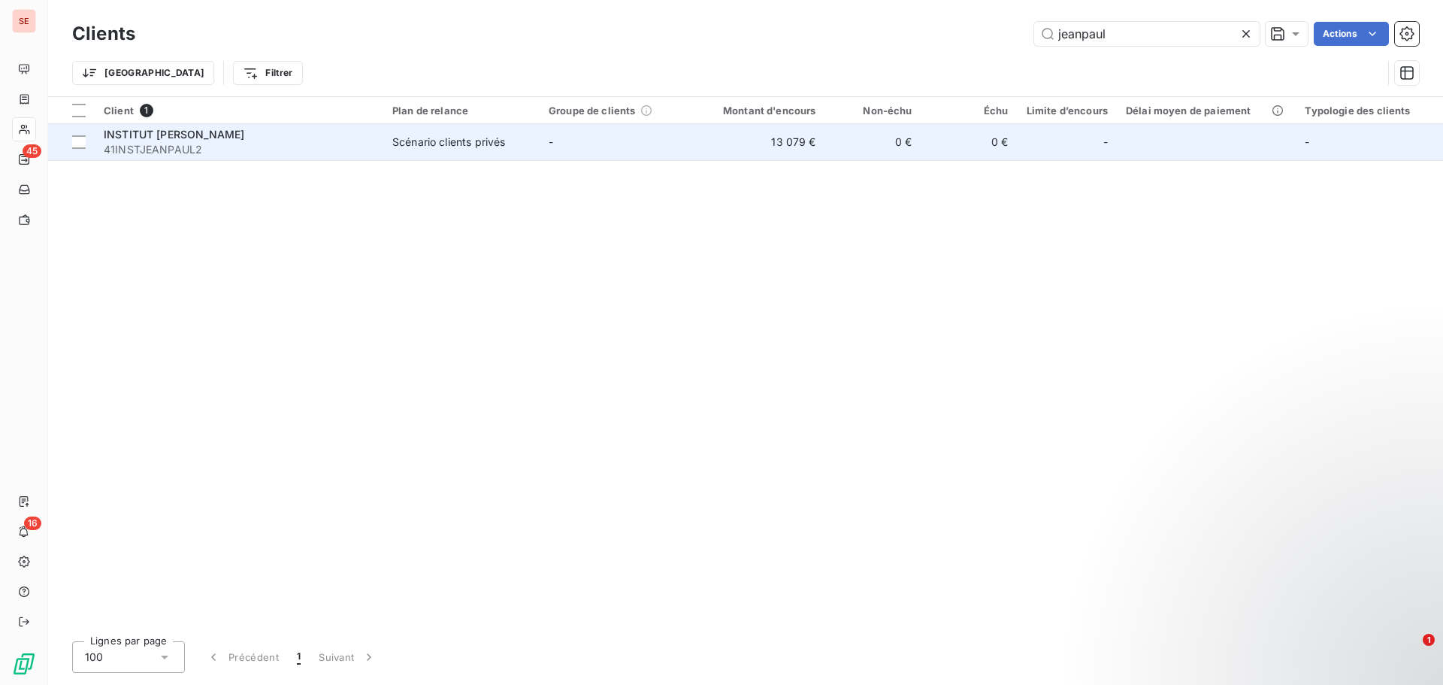
type input "jeanpaul"
click at [303, 144] on span "41INSTJEANPAUL2" at bounding box center [239, 149] width 271 height 15
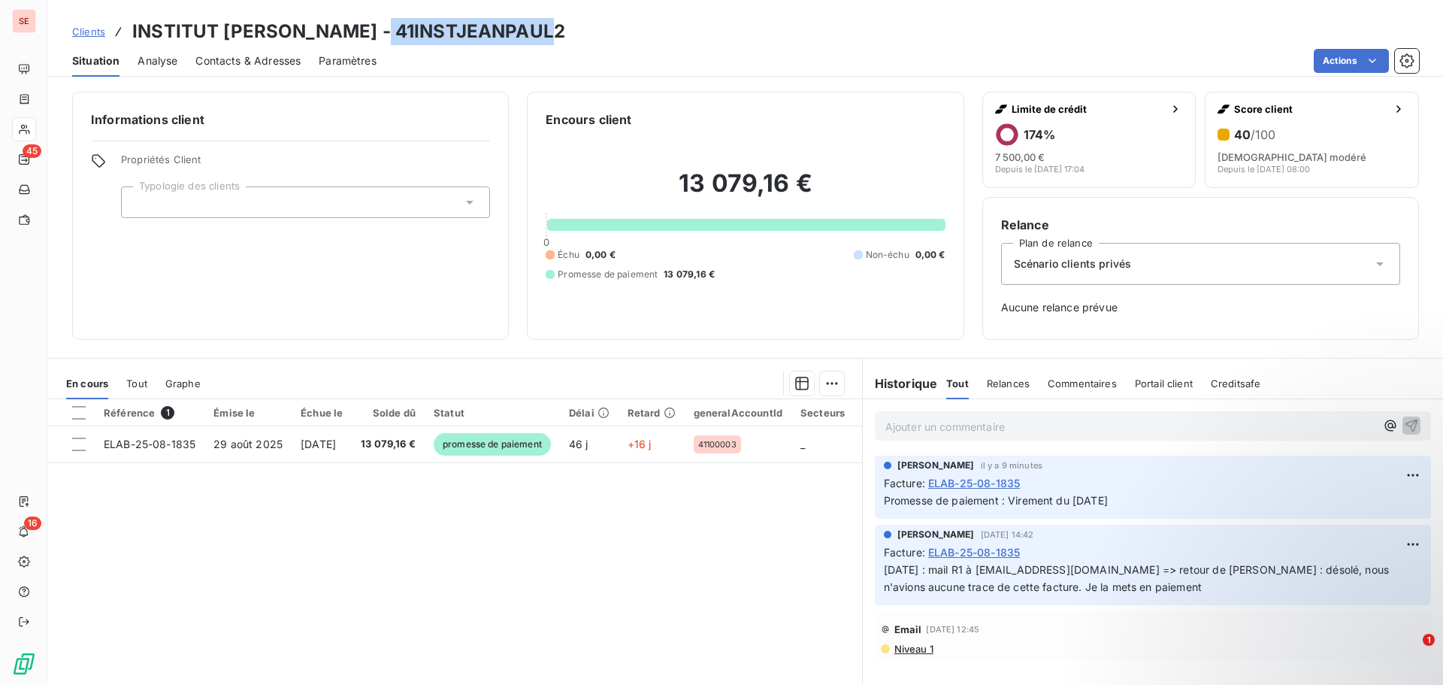
drag, startPoint x: 359, startPoint y: 30, endPoint x: 525, endPoint y: 30, distance: 166.1
click at [525, 30] on div "Clients INSTITUT [PERSON_NAME] - 41INSTJEANPAUL2" at bounding box center [745, 31] width 1395 height 27
copy h3 "41INSTJEANPAUL2"
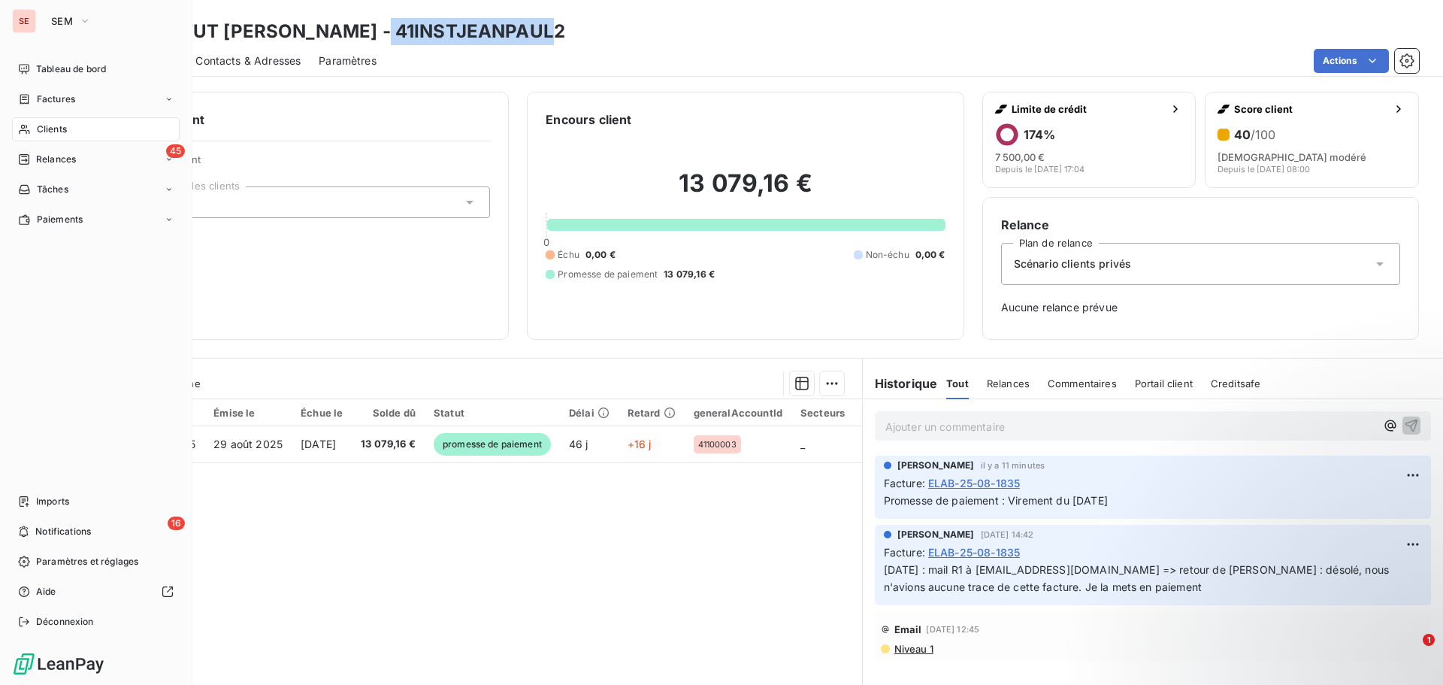
click at [44, 121] on div "Clients" at bounding box center [96, 129] width 168 height 24
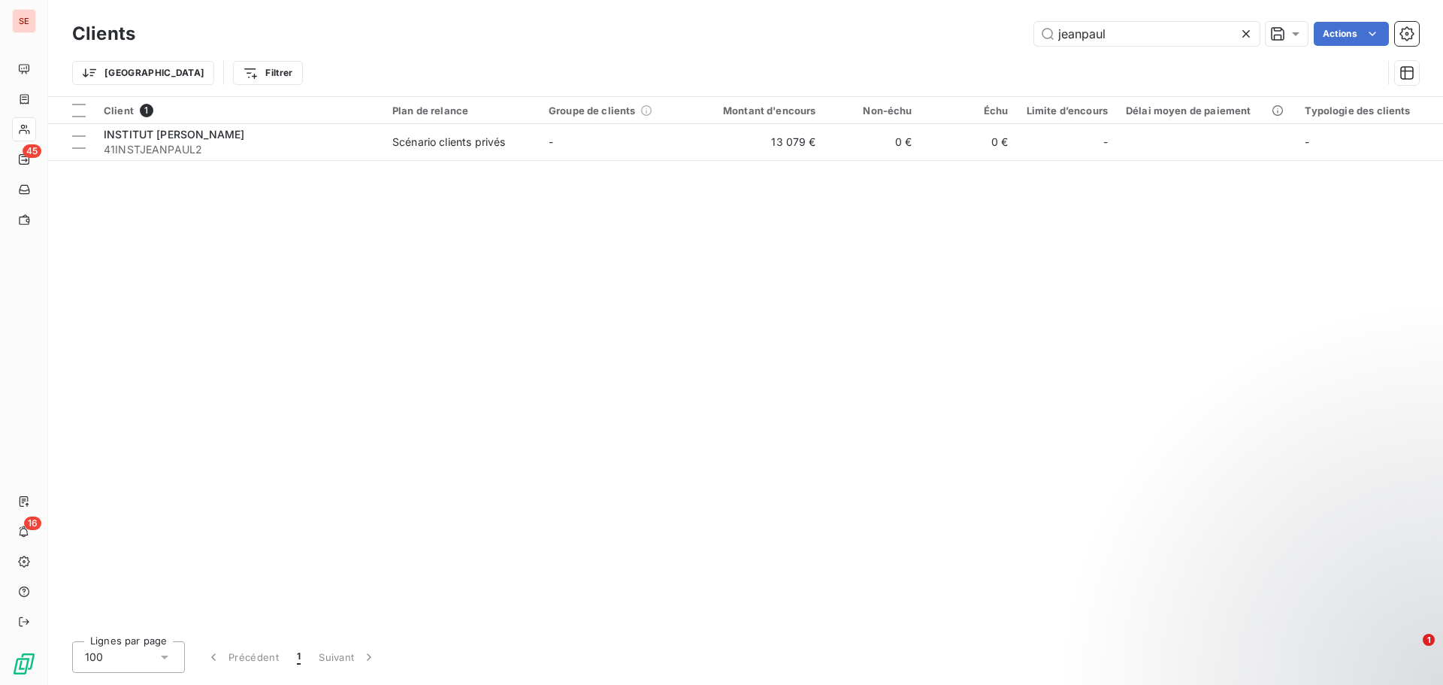
drag, startPoint x: 1118, startPoint y: 34, endPoint x: 981, endPoint y: 23, distance: 138.0
click at [981, 23] on div "jeanpaul Actions" at bounding box center [785, 34] width 1265 height 24
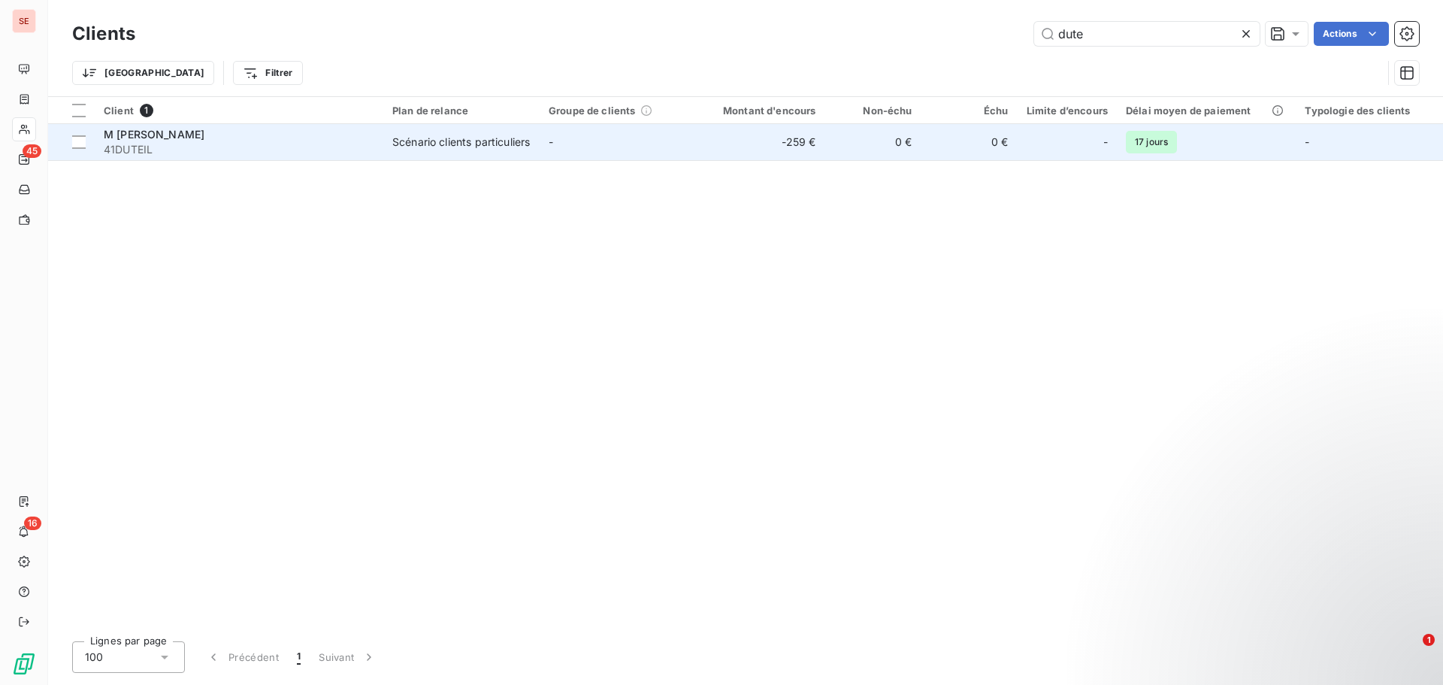
type input "dute"
click at [395, 150] on div "Scénario clients particuliers" at bounding box center [461, 142] width 138 height 15
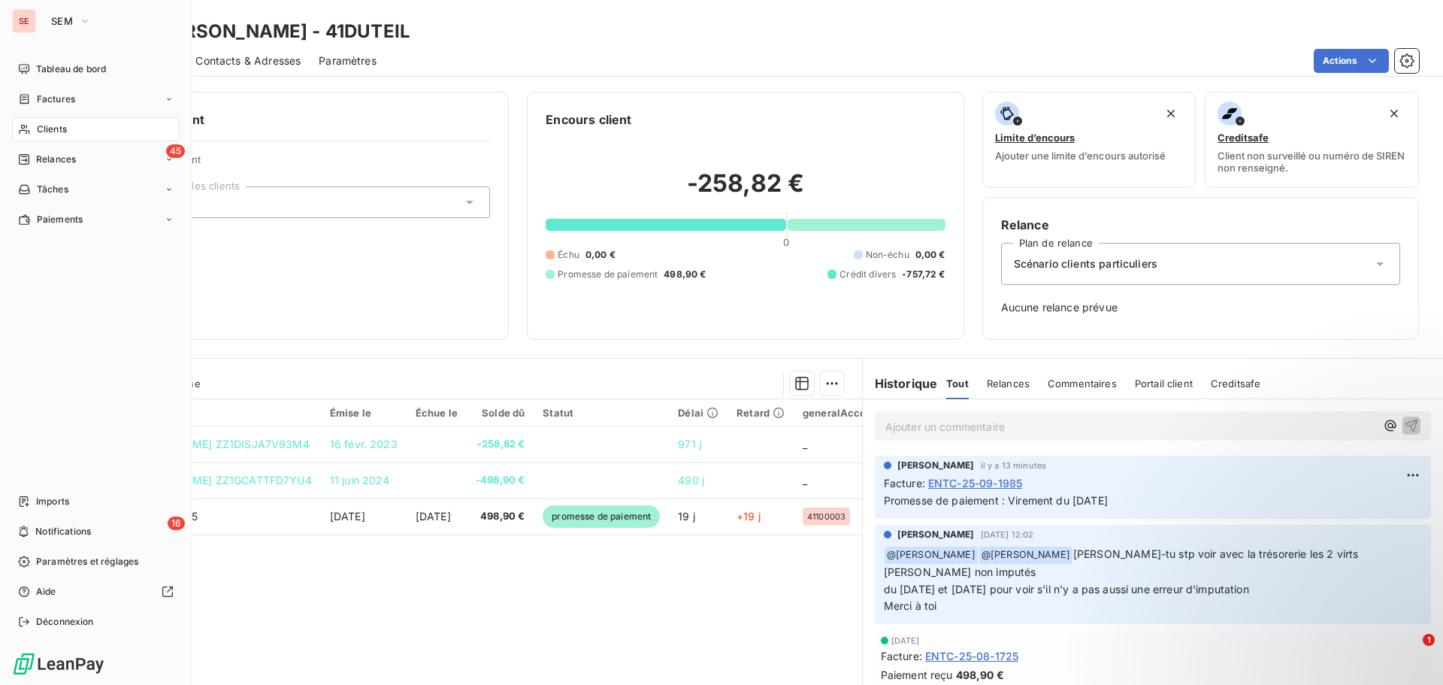
click at [64, 124] on span "Clients" at bounding box center [52, 129] width 30 height 14
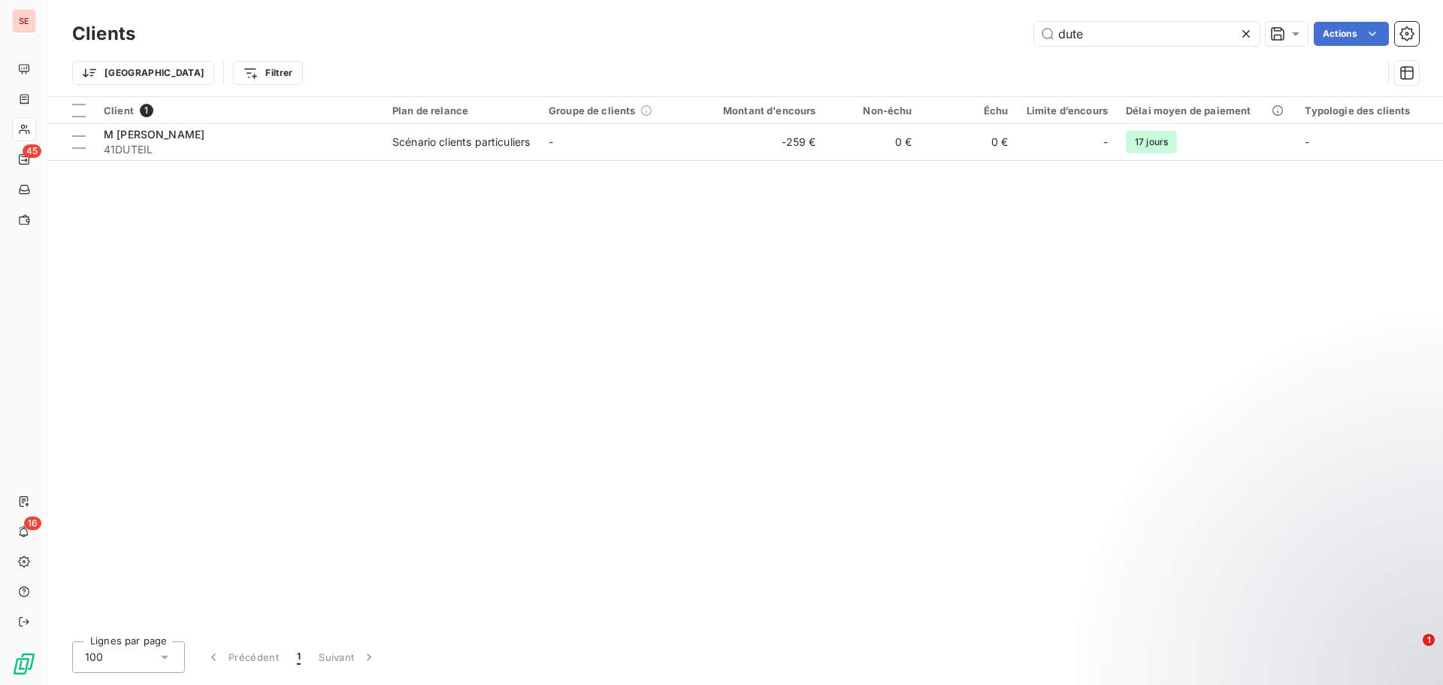
drag, startPoint x: 1098, startPoint y: 26, endPoint x: 998, endPoint y: 23, distance: 100.0
click at [1025, 25] on div "dute Actions" at bounding box center [785, 34] width 1265 height 24
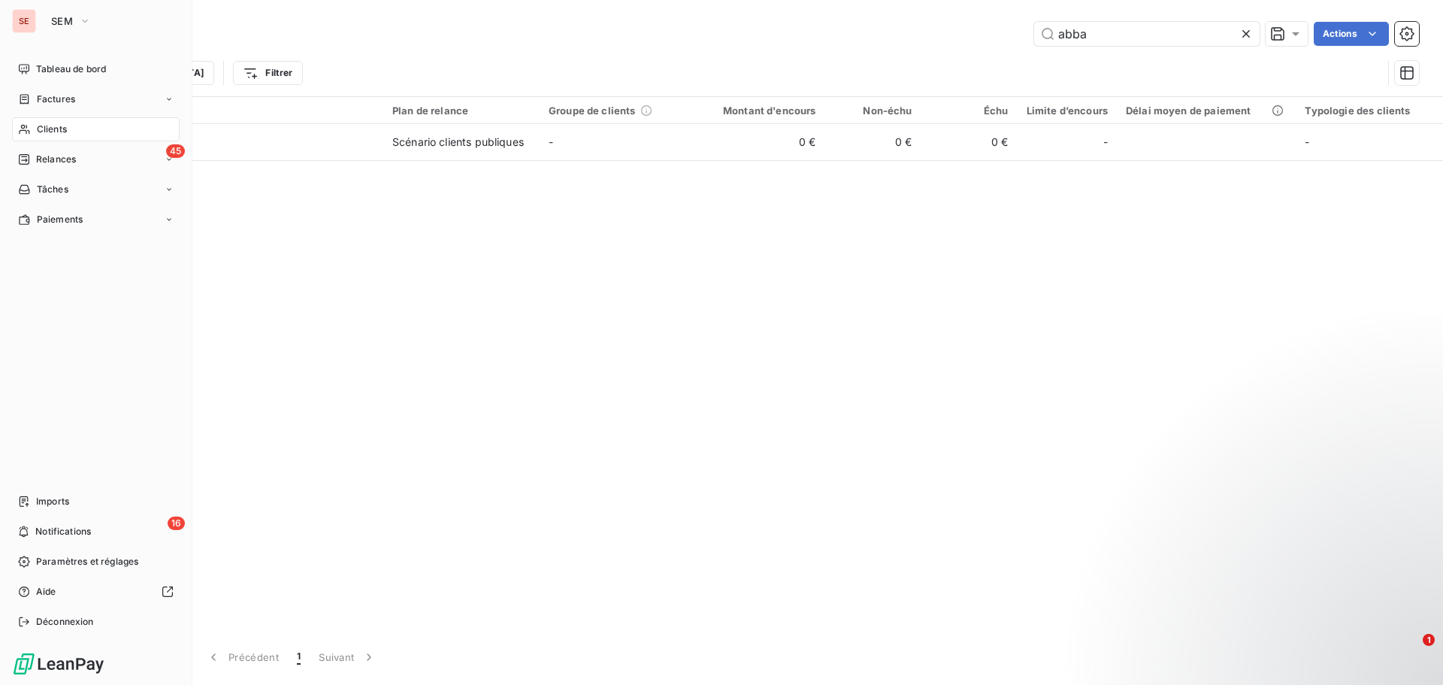
click at [56, 128] on span "Clients" at bounding box center [52, 129] width 30 height 14
click at [55, 128] on span "Clients" at bounding box center [52, 129] width 30 height 14
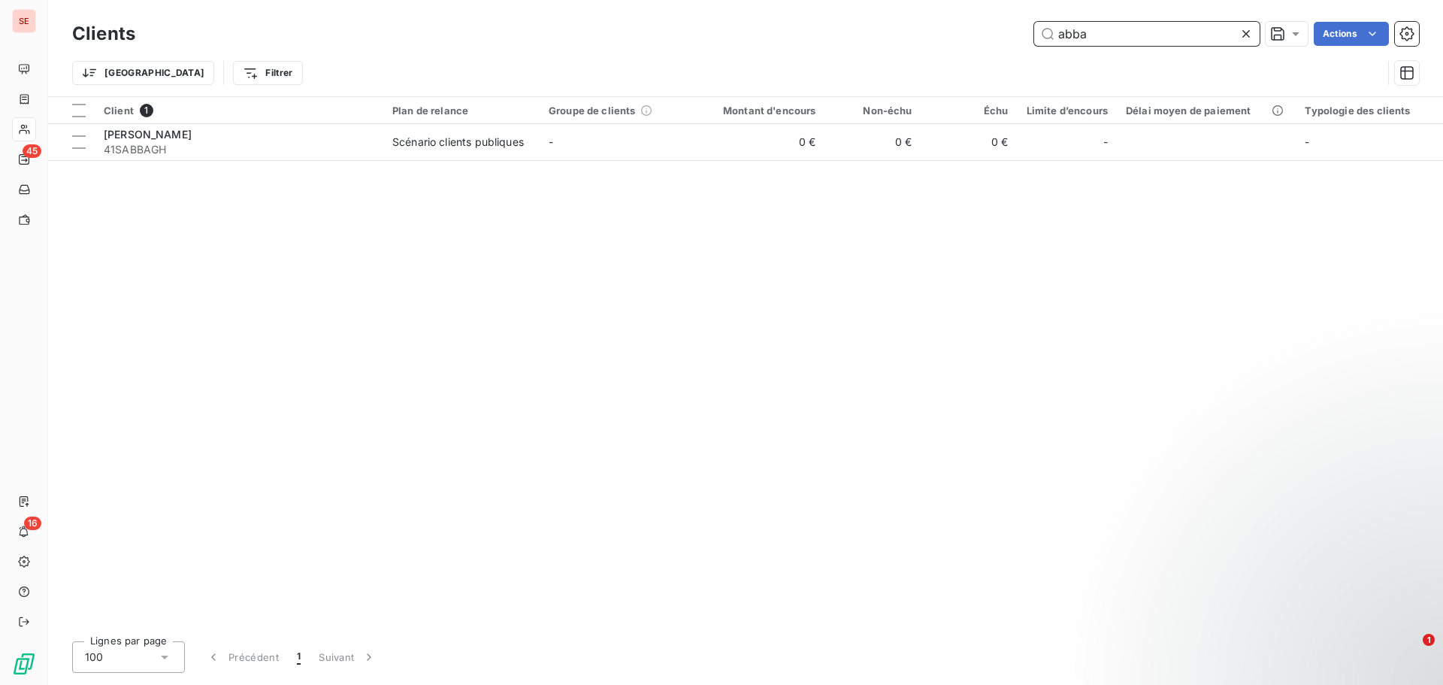
drag, startPoint x: 1168, startPoint y: 44, endPoint x: 987, endPoint y: 44, distance: 180.3
click at [989, 44] on div "abba Actions" at bounding box center [785, 34] width 1265 height 24
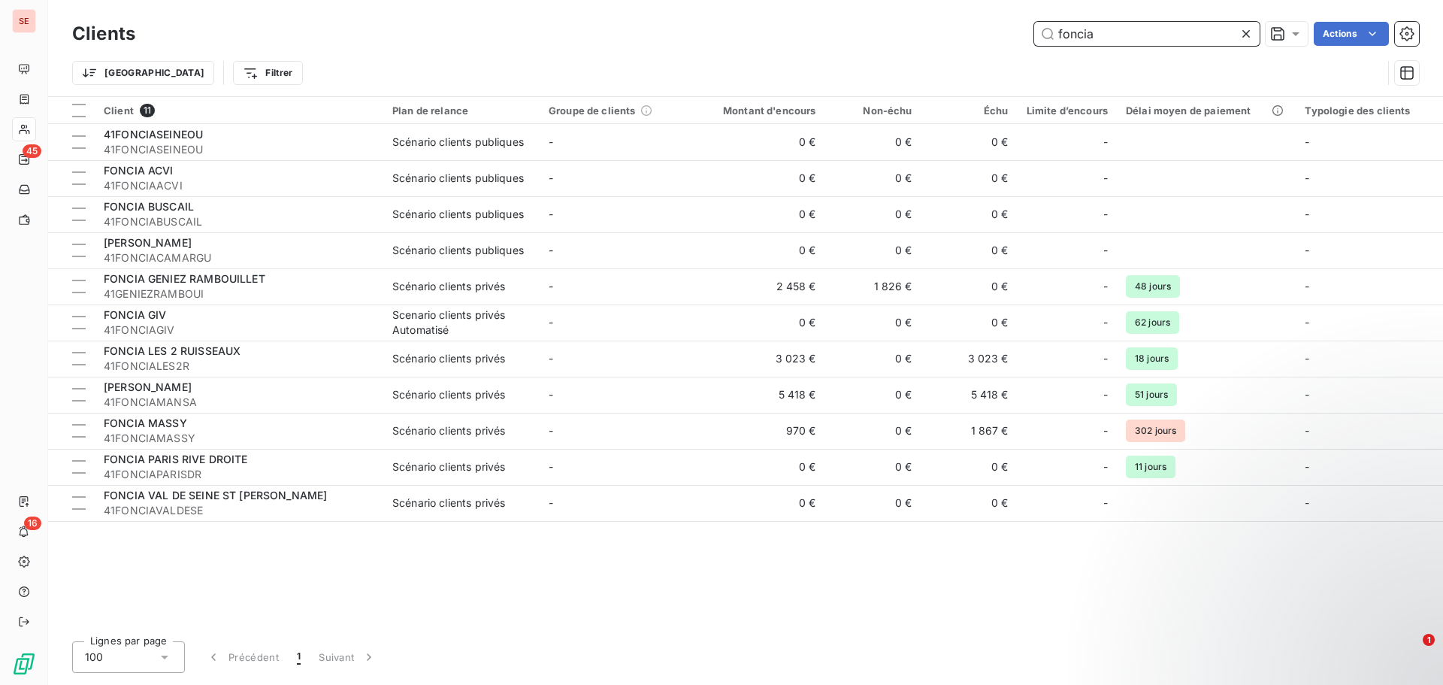
drag, startPoint x: 1128, startPoint y: 29, endPoint x: 1014, endPoint y: 20, distance: 113.9
click at [1014, 20] on div "Clients foncia Actions" at bounding box center [745, 34] width 1347 height 32
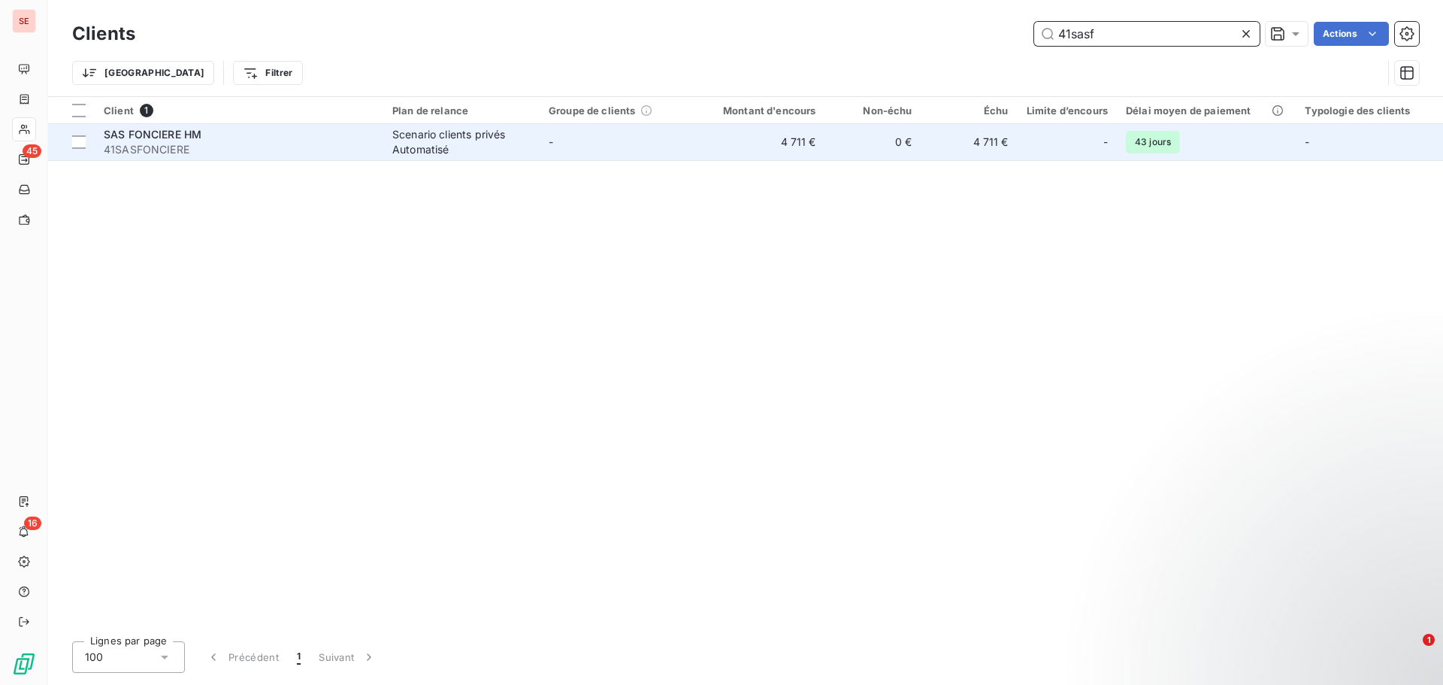
type input "41sasf"
click at [446, 156] on div "Scenario clients privés Automatisé" at bounding box center [461, 142] width 138 height 30
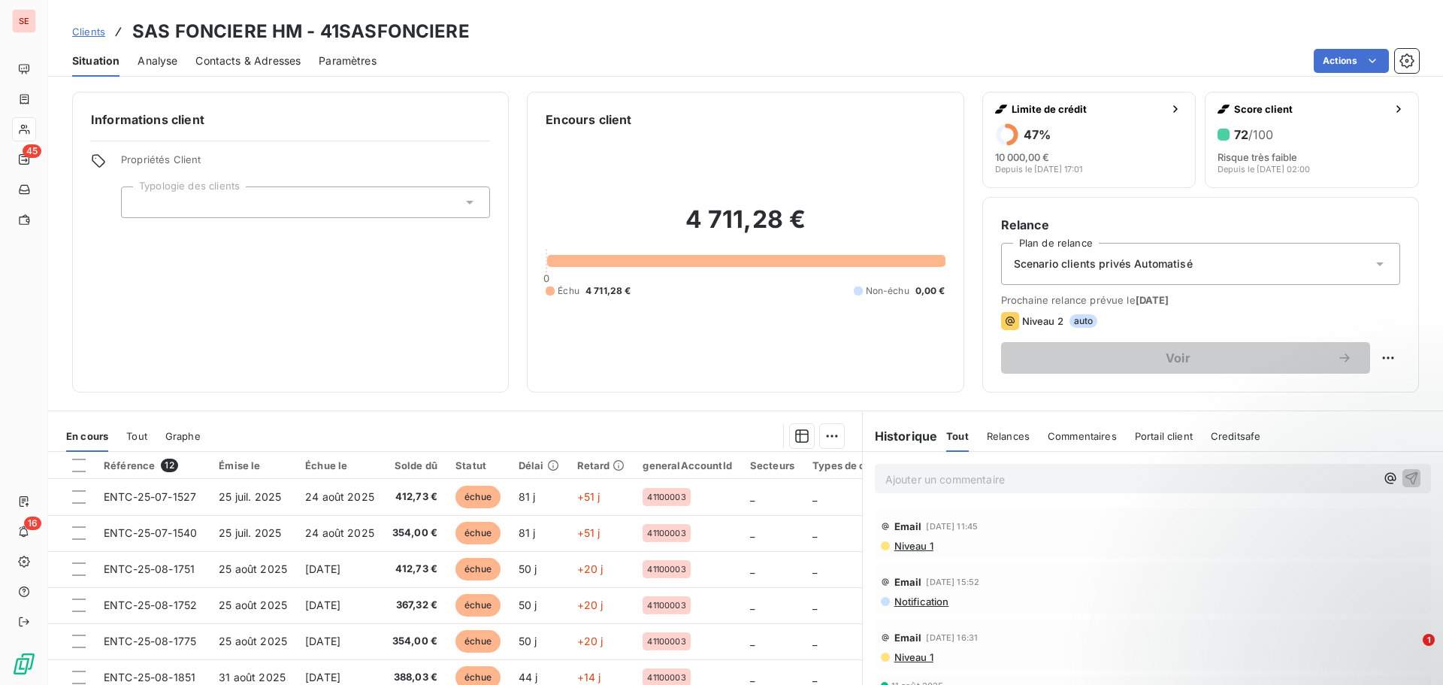
click at [625, 407] on div "Informations client Propriétés Client Typologie des clients Encours client 4 71…" at bounding box center [745, 384] width 1395 height 602
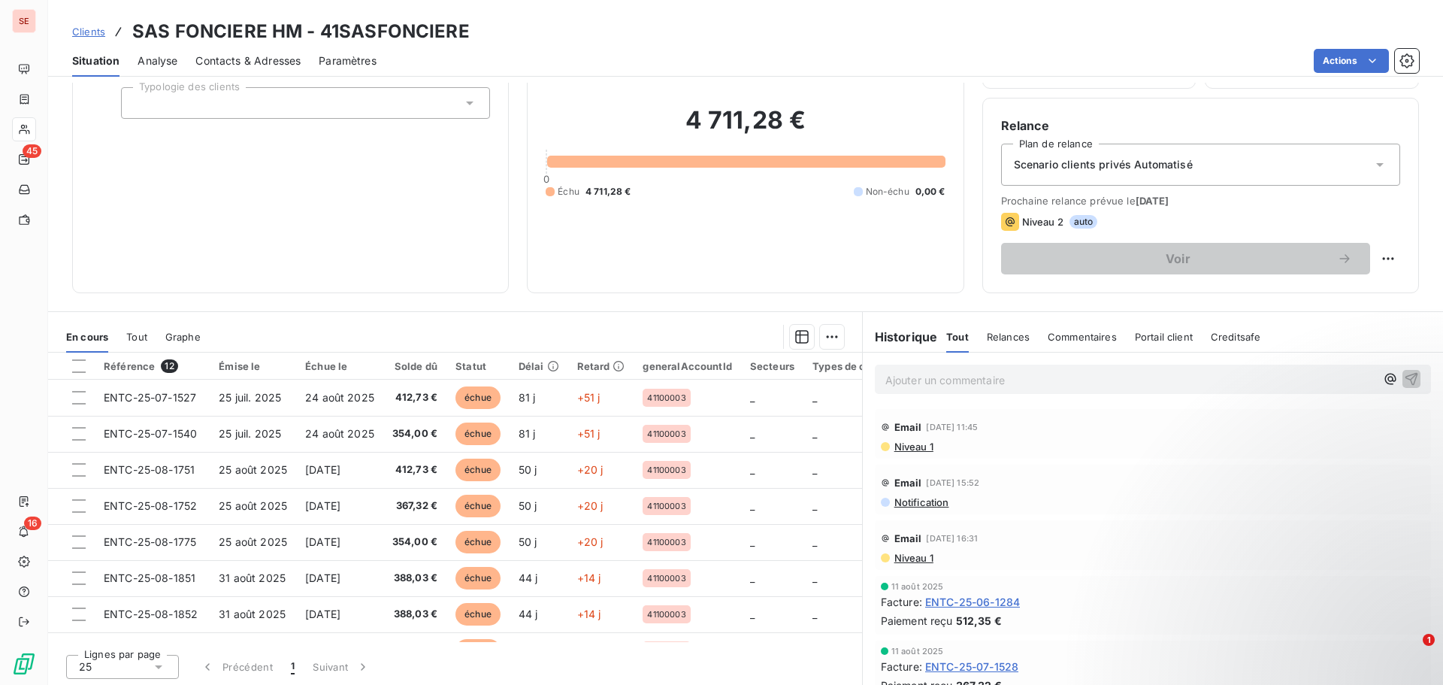
scroll to position [101, 0]
click at [919, 445] on span "Niveau 1" at bounding box center [913, 444] width 41 height 12
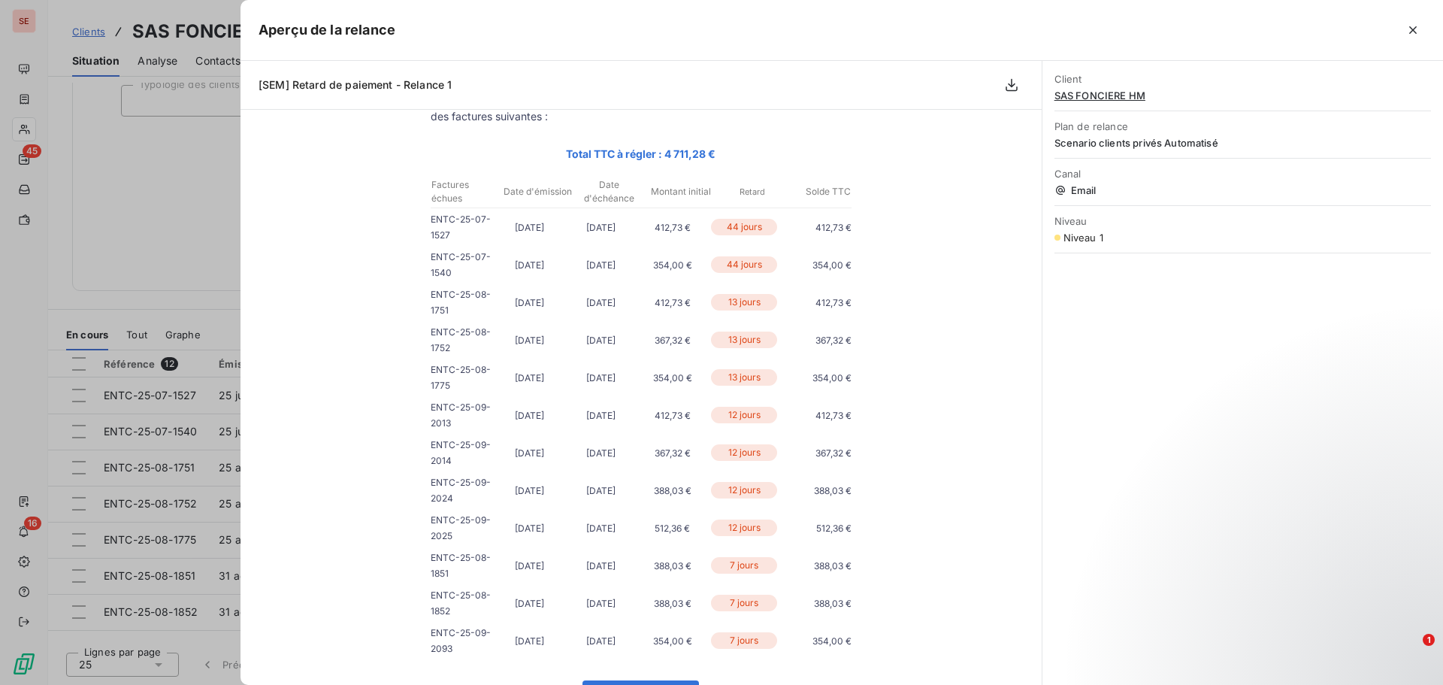
scroll to position [0, 0]
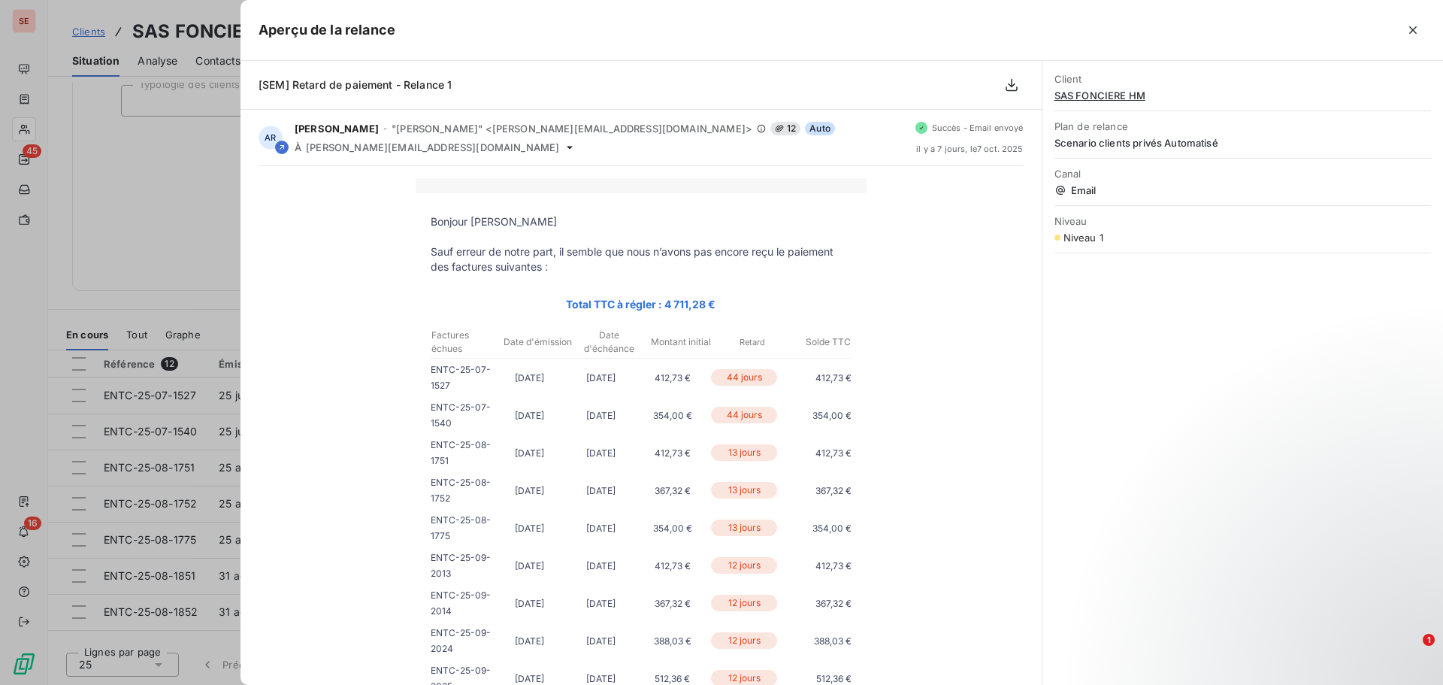
click at [170, 180] on div at bounding box center [721, 342] width 1443 height 685
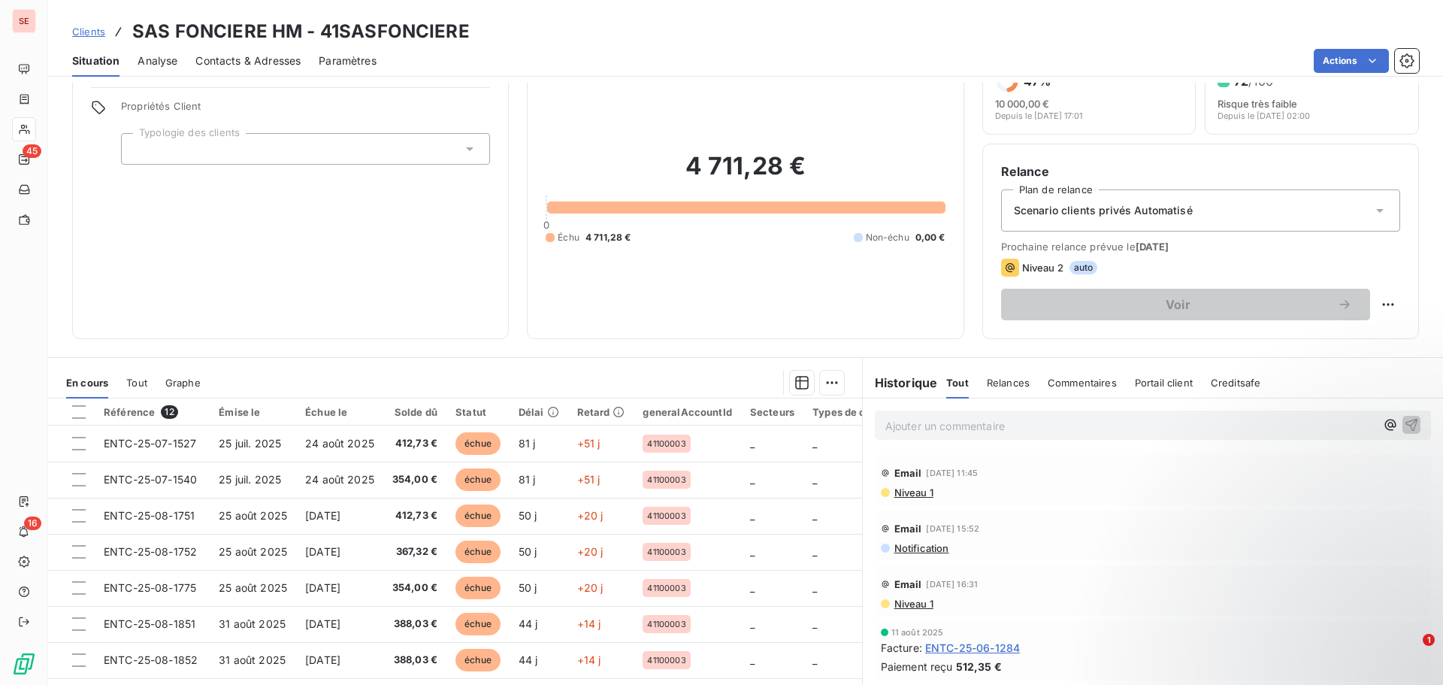
scroll to position [26, 0]
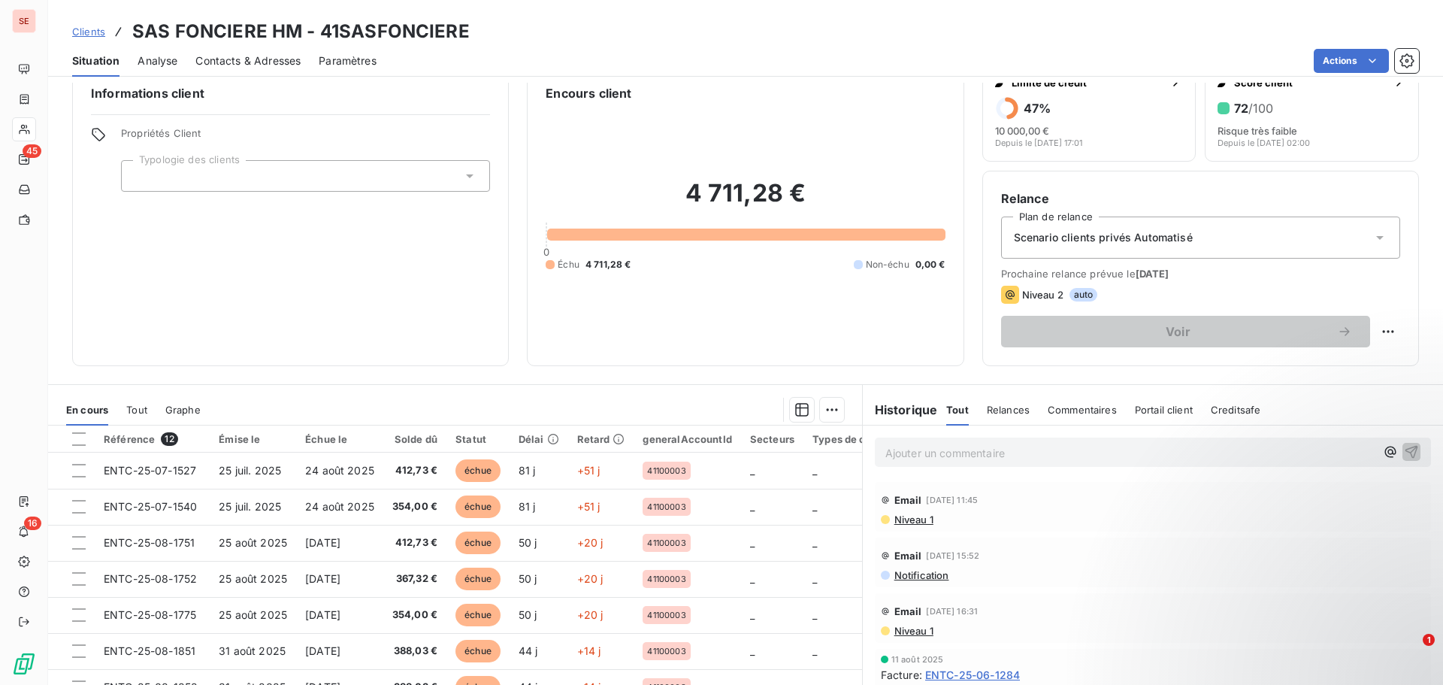
click at [246, 58] on span "Contacts & Adresses" at bounding box center [247, 60] width 105 height 15
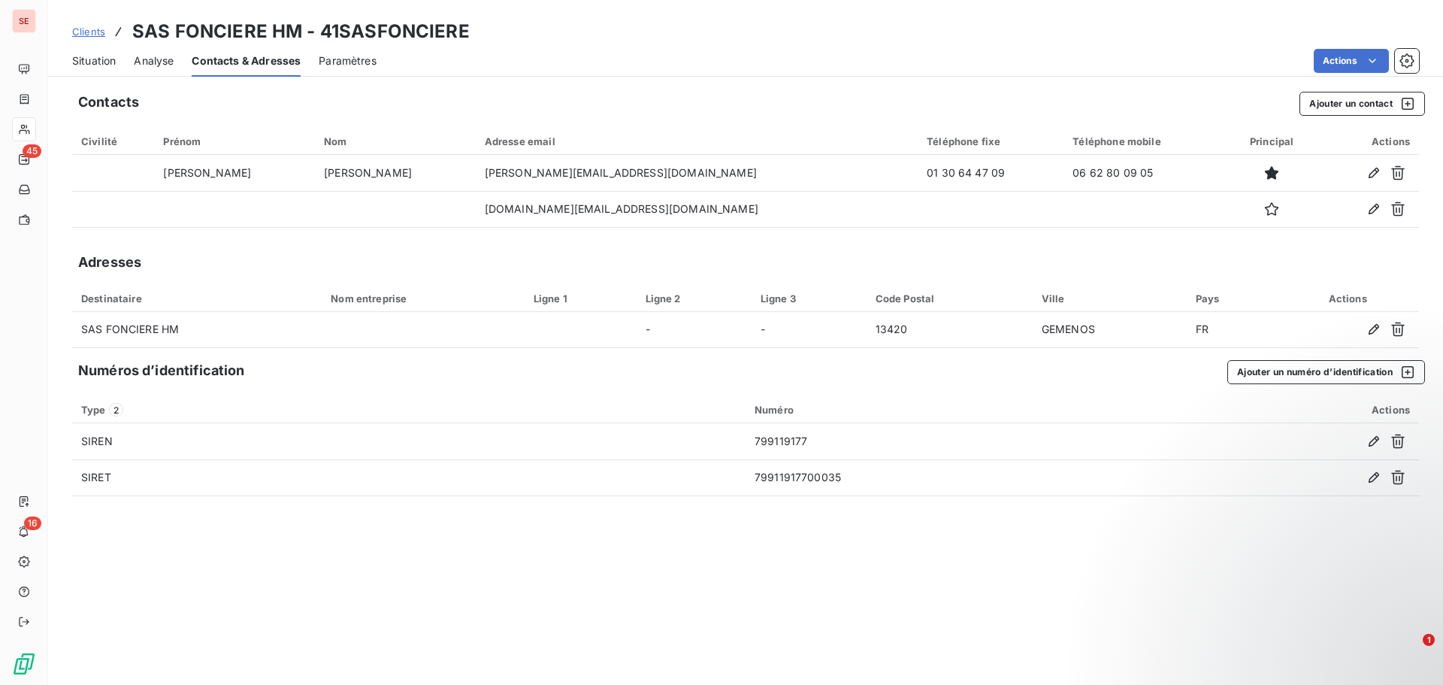
click at [105, 63] on span "Situation" at bounding box center [94, 60] width 44 height 15
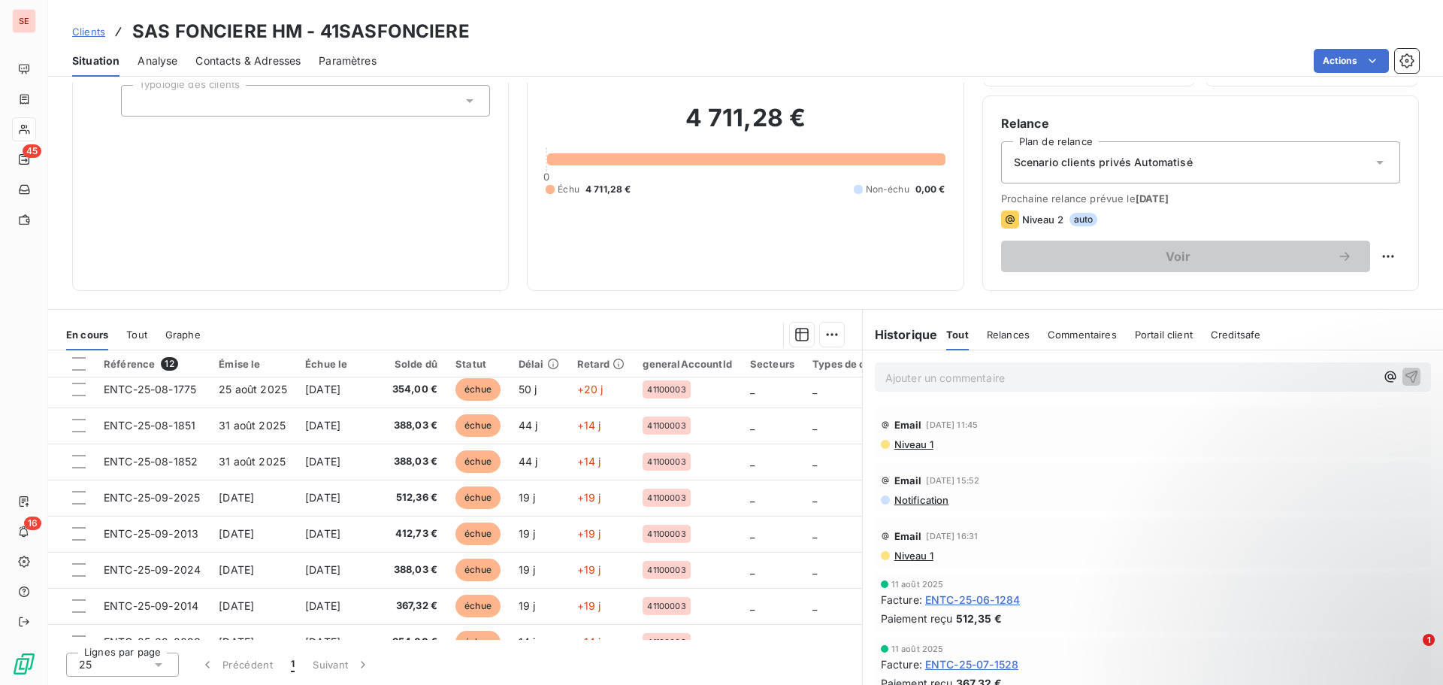
scroll to position [177, 0]
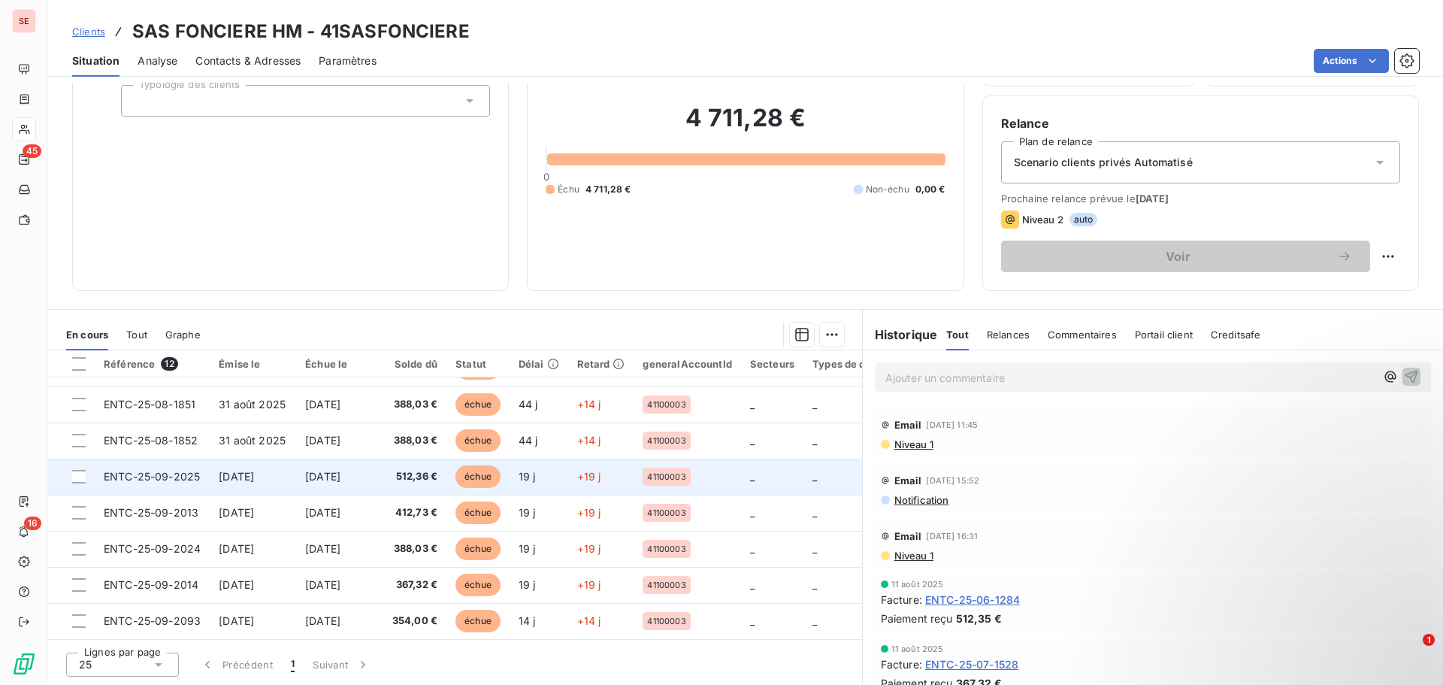
click at [128, 471] on span "ENTC-25-09-2025" at bounding box center [152, 476] width 96 height 13
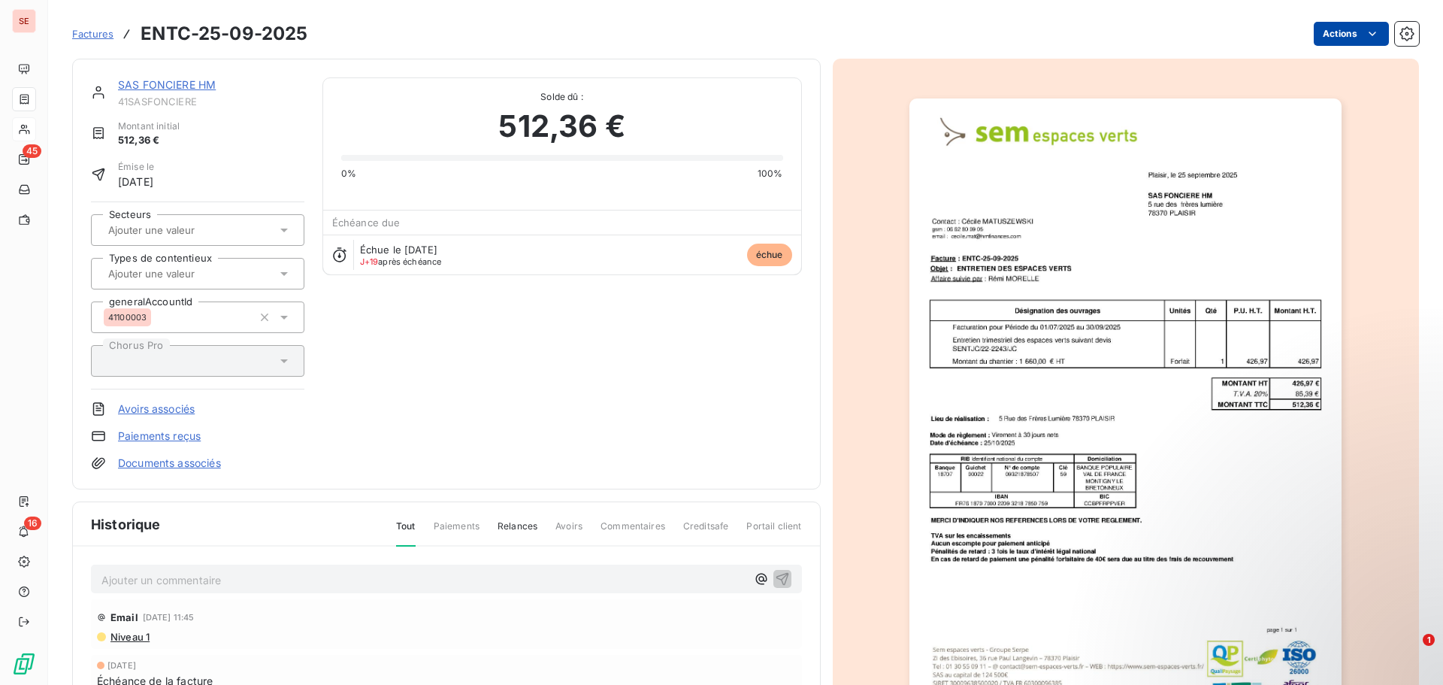
click at [1326, 36] on html "SE 45 16 Factures ENTC-25-09-2025 Actions SAS FONCIERE HM 41SASFONCIERE Montant…" at bounding box center [721, 342] width 1443 height 685
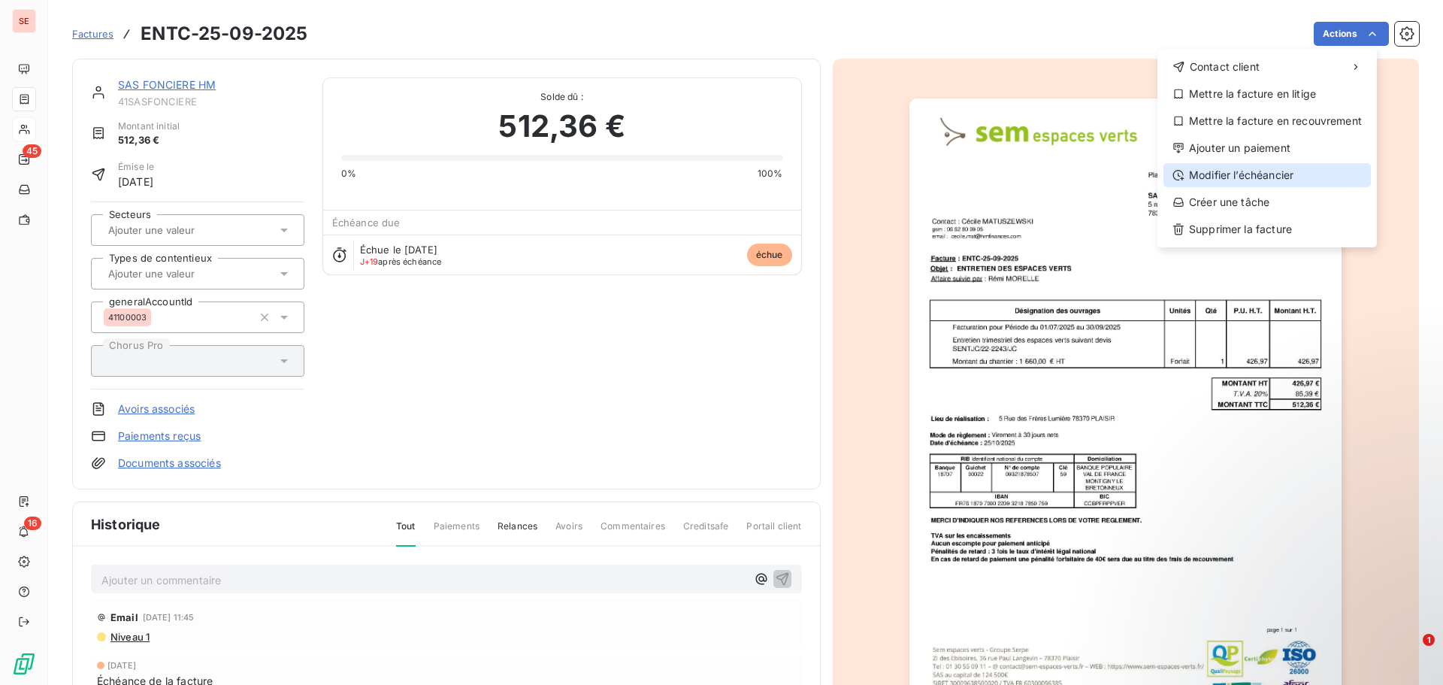
click at [1286, 174] on div "Modifier l’échéancier" at bounding box center [1266, 175] width 207 height 24
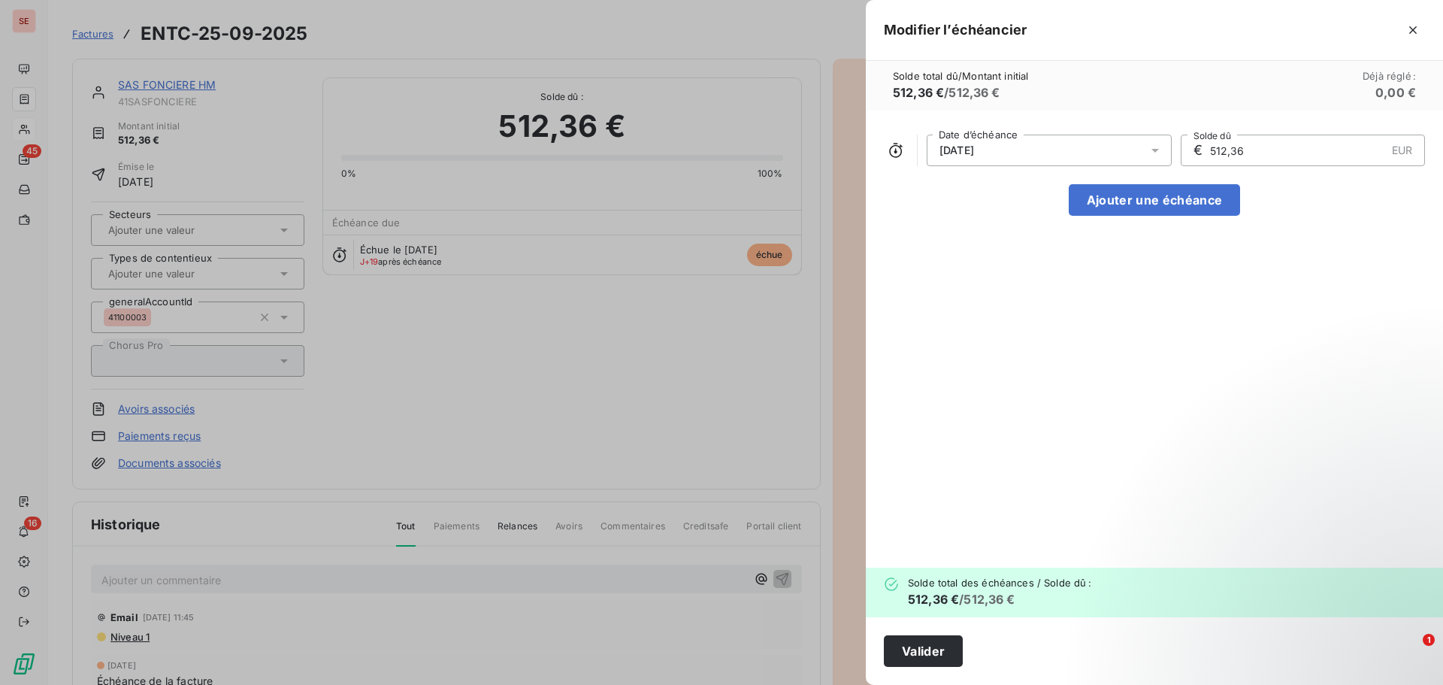
click at [963, 138] on div "[DATE]" at bounding box center [1049, 151] width 245 height 32
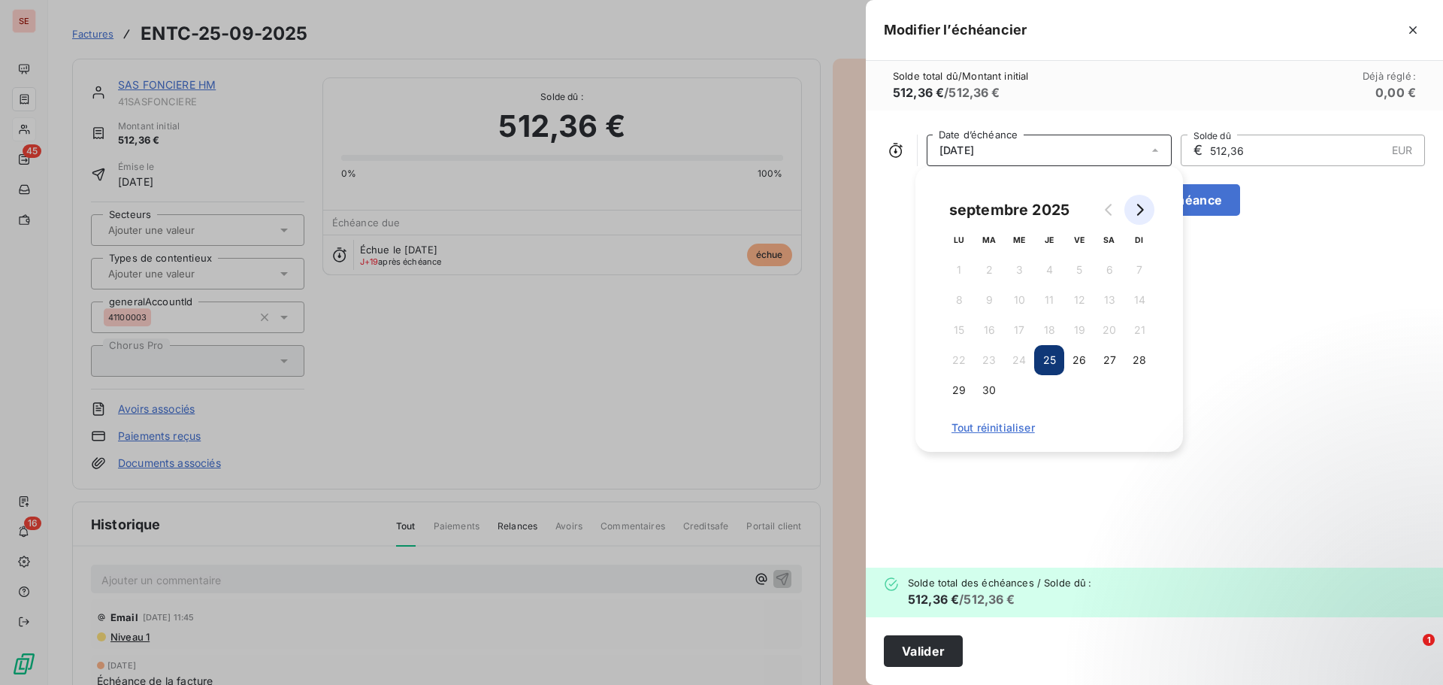
click at [1134, 202] on button "Go to next month" at bounding box center [1139, 210] width 30 height 30
click at [1103, 358] on button "25" at bounding box center [1109, 360] width 30 height 30
click at [927, 650] on button "Valider" at bounding box center [923, 651] width 79 height 32
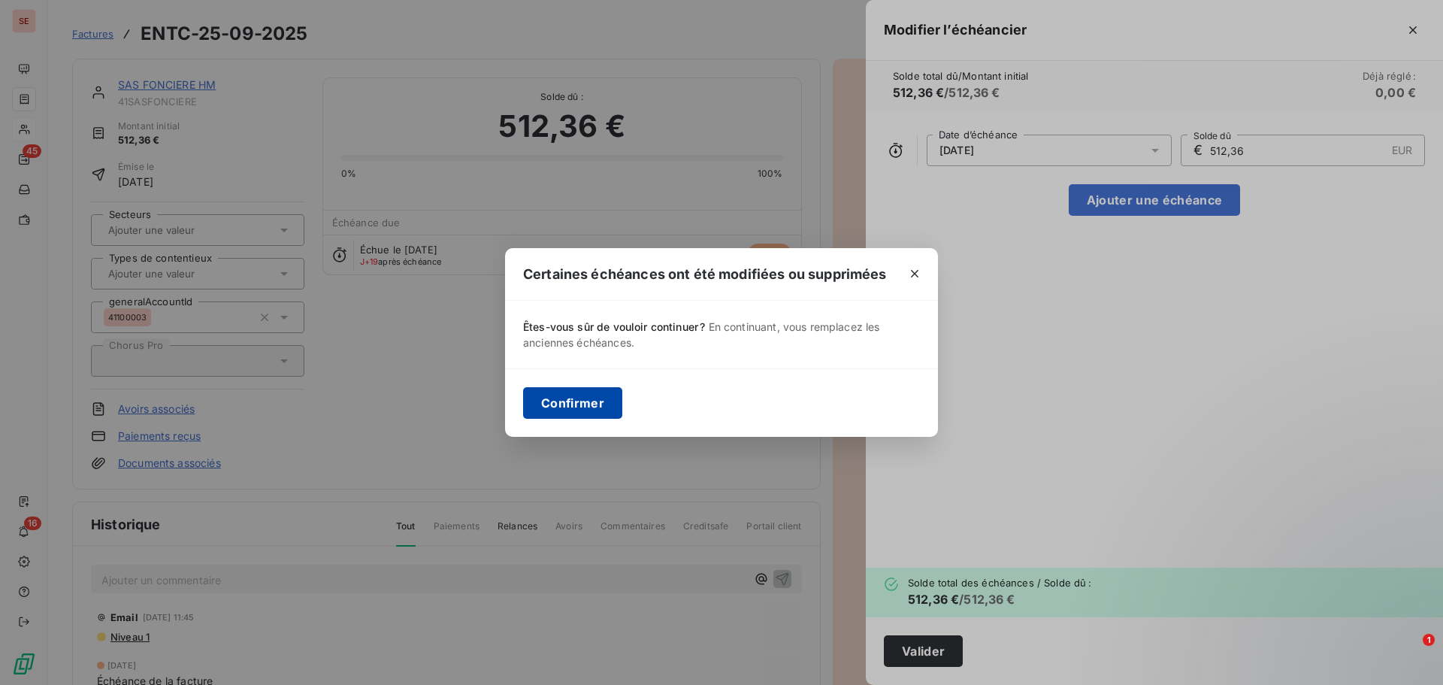
click at [550, 393] on button "Confirmer" at bounding box center [572, 403] width 99 height 32
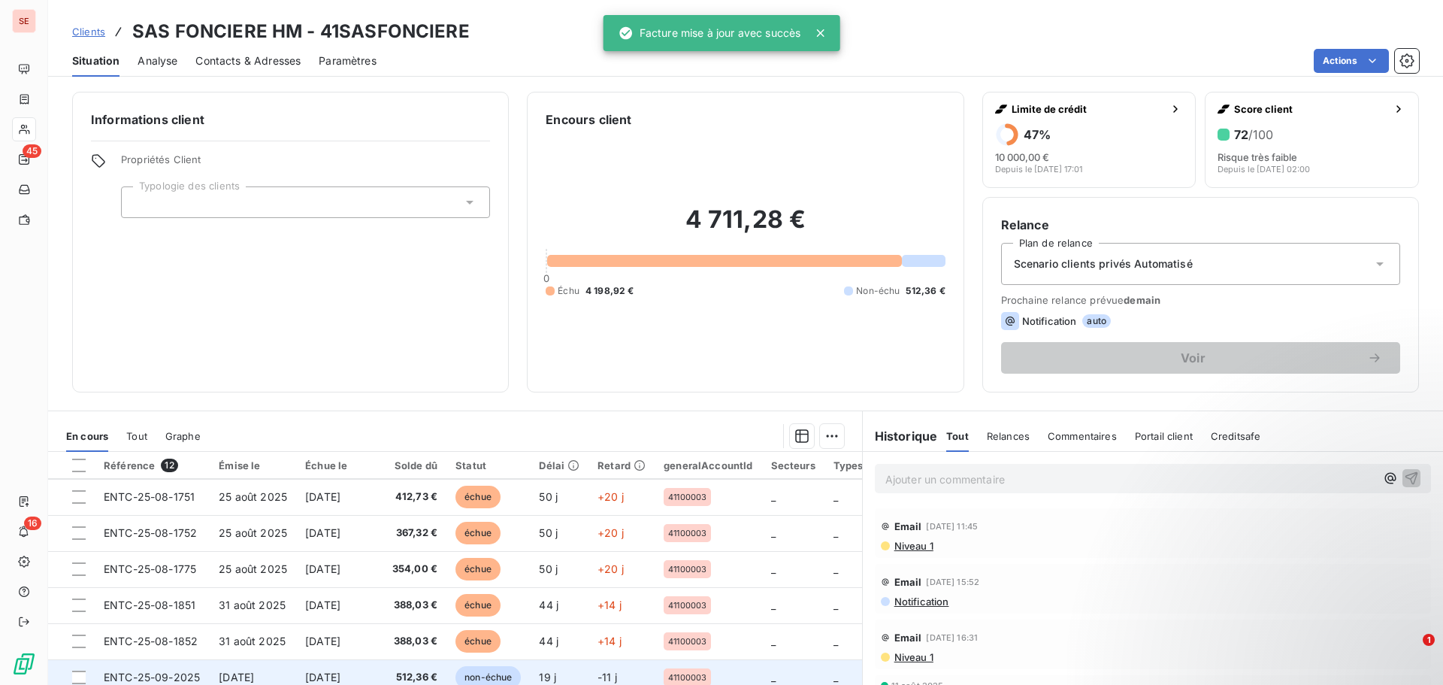
scroll to position [177, 0]
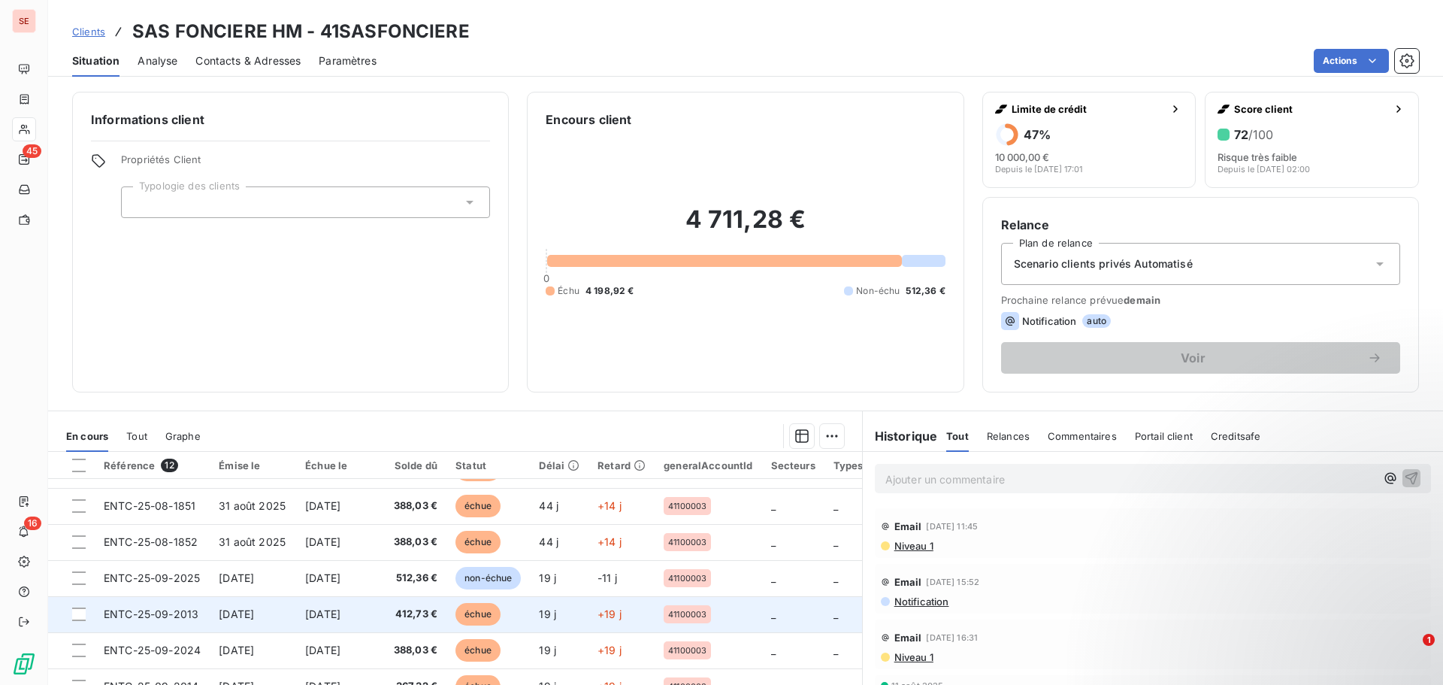
click at [292, 612] on td "[DATE]" at bounding box center [253, 614] width 86 height 36
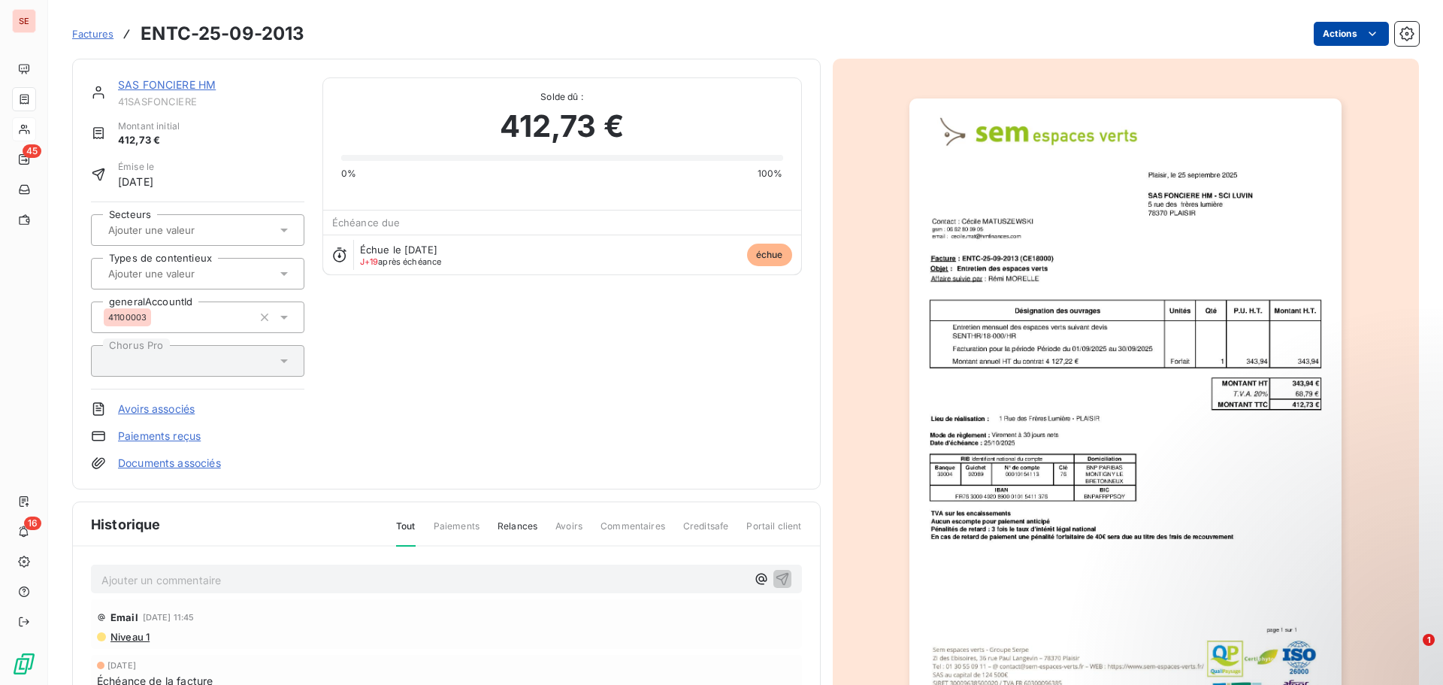
click at [1335, 29] on html "SE 45 16 Factures ENTC-25-09-2013 Actions SAS FONCIERE HM 41SASFONCIERE Montant…" at bounding box center [721, 342] width 1443 height 685
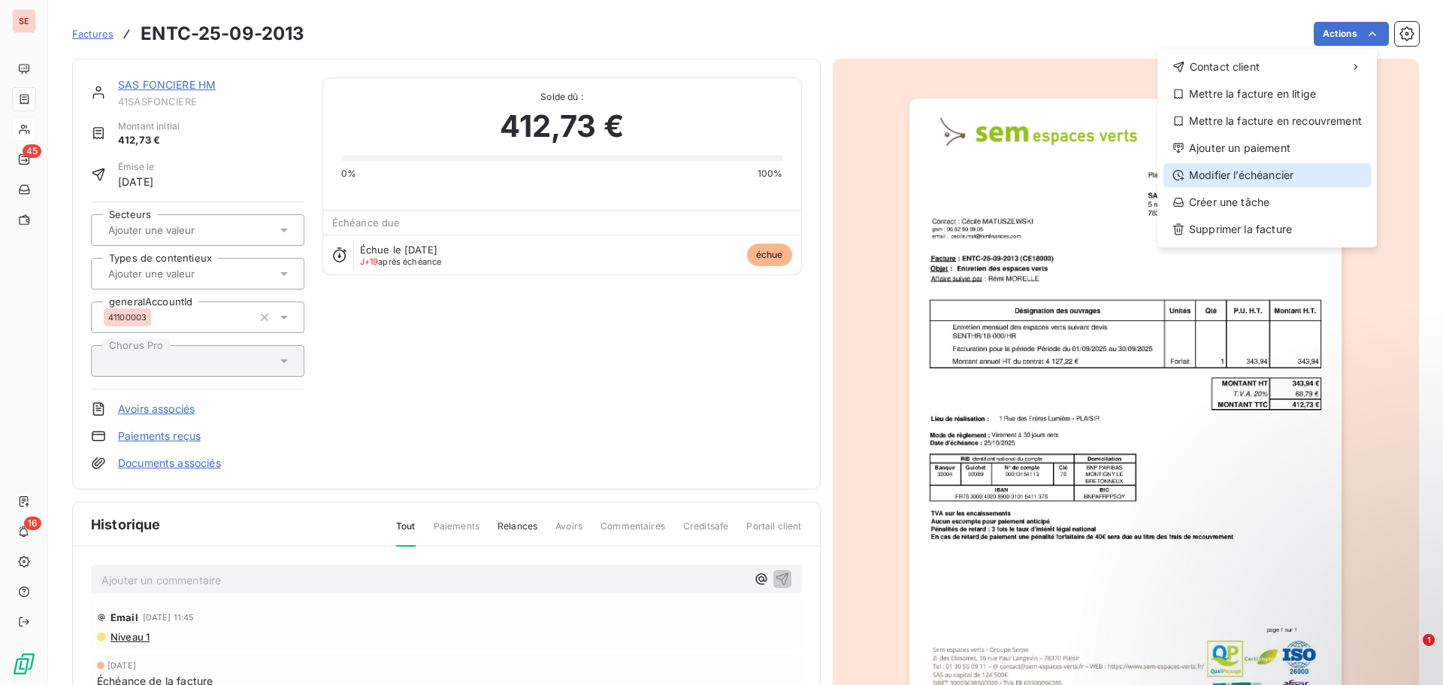
click at [1266, 170] on div "Modifier l’échéancier" at bounding box center [1266, 175] width 207 height 24
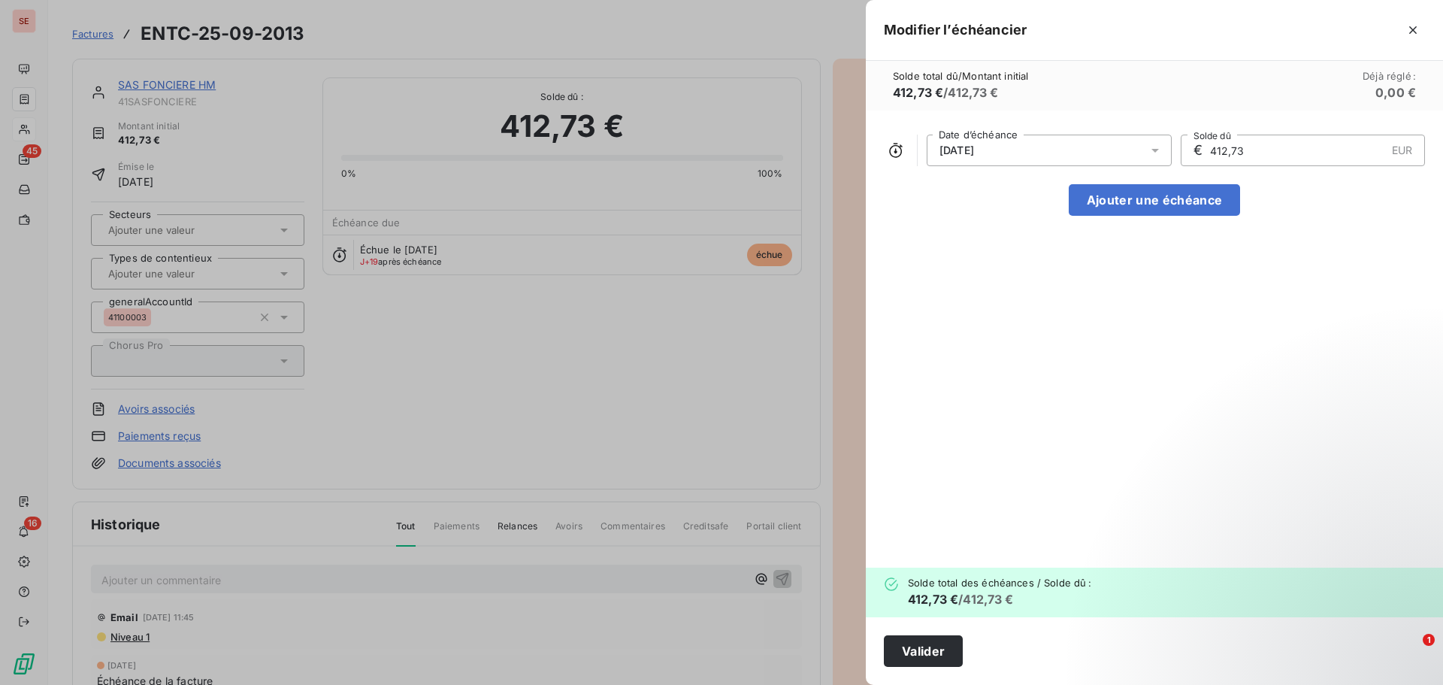
click at [1017, 150] on div "[DATE]" at bounding box center [1049, 151] width 245 height 32
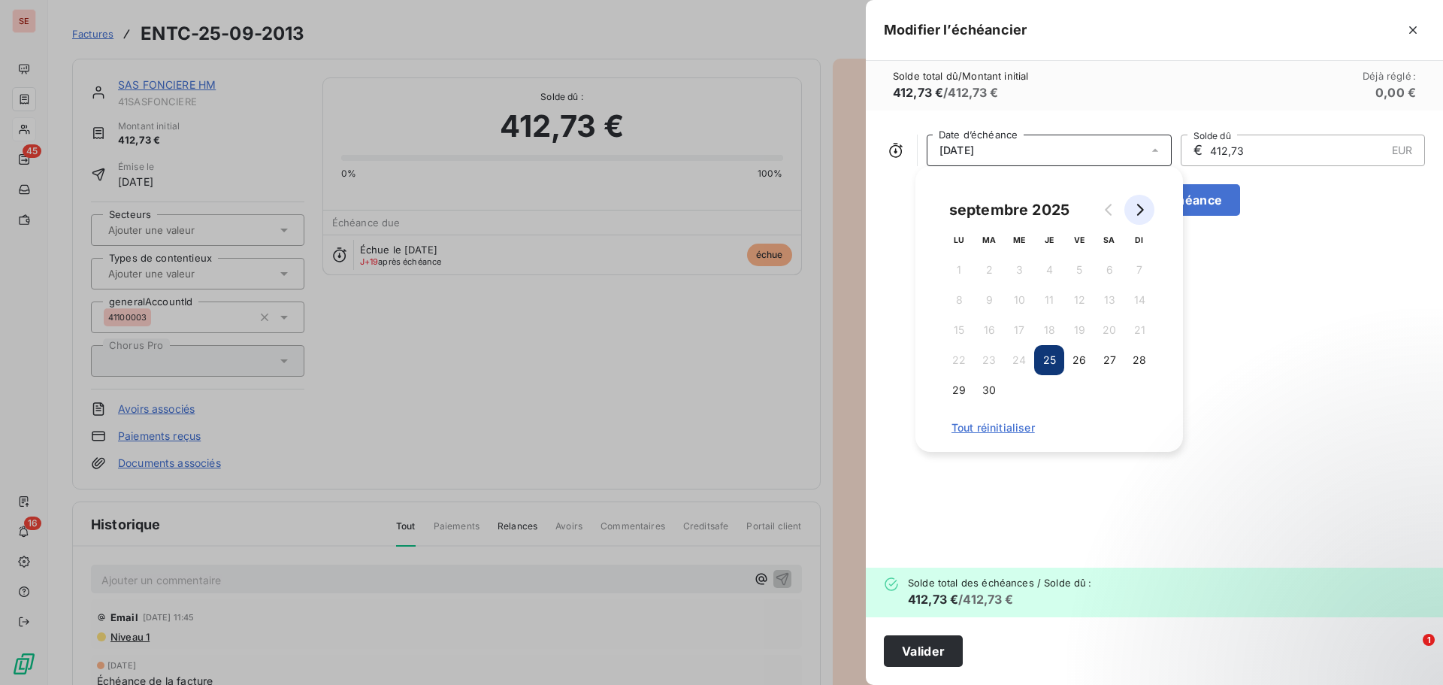
click at [1140, 204] on icon "Go to next month" at bounding box center [1139, 210] width 12 height 12
click at [1114, 357] on button "25" at bounding box center [1109, 360] width 30 height 30
click at [934, 649] on button "Valider" at bounding box center [923, 651] width 79 height 32
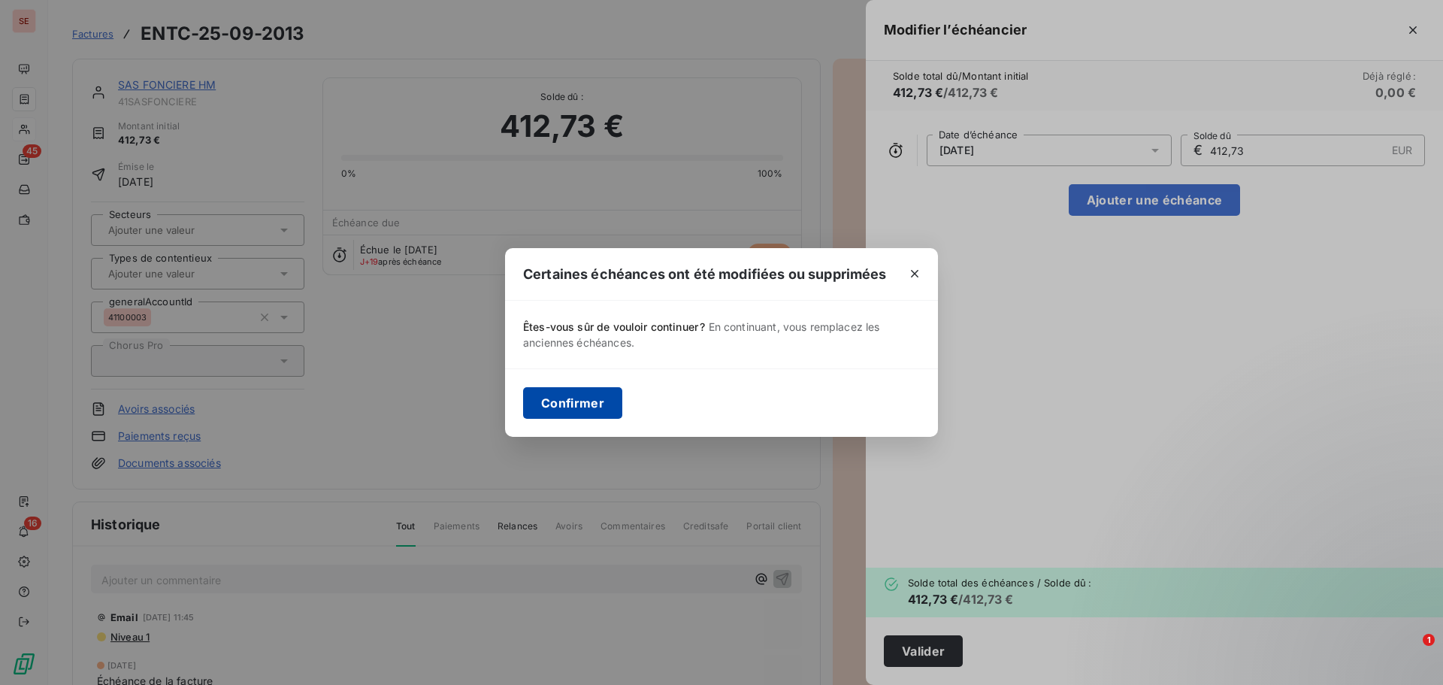
click at [553, 400] on button "Confirmer" at bounding box center [572, 403] width 99 height 32
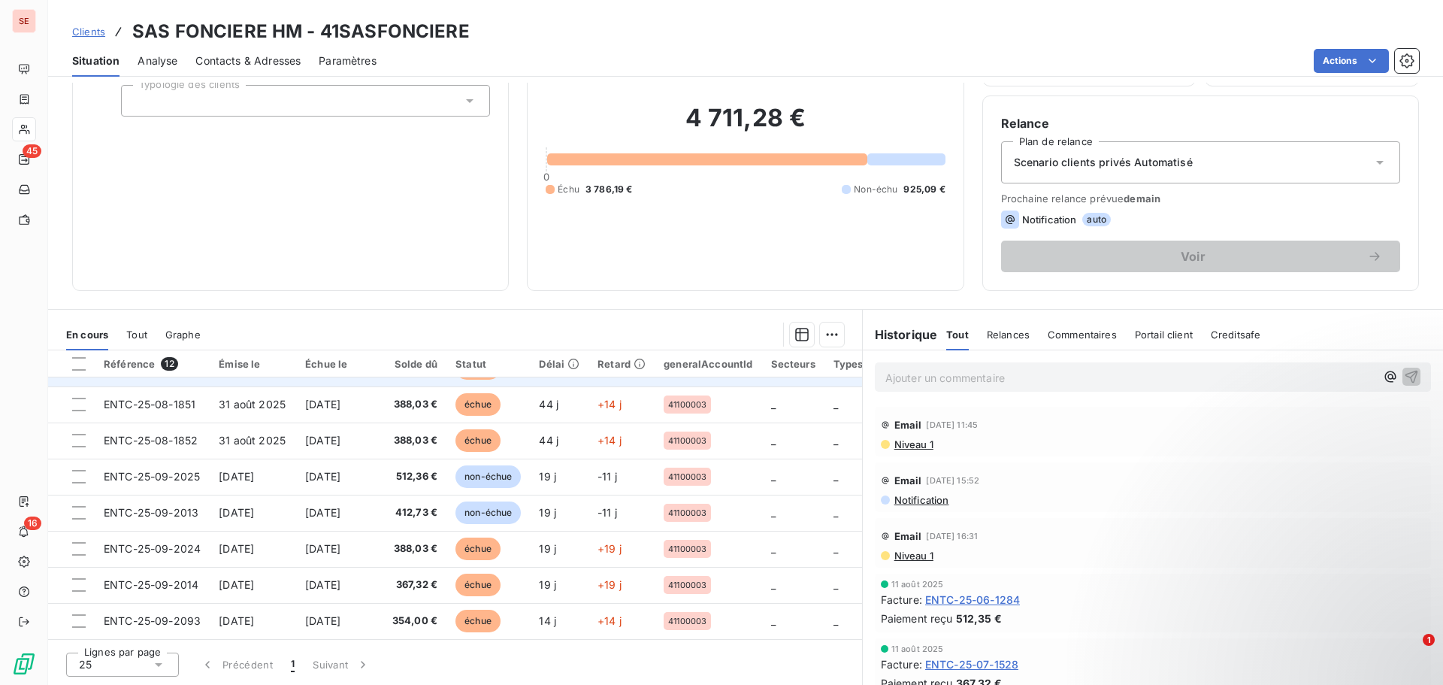
scroll to position [177, 0]
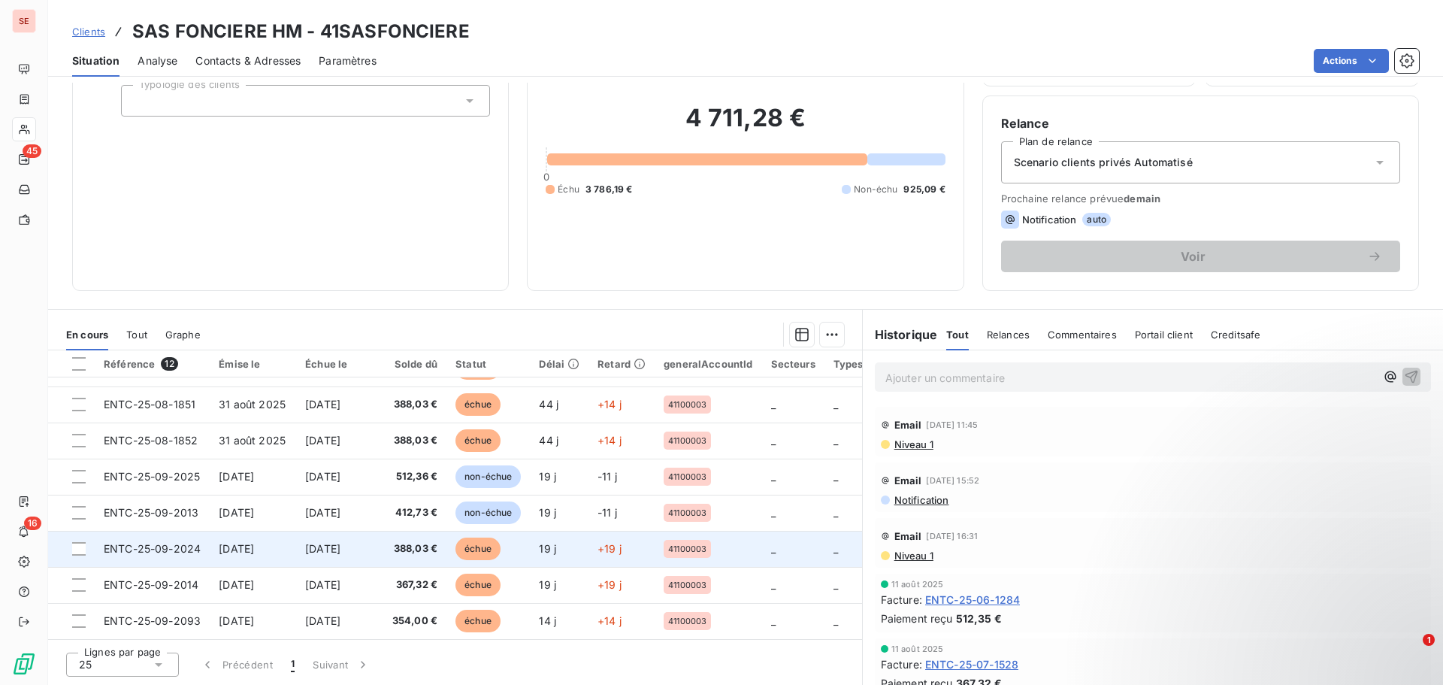
click at [254, 542] on span "[DATE]" at bounding box center [236, 548] width 35 height 13
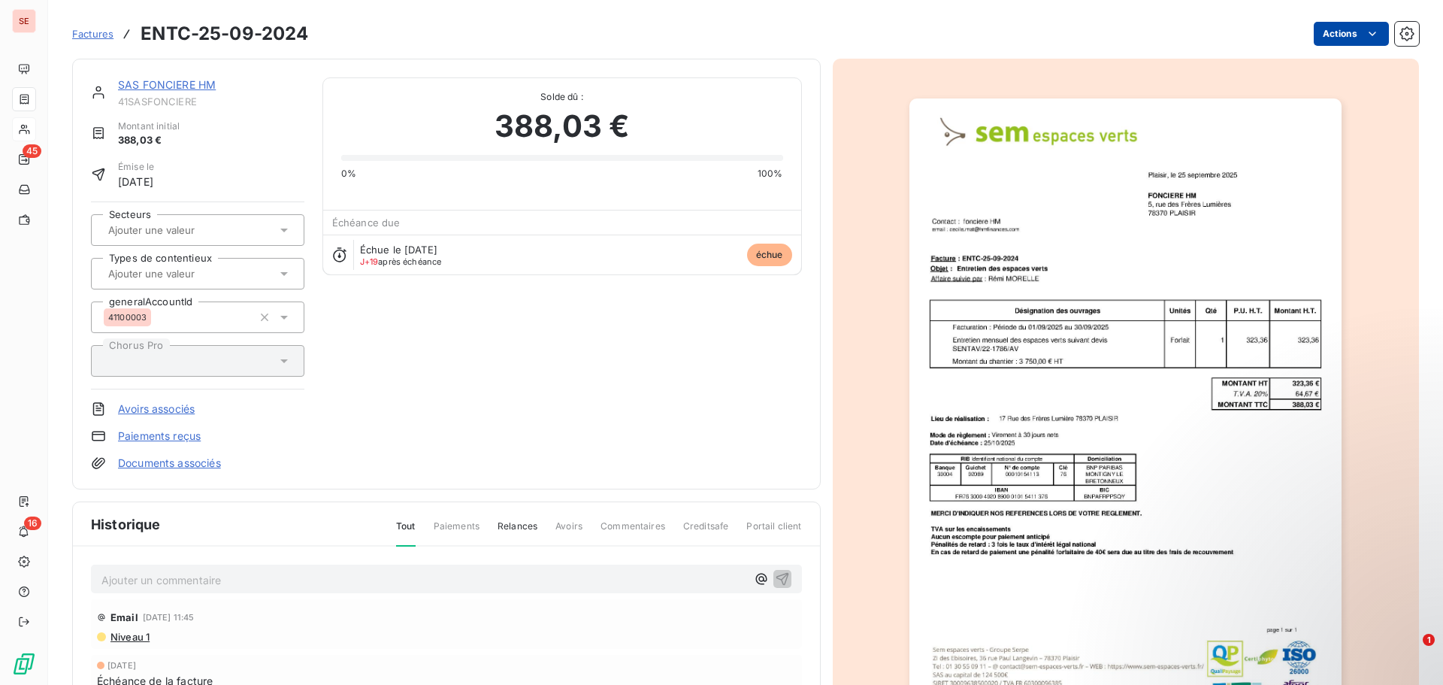
click at [1321, 41] on html "SE 45 16 Factures ENTC-25-09-2024 Actions SAS FONCIERE HM 41SASFONCIERE Montant…" at bounding box center [721, 342] width 1443 height 685
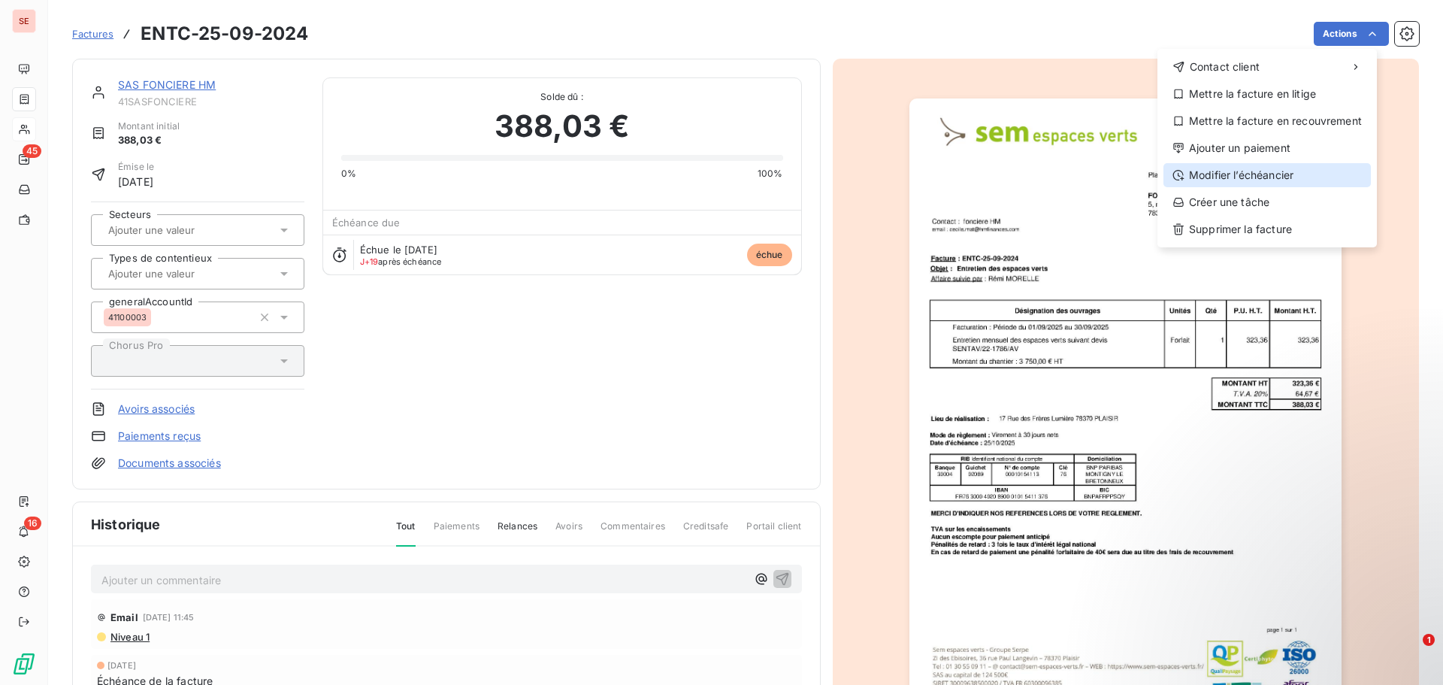
click at [1259, 168] on div "Modifier l’échéancier" at bounding box center [1266, 175] width 207 height 24
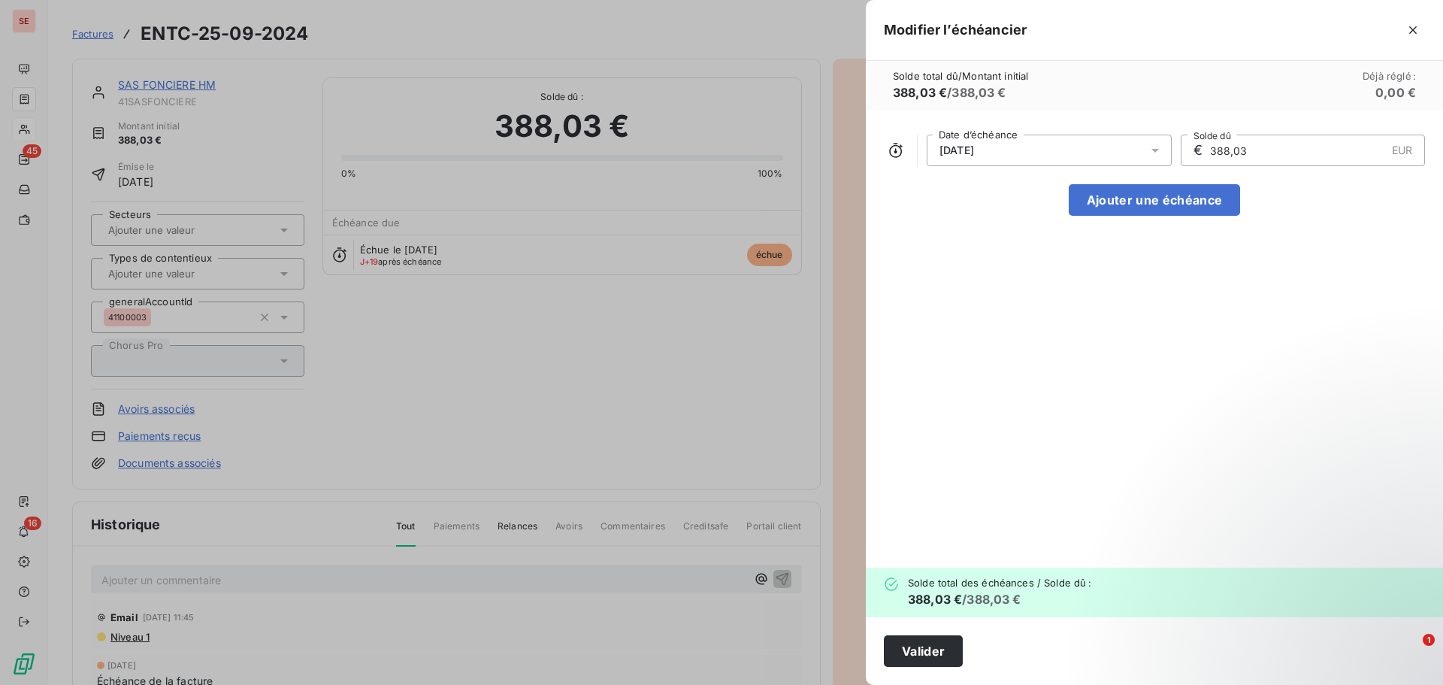
click at [1060, 152] on div "[DATE]" at bounding box center [1049, 151] width 245 height 32
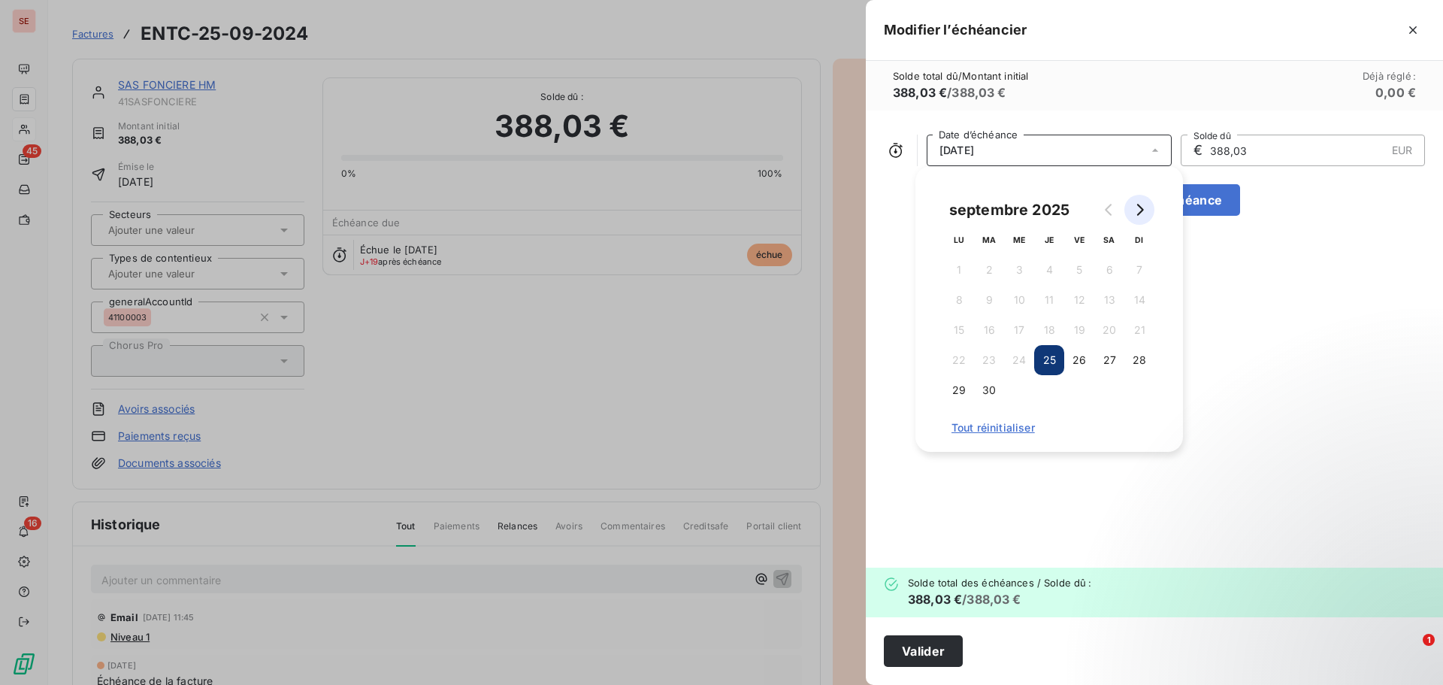
click at [1142, 202] on button "Go to next month" at bounding box center [1139, 210] width 30 height 30
click at [1107, 356] on button "25" at bounding box center [1109, 360] width 30 height 30
click at [925, 647] on button "Valider" at bounding box center [923, 651] width 79 height 32
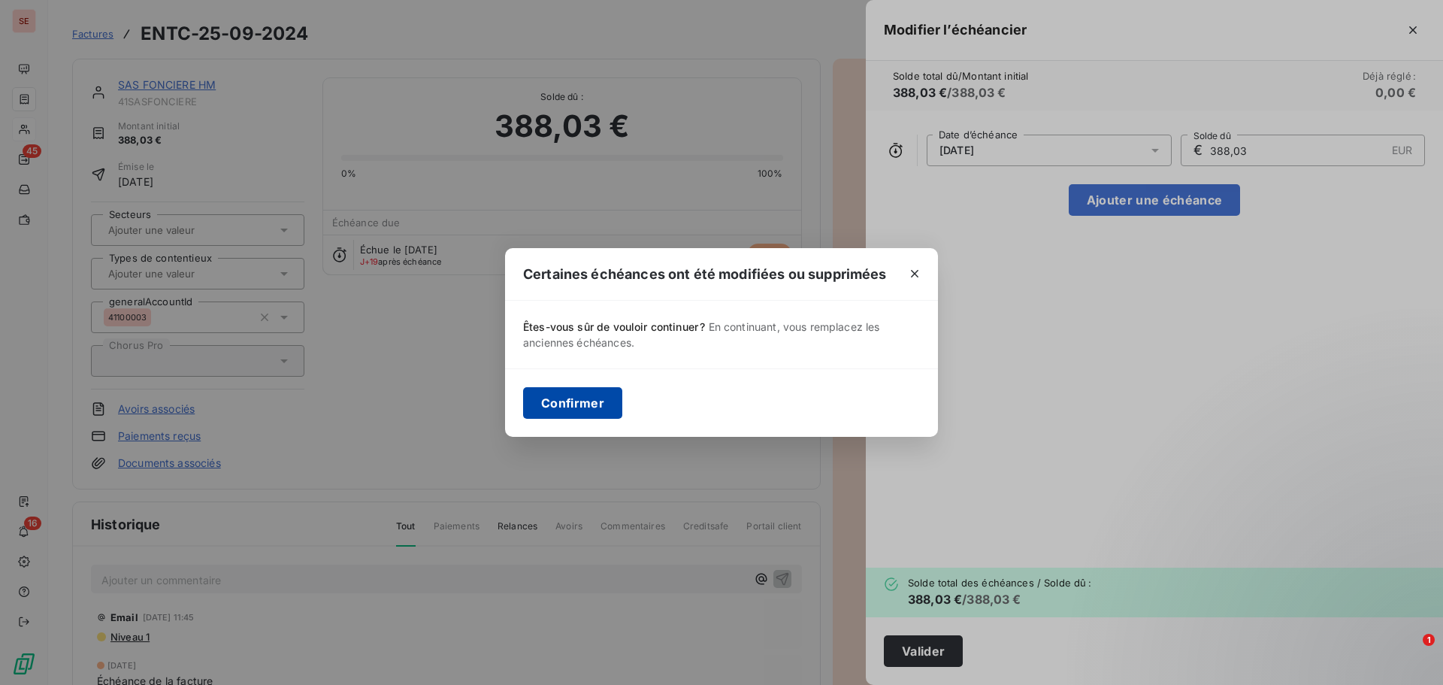
click at [611, 404] on button "Confirmer" at bounding box center [572, 403] width 99 height 32
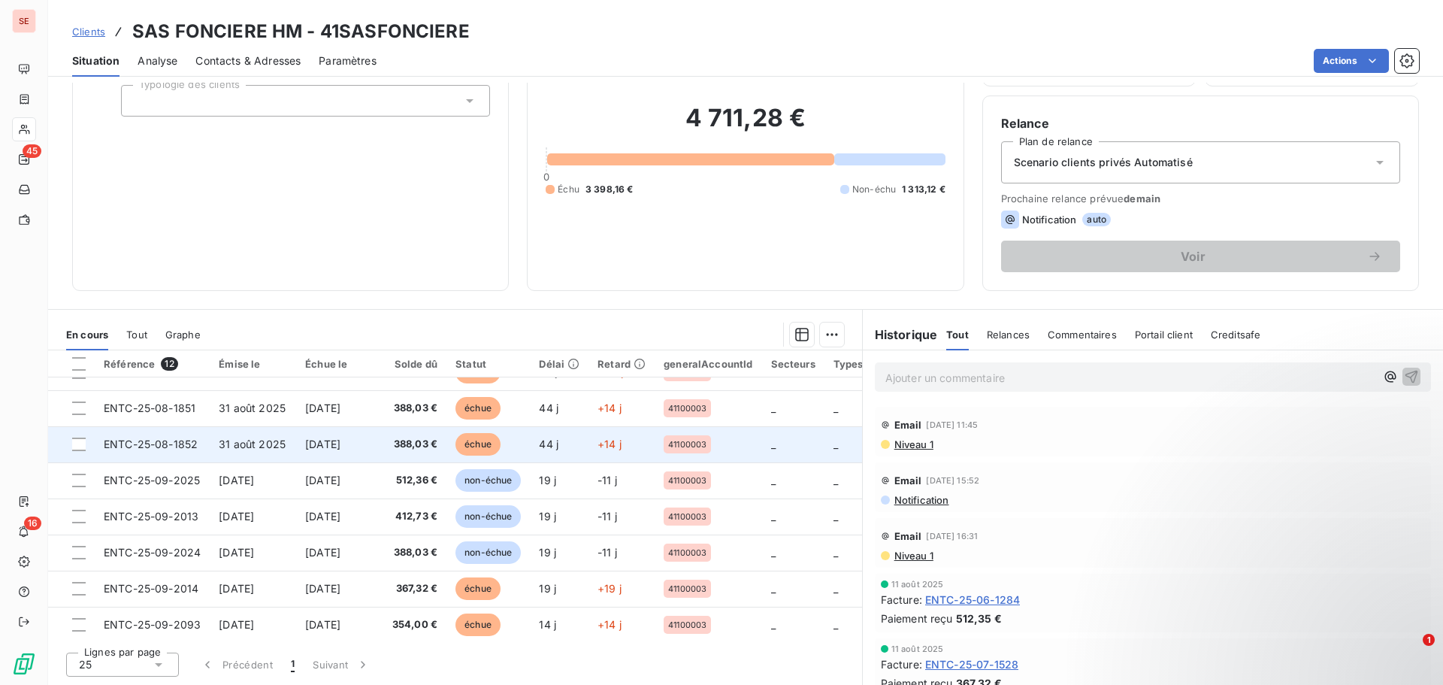
scroll to position [177, 0]
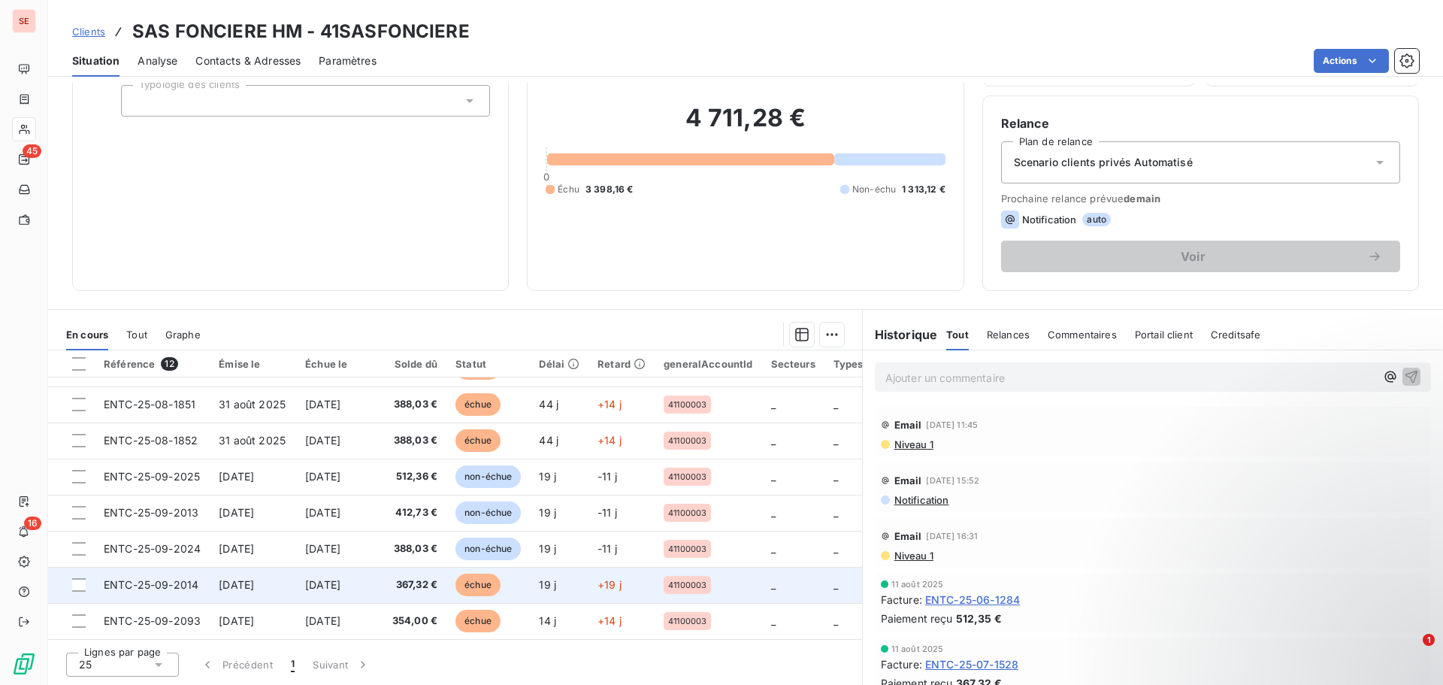
click at [254, 578] on span "[DATE]" at bounding box center [236, 584] width 35 height 13
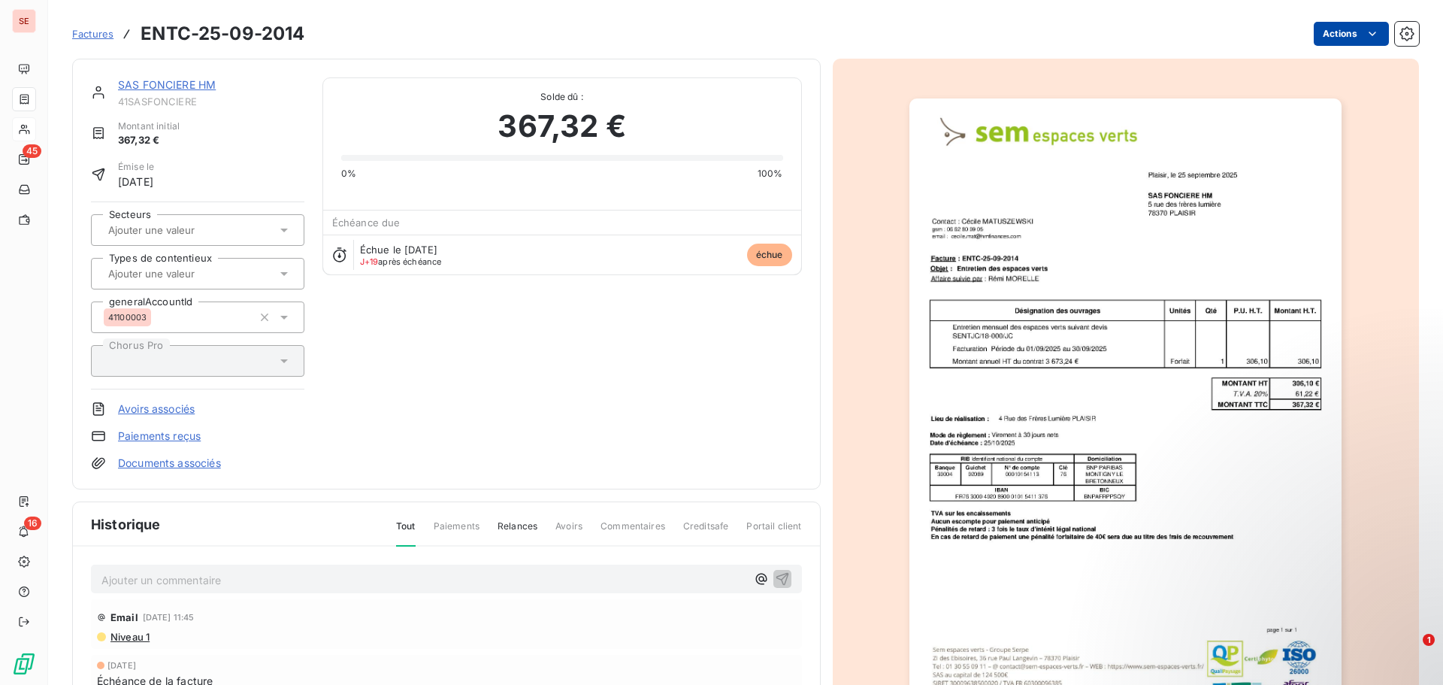
click at [1325, 37] on html "SE 45 16 Factures ENTC-25-09-2014 Actions SAS FONCIERE HM 41SASFONCIERE Montant…" at bounding box center [721, 342] width 1443 height 685
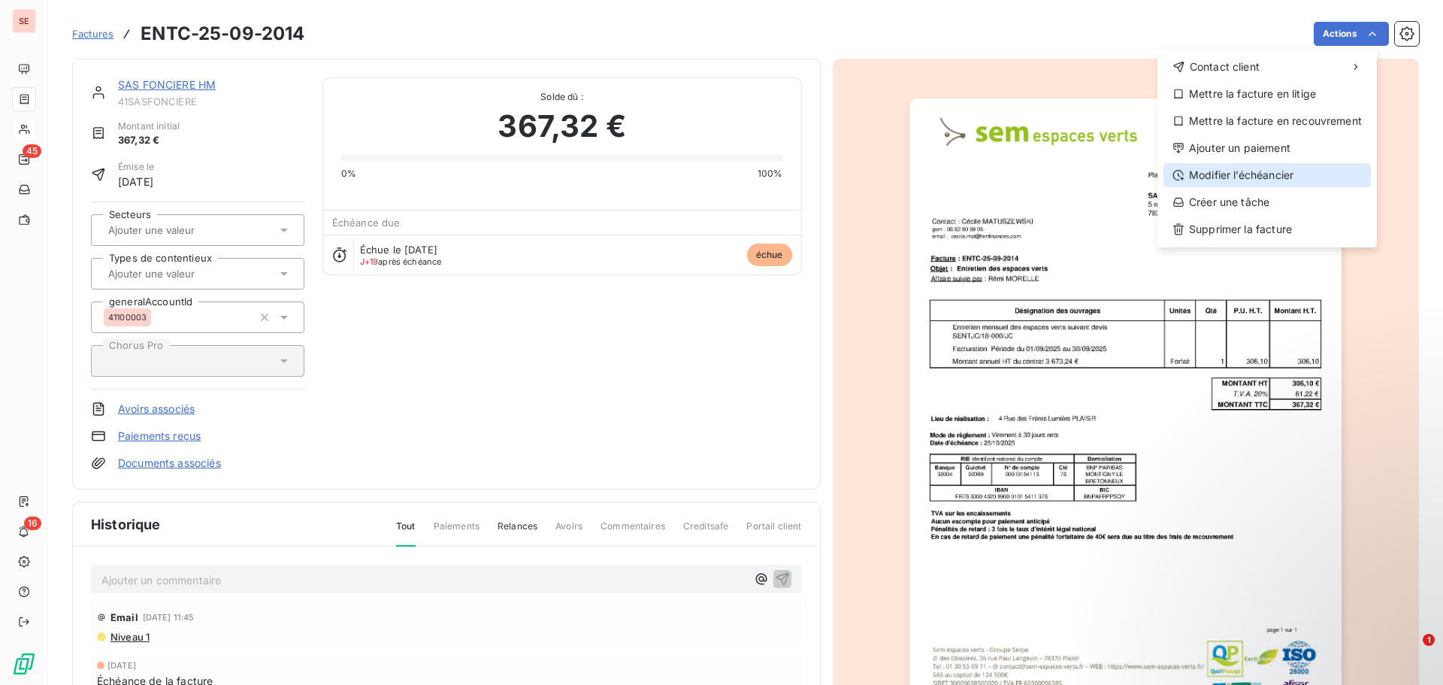
click at [1277, 175] on div "Modifier l’échéancier" at bounding box center [1266, 175] width 207 height 24
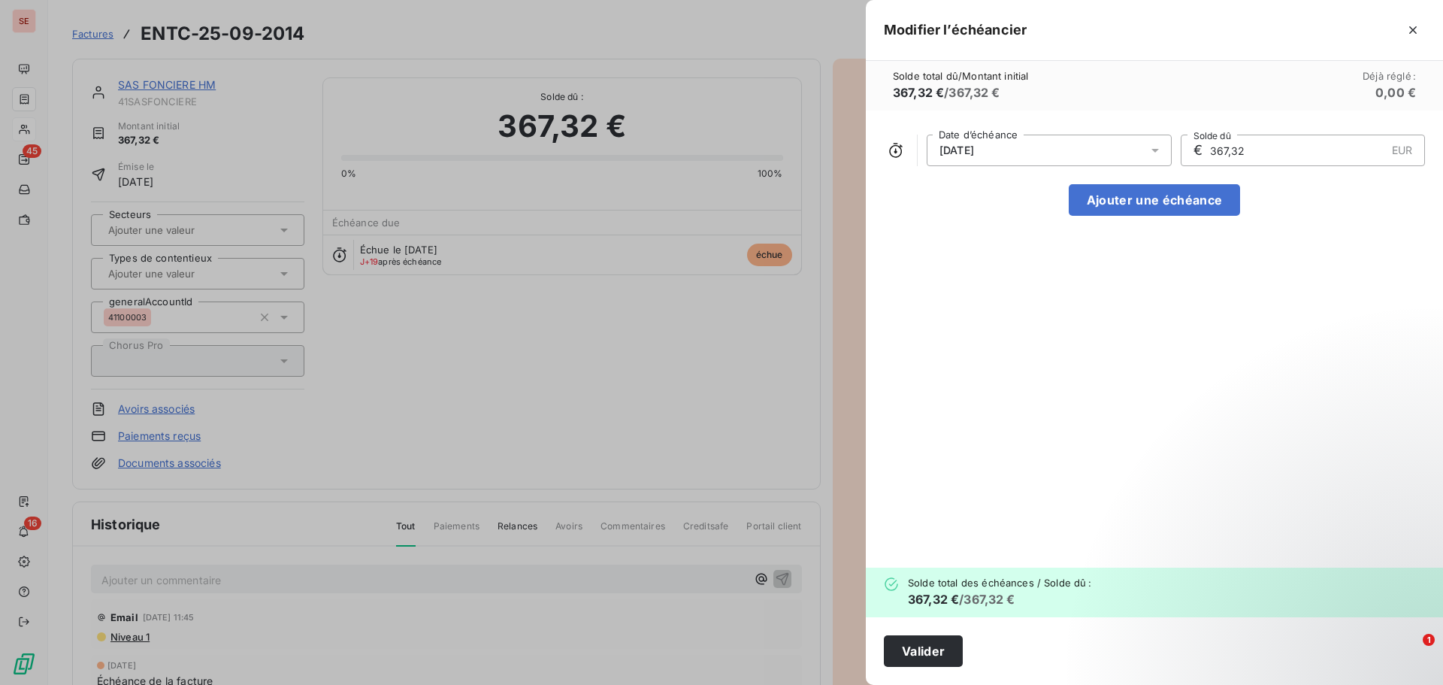
click at [1044, 138] on div "[DATE]" at bounding box center [1049, 151] width 245 height 32
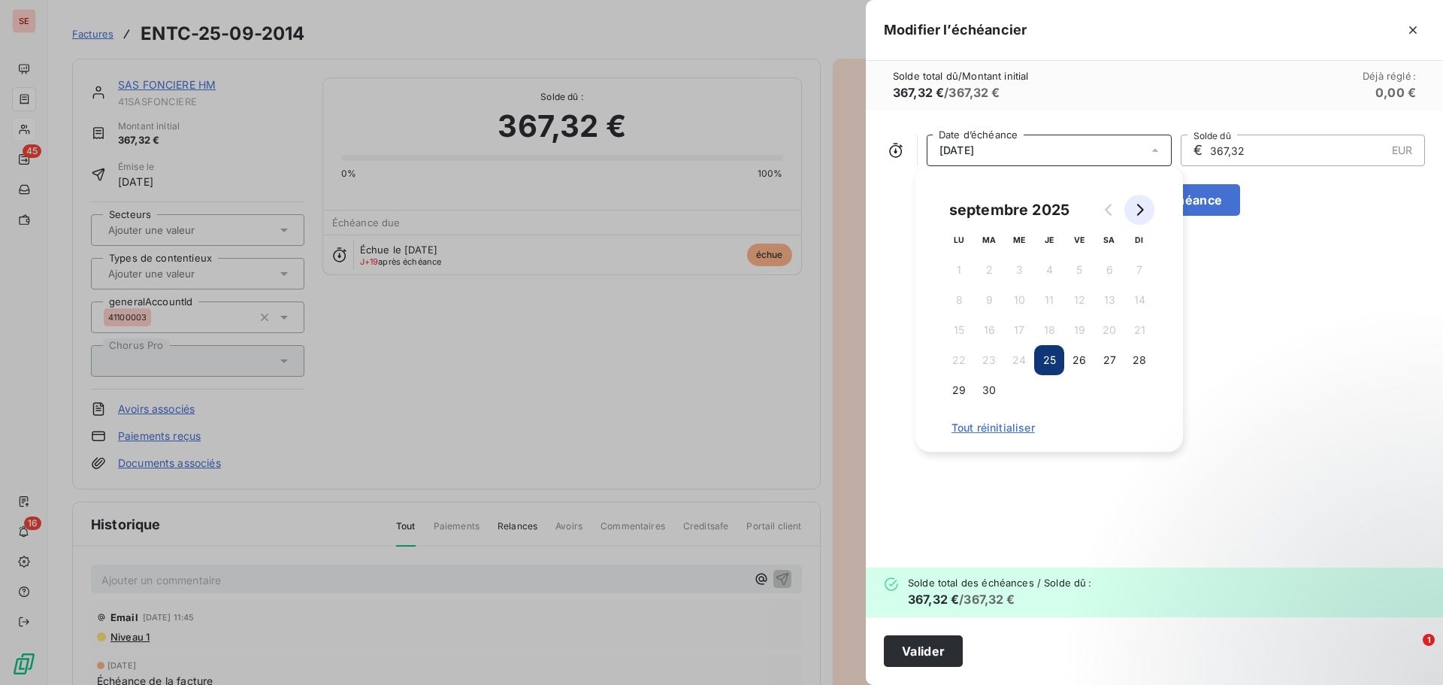
click at [1141, 204] on icon "Go to next month" at bounding box center [1139, 210] width 12 height 12
click at [1105, 362] on button "25" at bounding box center [1109, 360] width 30 height 30
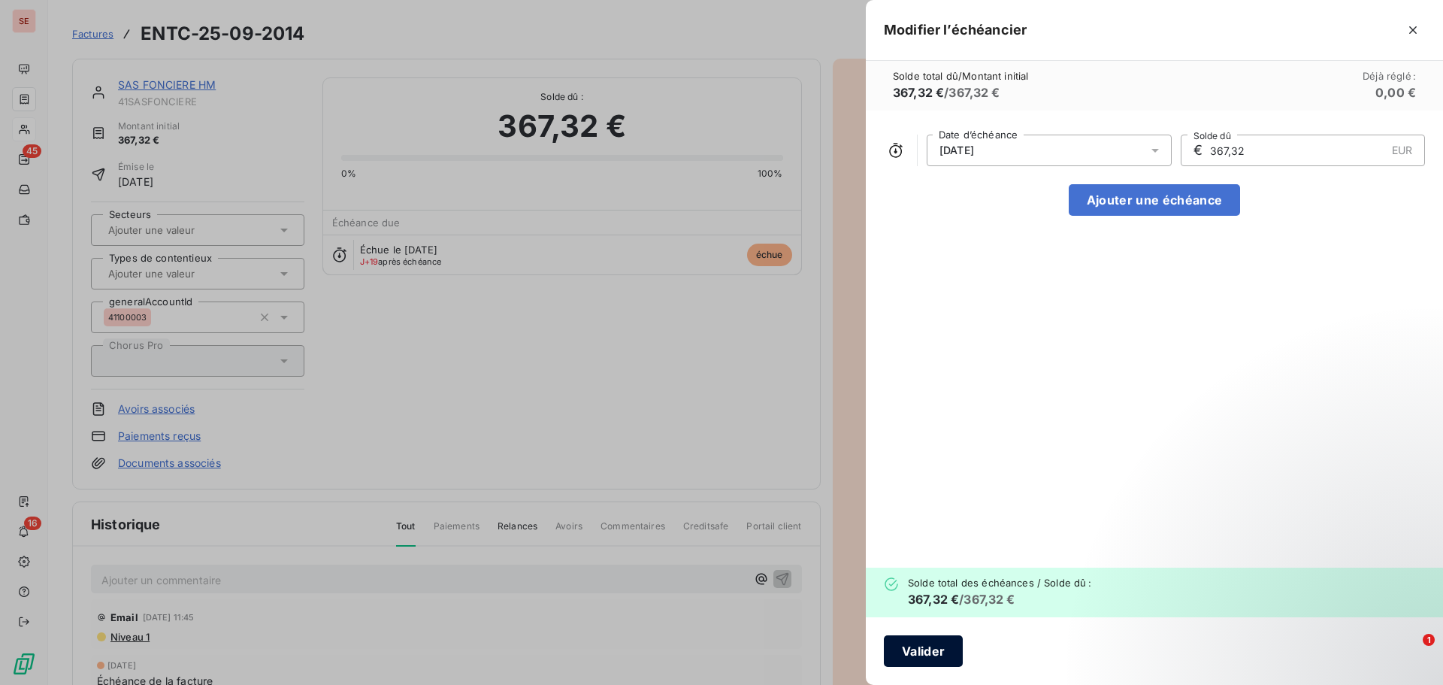
click at [918, 654] on button "Valider" at bounding box center [923, 651] width 79 height 32
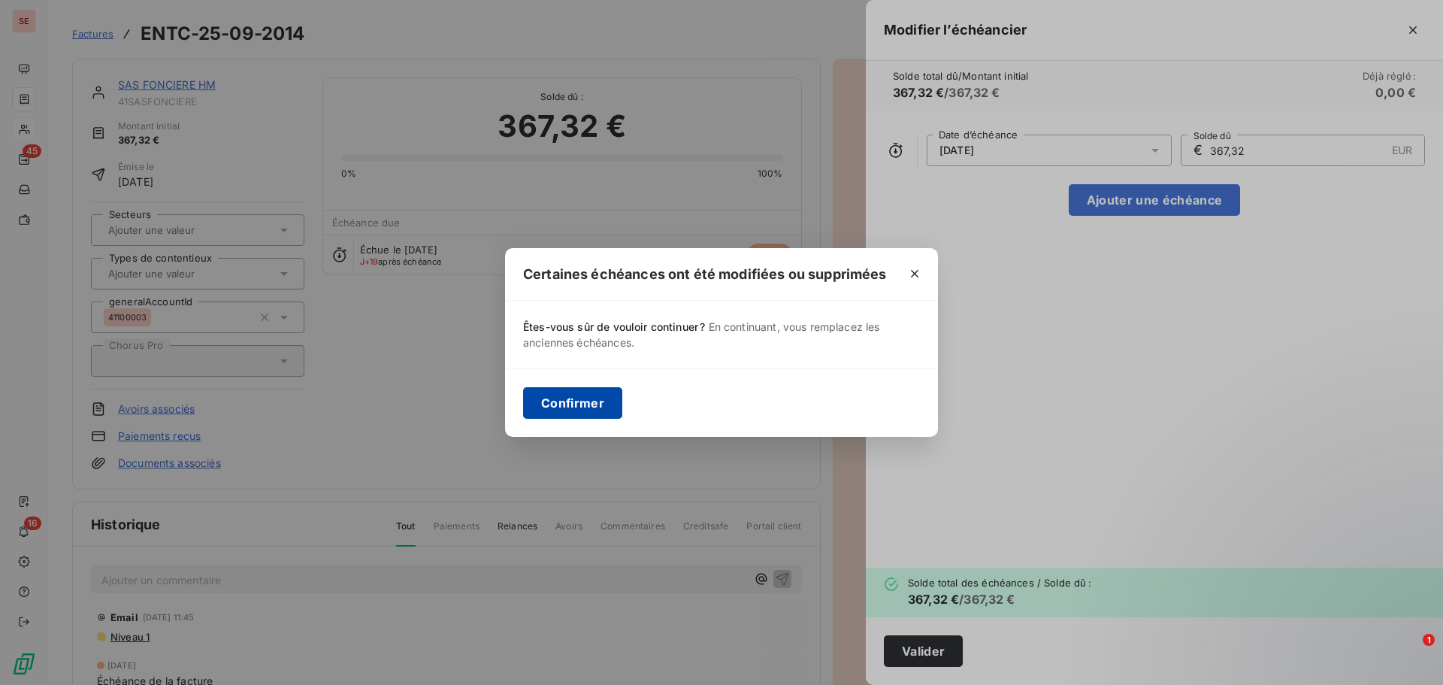
click at [595, 404] on button "Confirmer" at bounding box center [572, 403] width 99 height 32
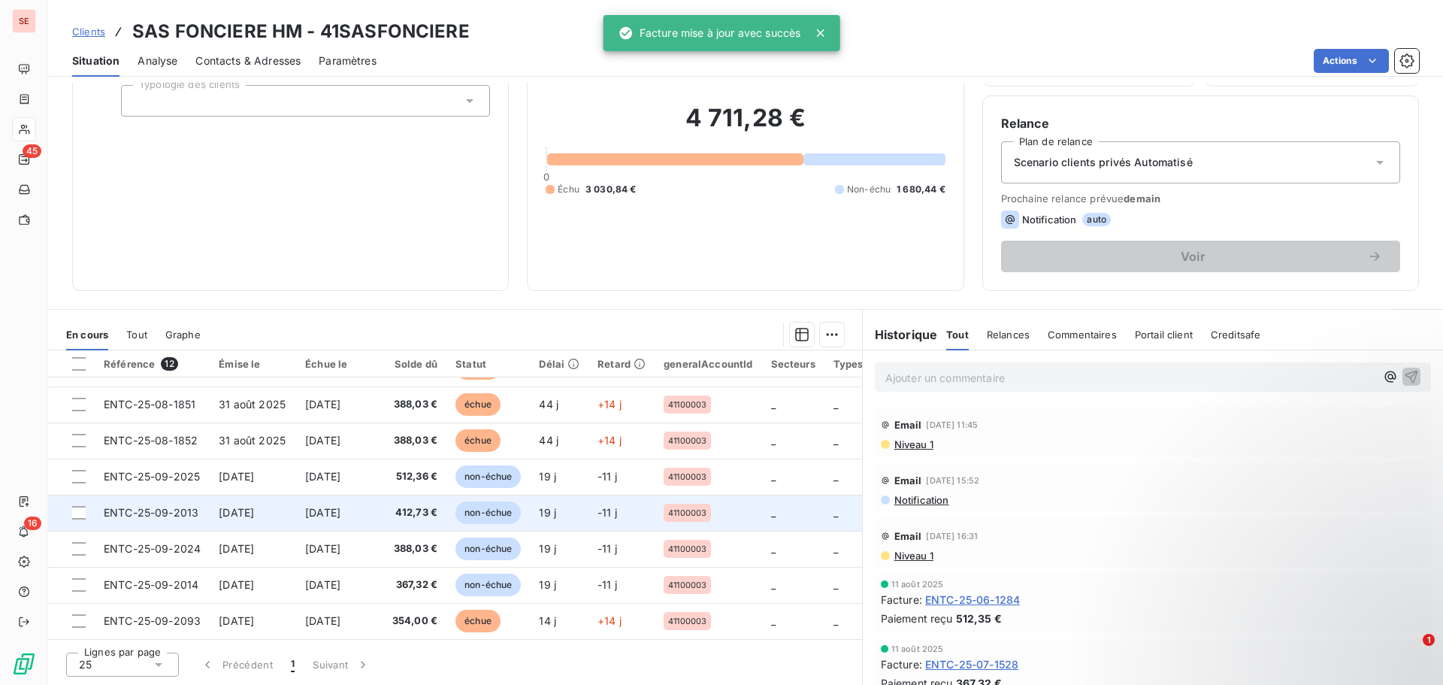
scroll to position [177, 0]
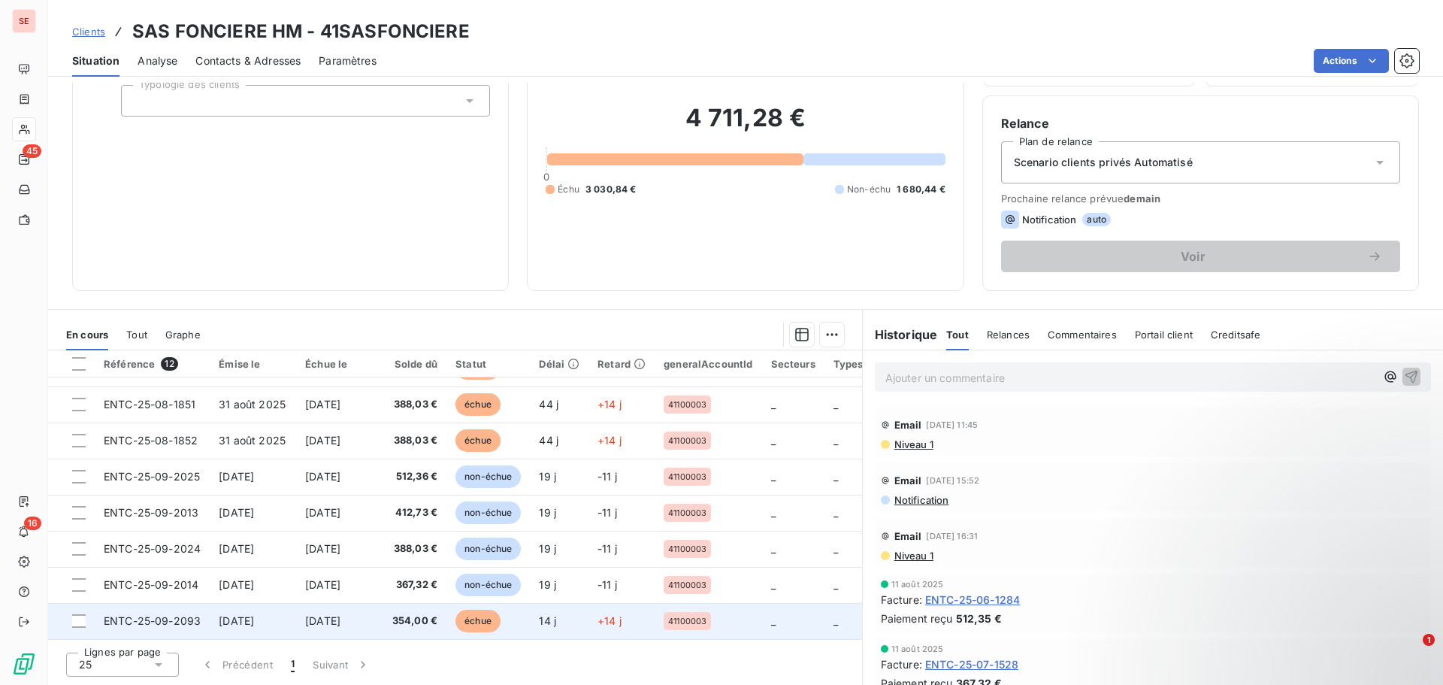
click at [246, 615] on span "[DATE]" at bounding box center [236, 620] width 35 height 13
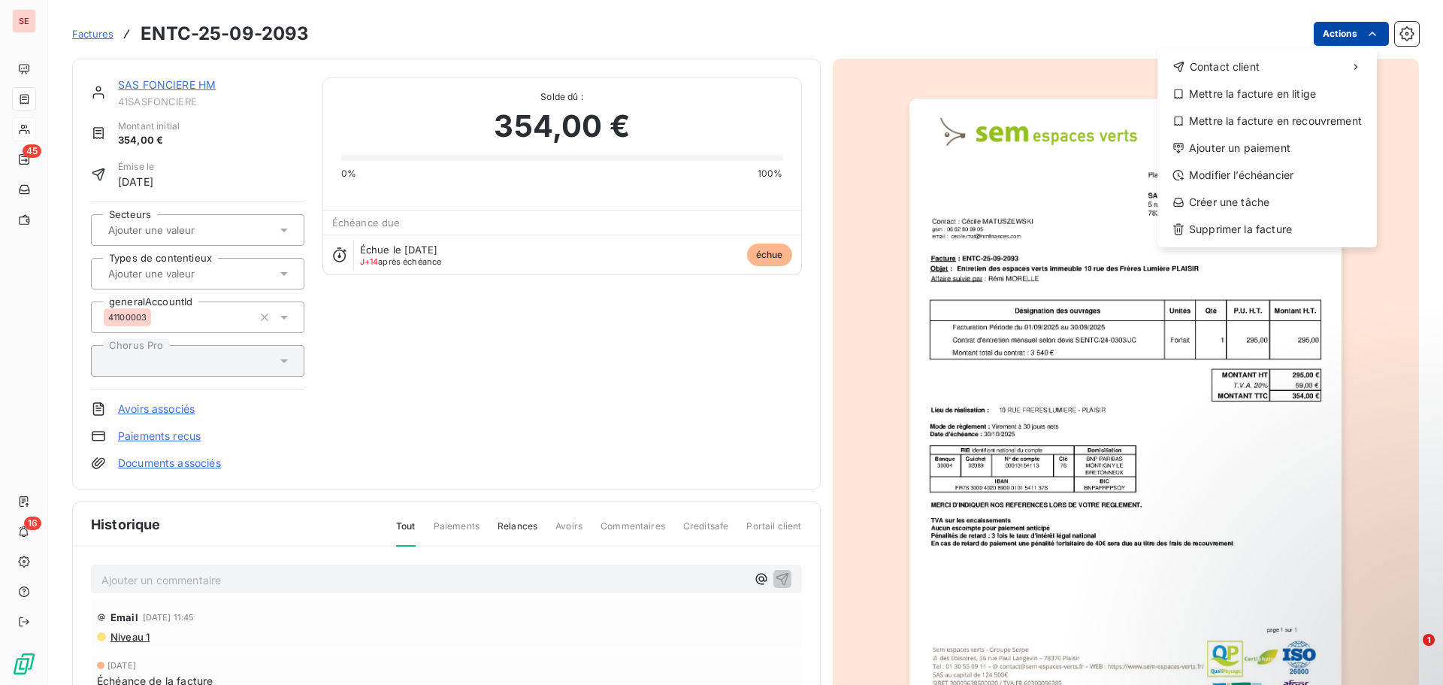
click at [1326, 38] on html "SE 45 16 Factures ENTC-25-09-2093 Actions Contact client Mettre la facture en l…" at bounding box center [721, 342] width 1443 height 685
click at [1280, 175] on div "Modifier l’échéancier" at bounding box center [1266, 175] width 207 height 24
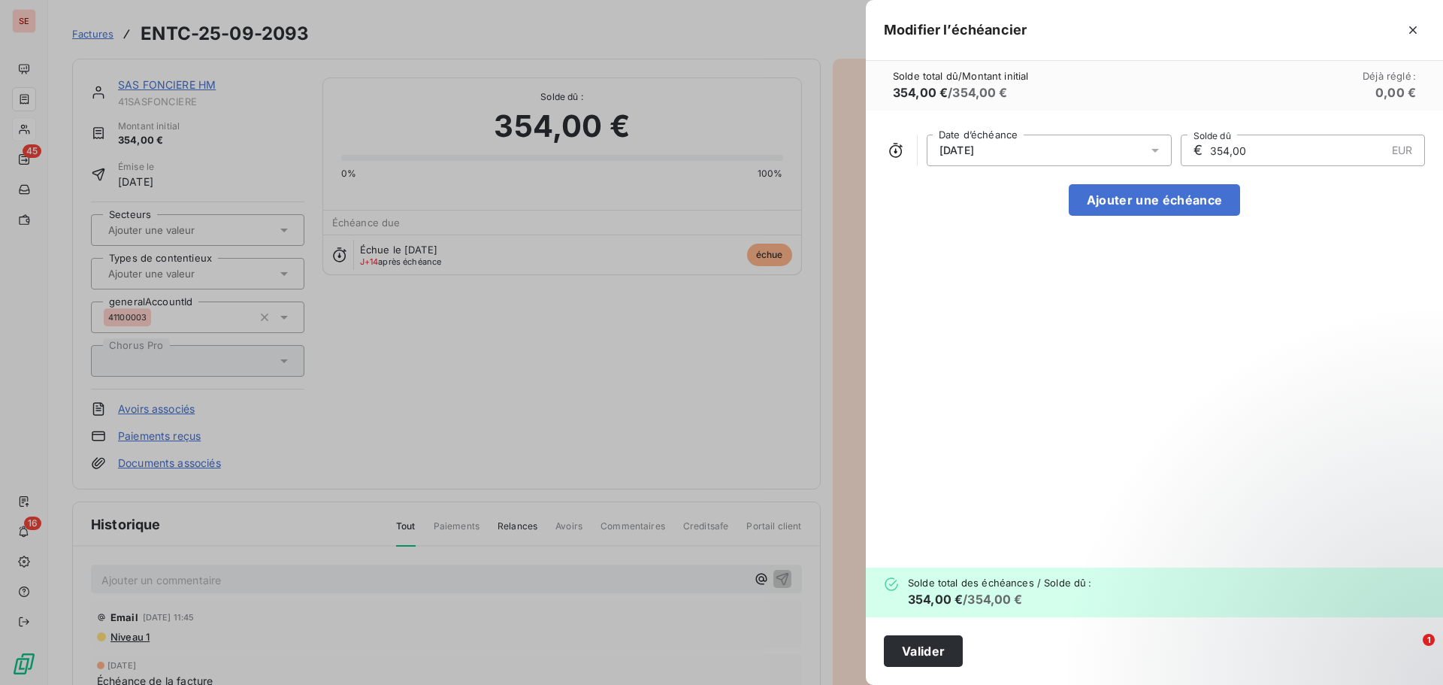
click at [974, 153] on span "[DATE]" at bounding box center [956, 150] width 35 height 12
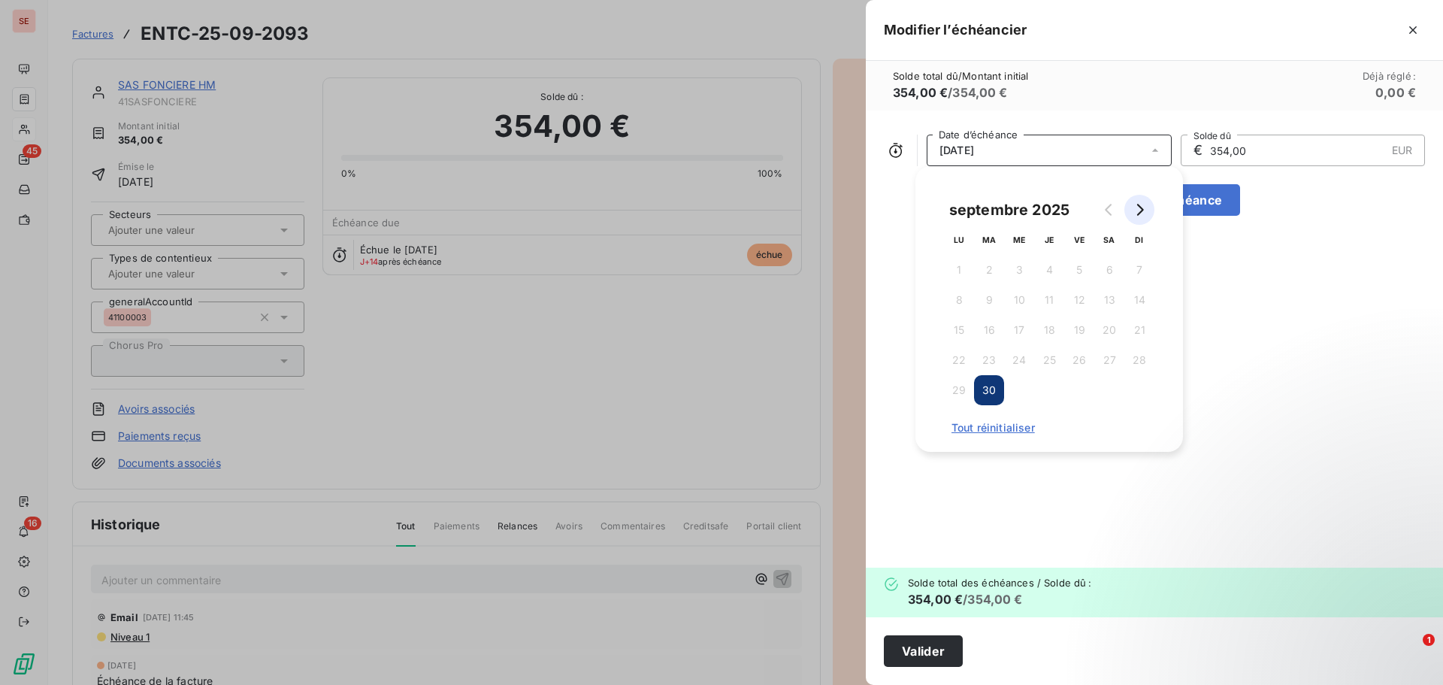
click at [1141, 207] on icon "Go to next month" at bounding box center [1140, 210] width 7 height 12
click at [702, 357] on div at bounding box center [721, 342] width 1443 height 685
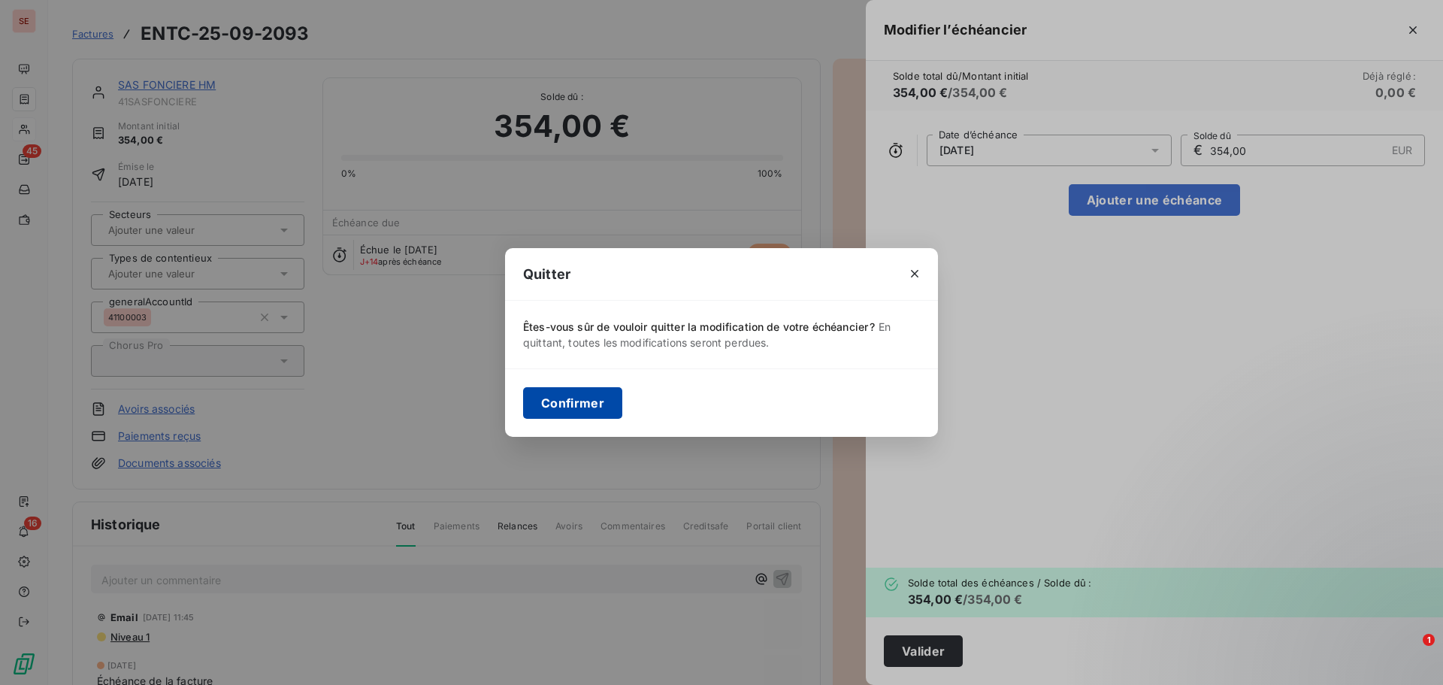
click at [582, 398] on button "Confirmer" at bounding box center [572, 403] width 99 height 32
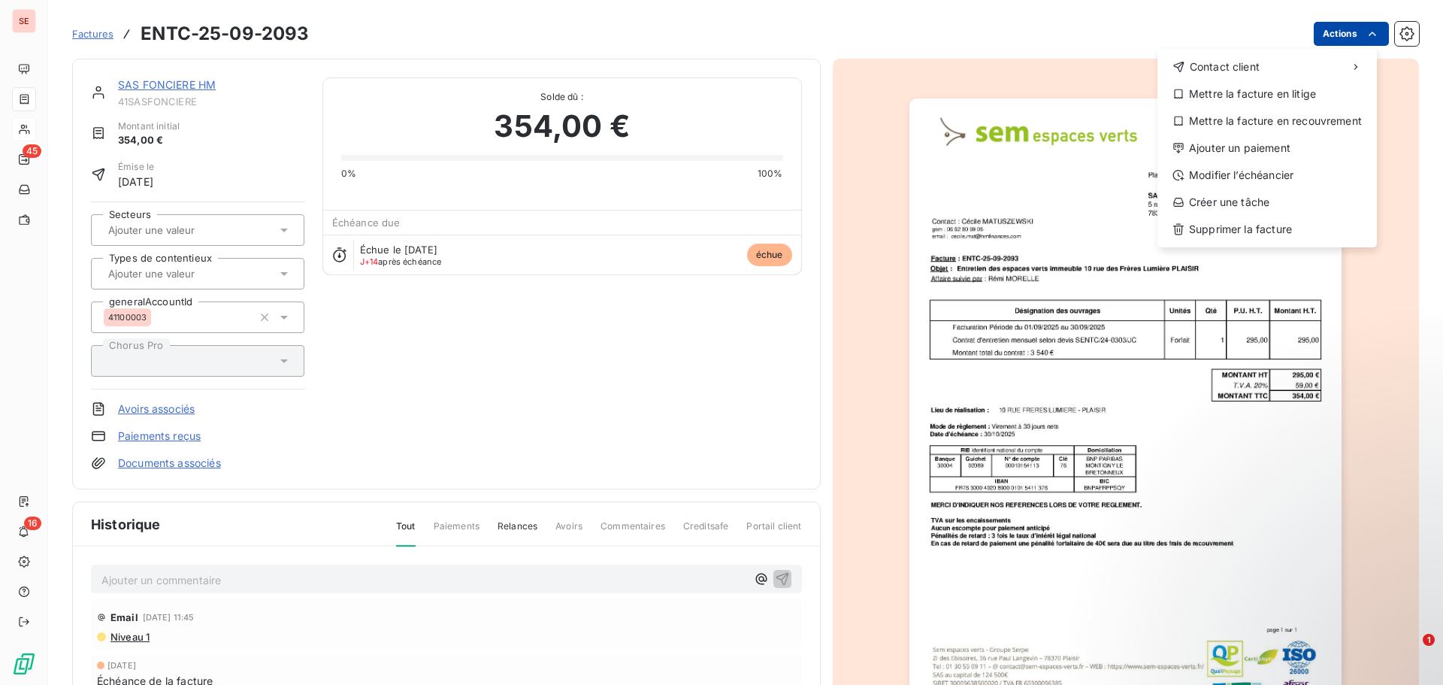
click at [1326, 35] on html "SE 45 16 Factures ENTC-25-09-2093 Actions Contact client Mettre la facture en l…" at bounding box center [721, 342] width 1443 height 685
click at [1265, 176] on div "Modifier l’échéancier" at bounding box center [1266, 175] width 207 height 24
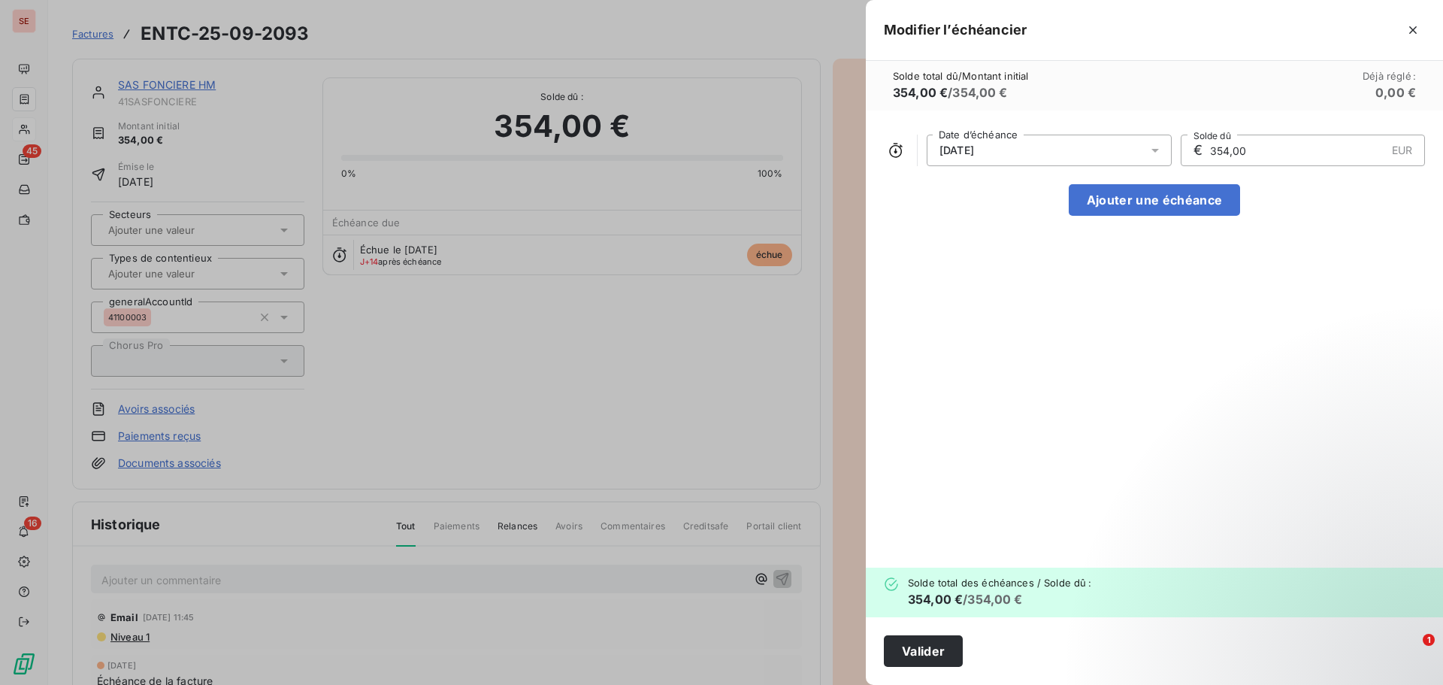
click at [1018, 150] on div "[DATE]" at bounding box center [1049, 151] width 245 height 32
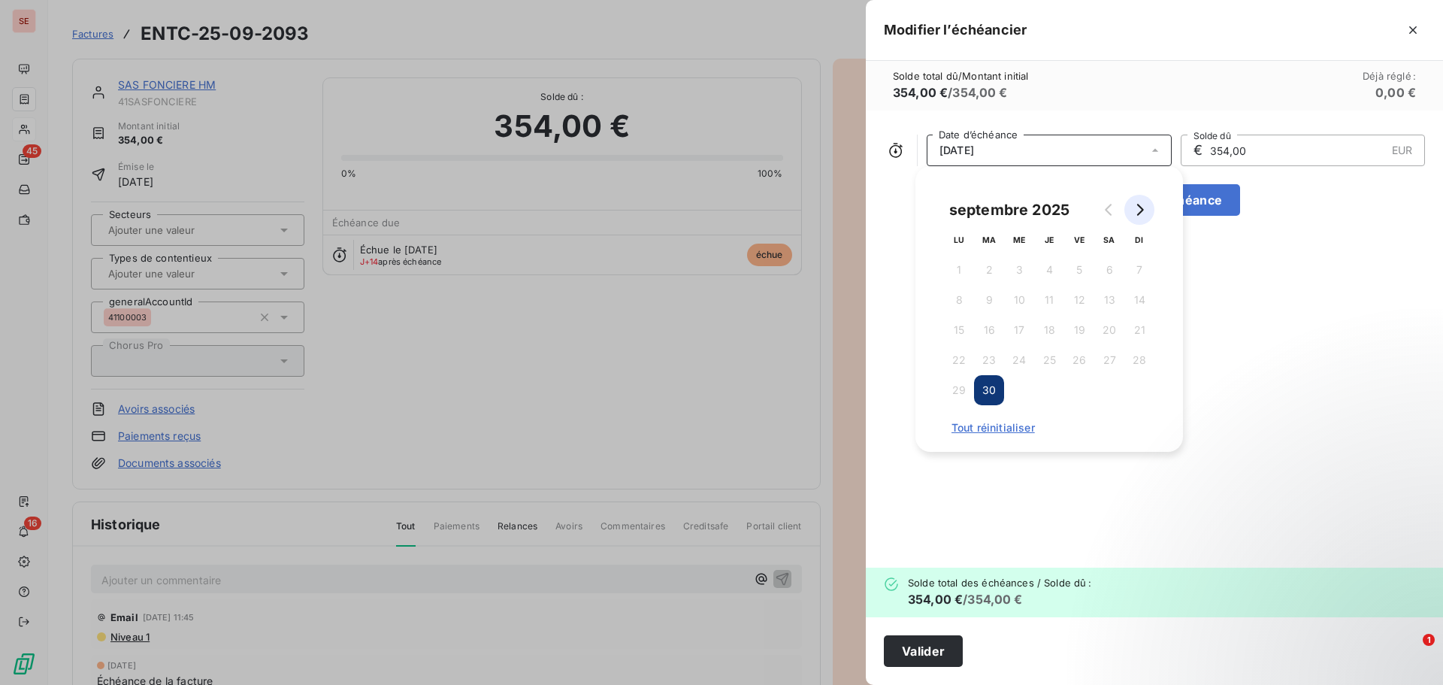
click at [1149, 204] on button "Go to next month" at bounding box center [1139, 210] width 30 height 30
click at [1052, 386] on button "30" at bounding box center [1049, 390] width 30 height 30
click at [927, 649] on button "Valider" at bounding box center [923, 651] width 79 height 32
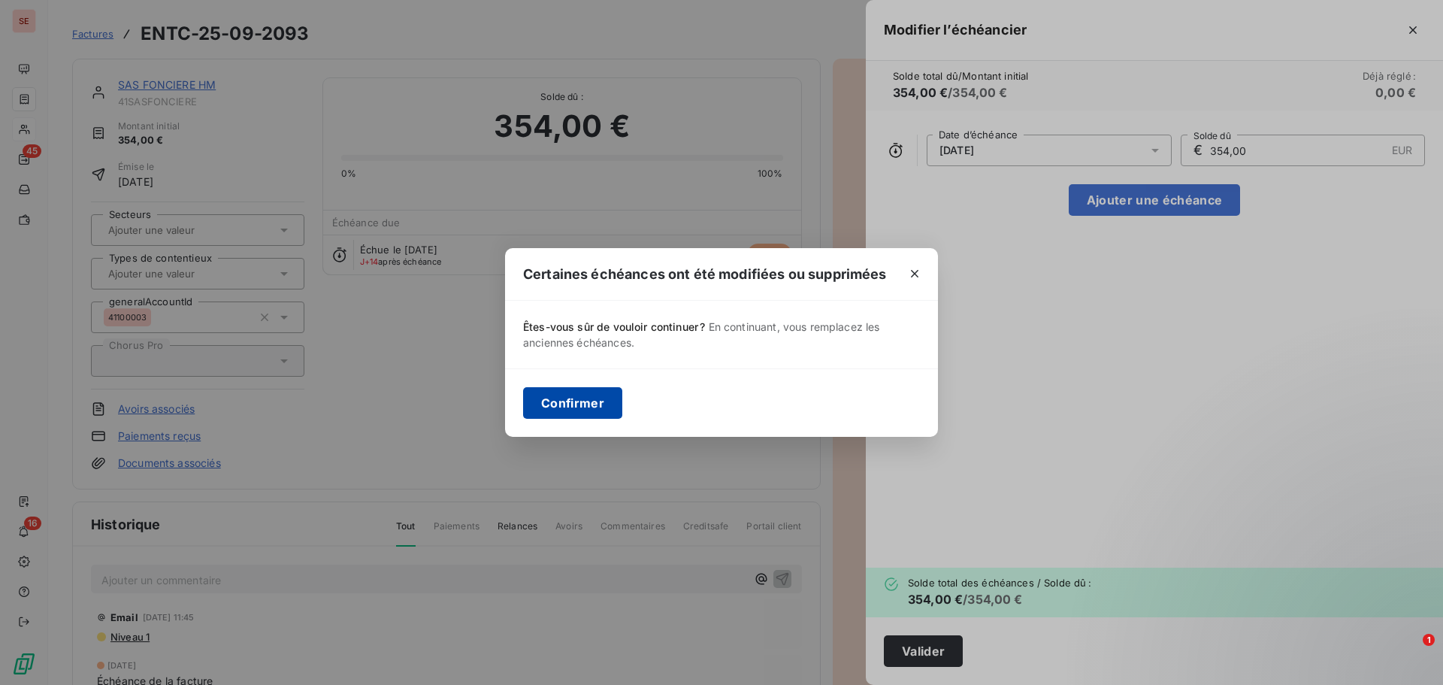
drag, startPoint x: 547, startPoint y: 399, endPoint x: 544, endPoint y: 391, distance: 8.1
click at [546, 393] on button "Confirmer" at bounding box center [572, 403] width 99 height 32
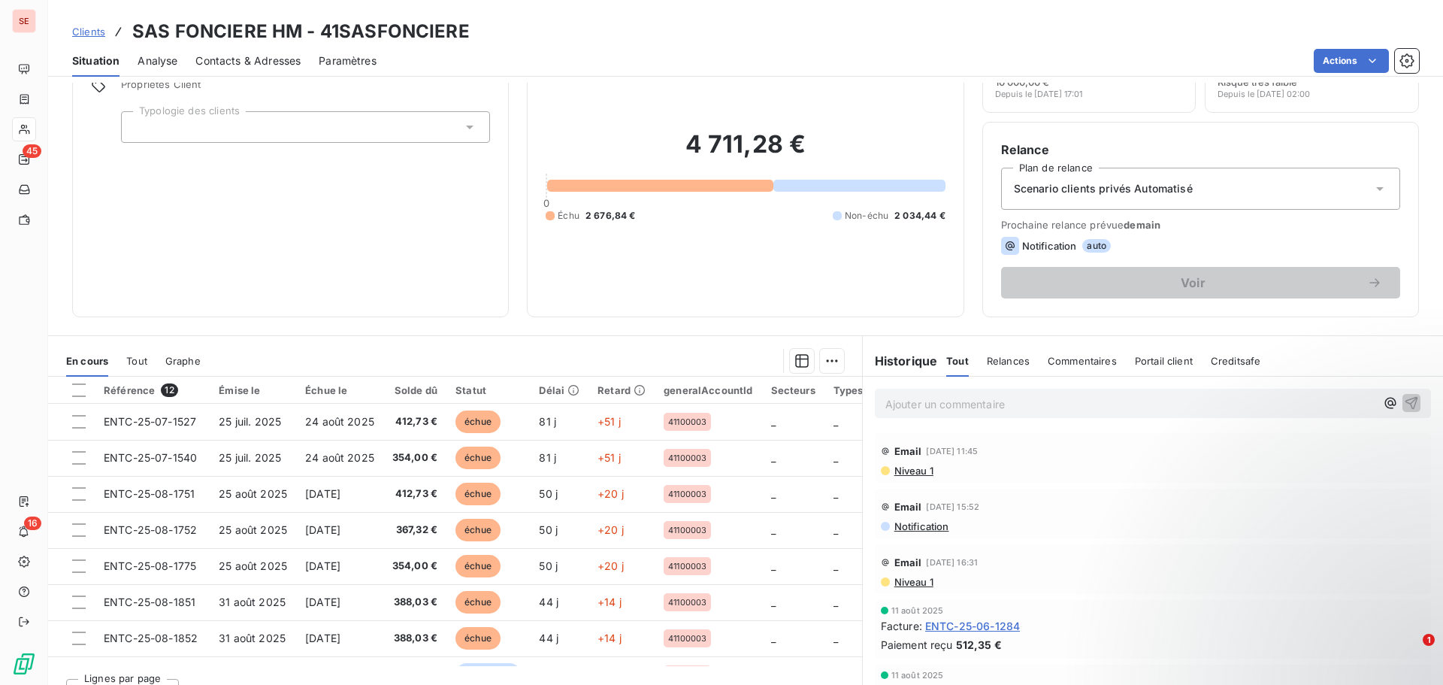
click at [913, 469] on span "Niveau 1" at bounding box center [913, 470] width 41 height 12
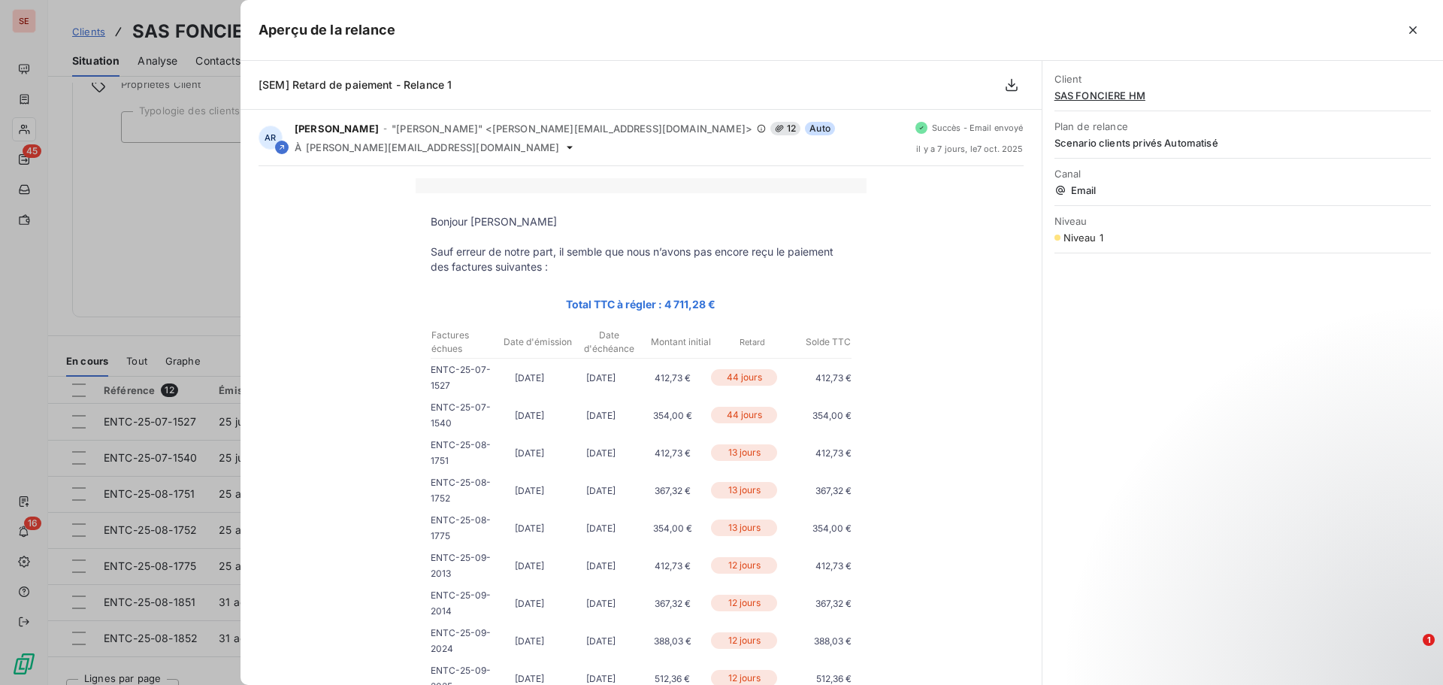
click at [913, 469] on div "Bonjour [PERSON_NAME] Sauf erreur de notre part, il semble que nous n’avons pas…" at bounding box center [640, 651] width 765 height 946
click at [51, 202] on div at bounding box center [721, 342] width 1443 height 685
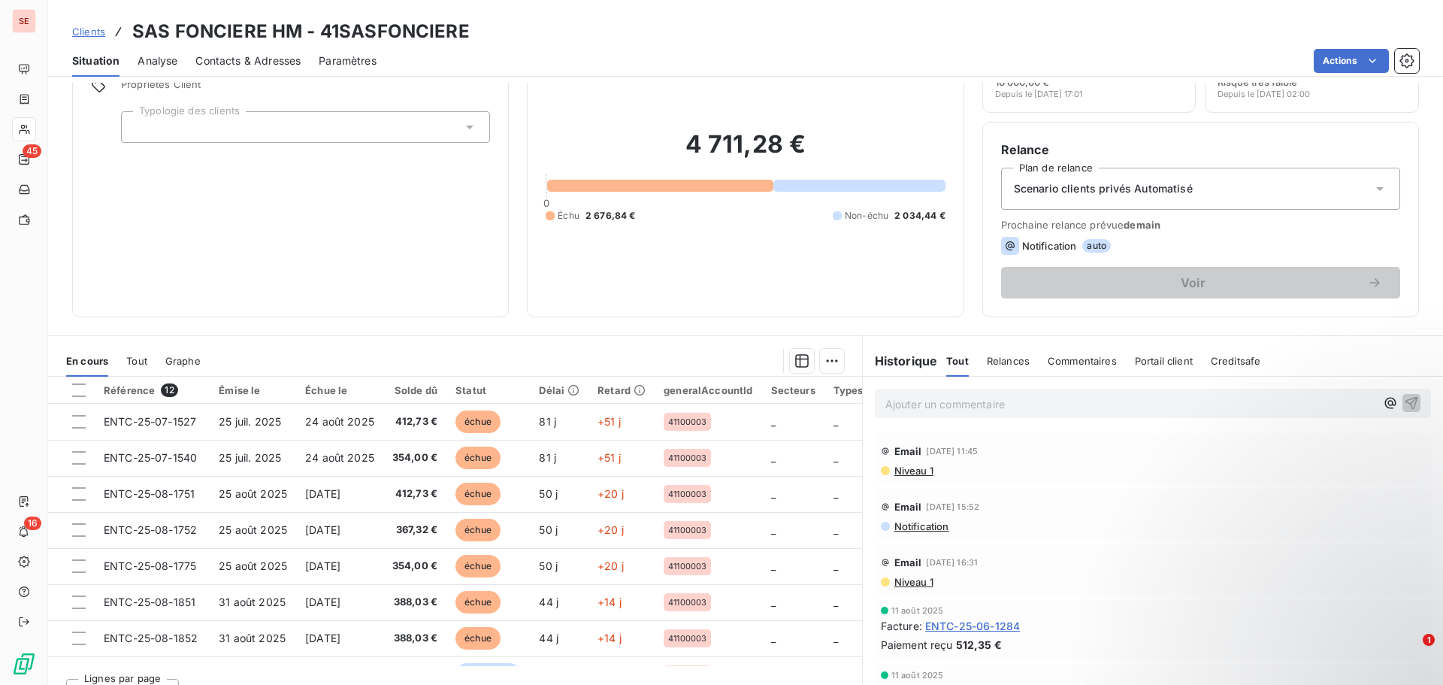
click at [248, 62] on span "Contacts & Adresses" at bounding box center [247, 60] width 105 height 15
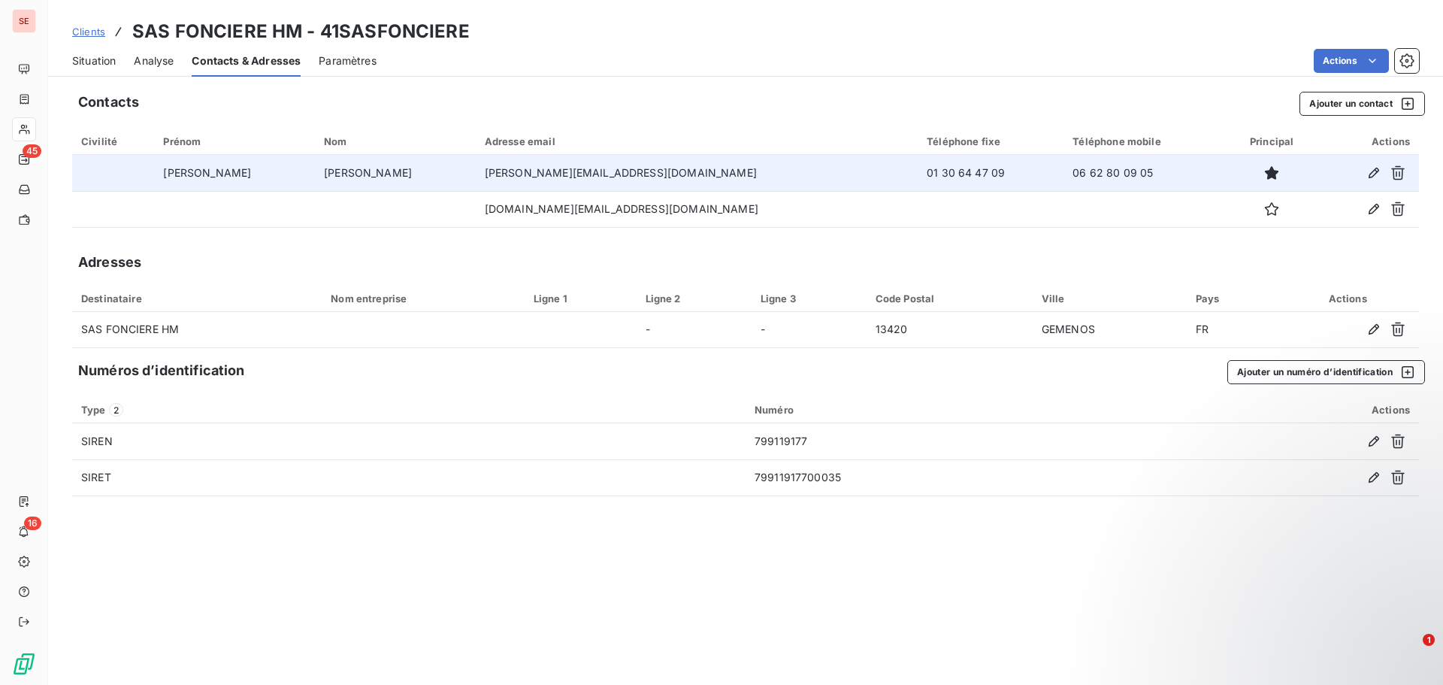
click at [564, 168] on td "[PERSON_NAME][EMAIL_ADDRESS][DOMAIN_NAME]" at bounding box center [697, 173] width 442 height 36
copy td "[PERSON_NAME][EMAIL_ADDRESS][DOMAIN_NAME]"
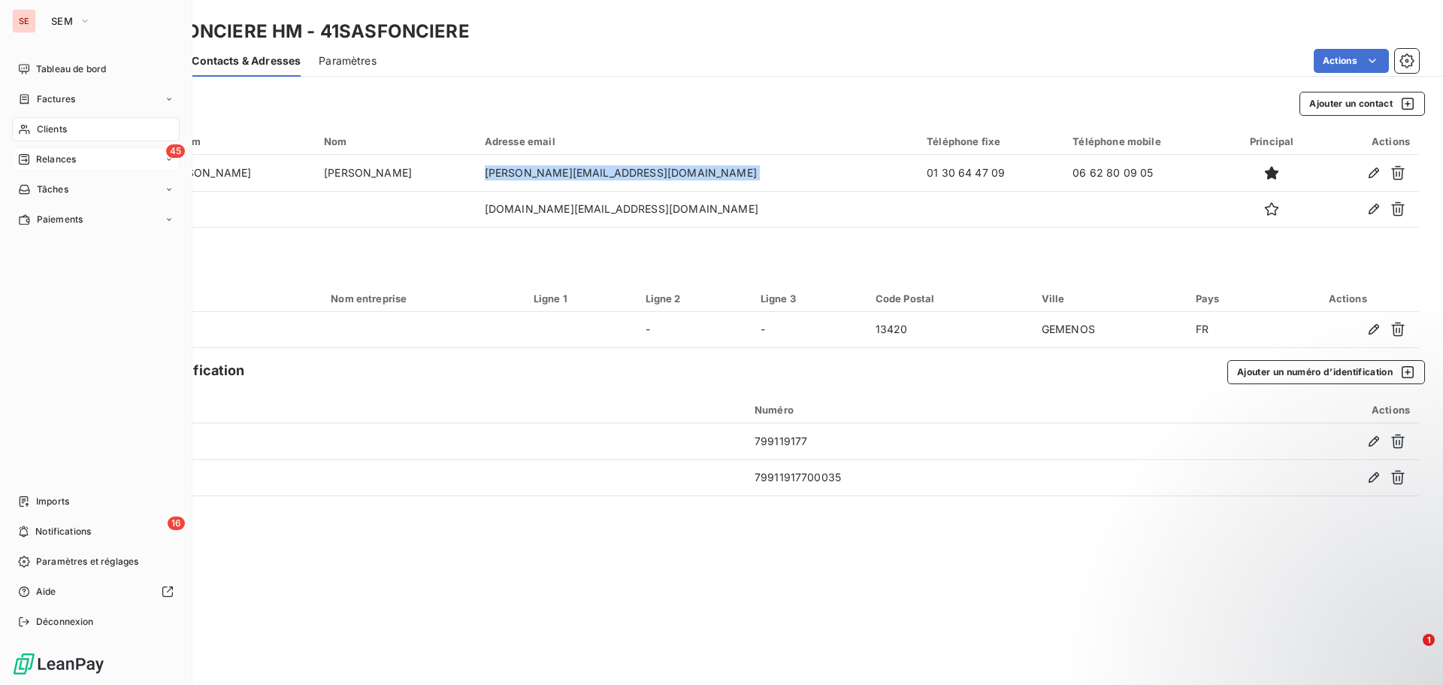
click at [58, 160] on span "Relances" at bounding box center [56, 160] width 40 height 14
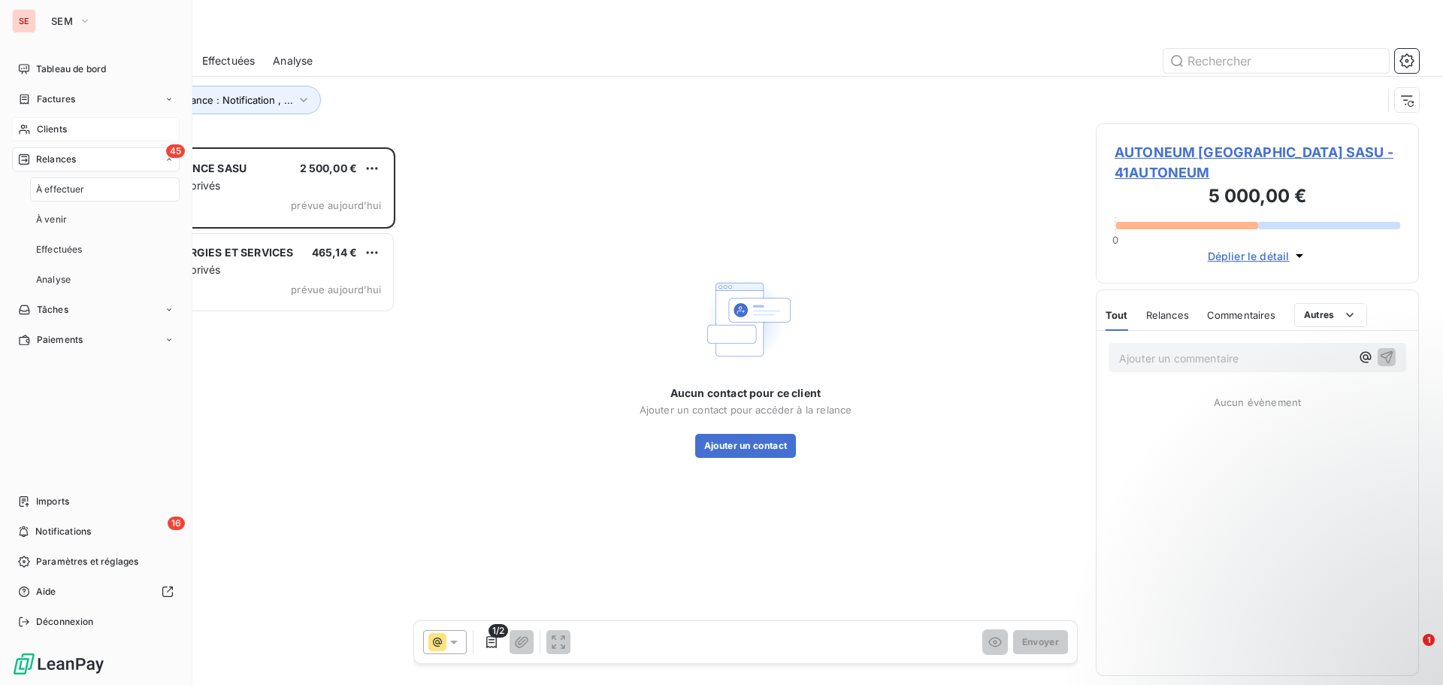
scroll to position [526, 312]
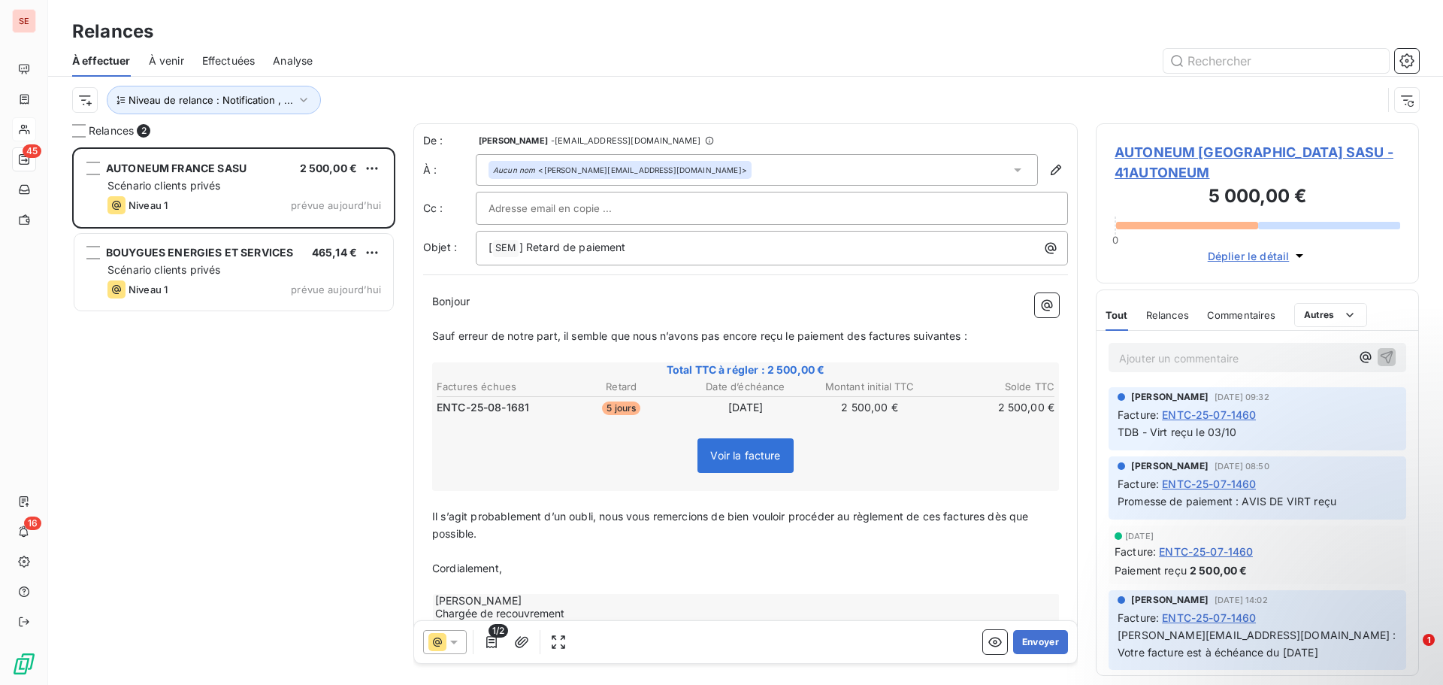
click at [1177, 145] on span "AUTONEUM [GEOGRAPHIC_DATA] SASU - 41AUTONEUM" at bounding box center [1257, 162] width 286 height 41
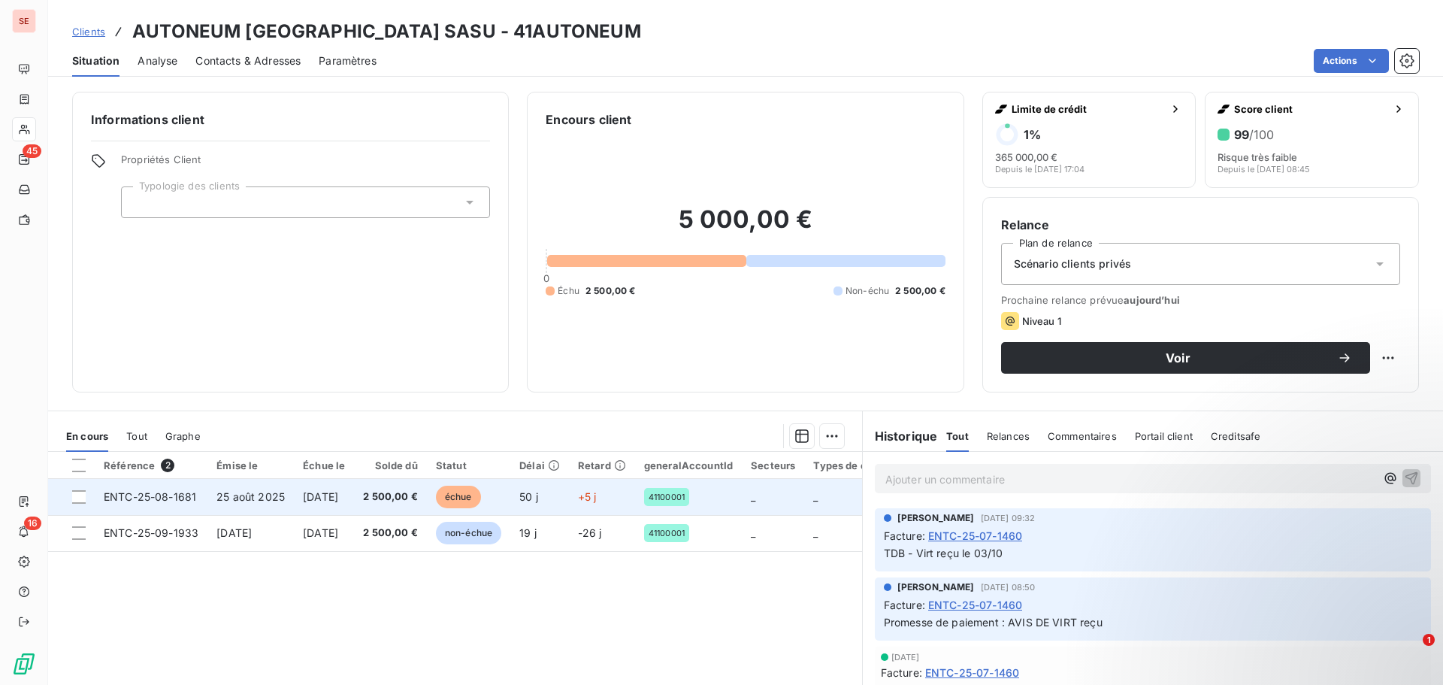
click at [299, 499] on td "[DATE]" at bounding box center [324, 497] width 60 height 36
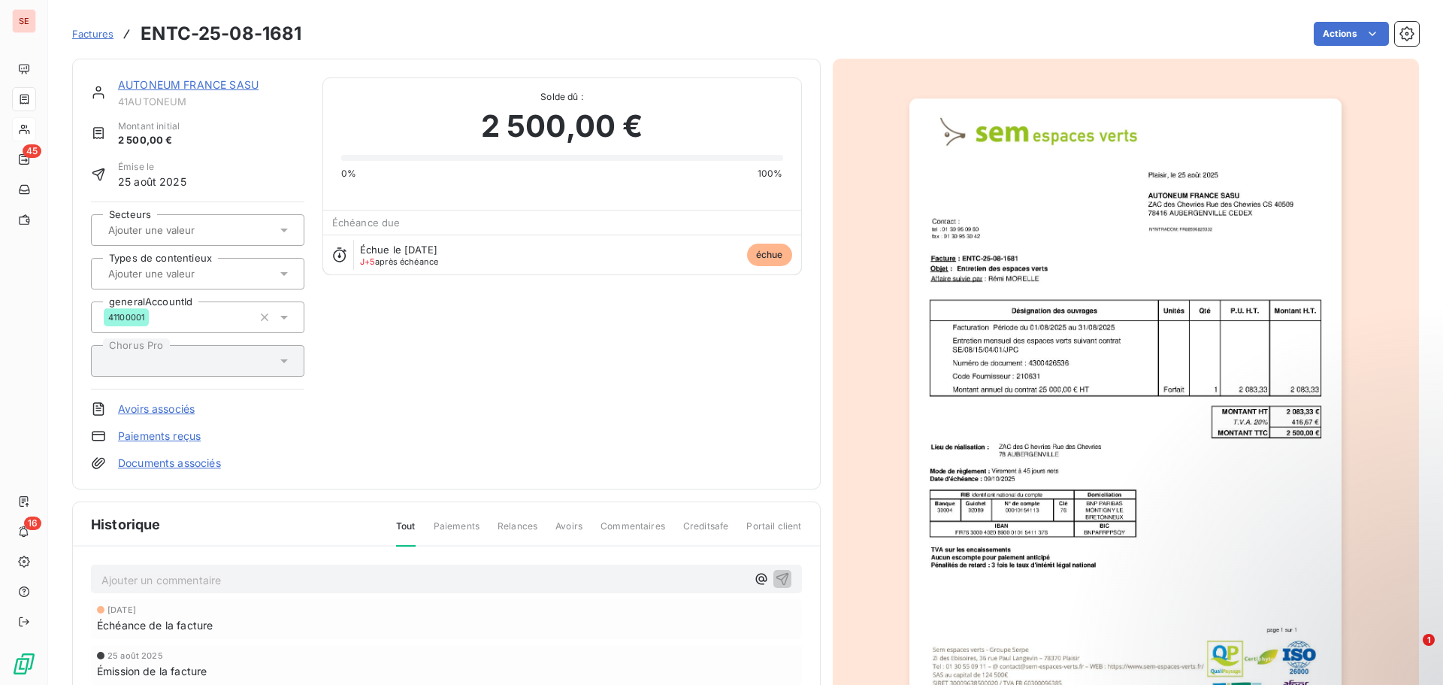
click at [1205, 240] on img "button" at bounding box center [1125, 404] width 432 height 612
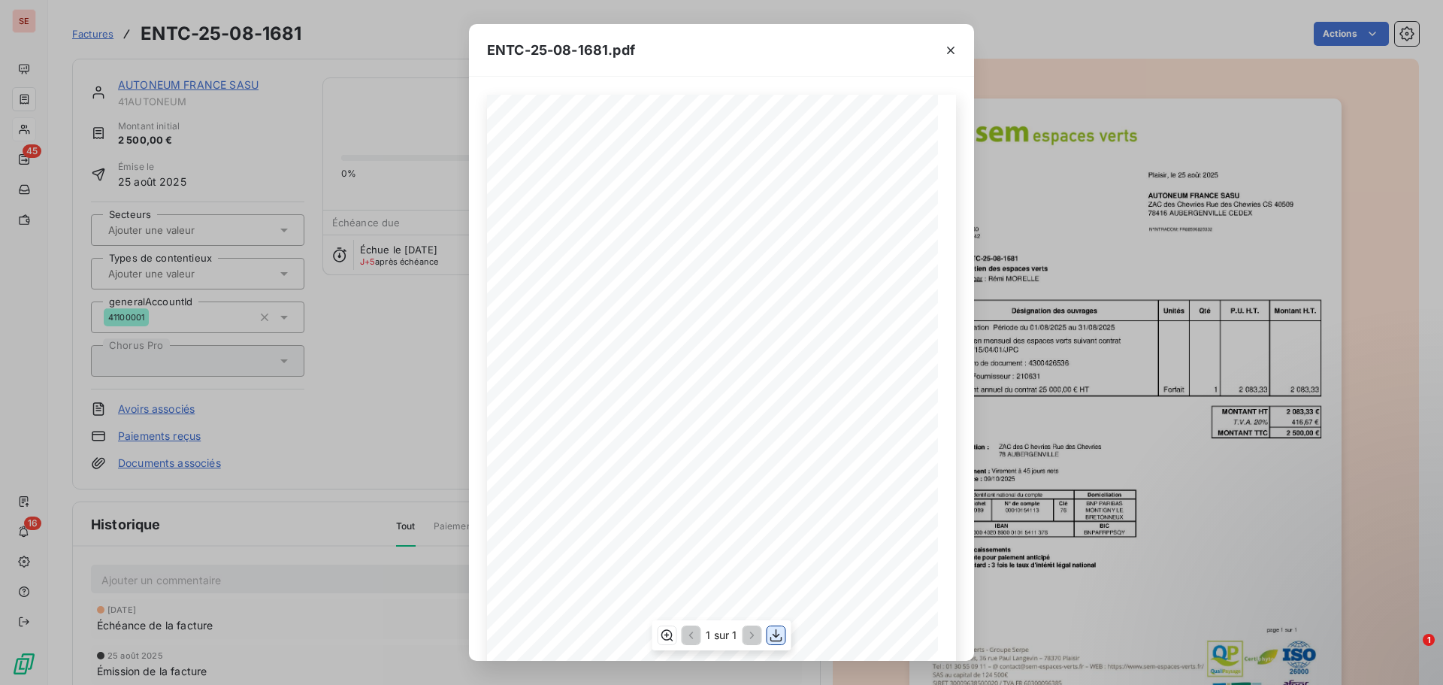
click at [773, 639] on icon "button" at bounding box center [776, 634] width 15 height 15
drag, startPoint x: 197, startPoint y: 7, endPoint x: 1158, endPoint y: 118, distance: 967.5
click at [1158, 118] on div "ENTC-25-08-1681.pdf Plaisir, le [DATE] AUTONEUM FRANCE SASU ZAC des Chevries [G…" at bounding box center [721, 342] width 1443 height 685
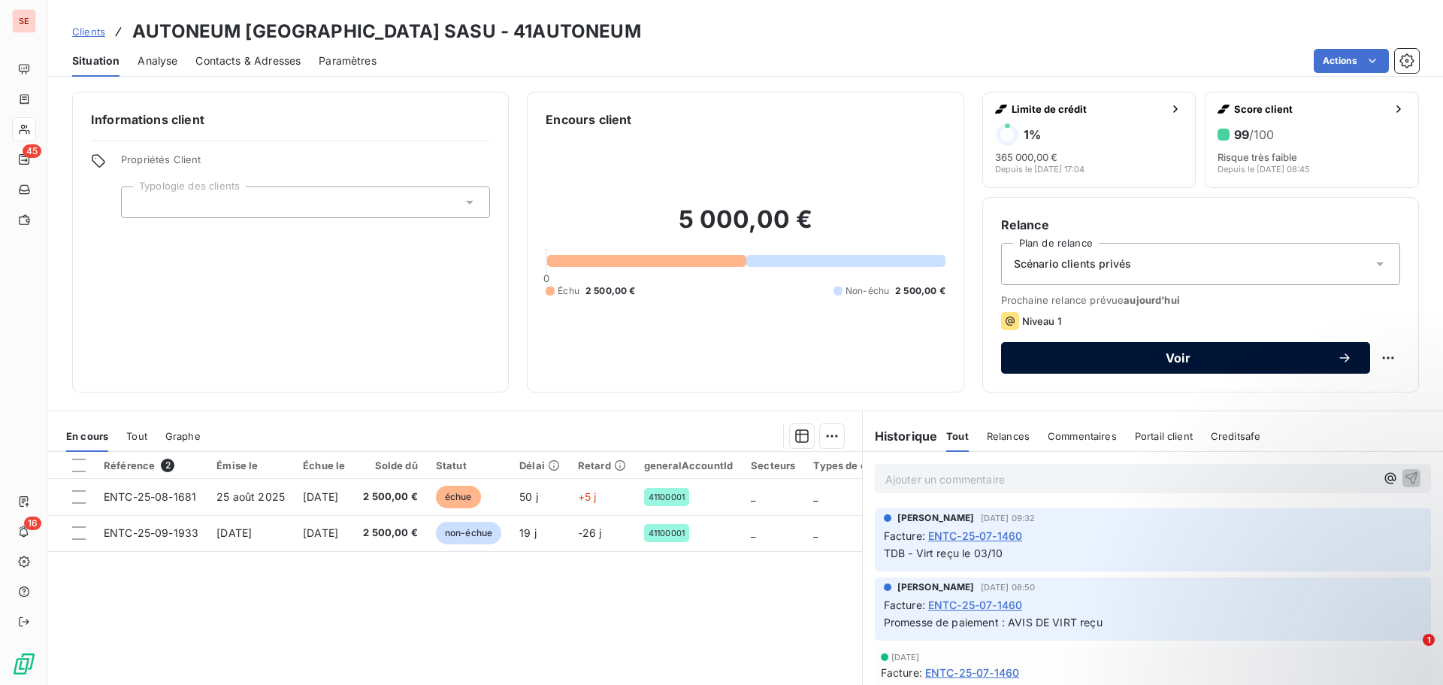
click at [1165, 353] on span "Voir" at bounding box center [1178, 358] width 318 height 12
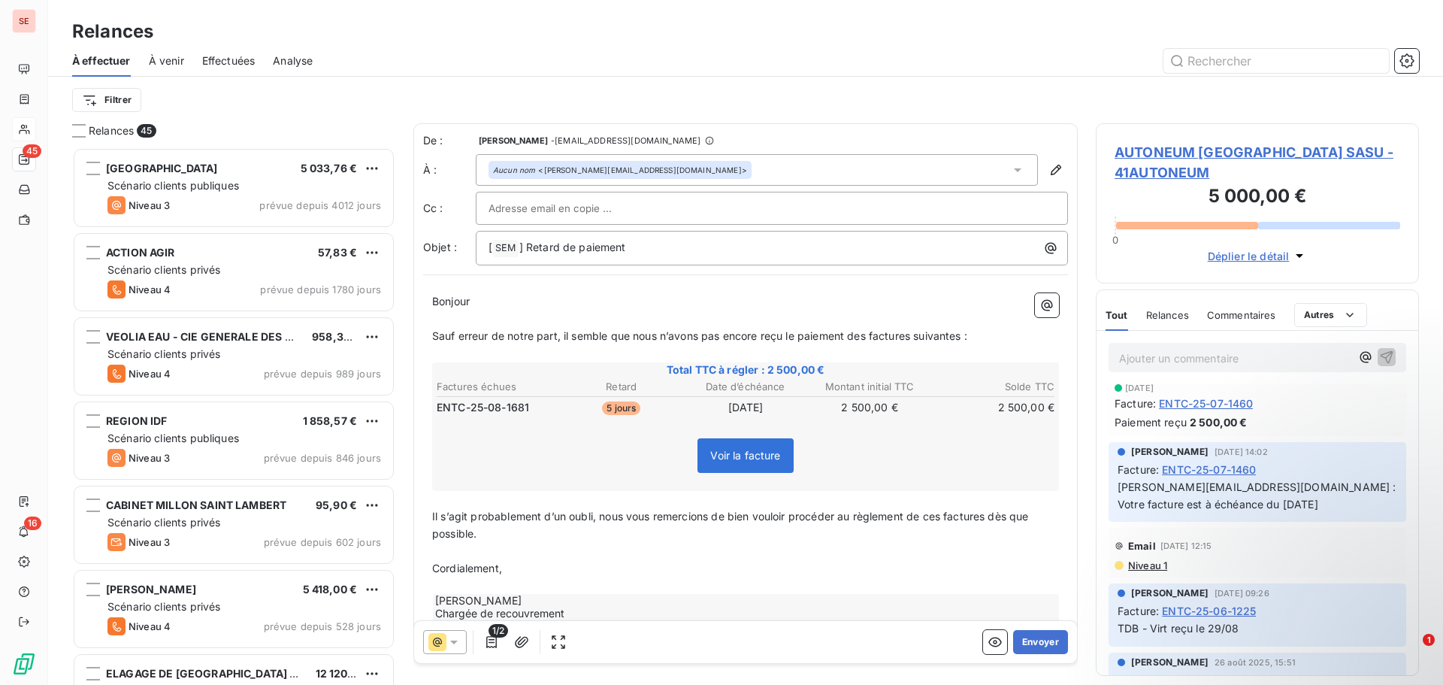
scroll to position [150, 0]
click at [706, 253] on p "[ SEM ﻿ ] Retard de paiement" at bounding box center [775, 248] width 574 height 18
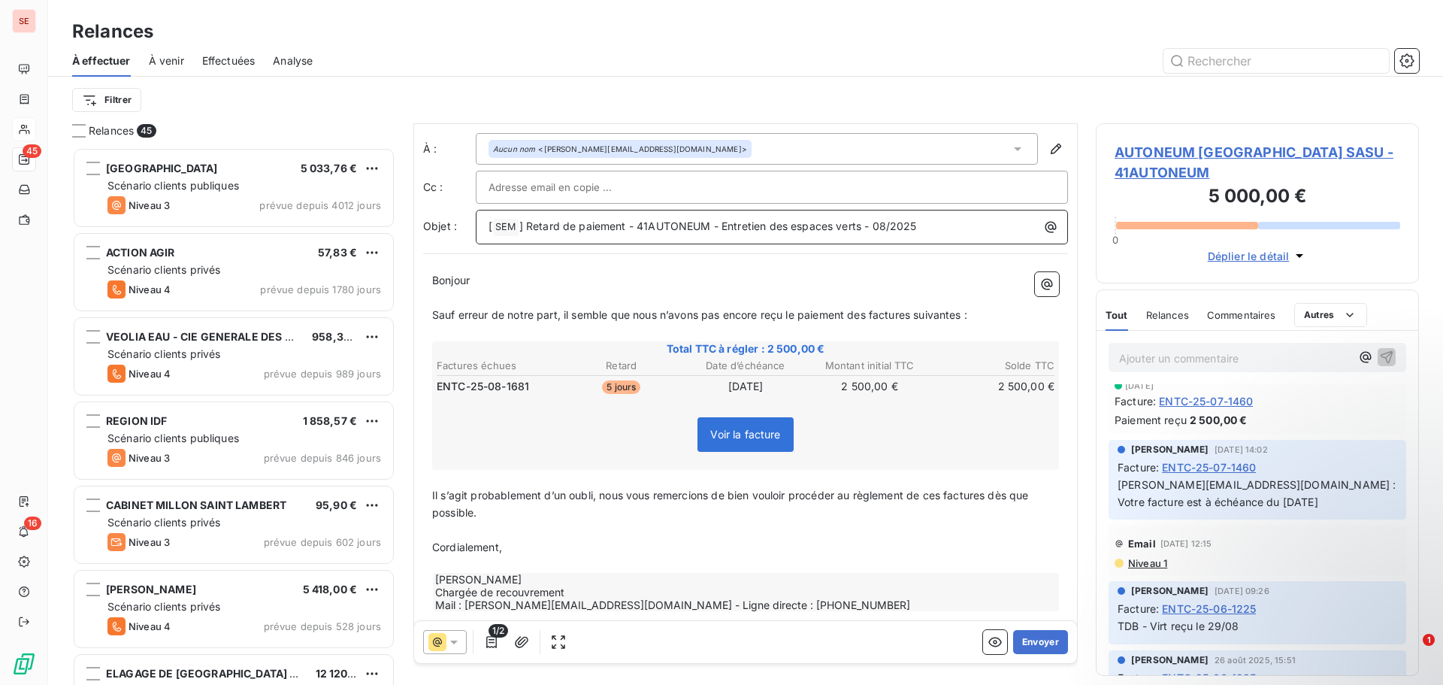
scroll to position [42, 0]
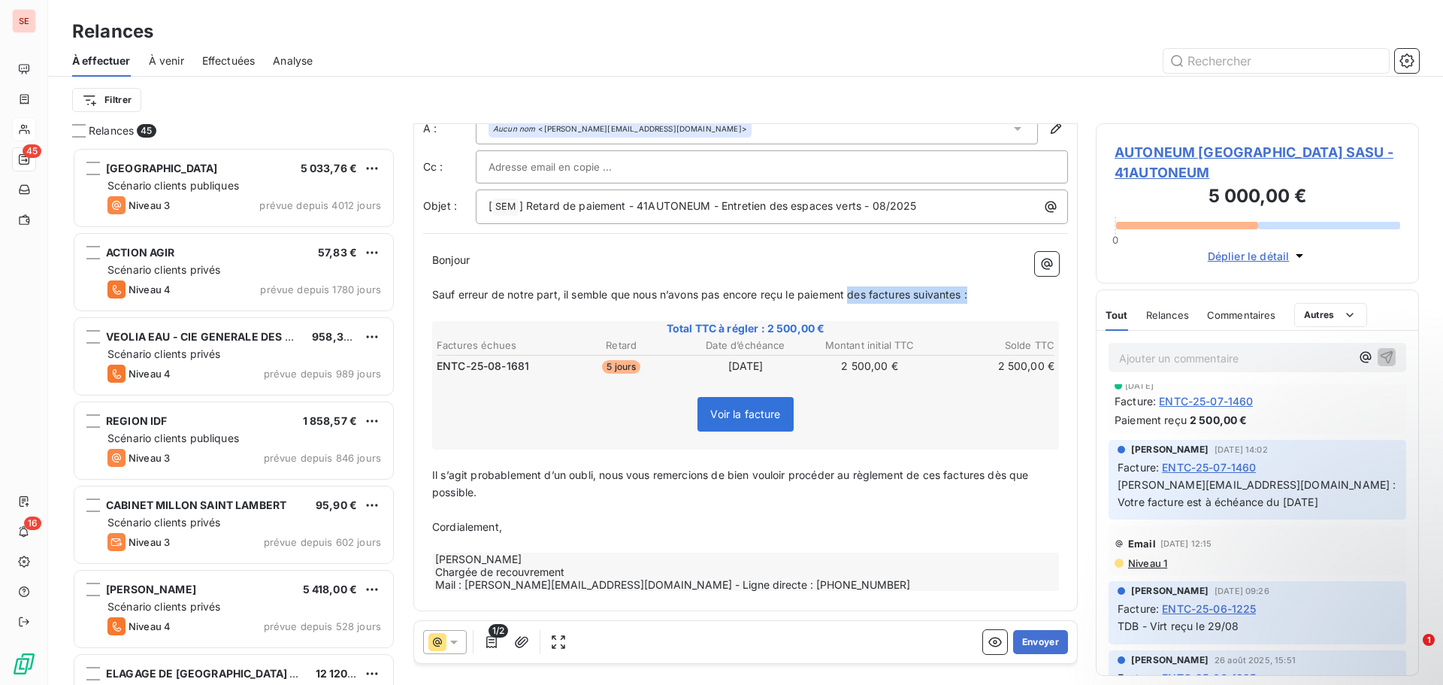
drag, startPoint x: 854, startPoint y: 295, endPoint x: 1045, endPoint y: 294, distance: 190.9
click at [1045, 294] on p "Sauf erreur de notre part, il semble que nous n’avons pas encore reçu le paieme…" at bounding box center [745, 294] width 627 height 17
click at [945, 495] on span "Il s’agit probablement d’un oubli, nous vous remercions de bien vouloir procéde…" at bounding box center [732, 483] width 600 height 30
click at [999, 492] on span "Il s’agit probablement d’un oubli, nous vous remercions de bien vouloir procéde…" at bounding box center [736, 483] width 608 height 30
drag, startPoint x: 506, startPoint y: 547, endPoint x: 440, endPoint y: 546, distance: 66.1
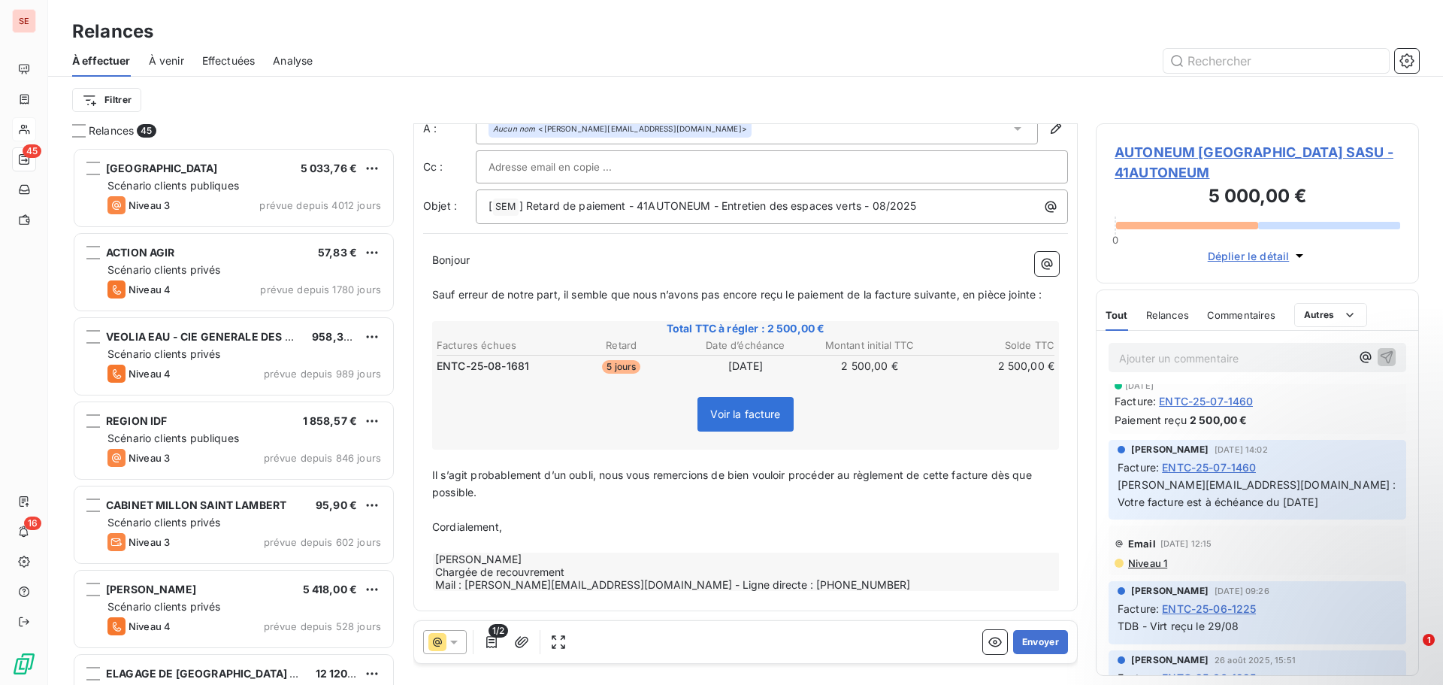
click at [488, 536] on p "Cordialement," at bounding box center [745, 526] width 627 height 17
click at [428, 546] on div "Bonjour ﻿ ﻿ ﻿ ﻿ Sauf erreur de notre part, il semble que nous n’avons pas encor…" at bounding box center [745, 422] width 645 height 358
click at [504, 518] on p "﻿" at bounding box center [745, 509] width 627 height 17
click at [498, 501] on p "Il s’agit probablement d’un oubli, nous vous remercions de bien vouloir procéde…" at bounding box center [745, 484] width 627 height 35
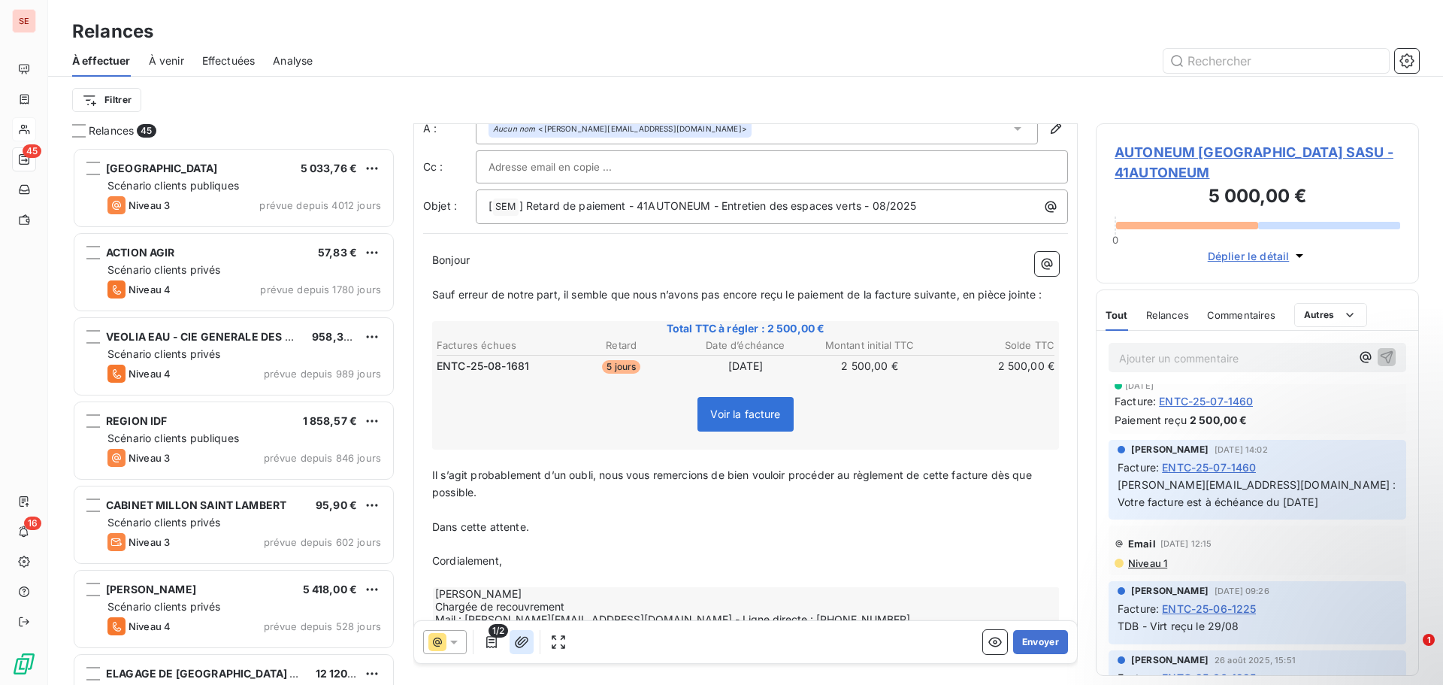
click at [524, 640] on icon "button" at bounding box center [522, 641] width 14 height 11
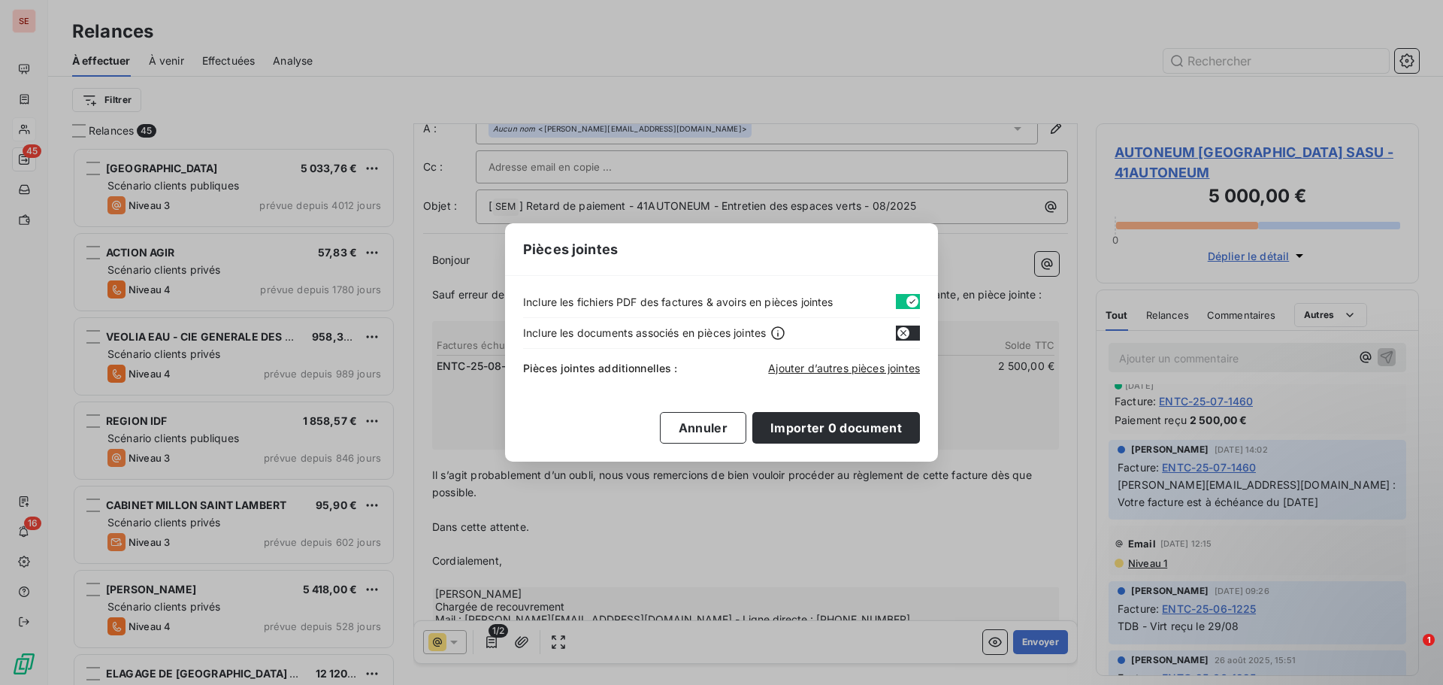
click at [901, 296] on button "button" at bounding box center [908, 301] width 24 height 15
click at [841, 368] on span "Ajouter d’autres pièces jointes" at bounding box center [844, 367] width 152 height 13
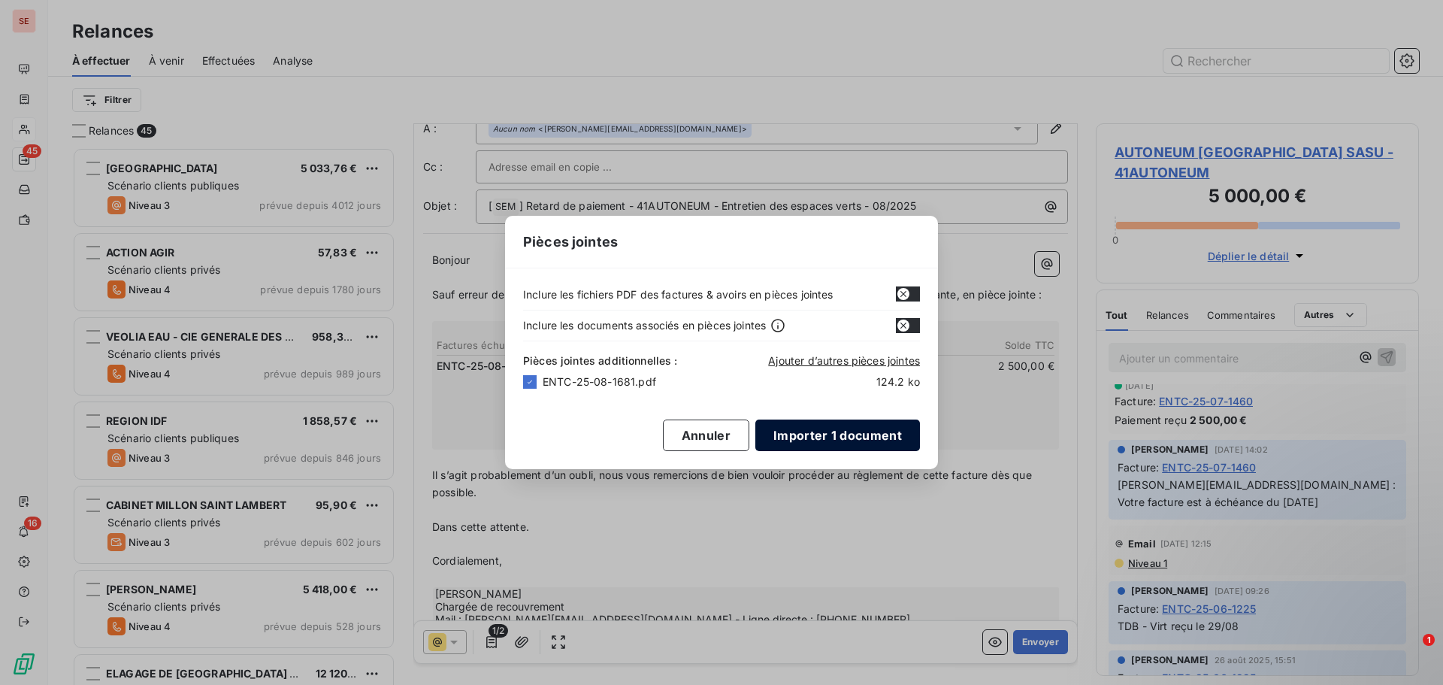
click at [833, 443] on button "Importer 1 document" at bounding box center [837, 435] width 165 height 32
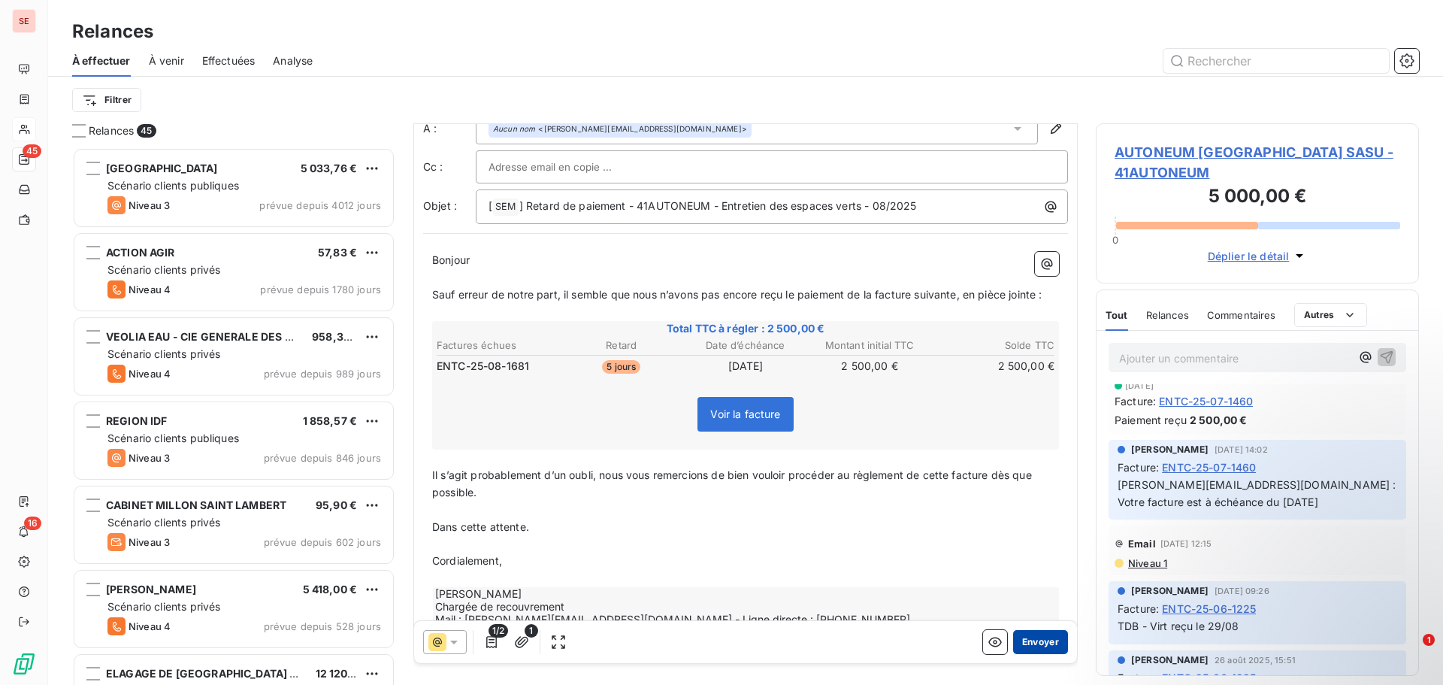
click at [1014, 645] on button "Envoyer" at bounding box center [1040, 642] width 55 height 24
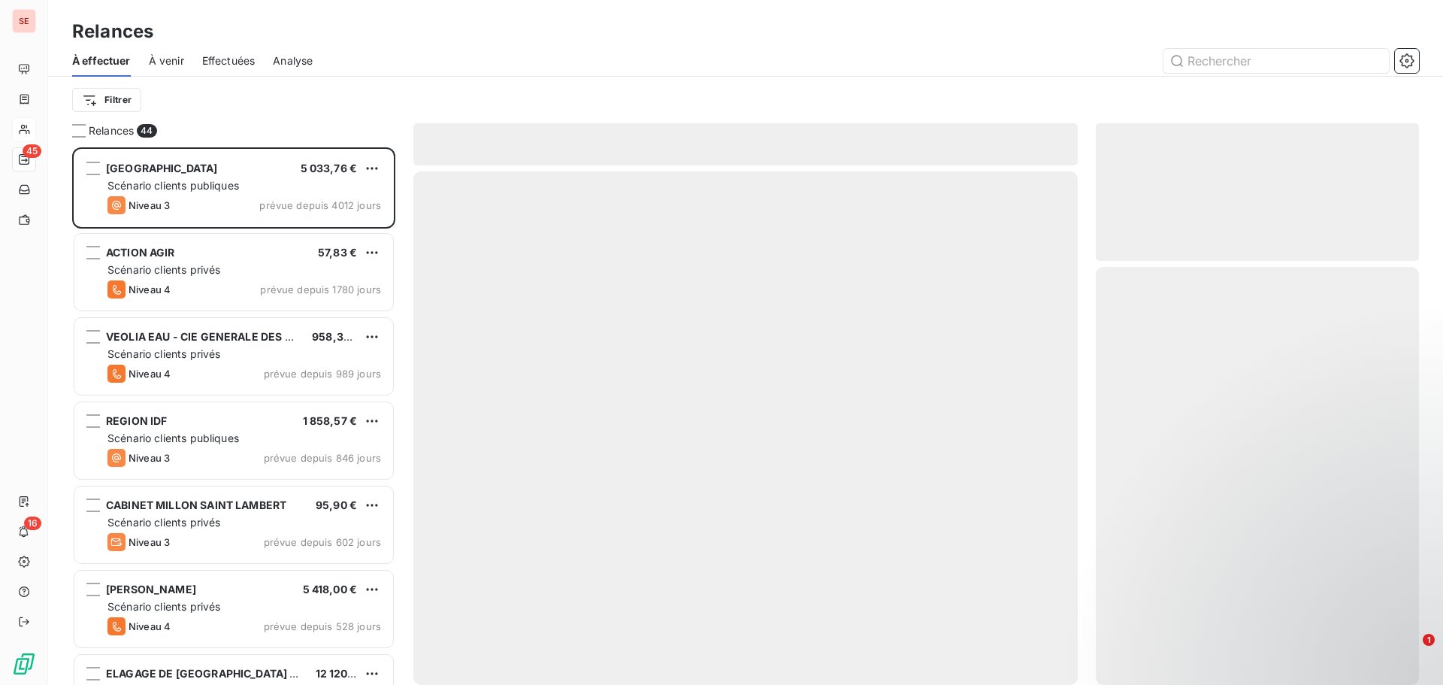
click at [219, 66] on span "Effectuées" at bounding box center [228, 60] width 53 height 15
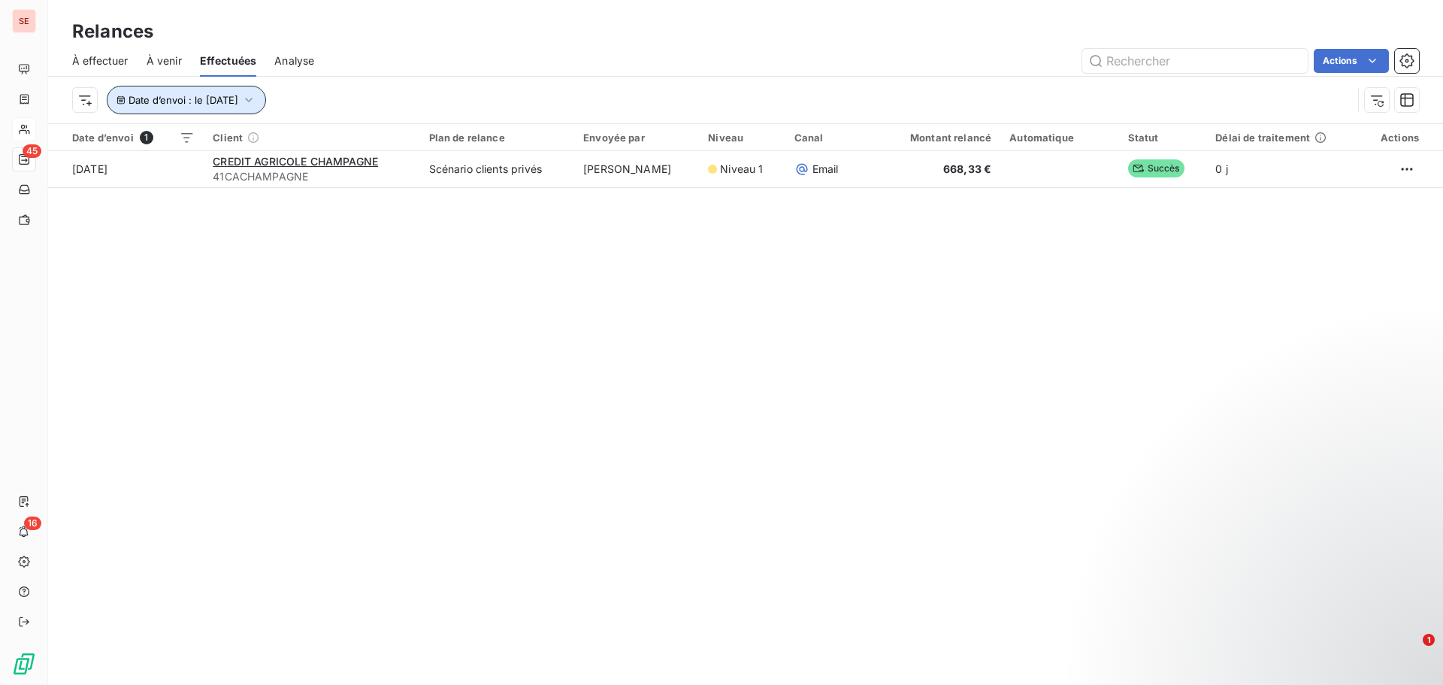
click at [217, 98] on span "Date d’envoi : le [DATE]" at bounding box center [183, 100] width 110 height 12
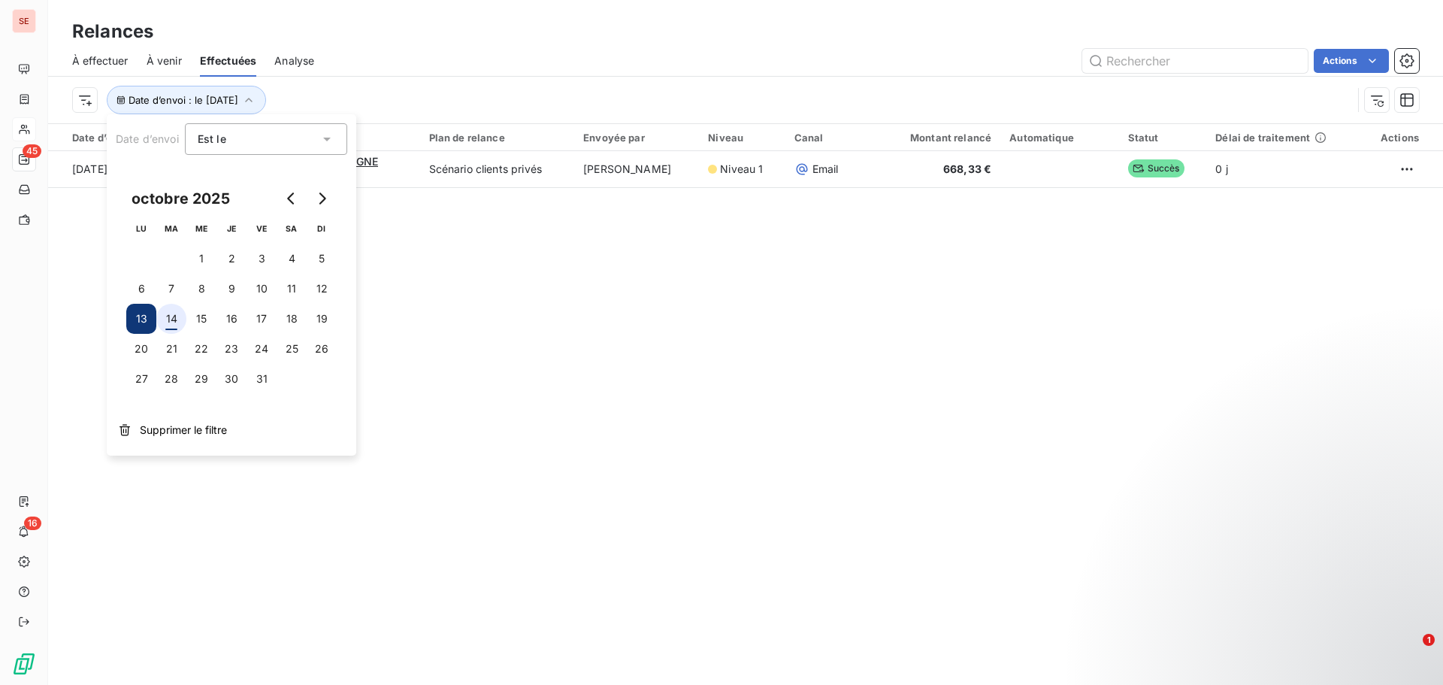
click at [173, 322] on button "14" at bounding box center [171, 319] width 30 height 30
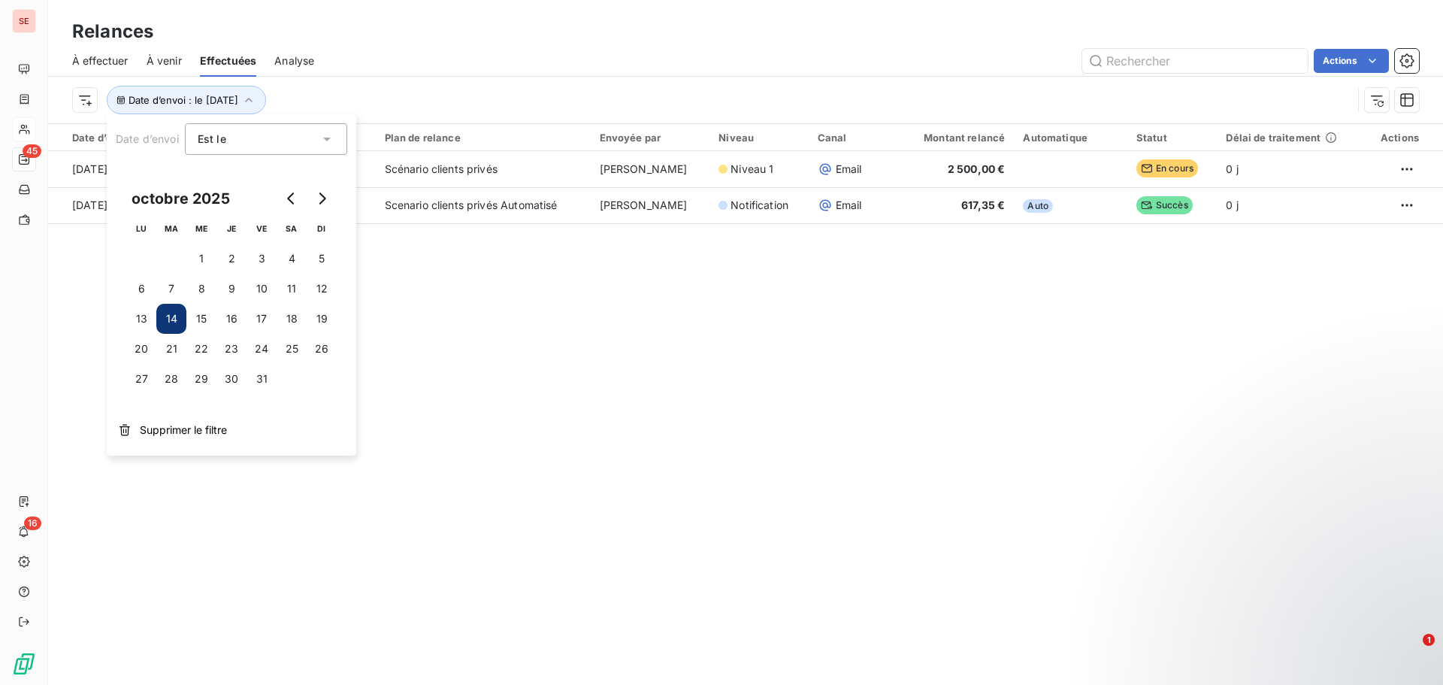
click at [548, 411] on div "Relances À effectuer À venir Effectuées Analyse Actions Date d’envoi : le [DATE…" at bounding box center [745, 342] width 1395 height 685
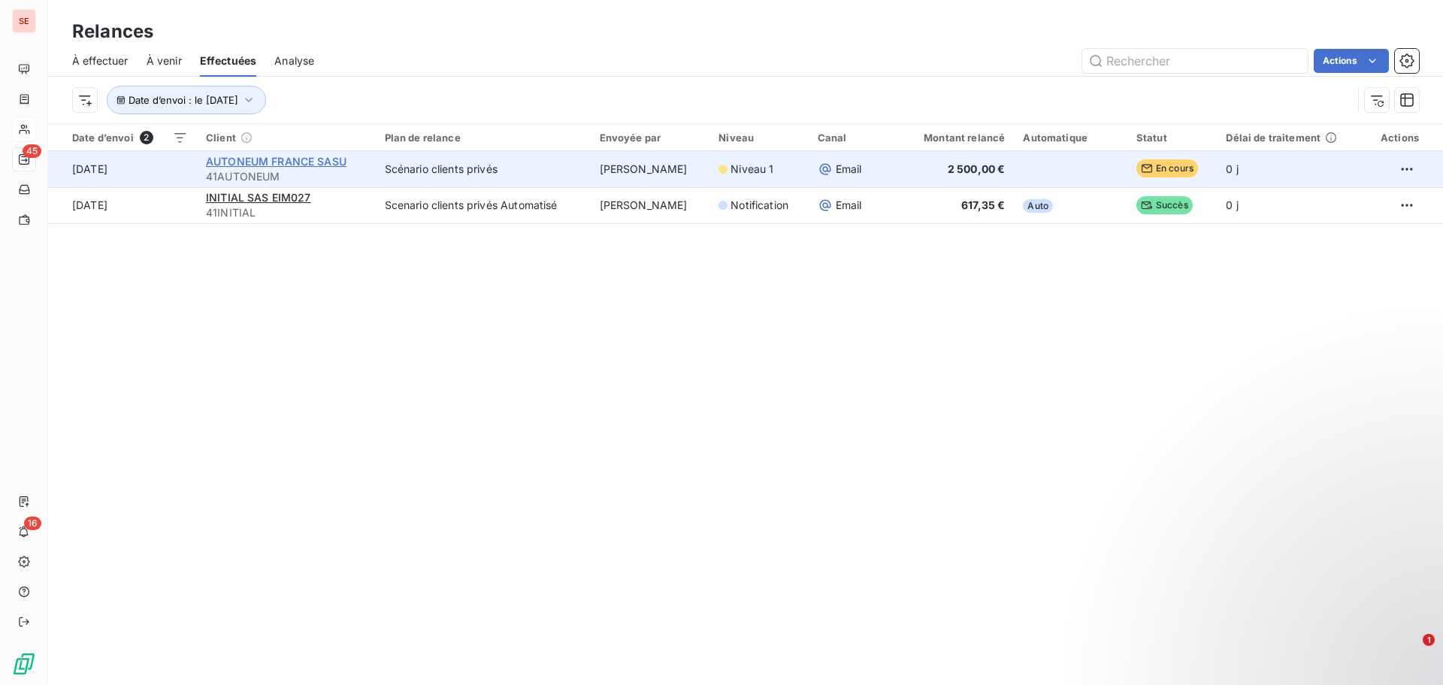
click at [279, 156] on span "AUTONEUM FRANCE SASU" at bounding box center [276, 161] width 141 height 13
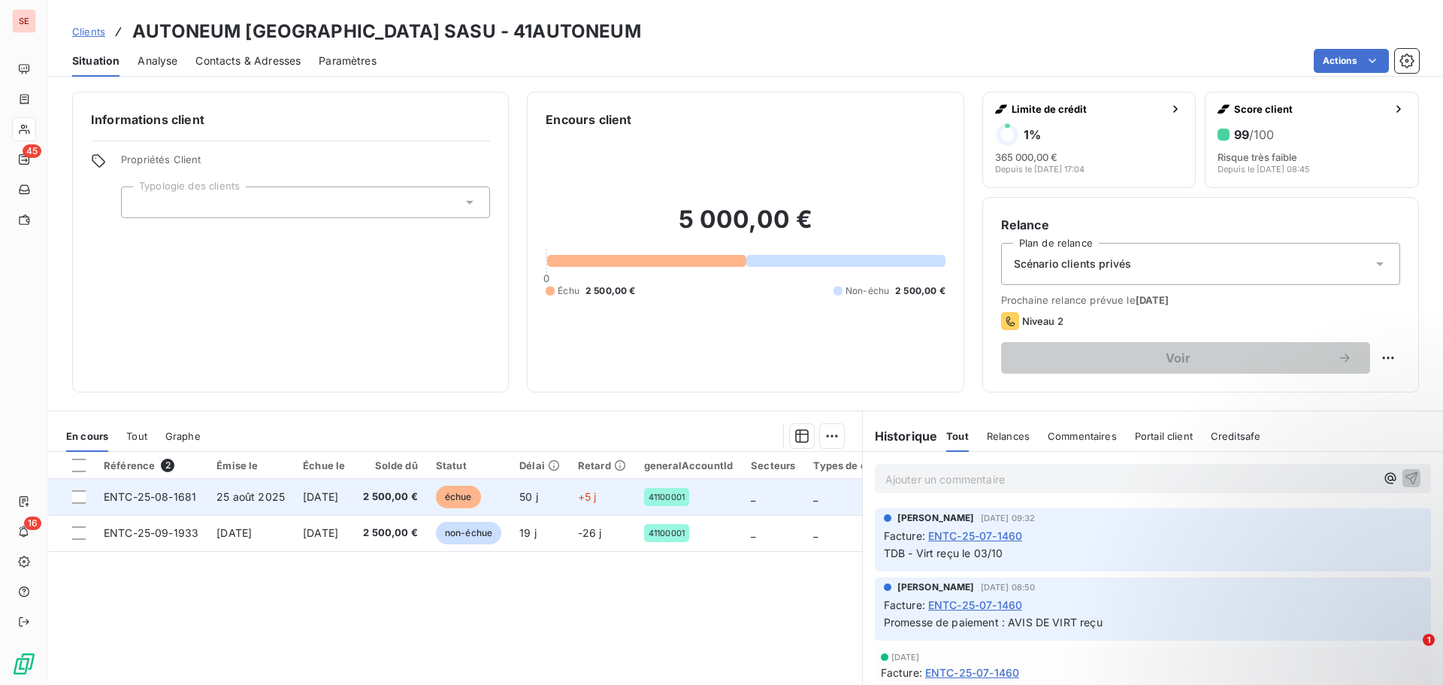
click at [309, 496] on span "[DATE]" at bounding box center [320, 496] width 35 height 13
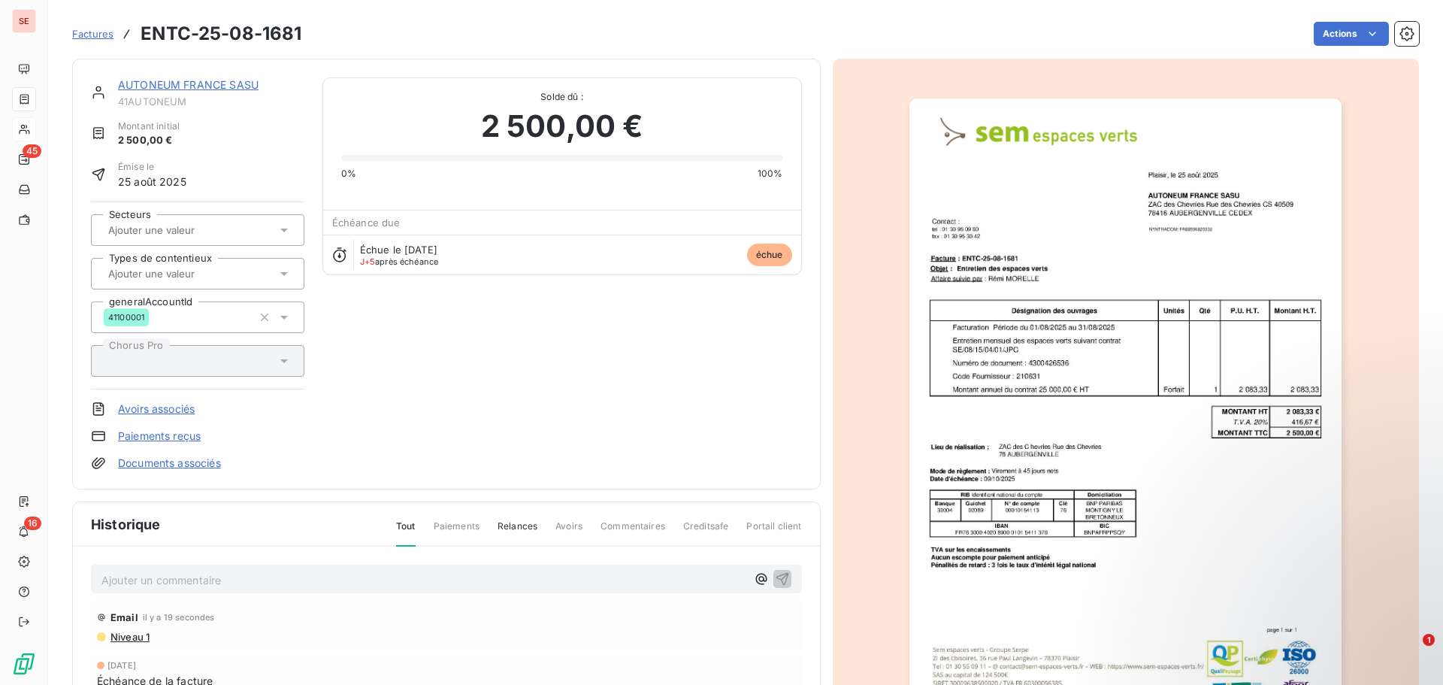
click at [135, 639] on span "Niveau 1" at bounding box center [129, 636] width 41 height 12
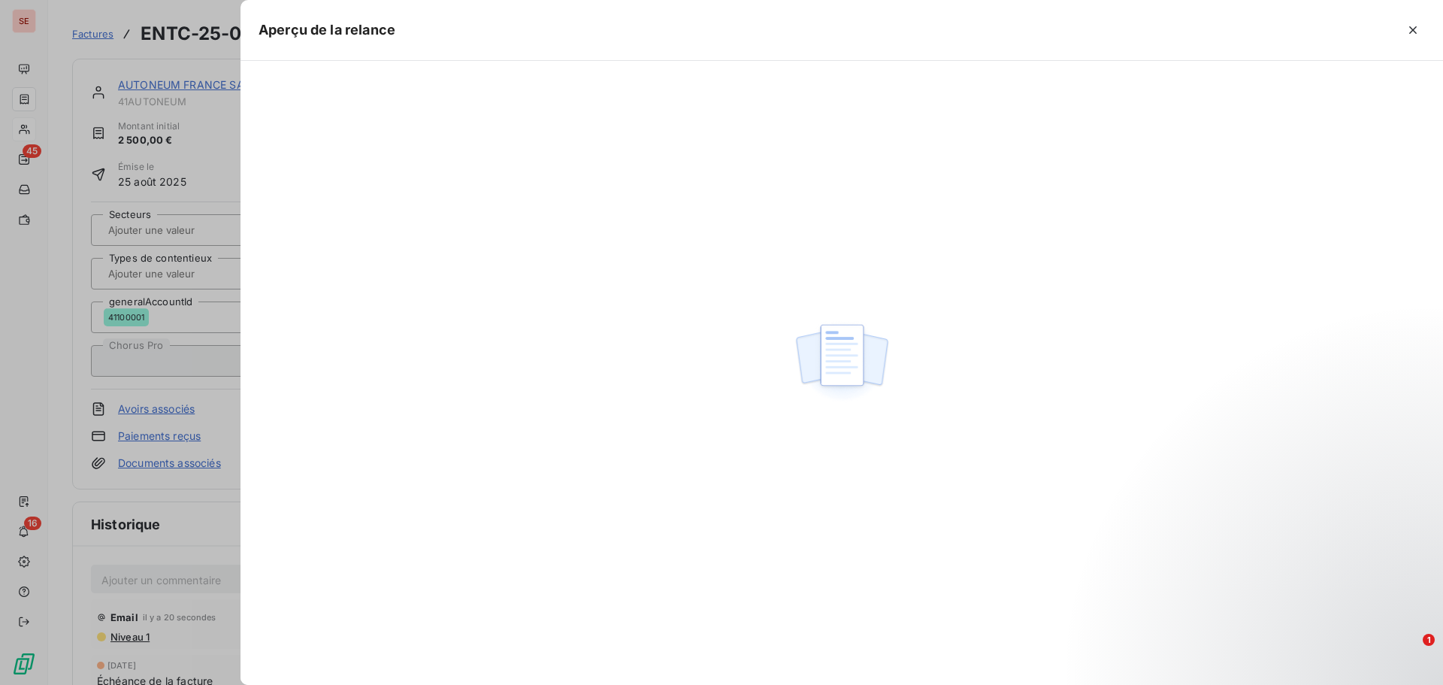
click at [176, 467] on div at bounding box center [721, 342] width 1443 height 685
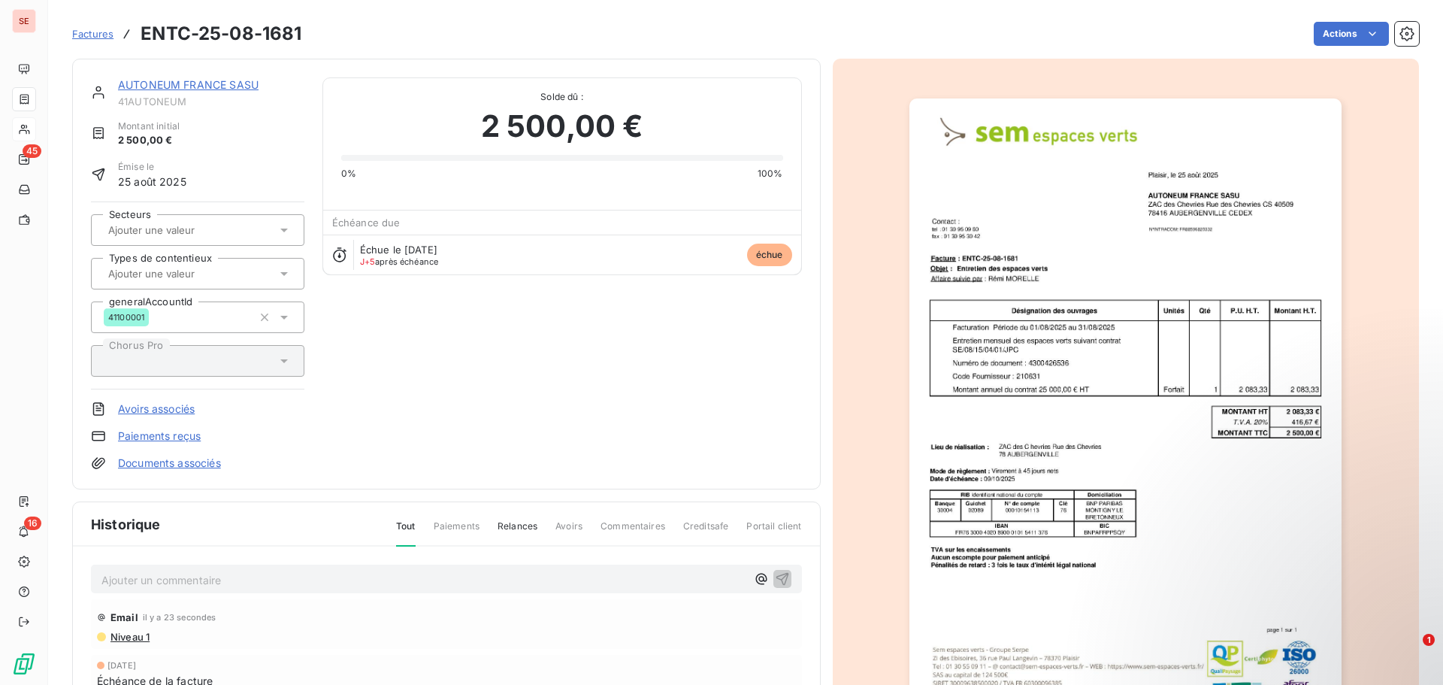
click at [138, 636] on span "Niveau 1" at bounding box center [129, 636] width 41 height 12
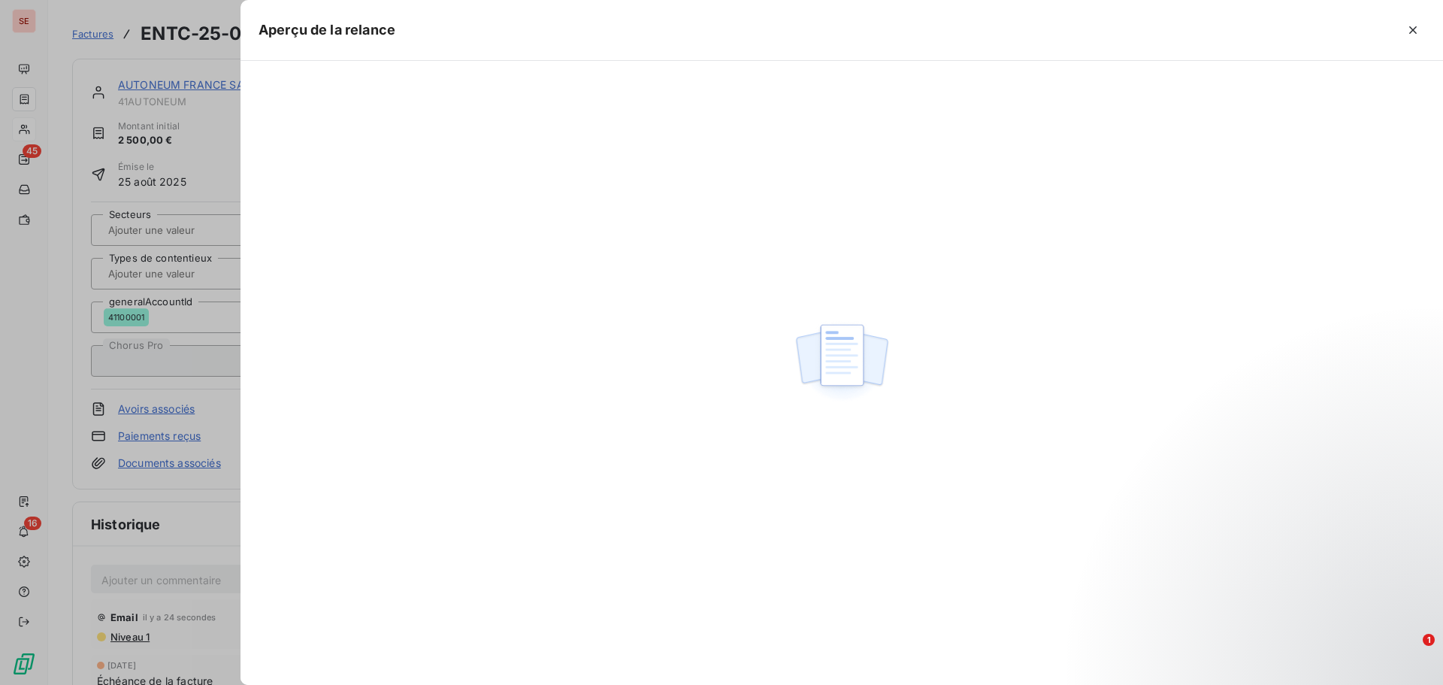
click at [184, 495] on div at bounding box center [721, 342] width 1443 height 685
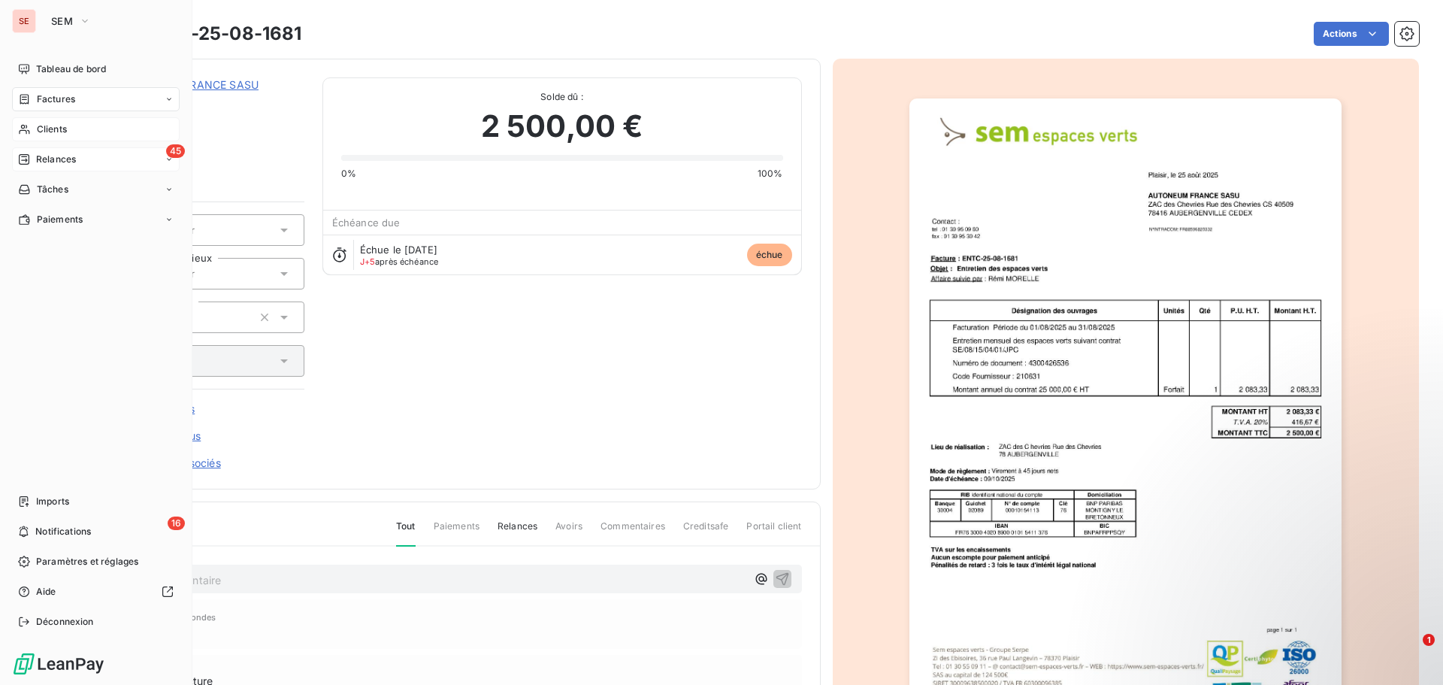
click at [49, 170] on div "45 Relances" at bounding box center [96, 159] width 168 height 24
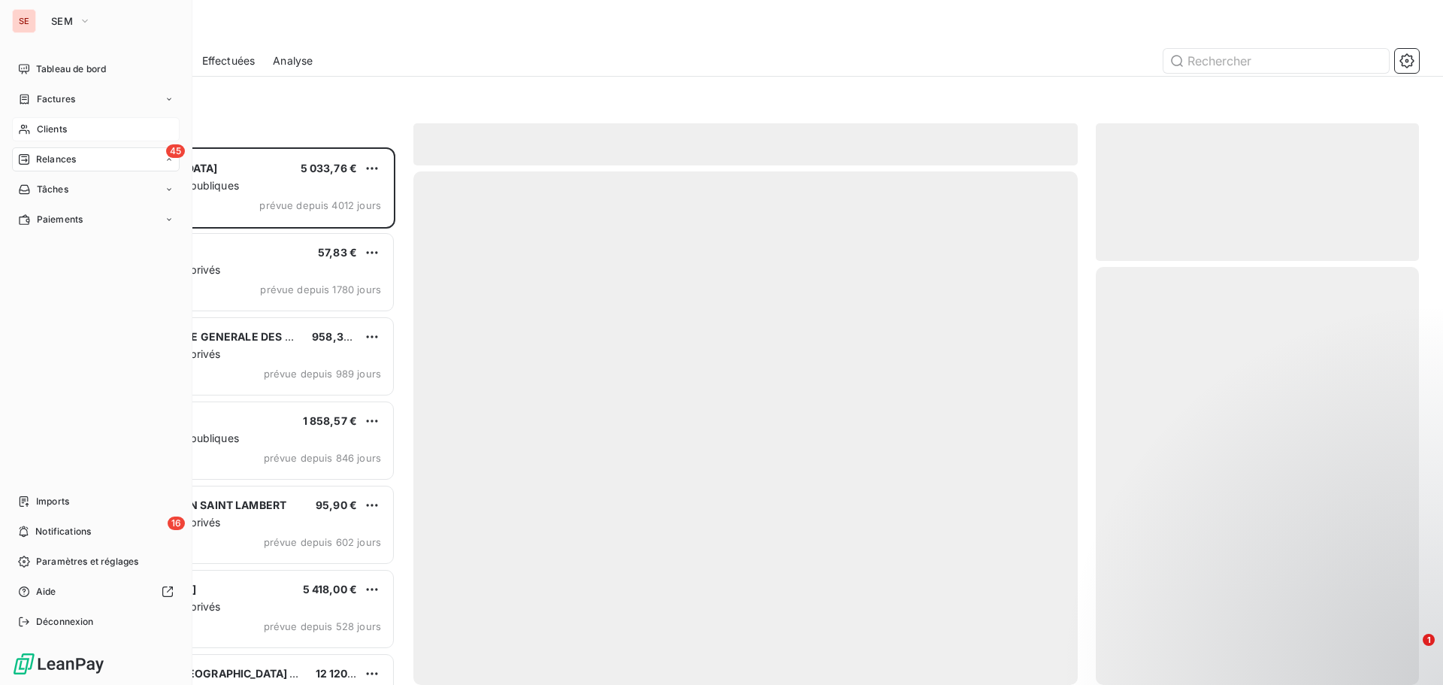
scroll to position [526, 312]
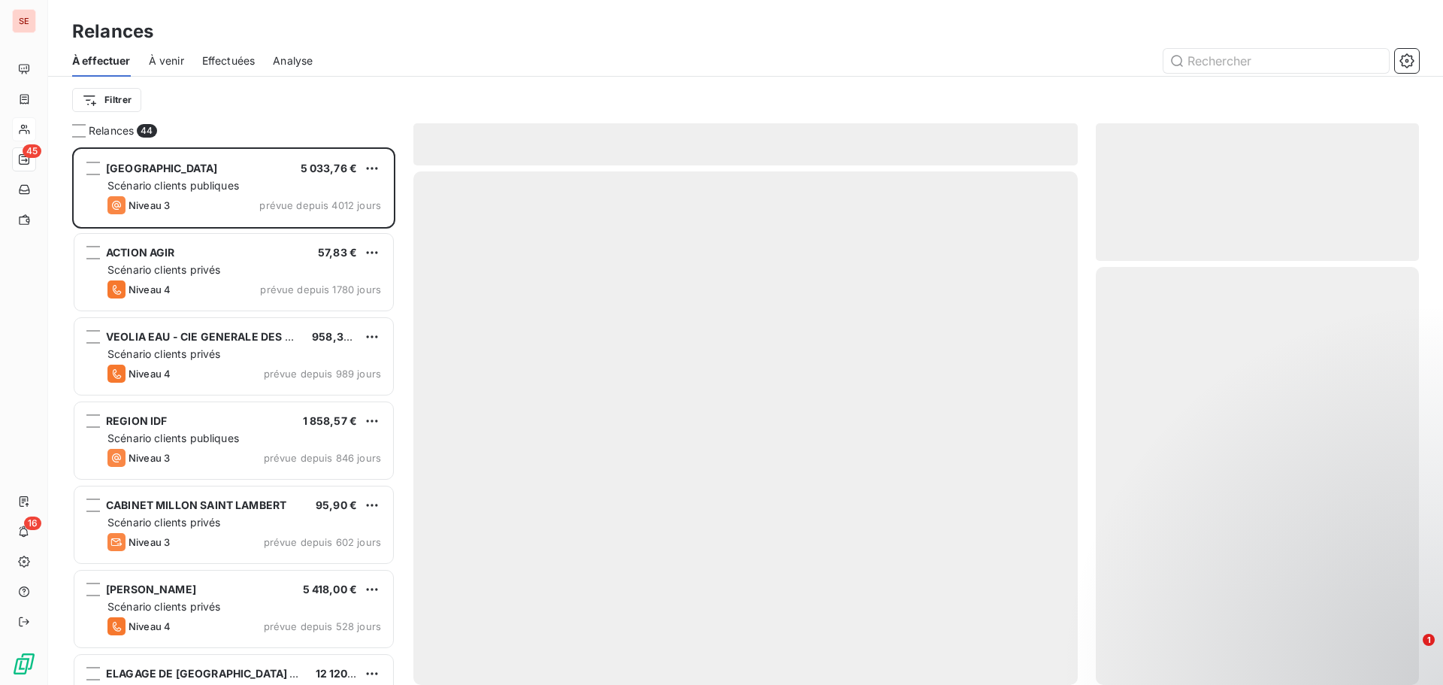
click at [231, 58] on span "Effectuées" at bounding box center [228, 60] width 53 height 15
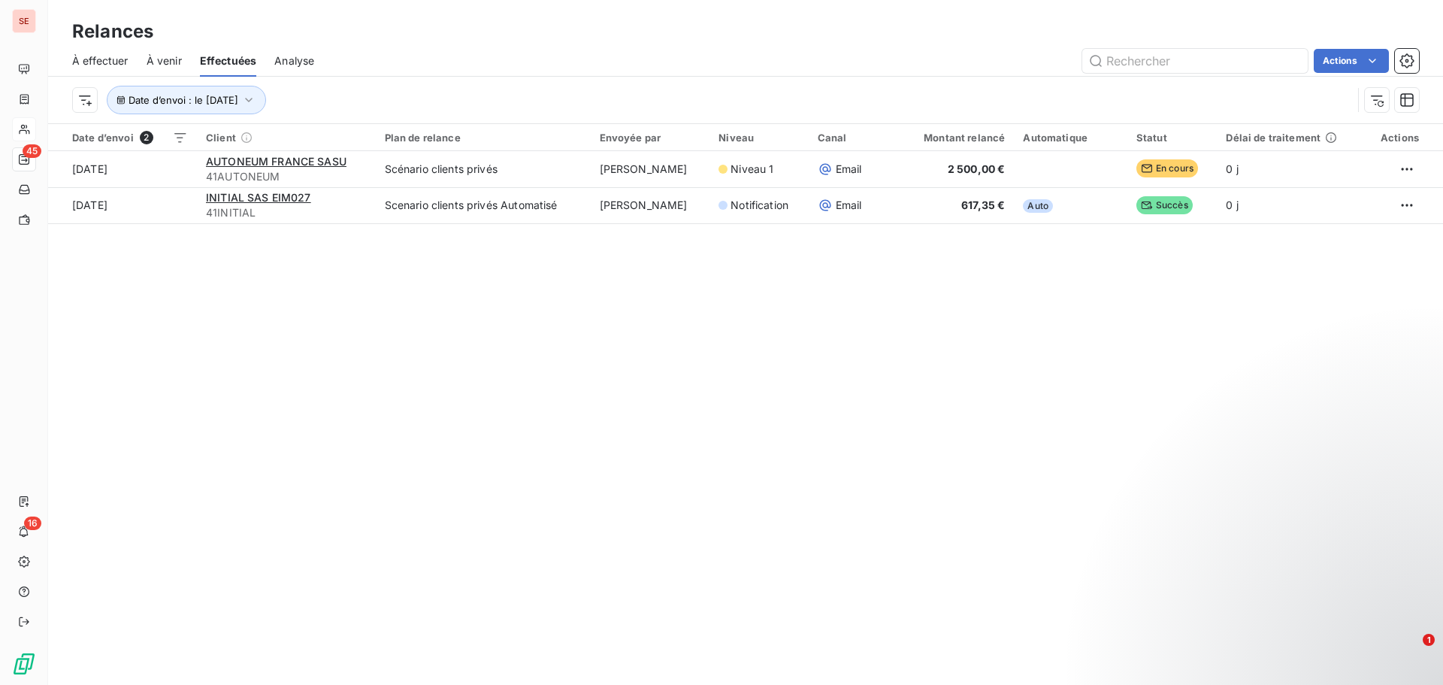
click at [331, 313] on div "Relances À effectuer À venir Effectuées Analyse Actions Date d’envoi : le [DATE…" at bounding box center [745, 342] width 1395 height 685
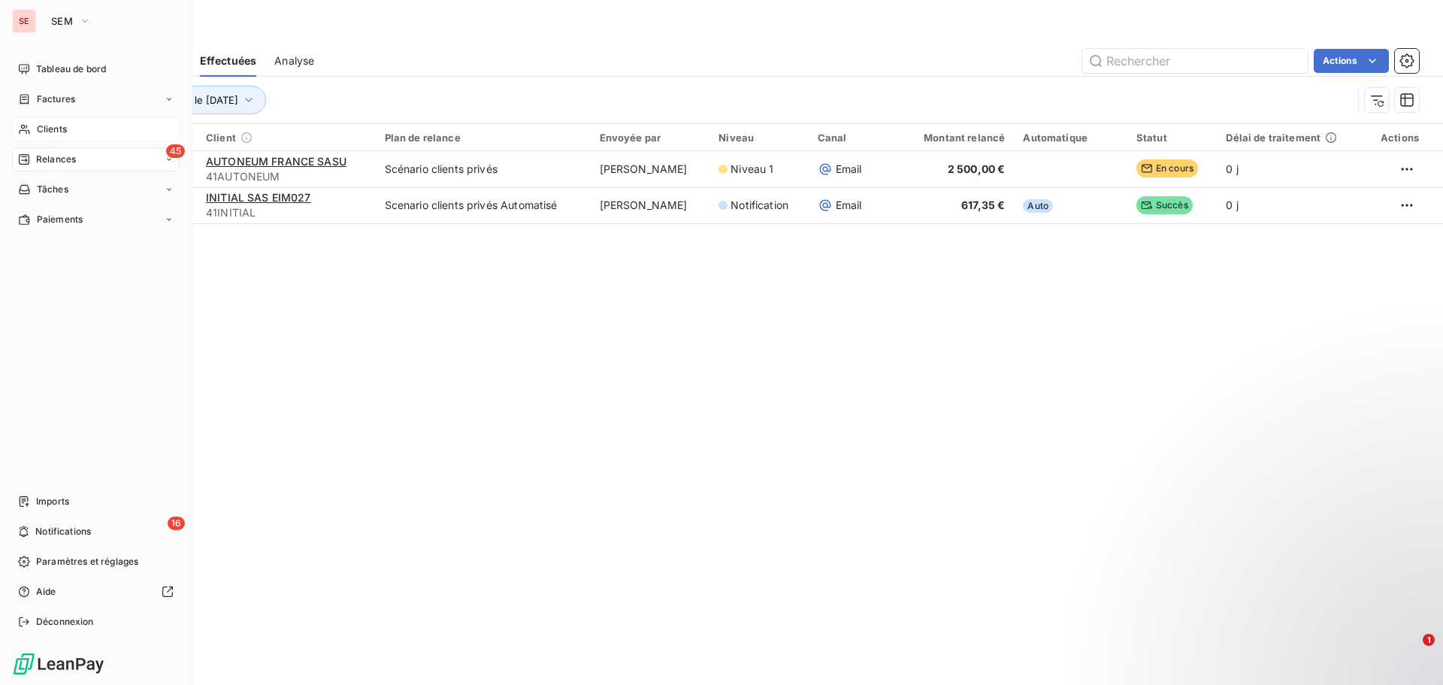
click at [53, 164] on span "Relances" at bounding box center [56, 160] width 40 height 14
click at [93, 158] on div "45 Relances" at bounding box center [96, 159] width 168 height 24
click at [128, 186] on div "À effectuer" at bounding box center [105, 189] width 150 height 24
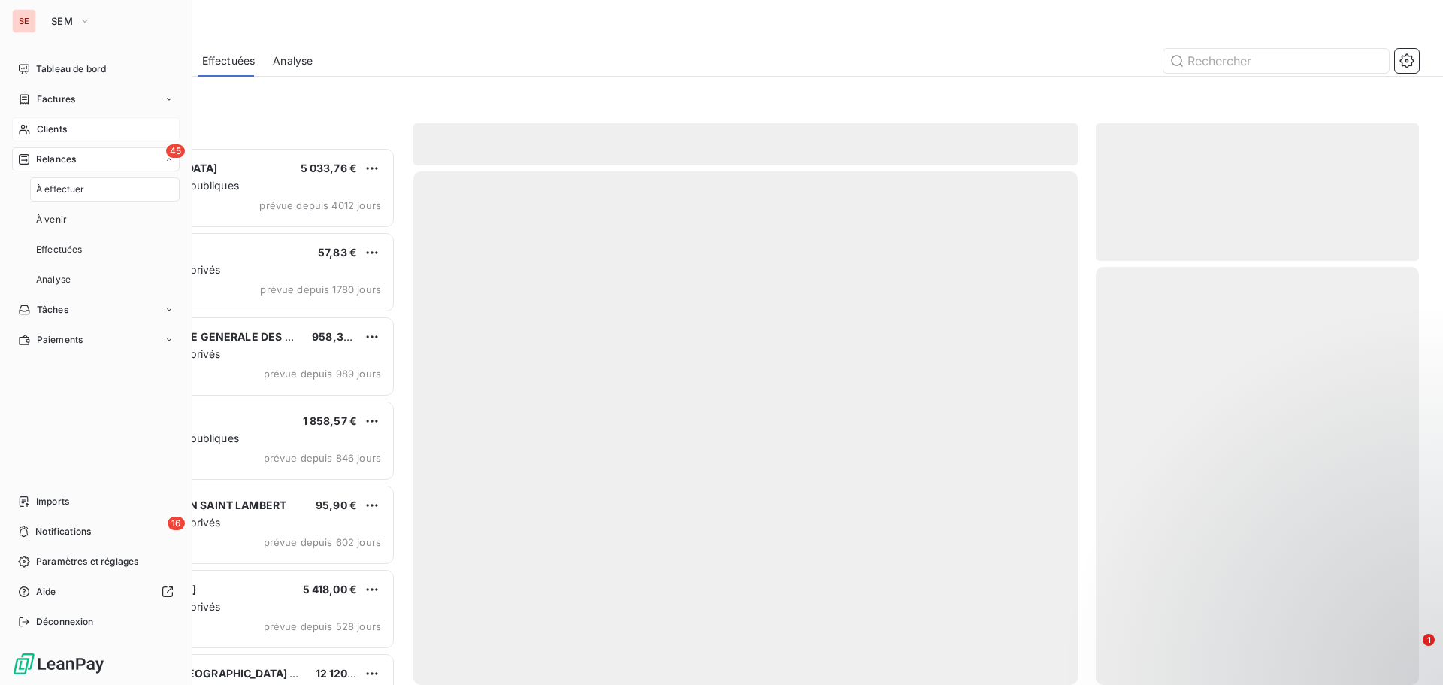
scroll to position [526, 312]
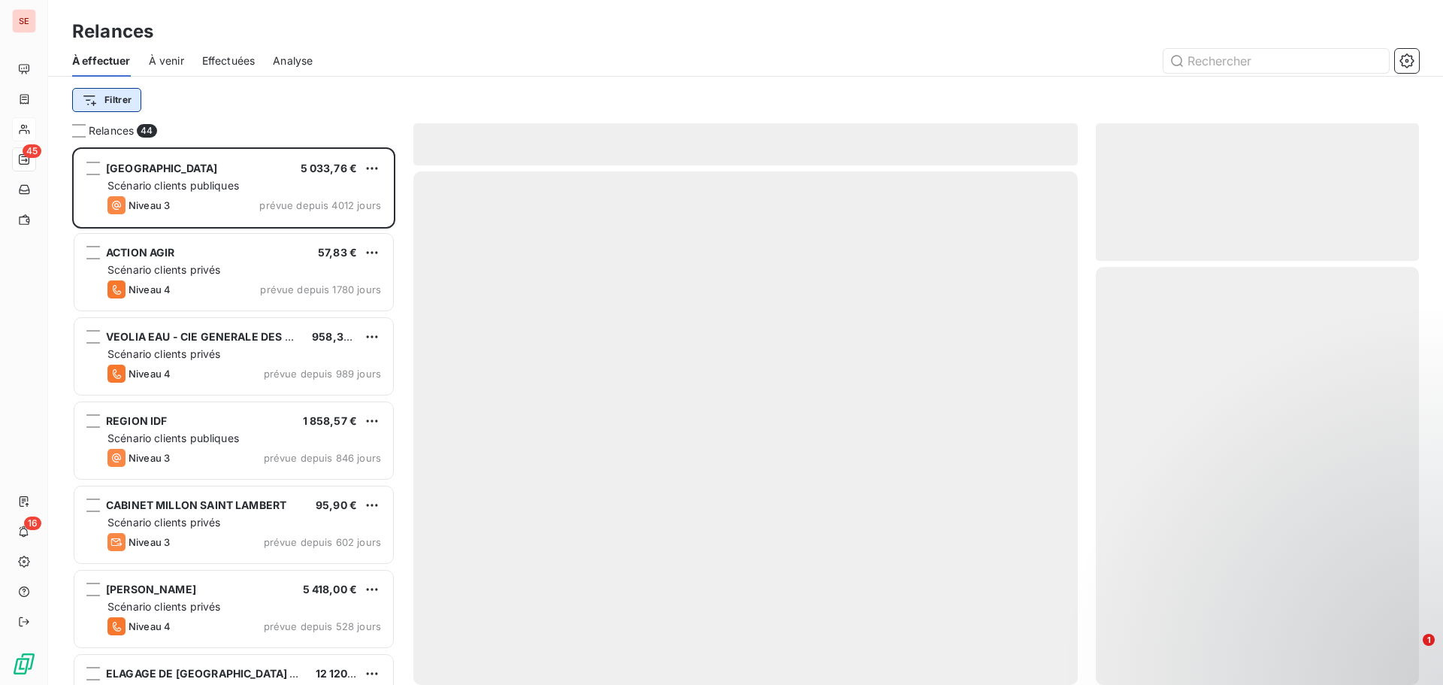
click at [119, 98] on html "SE 45 16 Relances À effectuer À venir Effectuées Analyse Filtrer Relances 44 [G…" at bounding box center [721, 342] width 1443 height 685
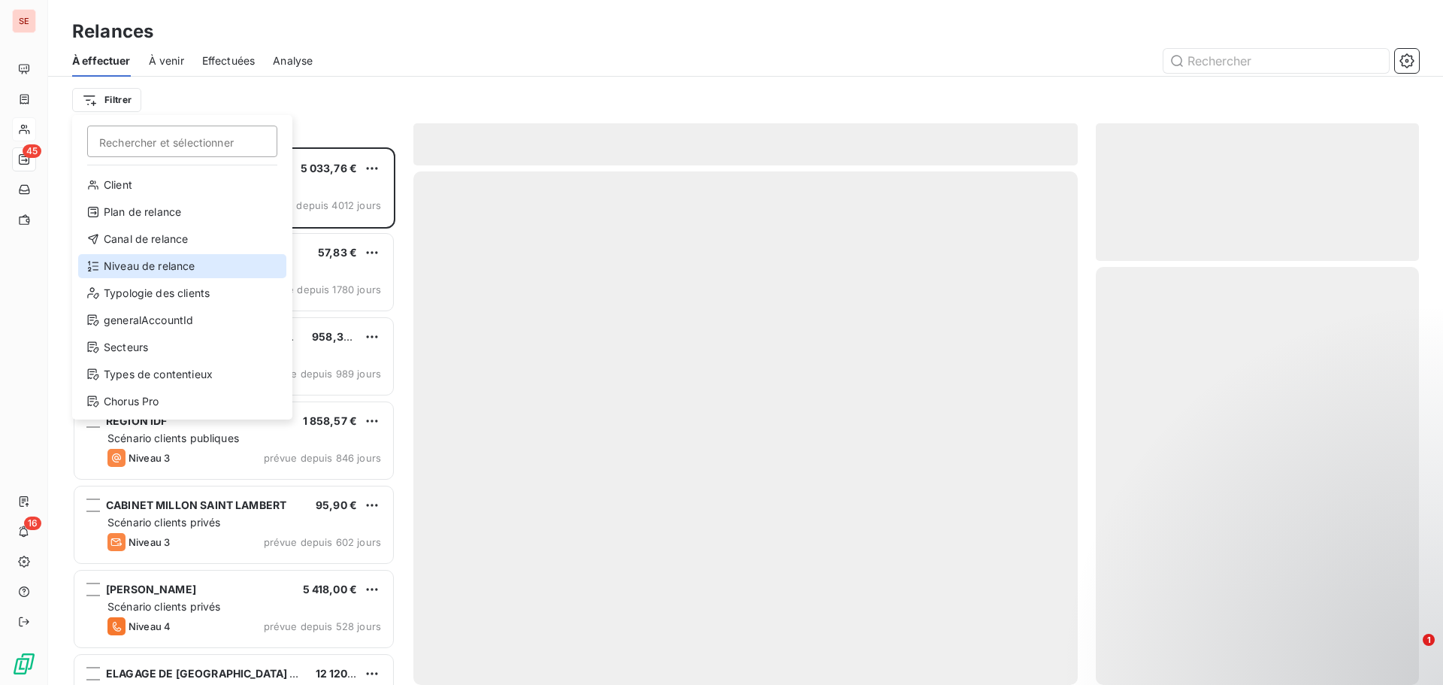
click at [140, 270] on div "Niveau de relance" at bounding box center [182, 266] width 208 height 24
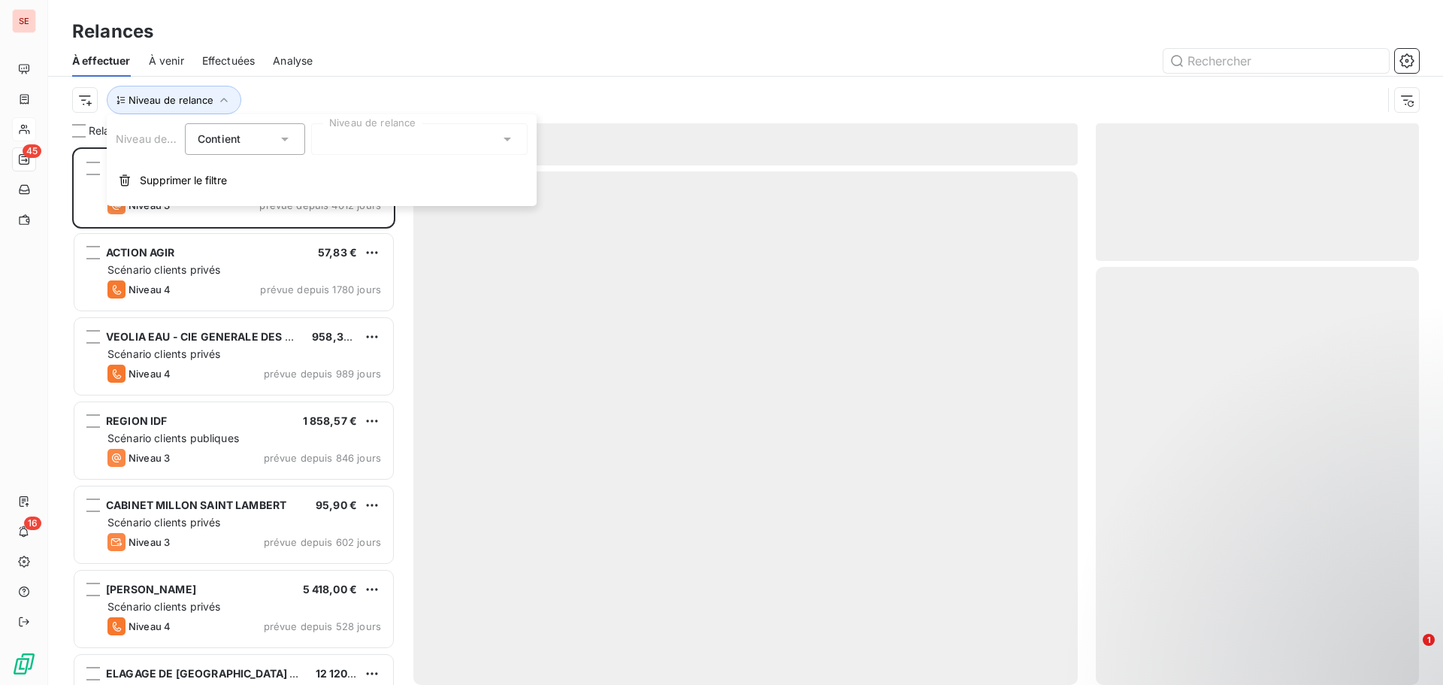
click at [360, 141] on div at bounding box center [419, 139] width 216 height 32
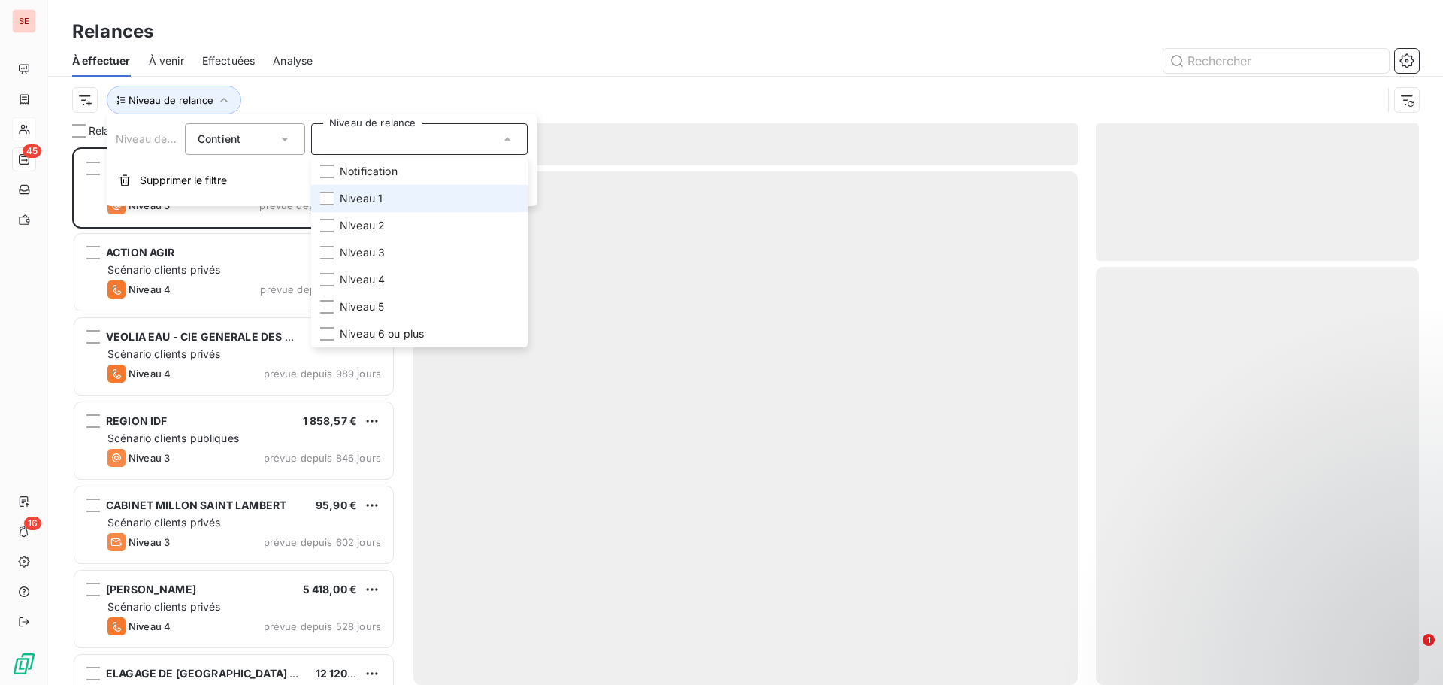
click at [379, 201] on span "Niveau 1" at bounding box center [361, 198] width 43 height 15
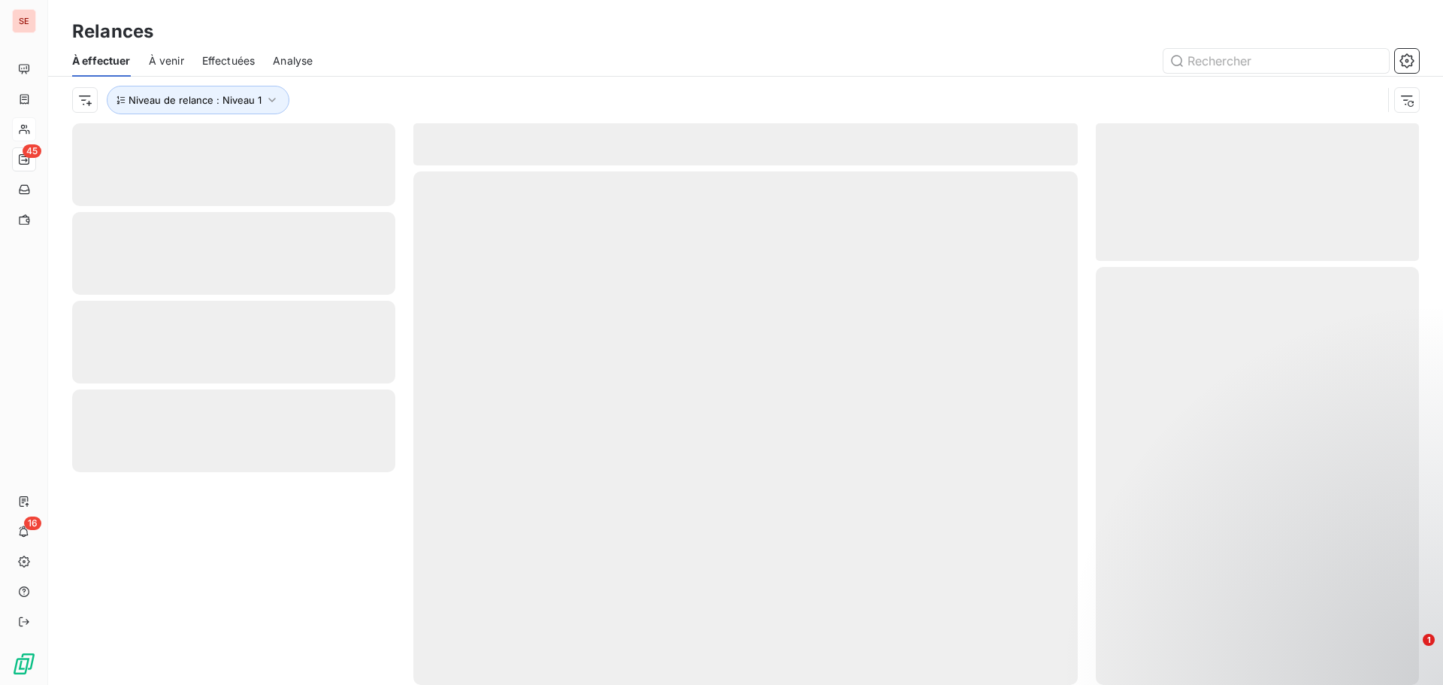
click at [499, 64] on div at bounding box center [875, 61] width 1088 height 24
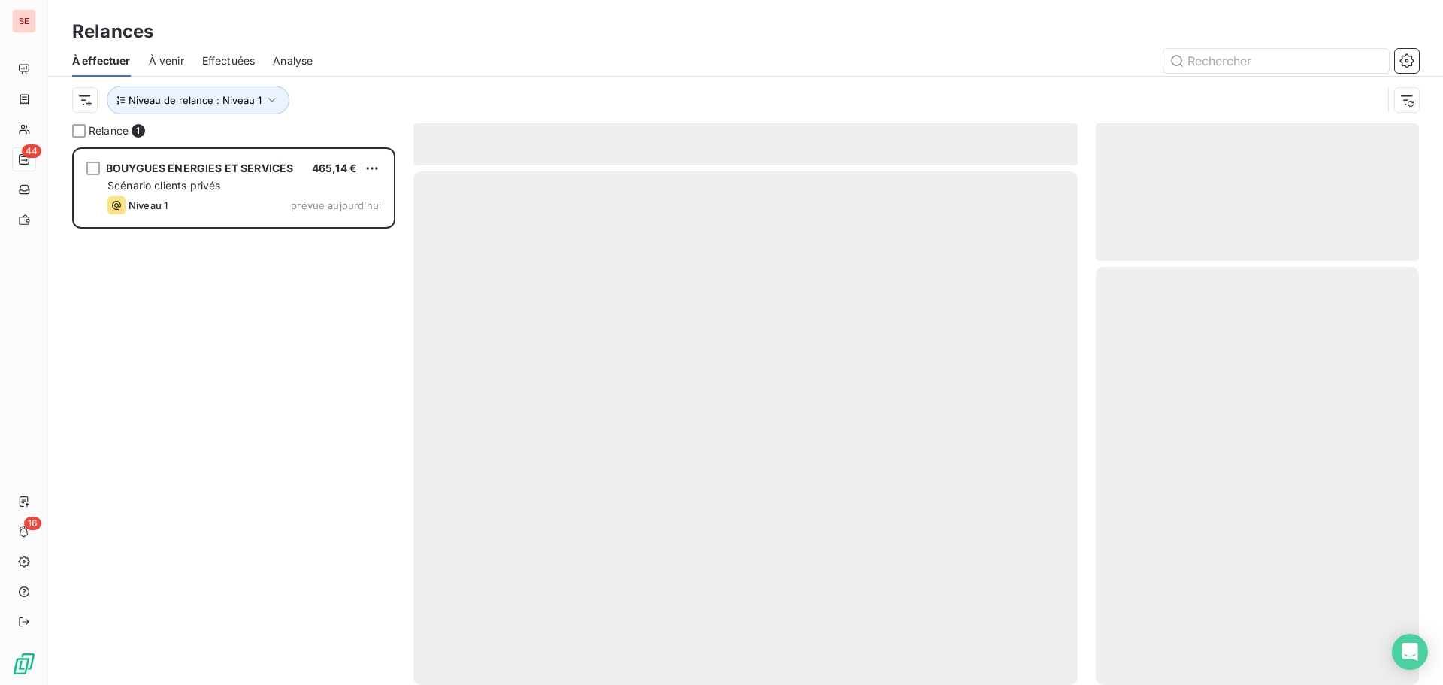
scroll to position [526, 312]
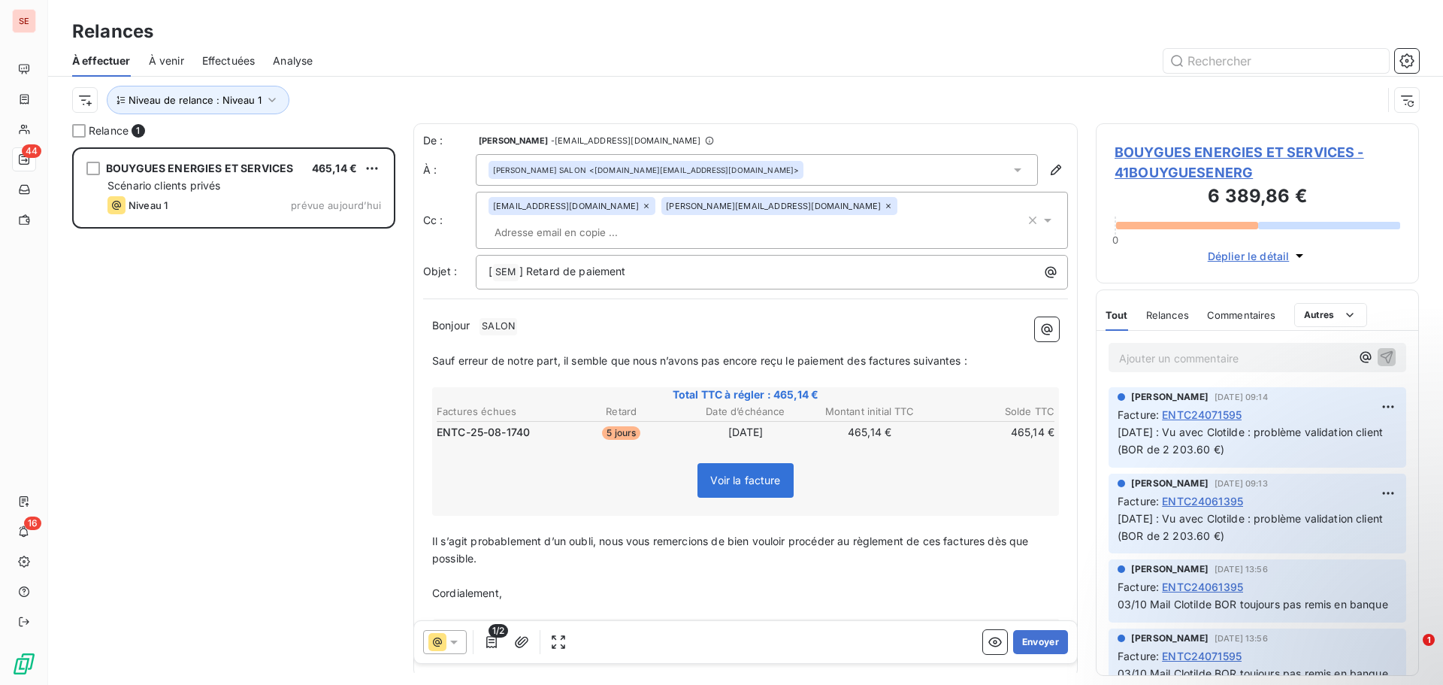
click at [1228, 148] on span "BOUYGUES ENERGIES ET SERVICES - 41BOUYGUESENERG" at bounding box center [1257, 162] width 286 height 41
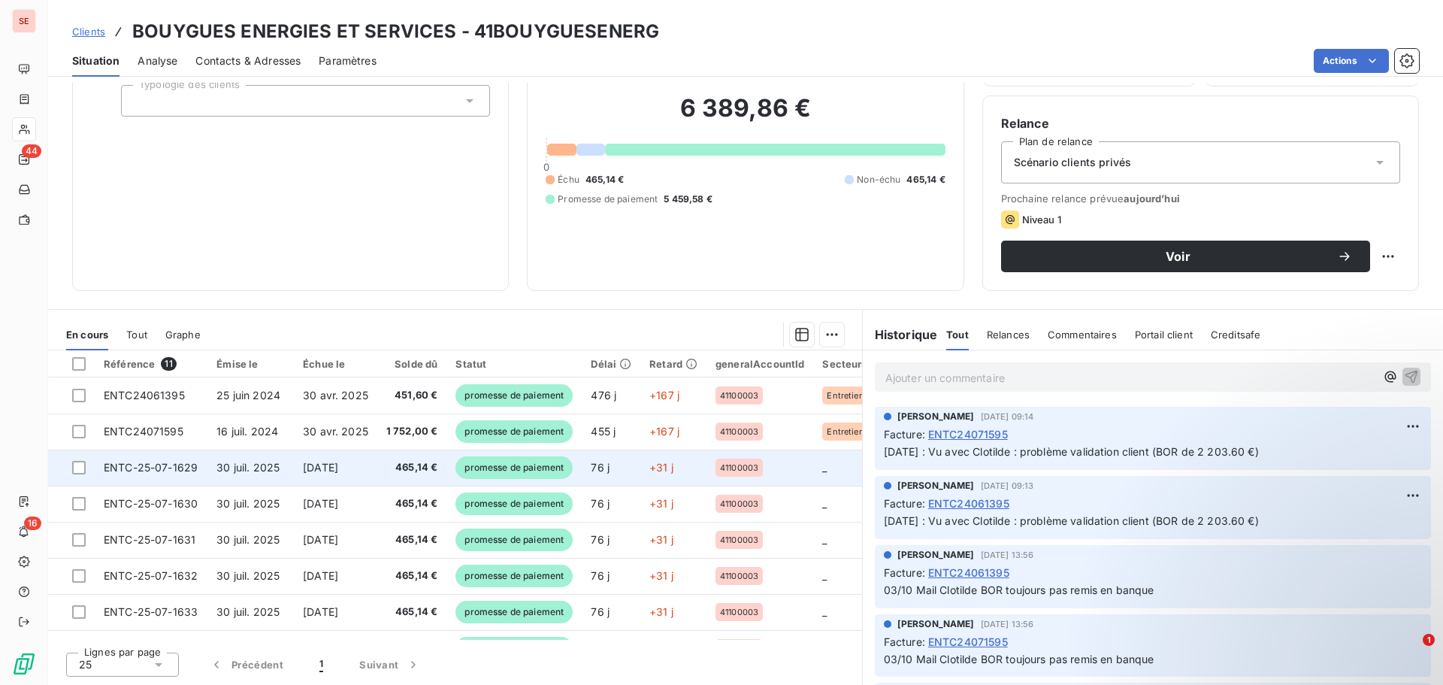
scroll to position [141, 0]
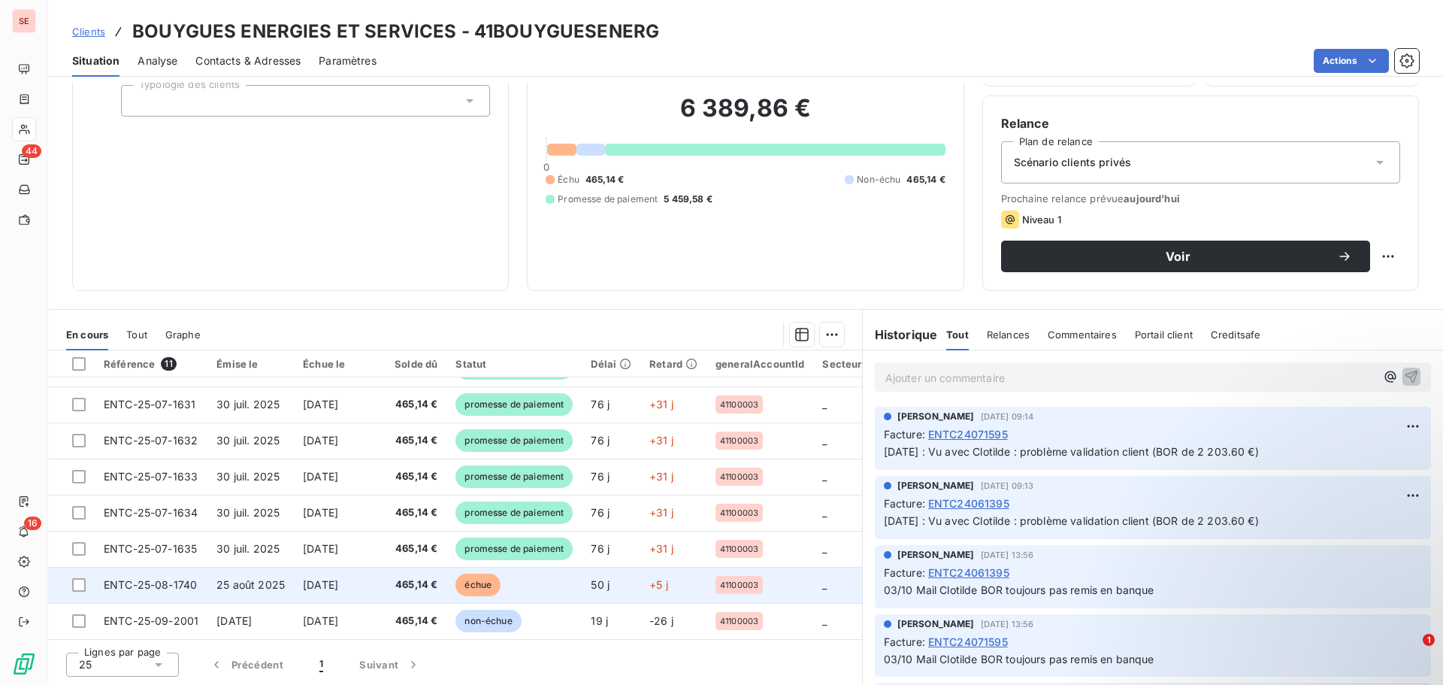
click at [255, 578] on span "25 août 2025" at bounding box center [250, 584] width 68 height 13
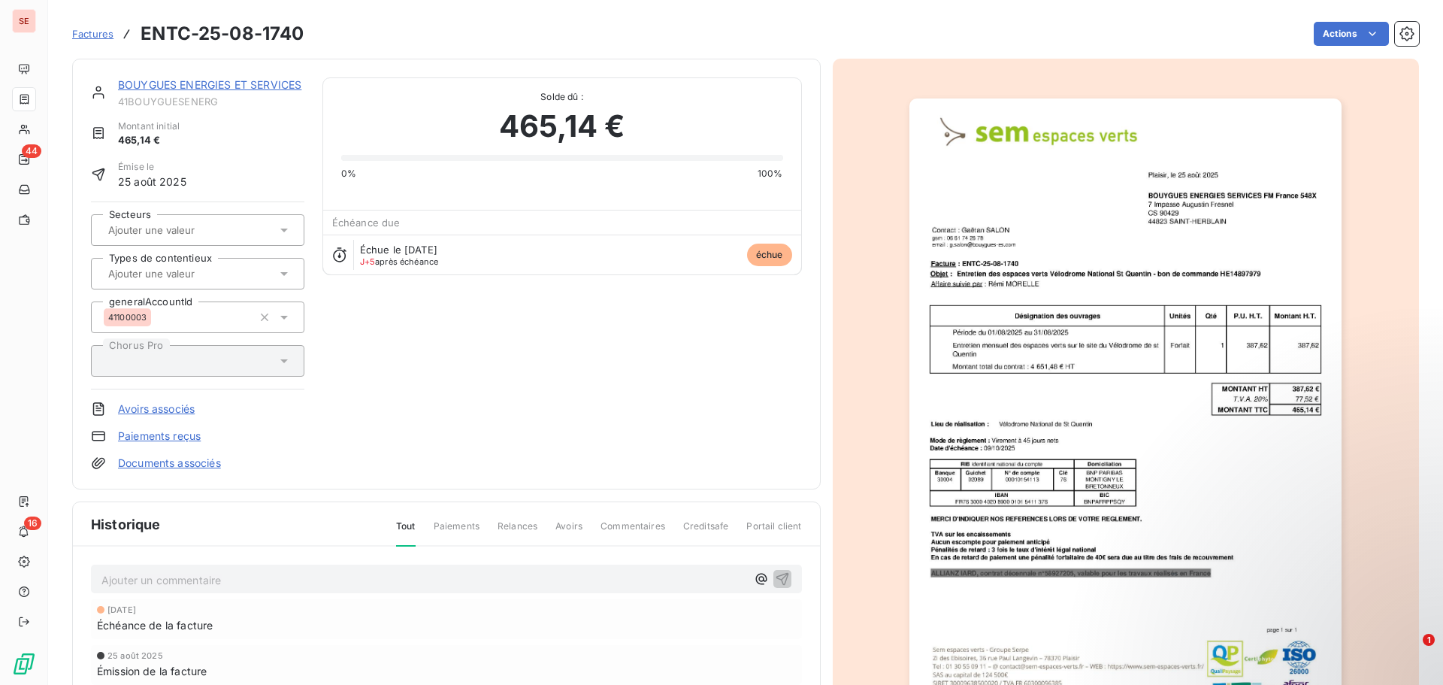
click at [135, 83] on link "BOUYGUES ENERGIES ET SERVICES" at bounding box center [209, 84] width 183 height 13
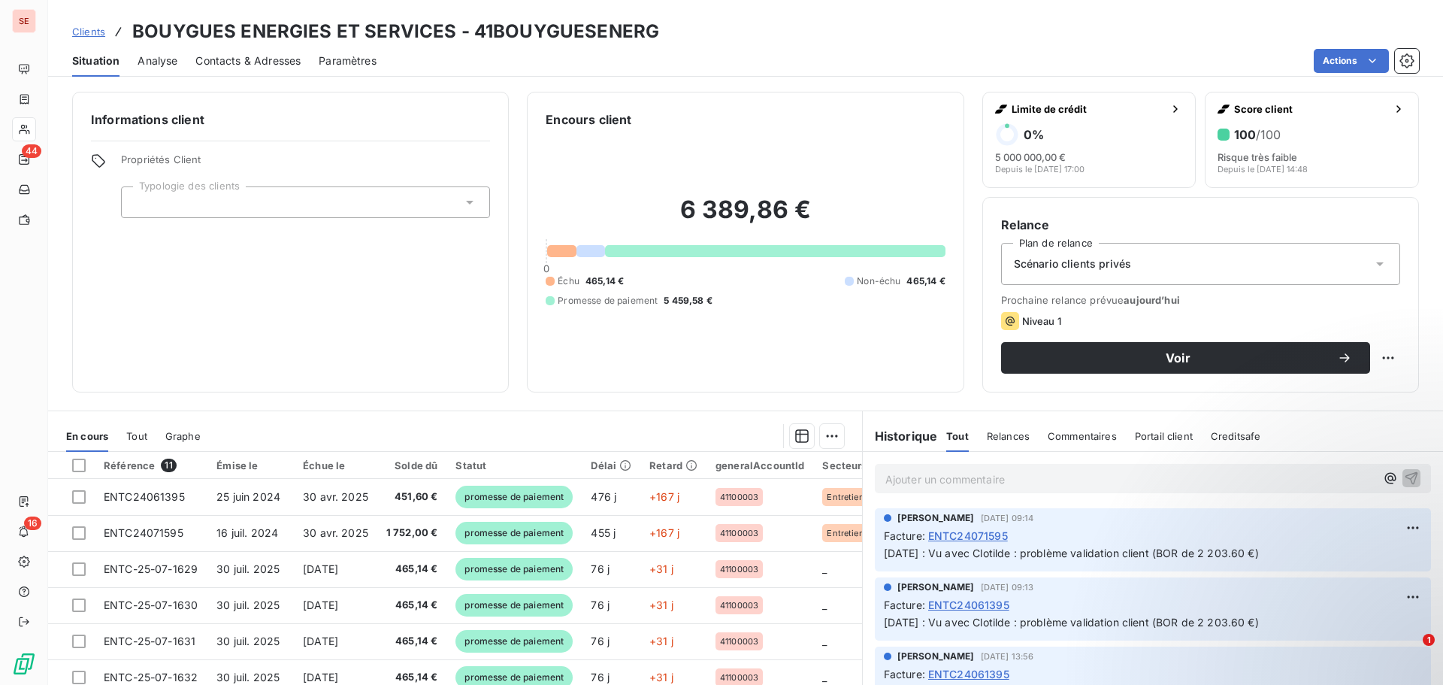
click at [224, 59] on span "Contacts & Adresses" at bounding box center [247, 60] width 105 height 15
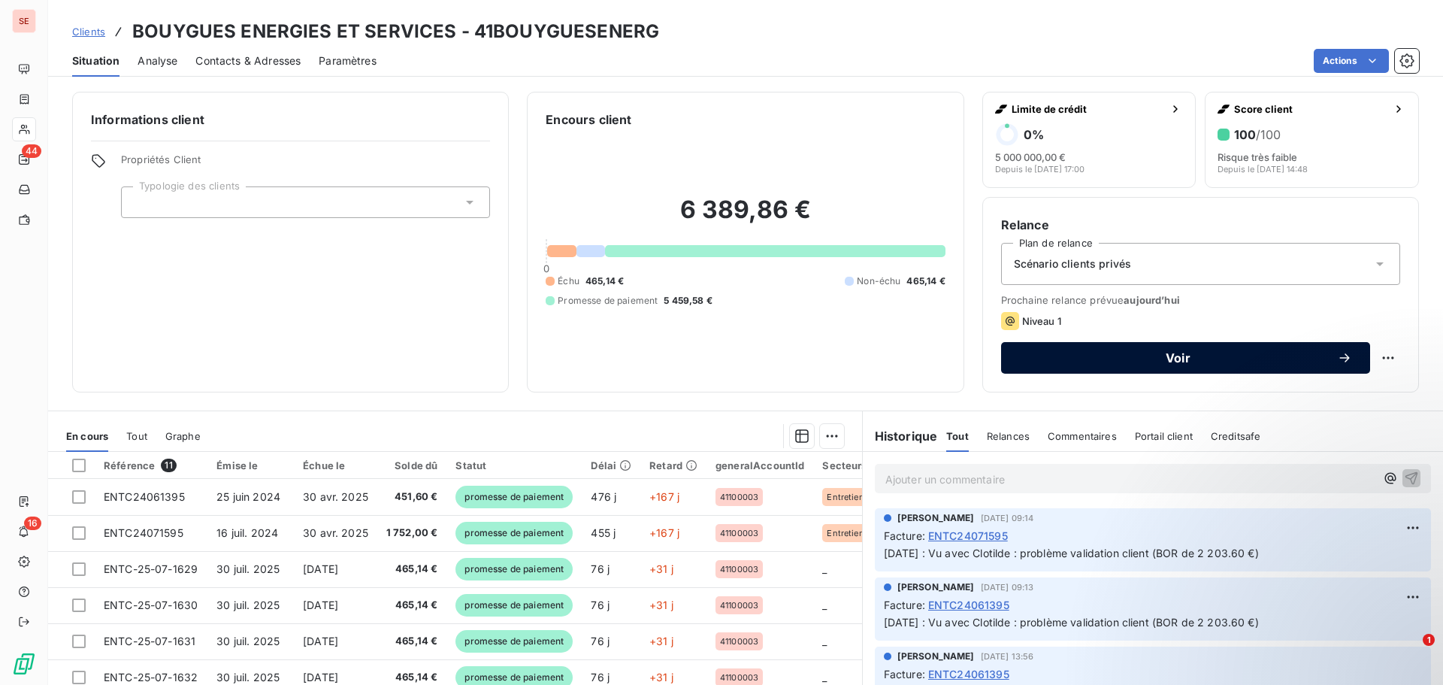
click at [1180, 355] on span "Voir" at bounding box center [1178, 358] width 318 height 12
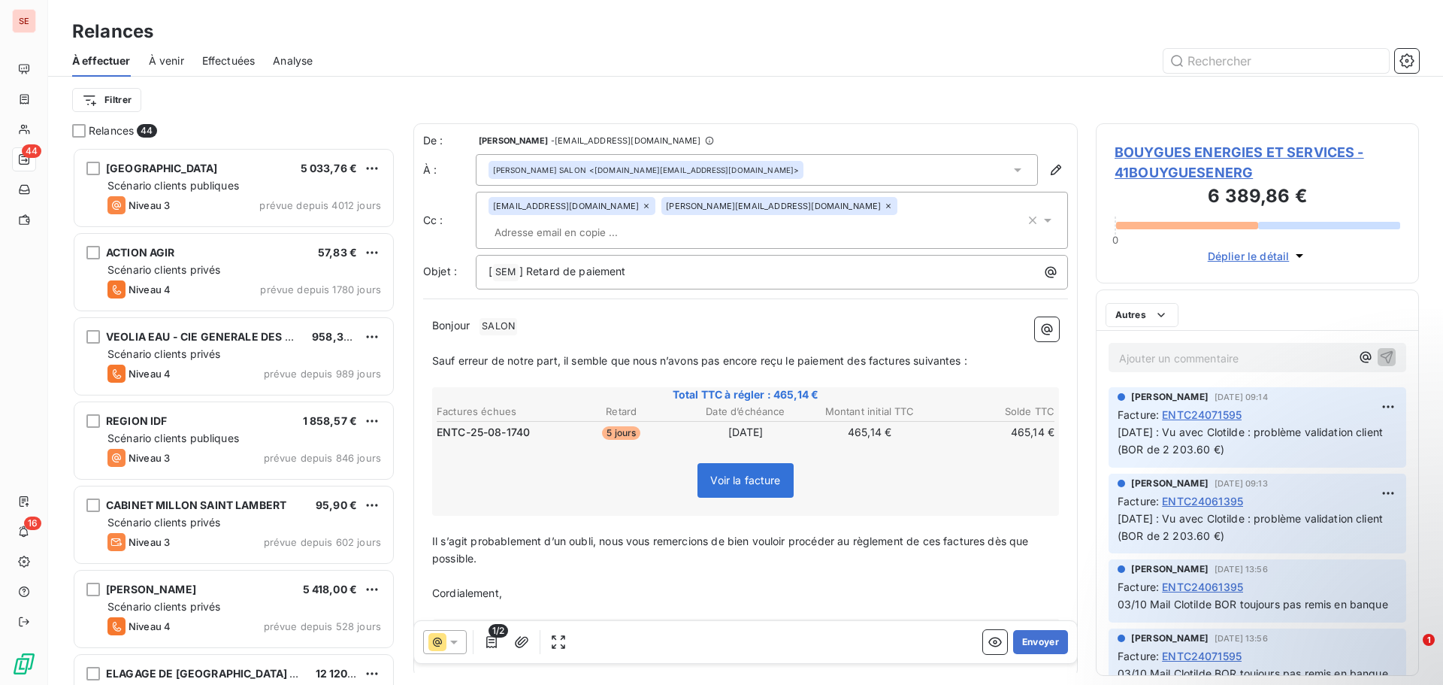
scroll to position [526, 312]
click at [1029, 216] on icon "button" at bounding box center [1033, 220] width 8 height 8
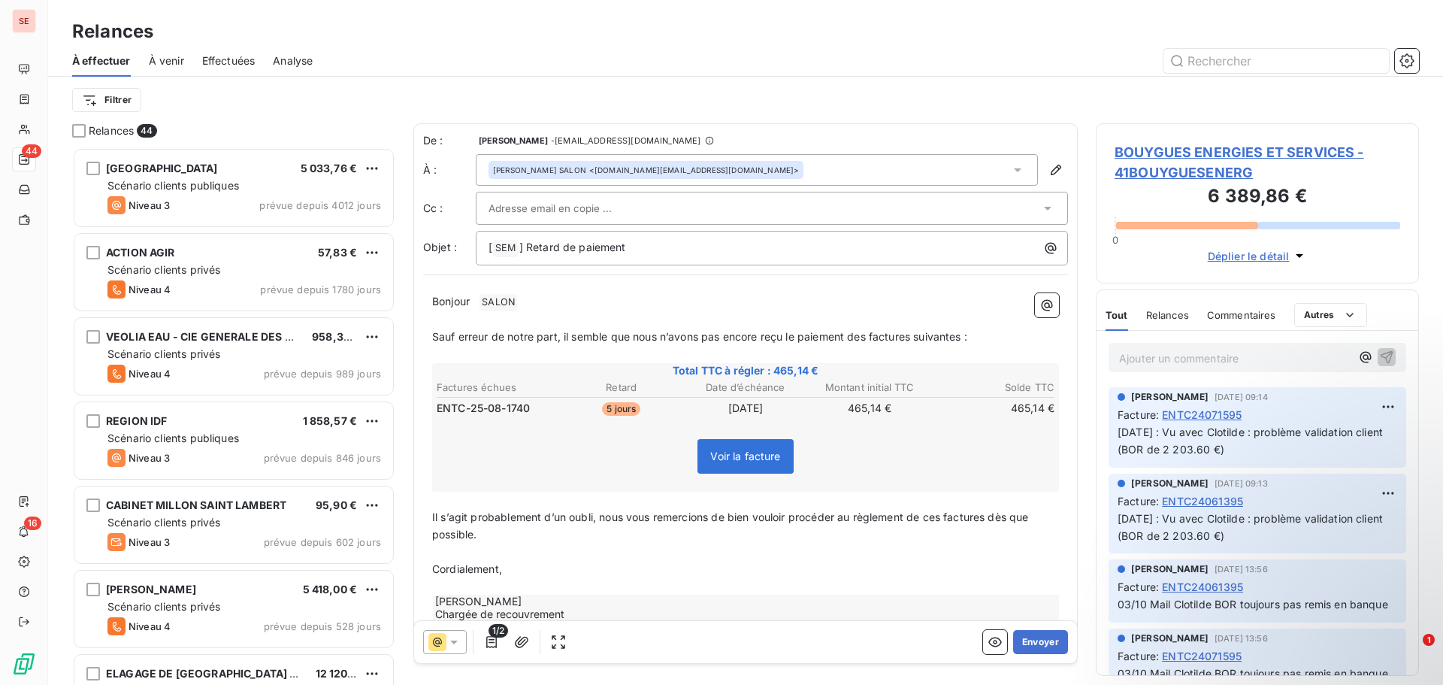
click at [920, 105] on div "Filtrer" at bounding box center [745, 100] width 1347 height 29
click at [679, 259] on div "[ SEM ﻿ ] Retard de paiement" at bounding box center [772, 248] width 592 height 35
click at [701, 246] on p "[ SEM ﻿ ] Retard de paiement" at bounding box center [775, 248] width 574 height 18
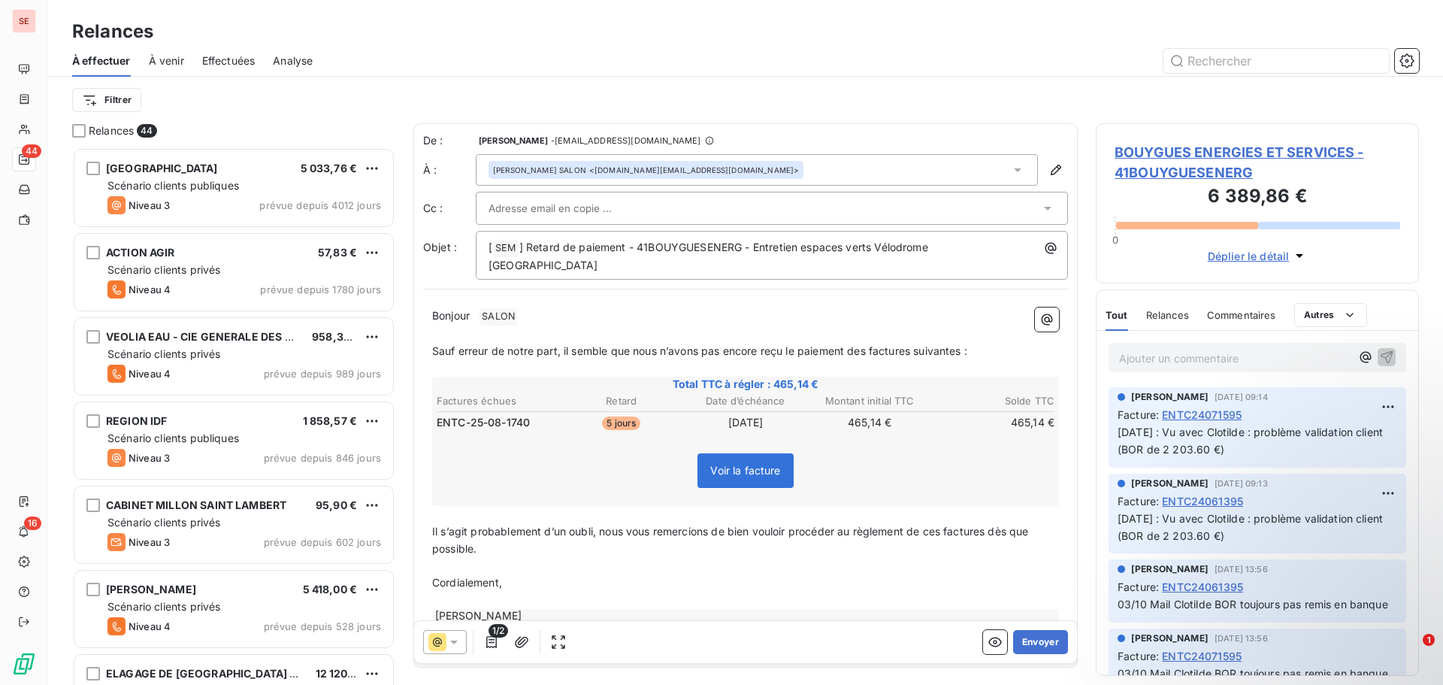
click at [560, 318] on p "Bonjour ﻿ SALON ﻿ ﻿" at bounding box center [745, 316] width 627 height 18
drag, startPoint x: 884, startPoint y: 354, endPoint x: 1054, endPoint y: 349, distance: 169.9
click at [1054, 350] on div "Bonjour, ﻿ Sauf erreur de notre part, il semble que nous n’avons pas encore reç…" at bounding box center [745, 477] width 645 height 358
click at [945, 549] on span "Il s’agit probablement d’un oubli, nous vous remercions de bien vouloir procéde…" at bounding box center [732, 539] width 600 height 30
click at [998, 545] on span "Il s’agit probablement d’un oubli, nous vous remercions de bien vouloir procéde…" at bounding box center [736, 539] width 608 height 30
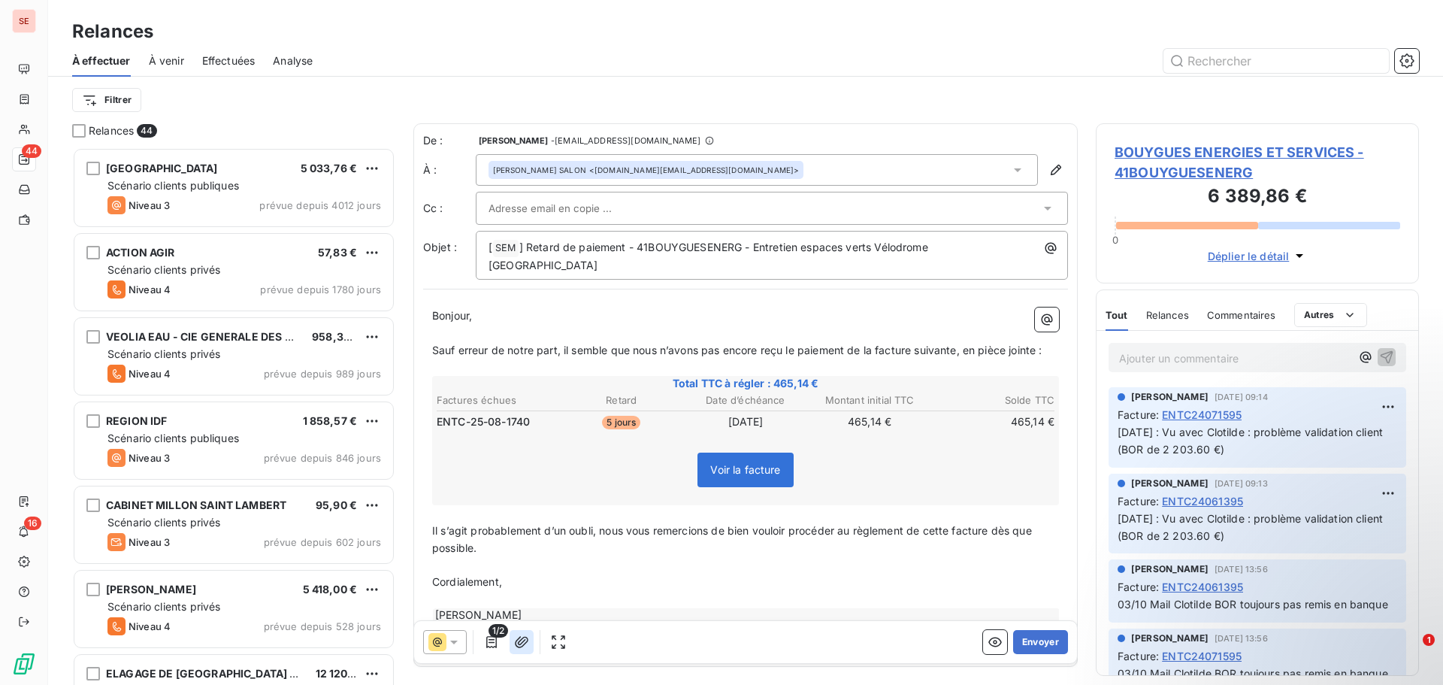
click at [527, 640] on icon "button" at bounding box center [521, 641] width 15 height 15
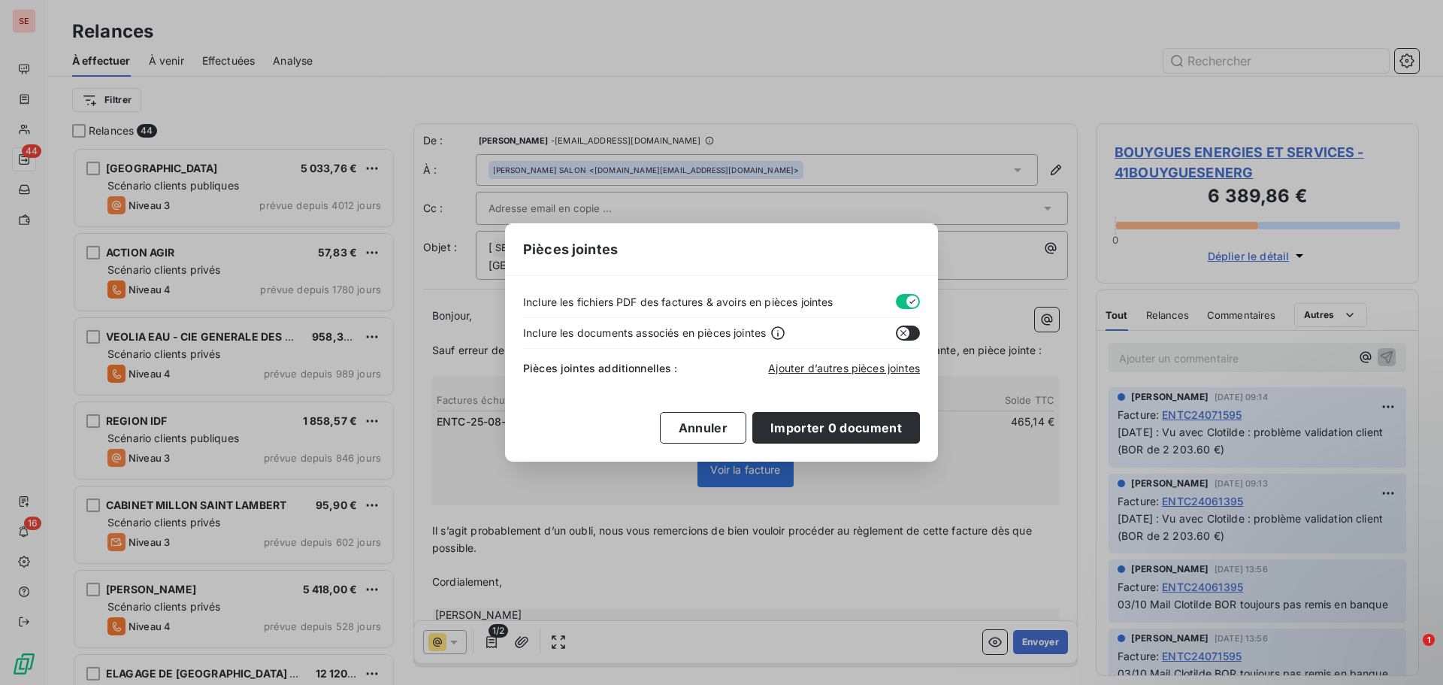
click at [896, 300] on button "button" at bounding box center [908, 301] width 24 height 15
click at [855, 365] on span "Ajouter d’autres pièces jointes" at bounding box center [844, 367] width 152 height 13
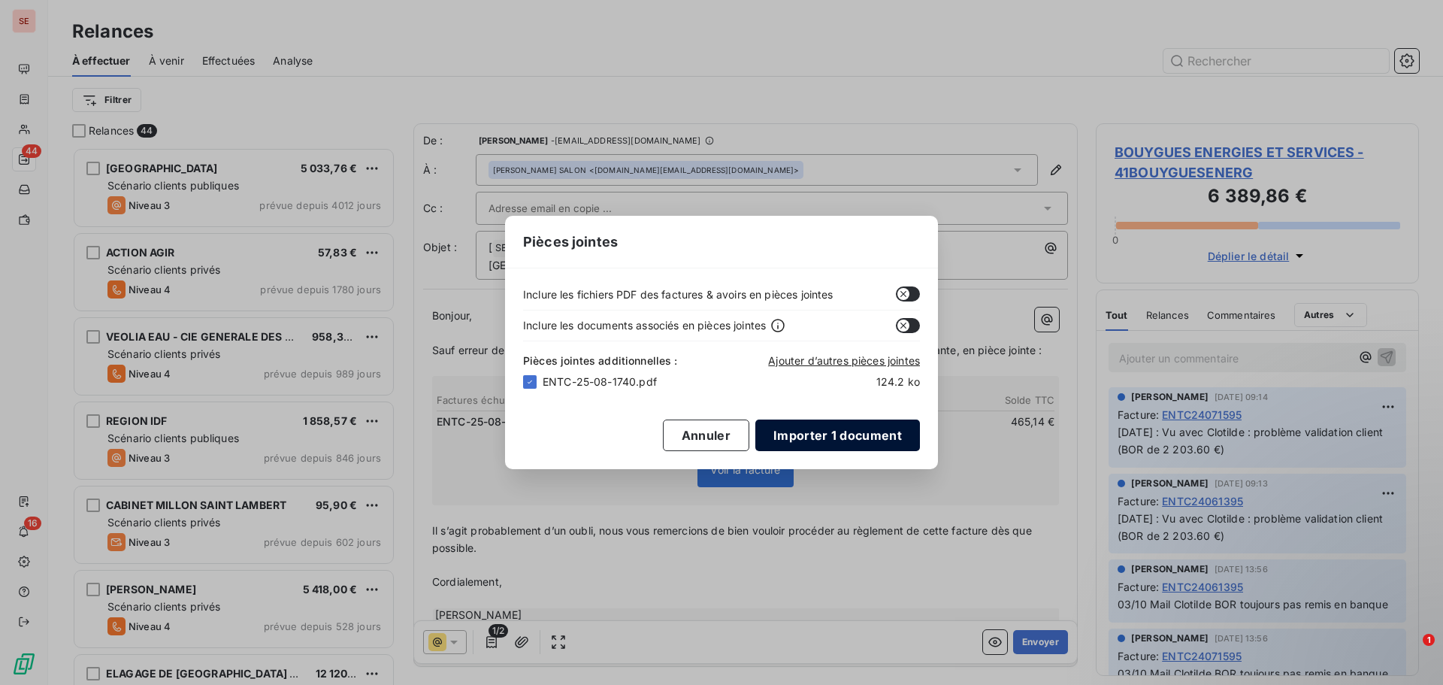
click at [876, 440] on button "Importer 1 document" at bounding box center [837, 435] width 165 height 32
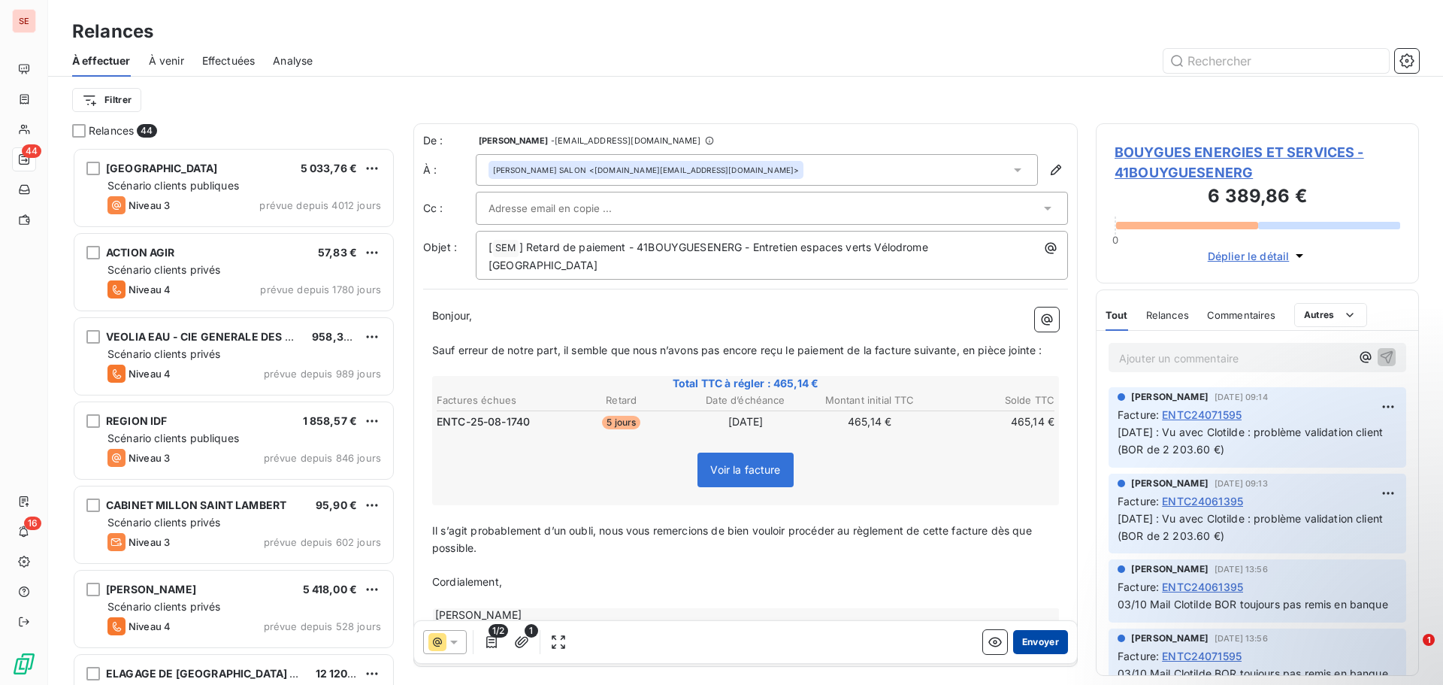
click at [1044, 637] on button "Envoyer" at bounding box center [1040, 642] width 55 height 24
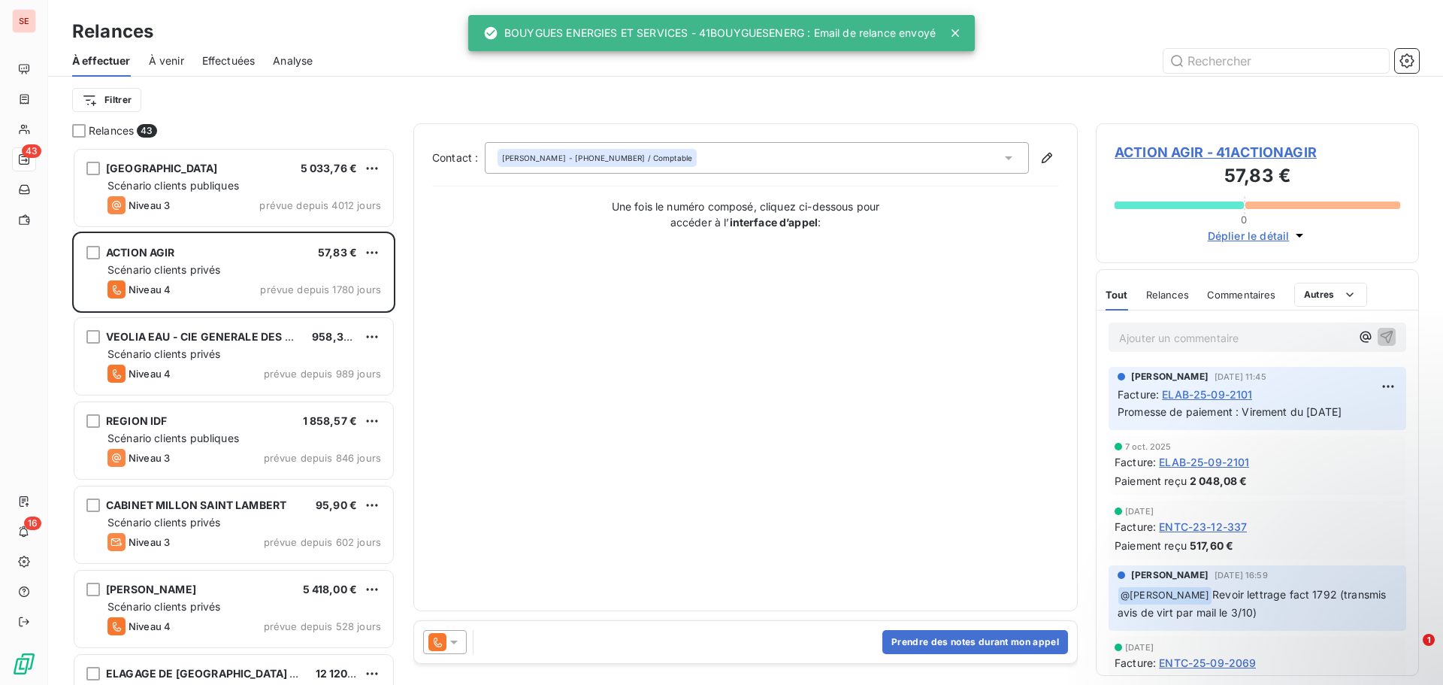
click at [218, 63] on span "Effectuées" at bounding box center [228, 60] width 53 height 15
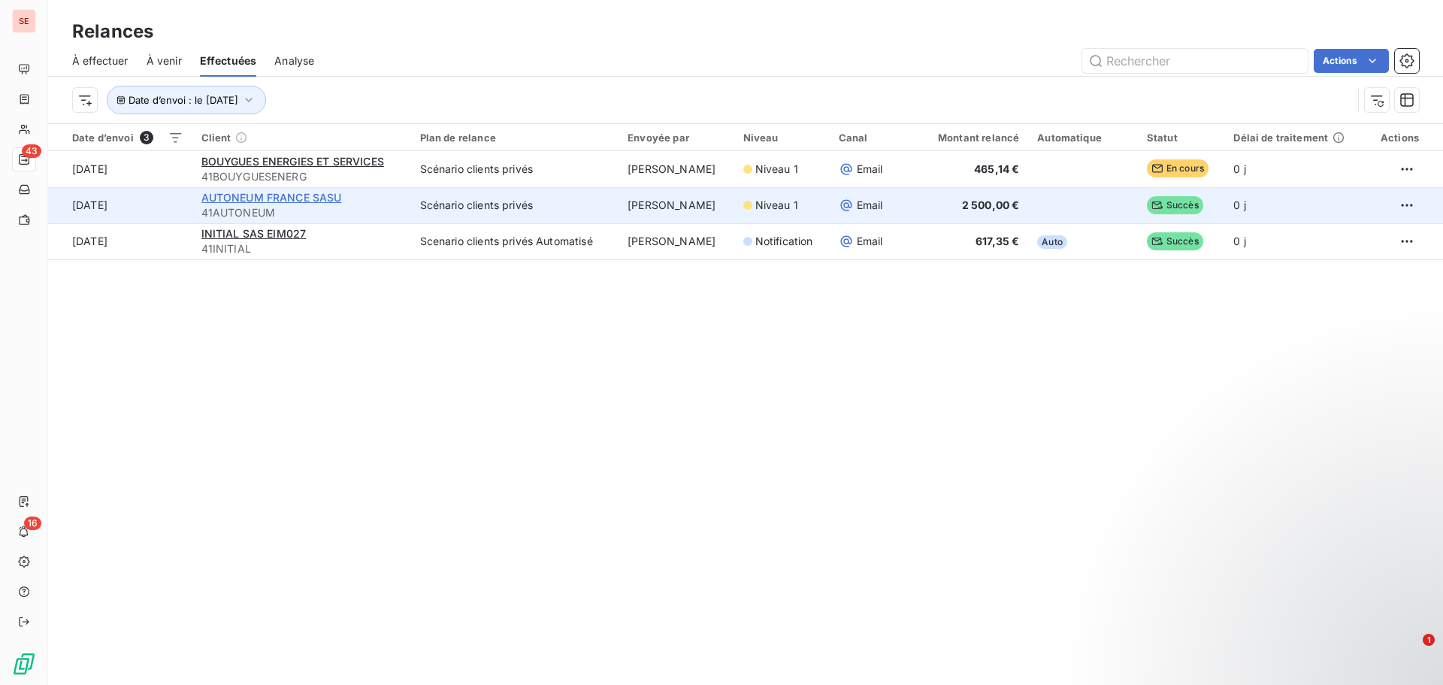
click at [211, 198] on span "AUTONEUM FRANCE SASU" at bounding box center [271, 197] width 141 height 13
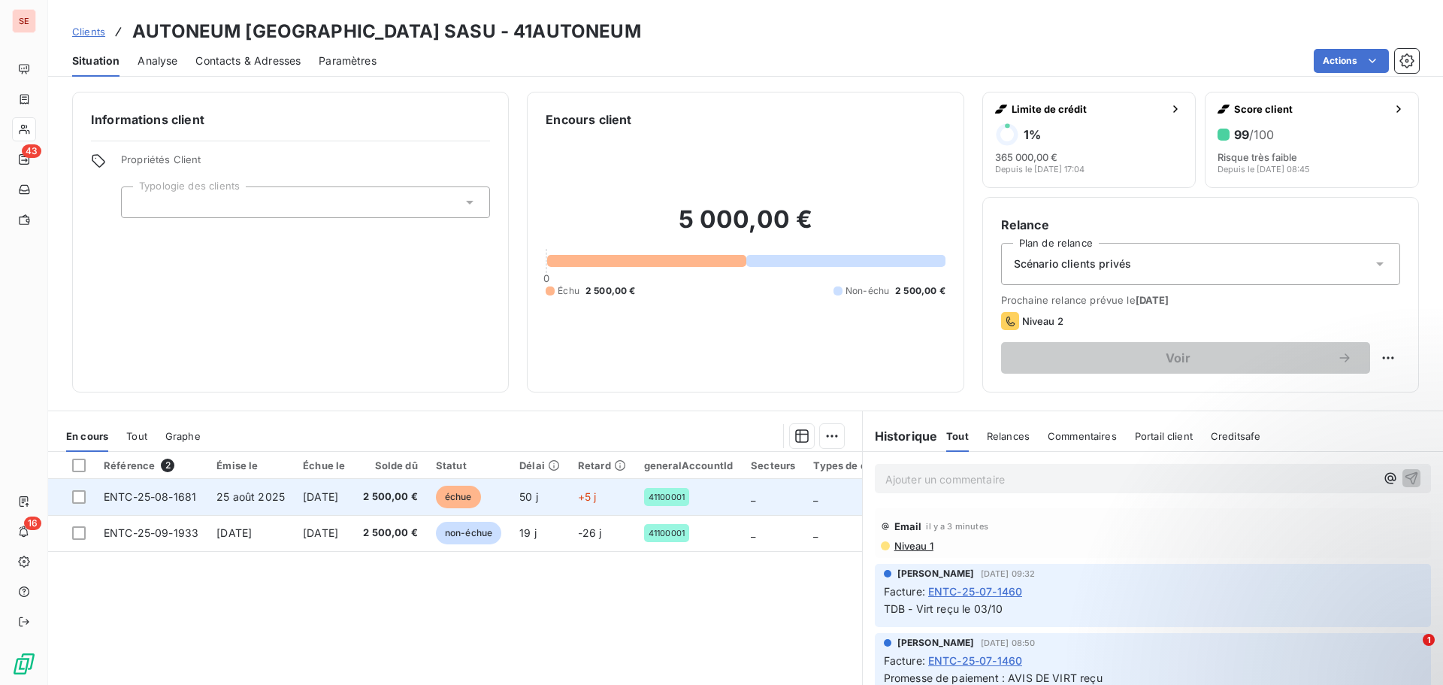
click at [249, 500] on span "25 août 2025" at bounding box center [250, 496] width 68 height 13
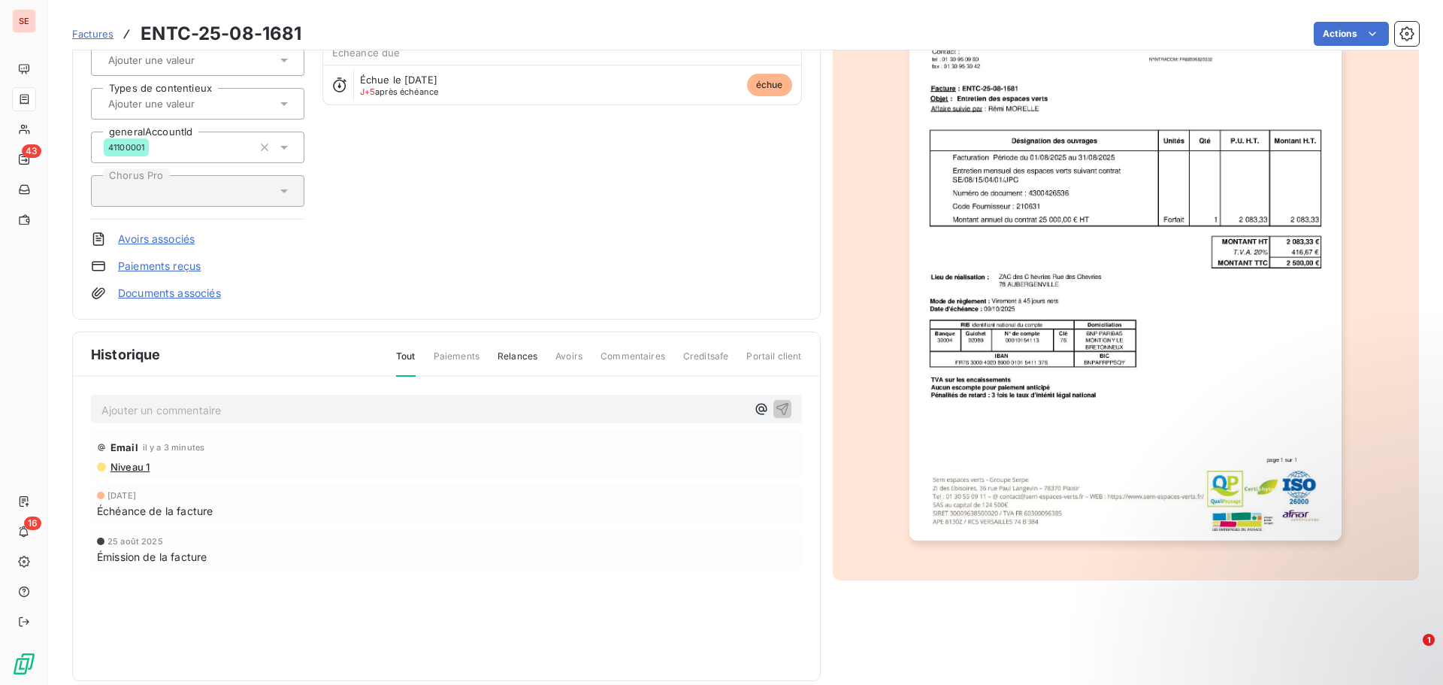
scroll to position [191, 0]
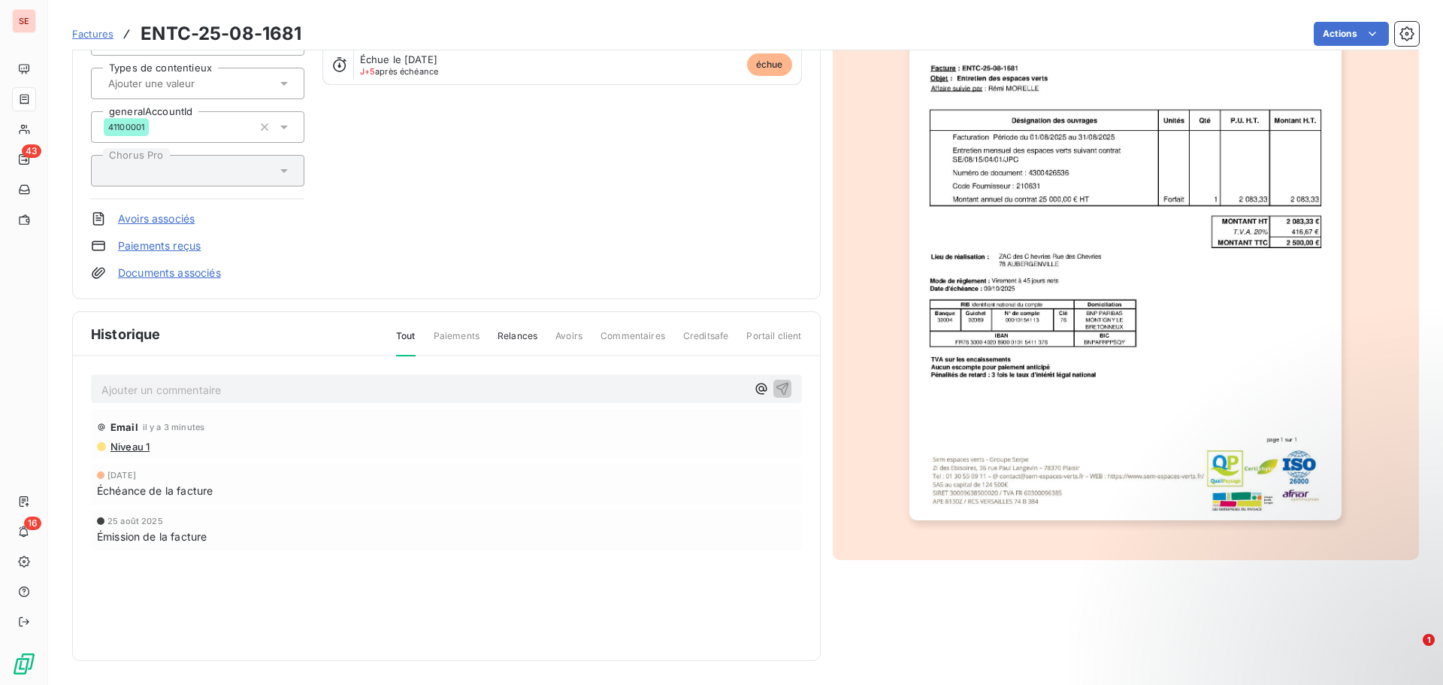
click at [142, 442] on span "Niveau 1" at bounding box center [129, 446] width 41 height 12
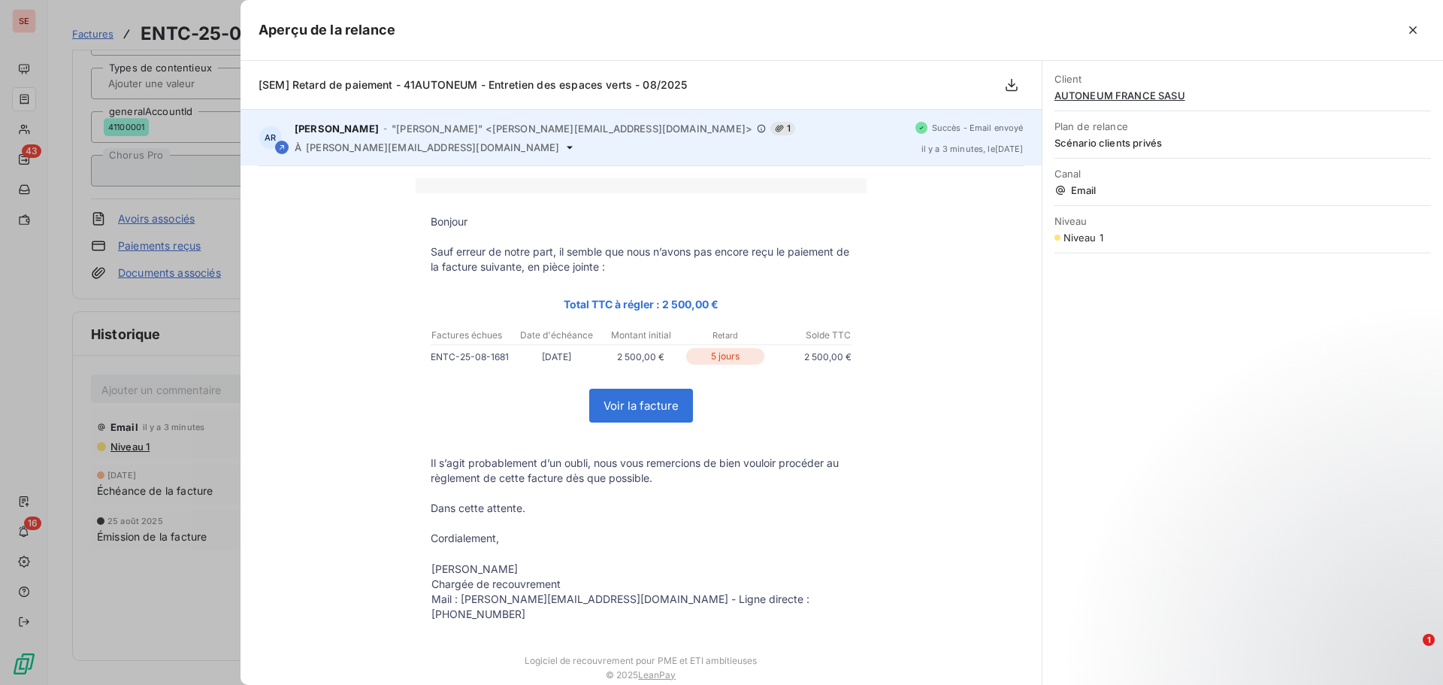
click at [423, 150] on span "nathalie.brule@autoneum.com" at bounding box center [432, 147] width 253 height 12
click at [424, 150] on span "nathalie.brule@autoneum.com" at bounding box center [432, 147] width 253 height 12
copy div "nathalie.brule@autoneum.com"
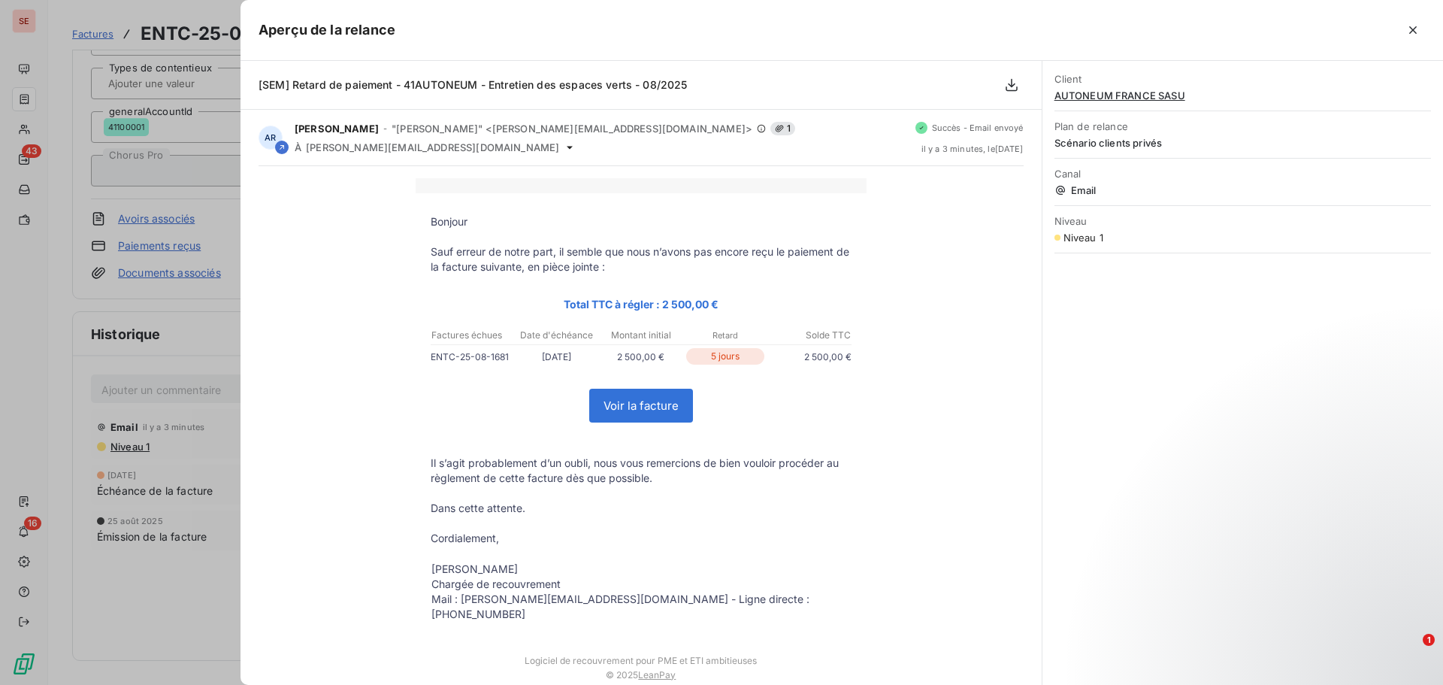
click at [131, 380] on div at bounding box center [721, 342] width 1443 height 685
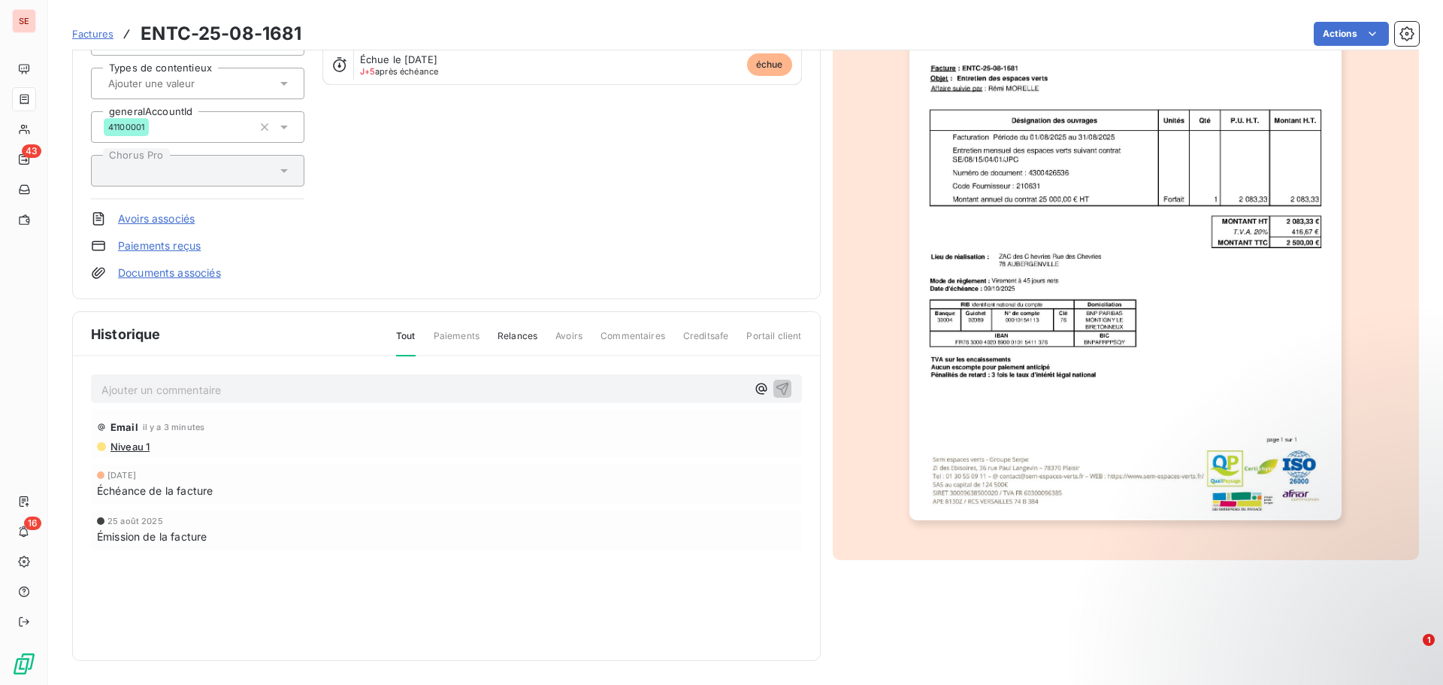
click at [131, 386] on p "Ajouter un commentaire ﻿" at bounding box center [423, 389] width 645 height 19
click at [775, 387] on icon "button" at bounding box center [782, 387] width 15 height 15
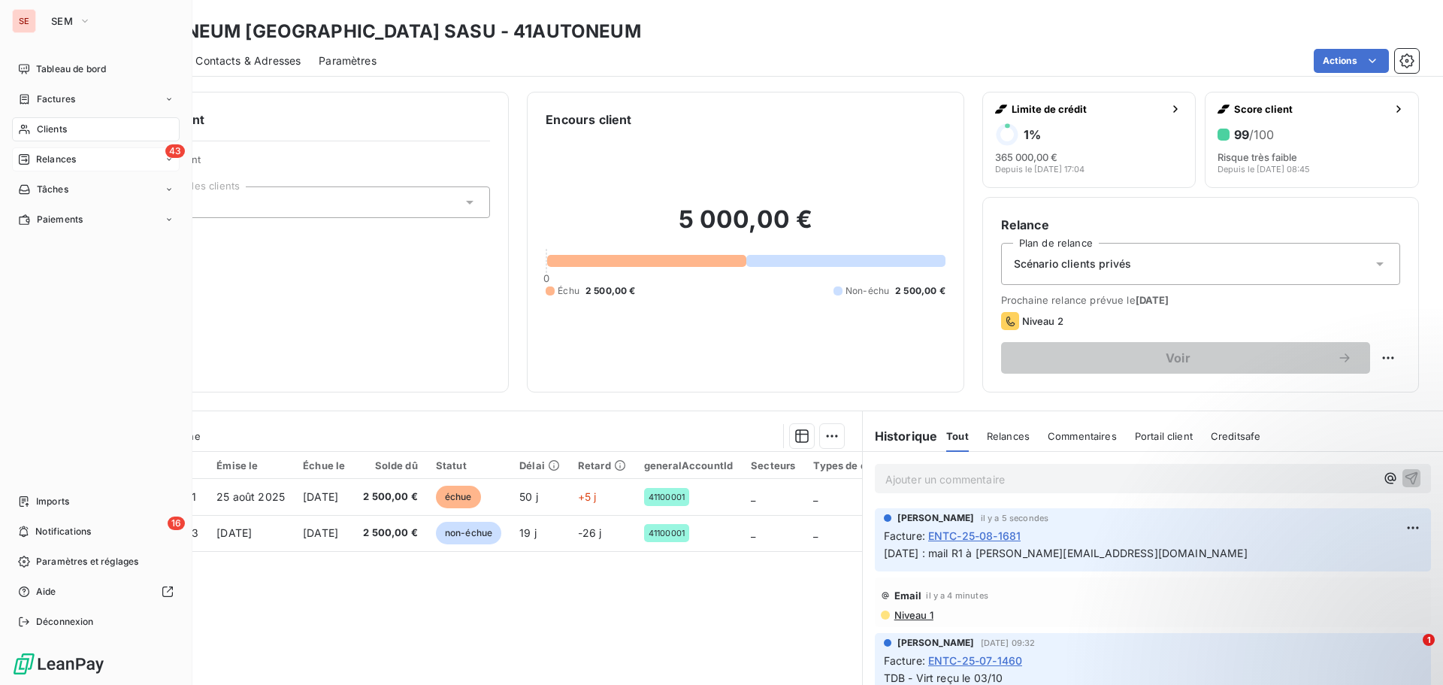
drag, startPoint x: 64, startPoint y: 163, endPoint x: 74, endPoint y: 162, distance: 10.5
click at [66, 163] on span "Relances" at bounding box center [56, 160] width 40 height 14
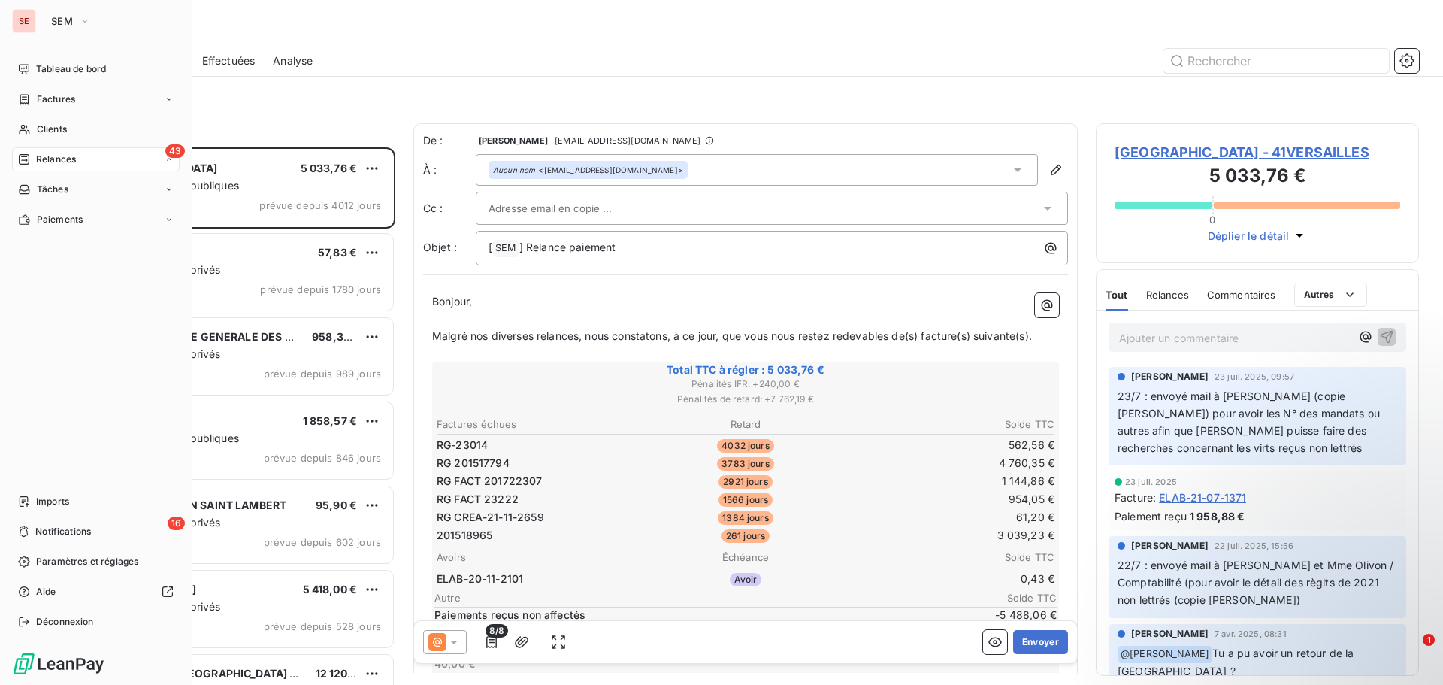
scroll to position [526, 312]
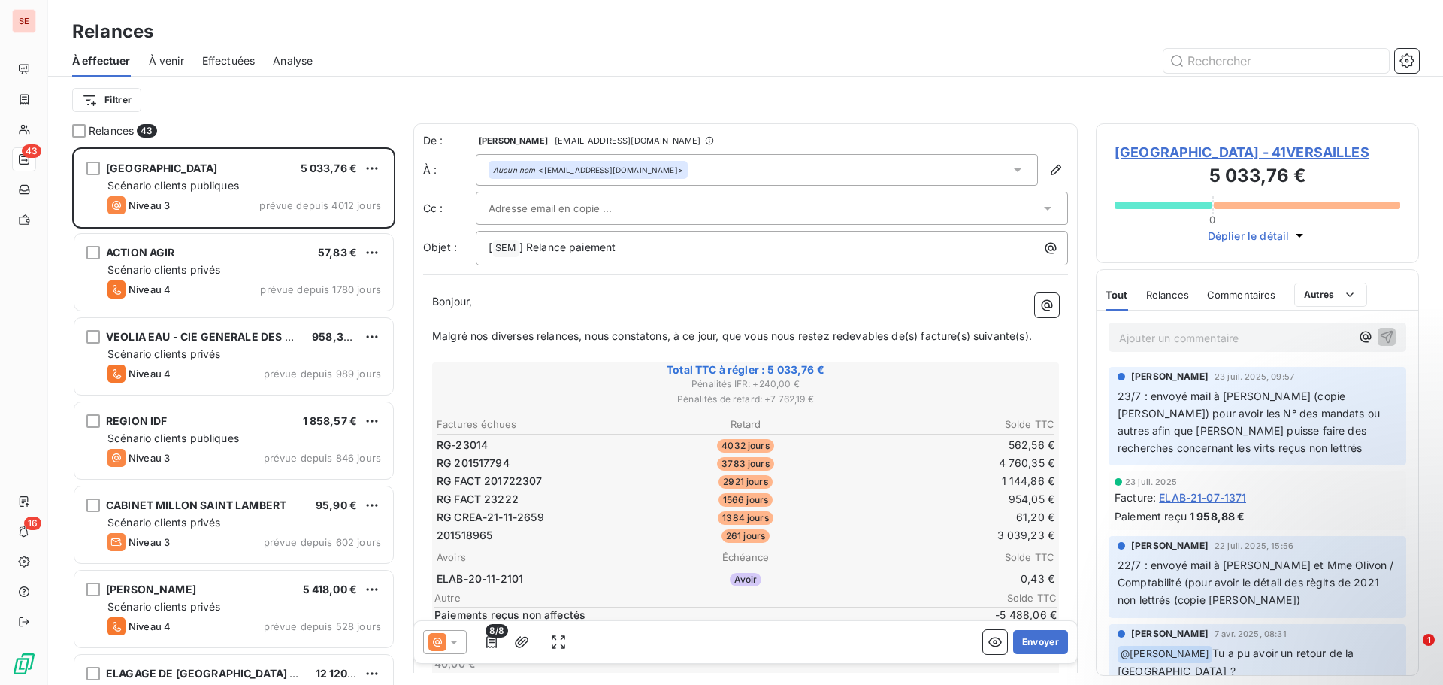
click at [225, 60] on span "Effectuées" at bounding box center [228, 60] width 53 height 15
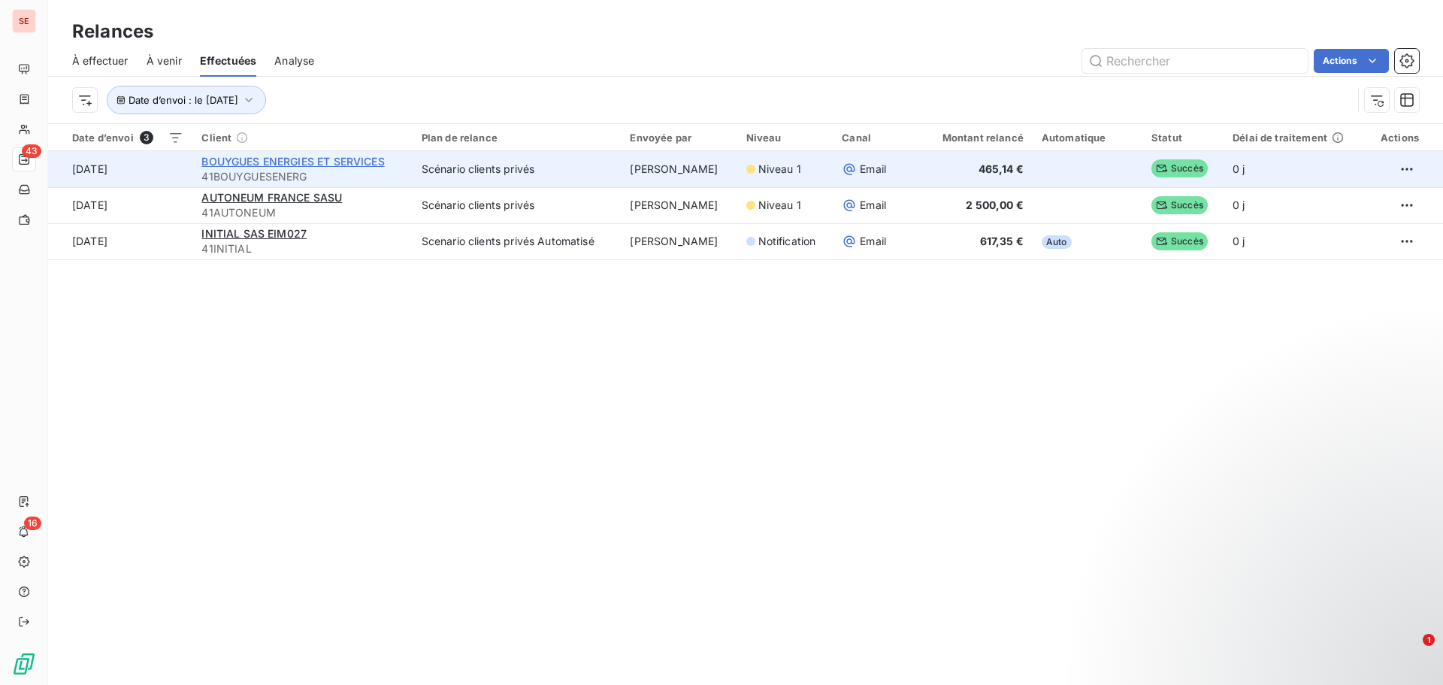
click at [253, 162] on span "BOUYGUES ENERGIES ET SERVICES" at bounding box center [292, 161] width 183 height 13
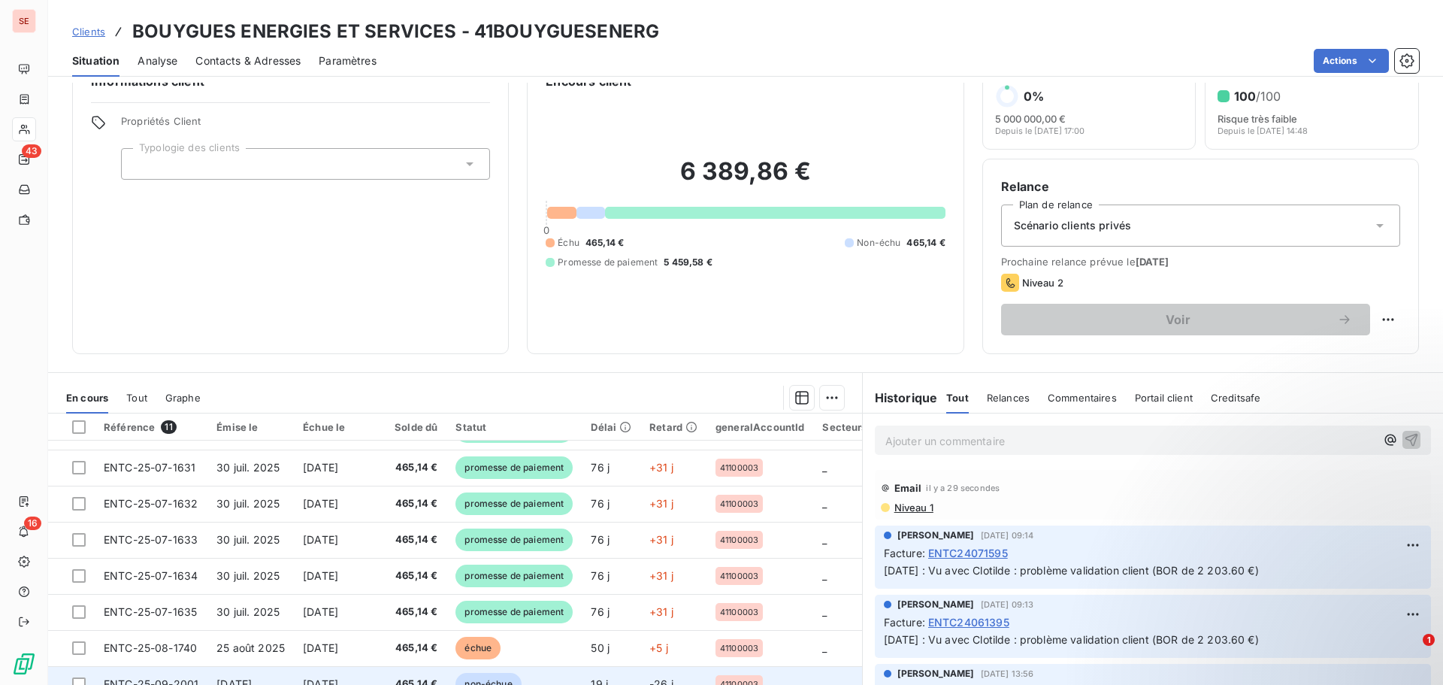
scroll to position [101, 0]
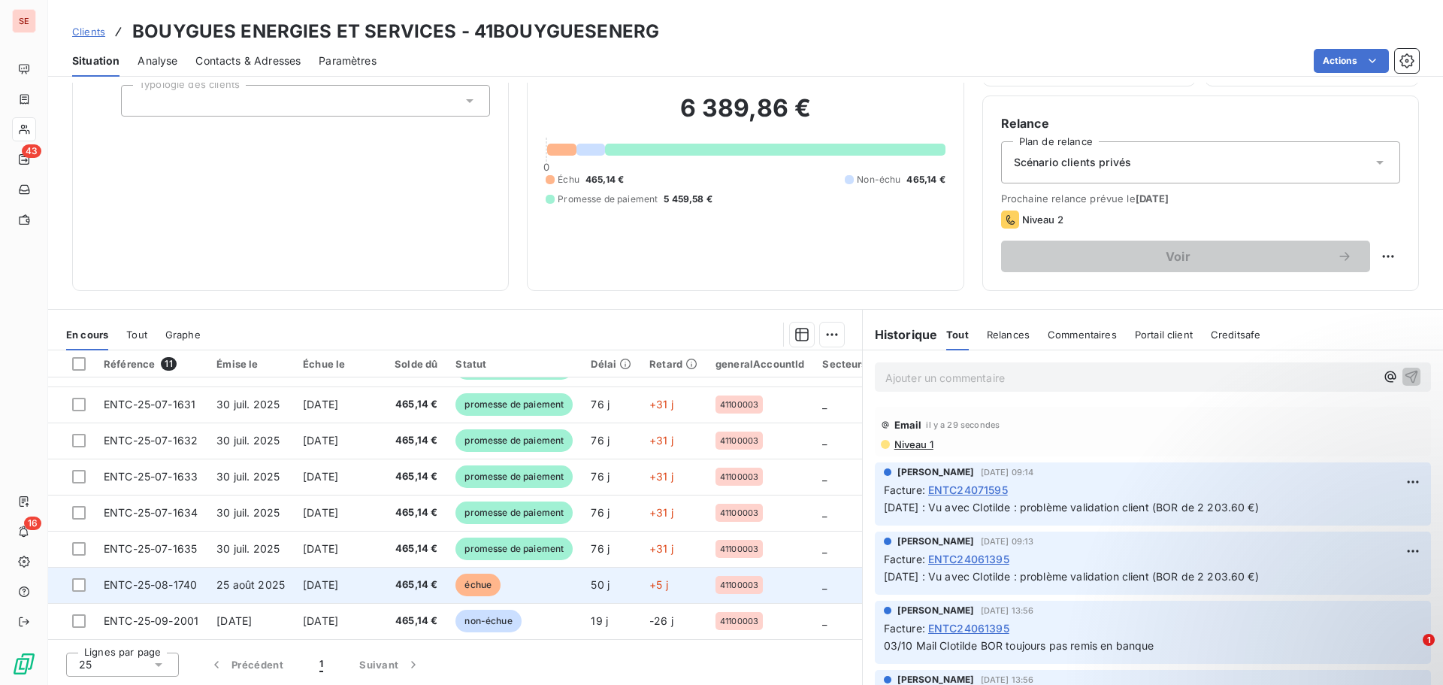
click at [397, 593] on td "465,14 €" at bounding box center [412, 585] width 70 height 36
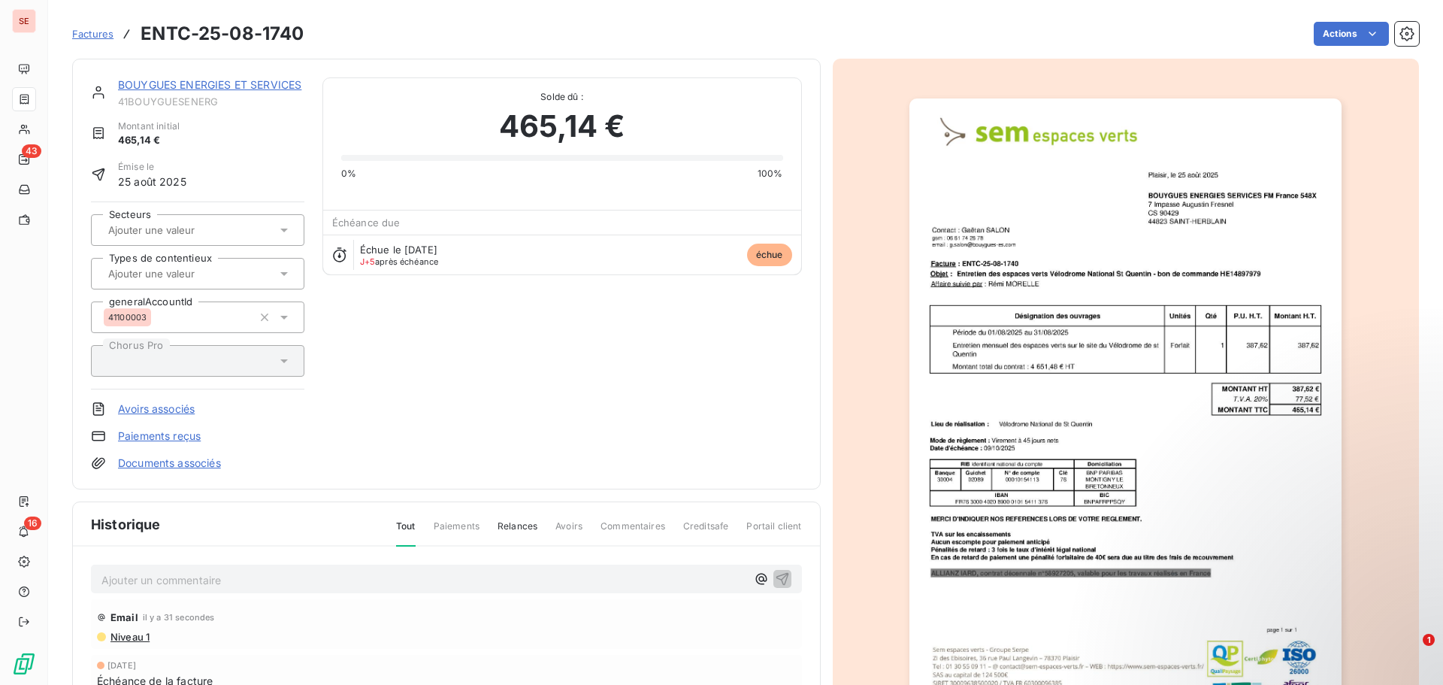
click at [131, 637] on span "Niveau 1" at bounding box center [129, 636] width 41 height 12
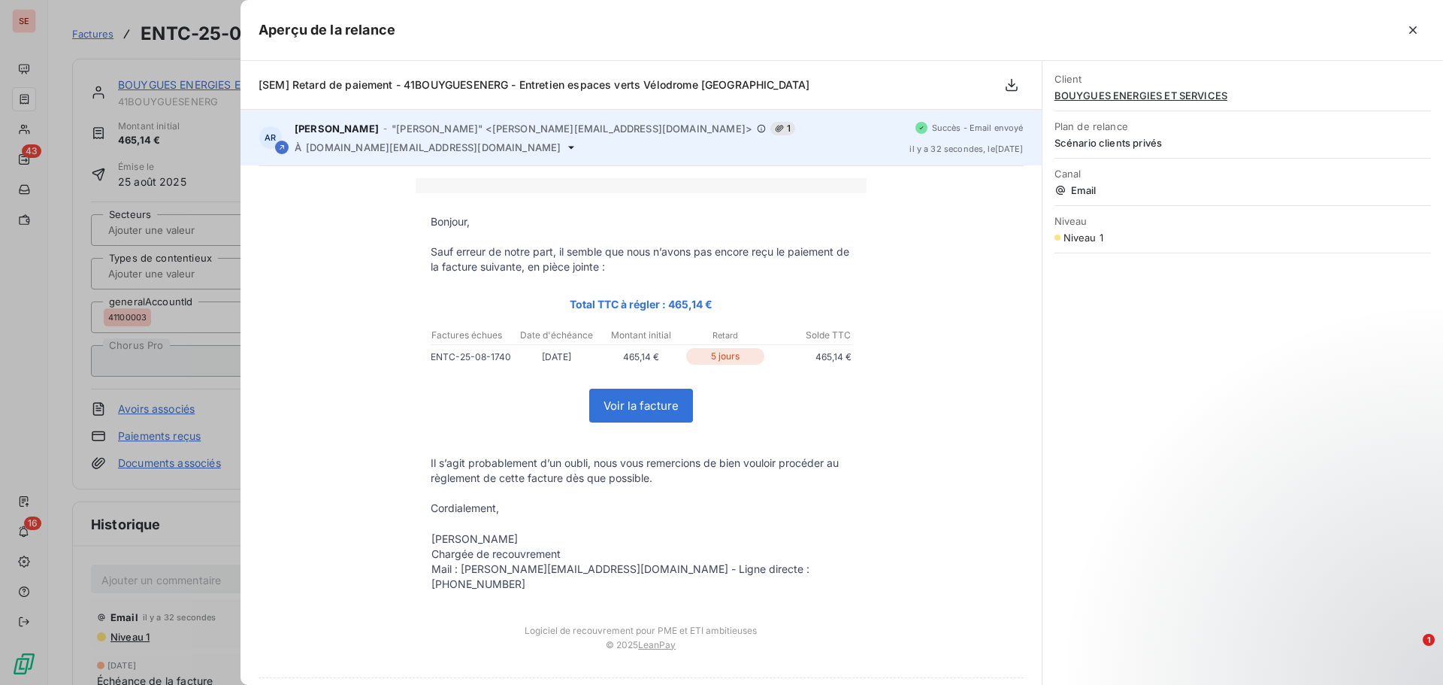
click at [369, 151] on span "g.salon@bouygues-es.com" at bounding box center [433, 147] width 255 height 12
click at [371, 151] on span "g.salon@bouygues-es.com" at bounding box center [433, 147] width 255 height 12
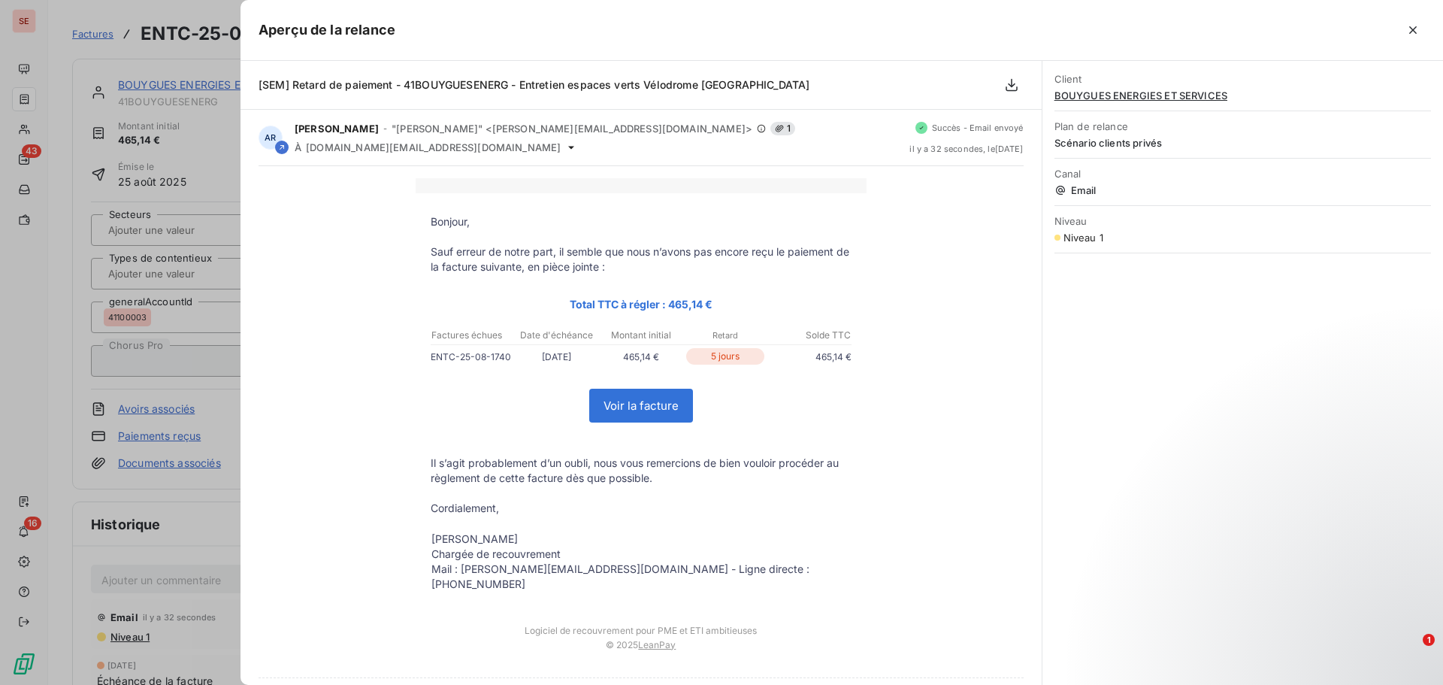
click at [147, 588] on div at bounding box center [721, 342] width 1443 height 685
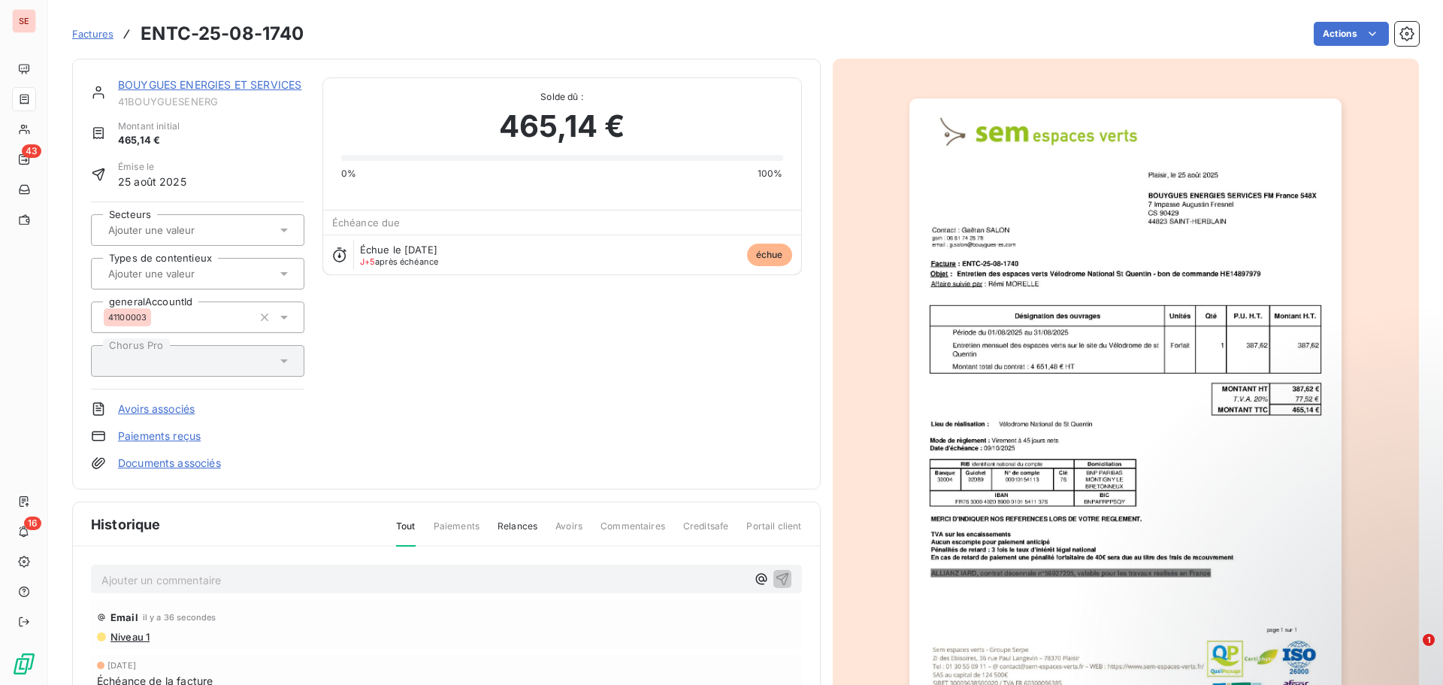
click at [148, 581] on p "Ajouter un commentaire ﻿" at bounding box center [423, 579] width 645 height 19
click at [781, 576] on icon "button" at bounding box center [782, 577] width 15 height 15
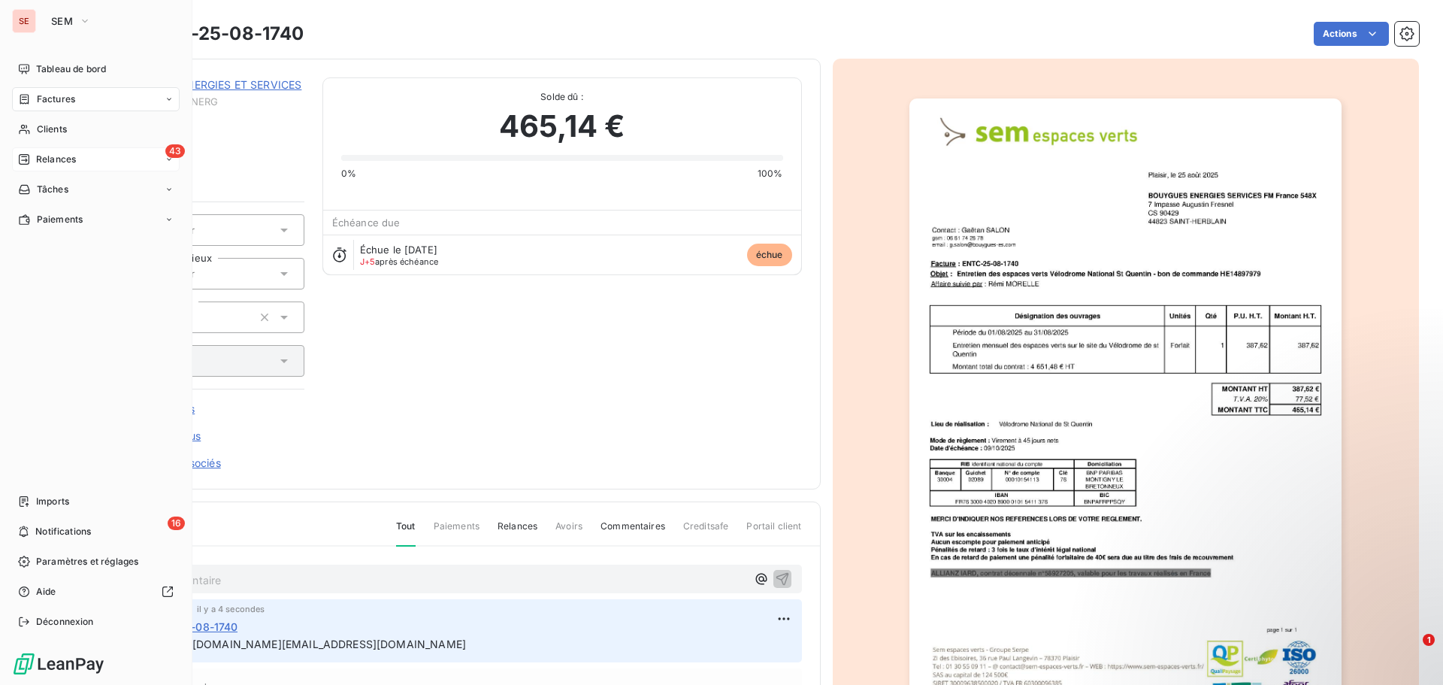
click at [65, 160] on span "Relances" at bounding box center [56, 160] width 40 height 14
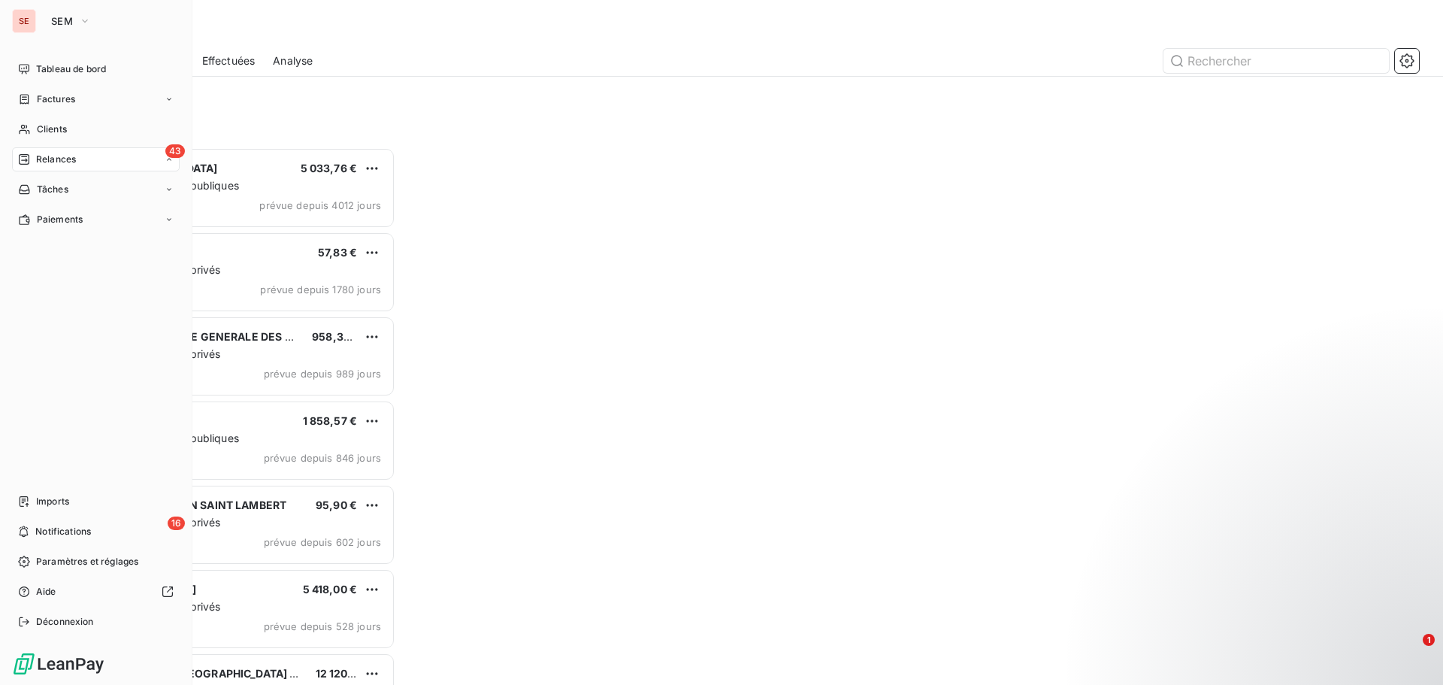
scroll to position [526, 312]
